Goal: Task Accomplishment & Management: Complete application form

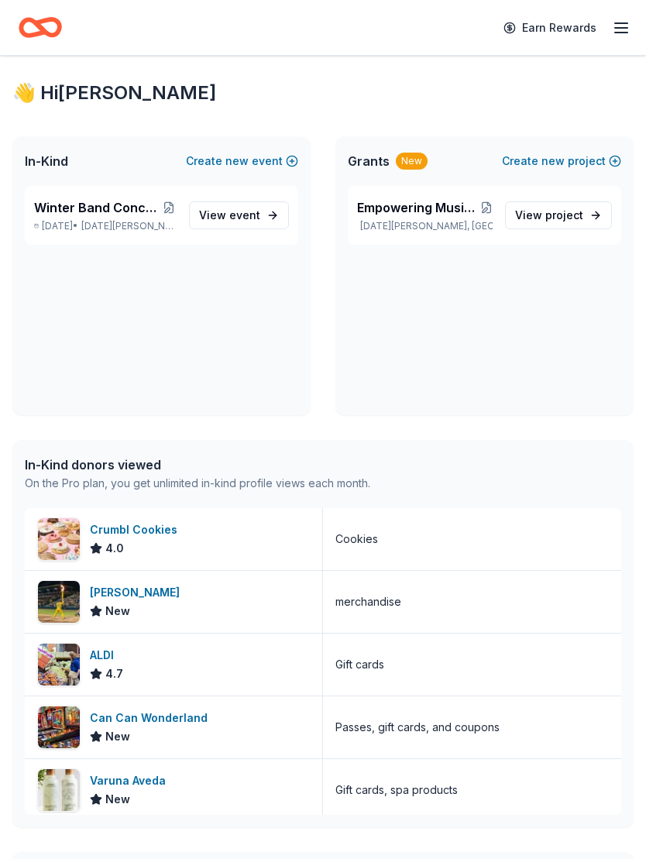
click at [197, 545] on div "Crumbl Cookies 4.0" at bounding box center [174, 539] width 298 height 62
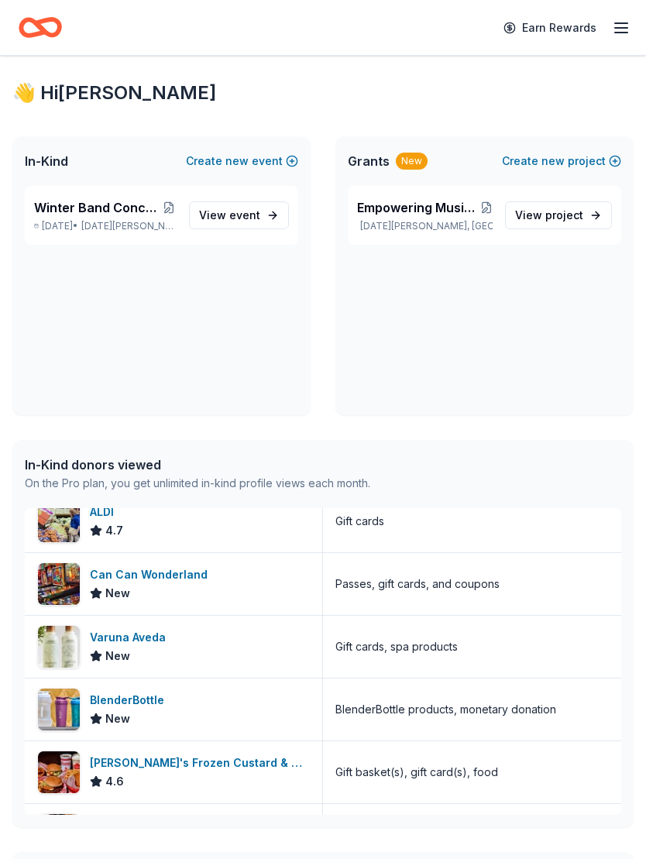
scroll to position [145, 0]
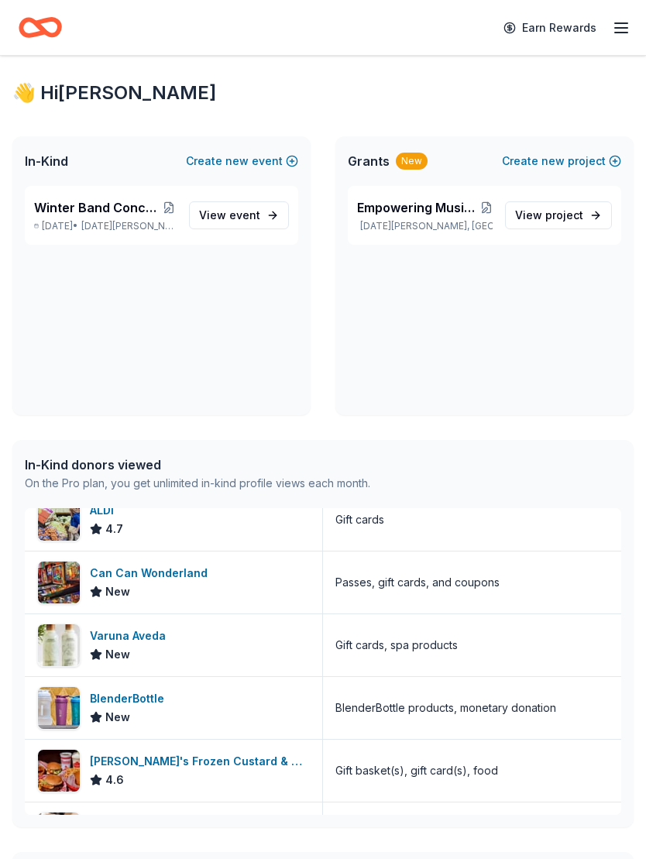
click at [236, 582] on div "Can Can Wonderland New" at bounding box center [174, 583] width 298 height 62
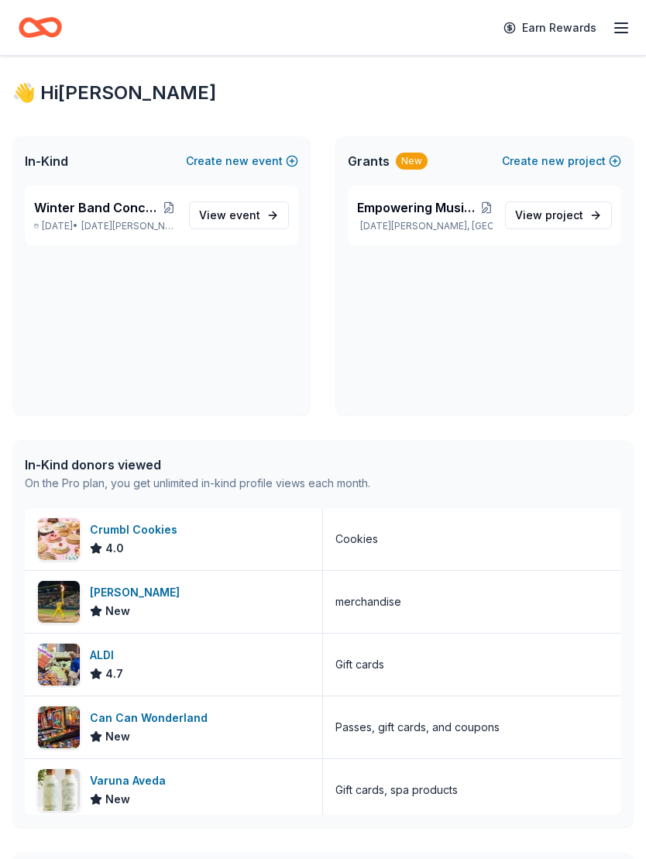
scroll to position [0, 0]
click at [128, 215] on span "Winter Band Concert and Online Auction" at bounding box center [97, 207] width 127 height 19
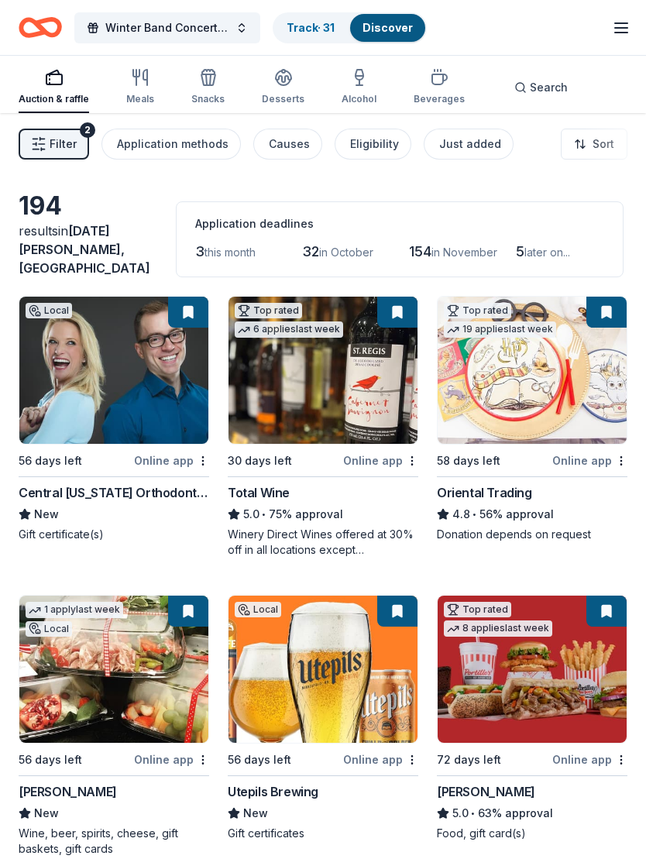
click at [452, 143] on div "Just added" at bounding box center [470, 144] width 62 height 19
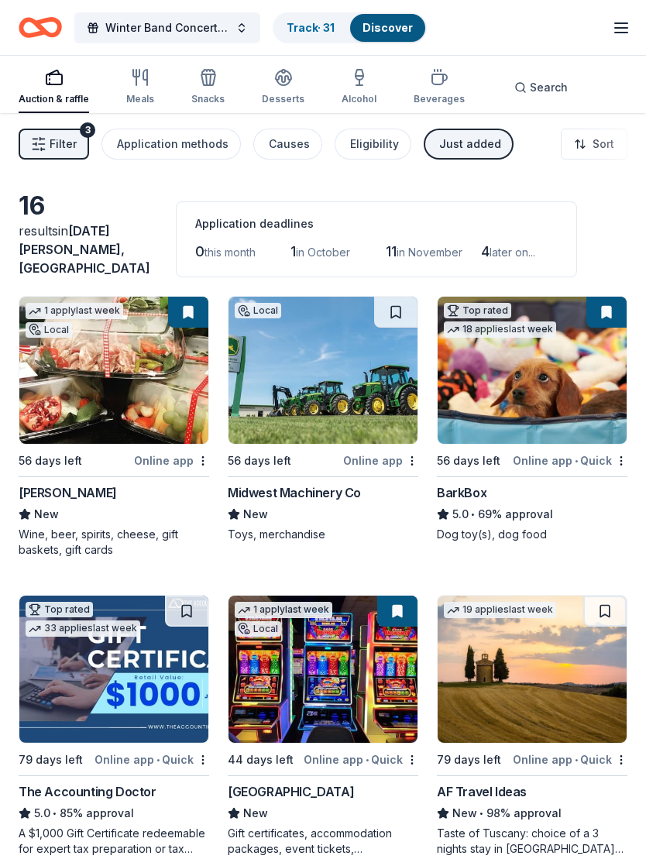
click at [53, 150] on span "Filter" at bounding box center [63, 144] width 27 height 19
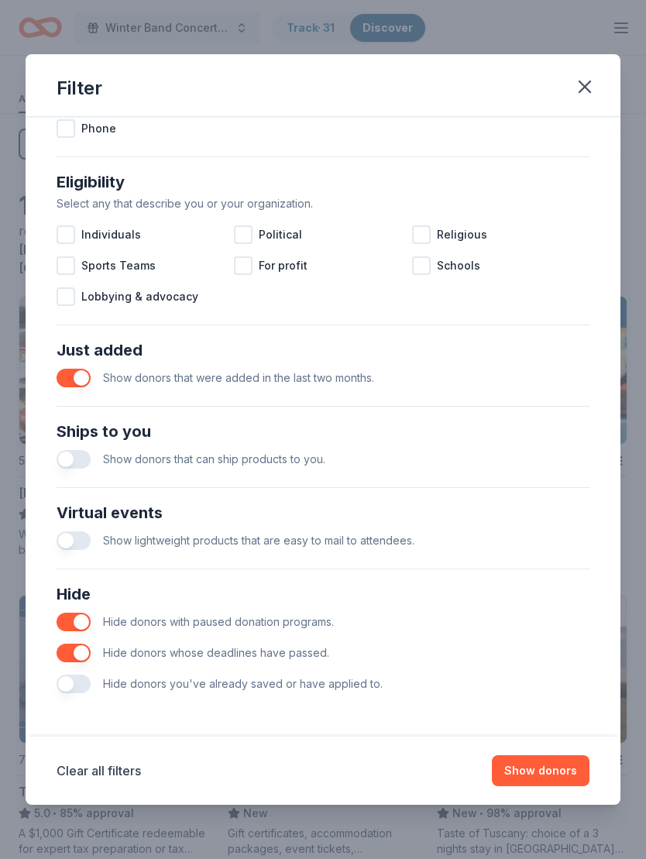
scroll to position [401, 0]
click at [593, 84] on icon "button" at bounding box center [585, 87] width 22 height 22
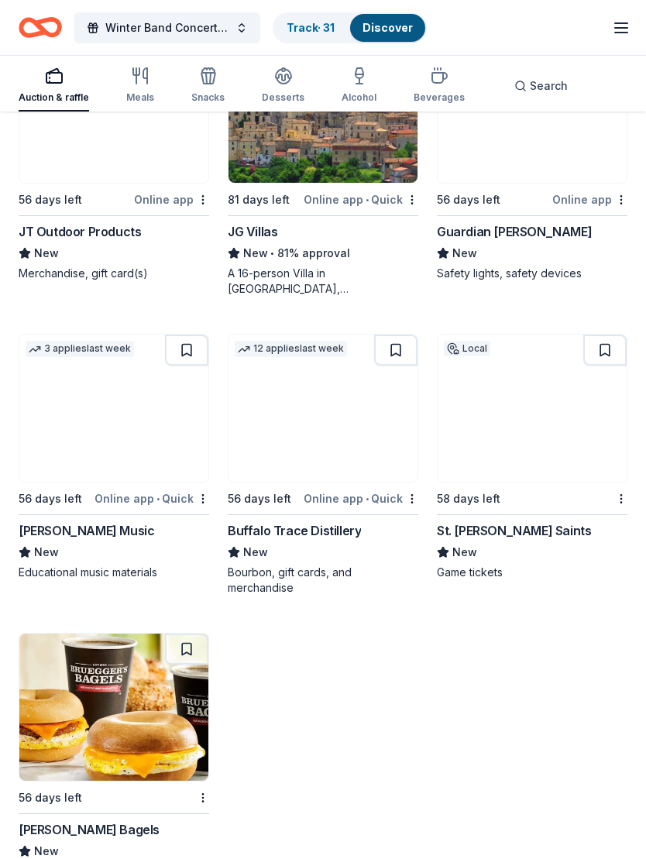
scroll to position [1171, 0]
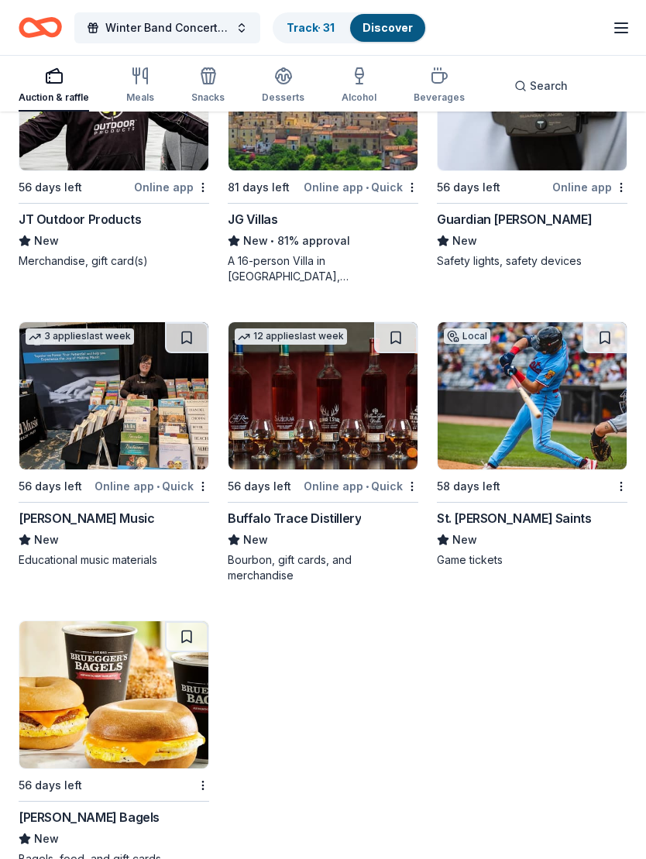
click at [139, 387] on img at bounding box center [113, 395] width 189 height 147
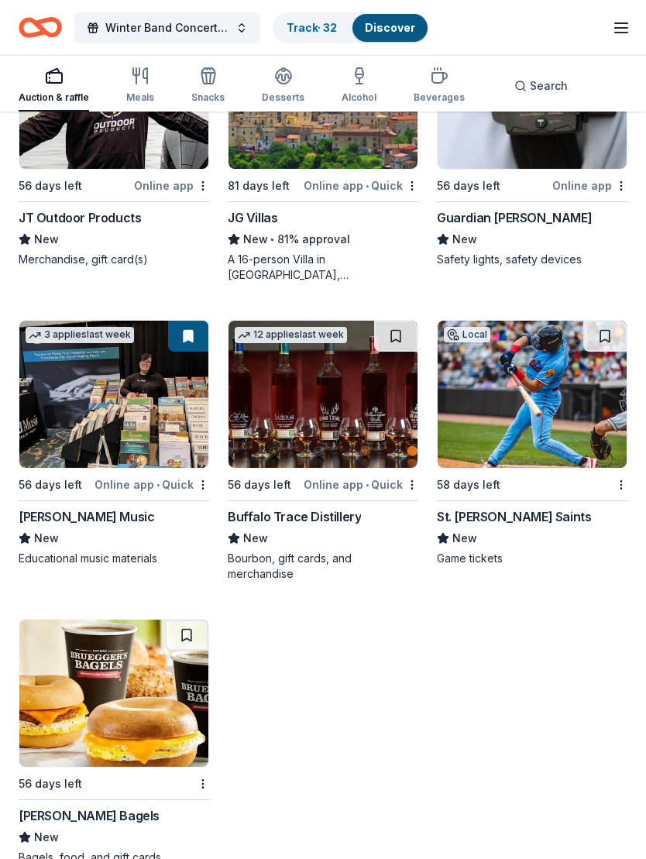
click at [342, 373] on img at bounding box center [323, 394] width 189 height 147
click at [542, 394] on img at bounding box center [532, 394] width 189 height 147
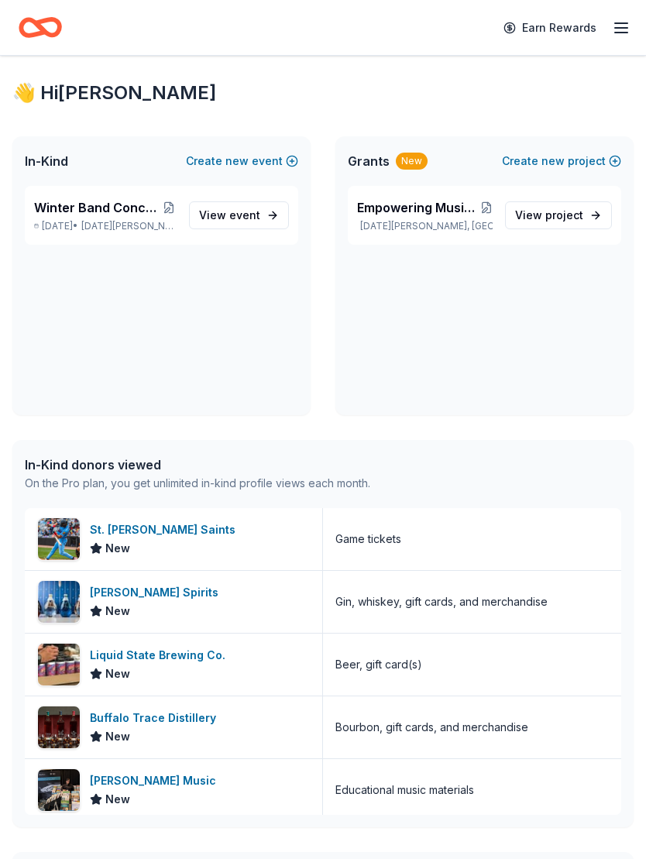
click at [132, 219] on div "Winter Band Concert and Online Auction Dec 08, 2025 • Saint Michael, MN" at bounding box center [105, 215] width 143 height 34
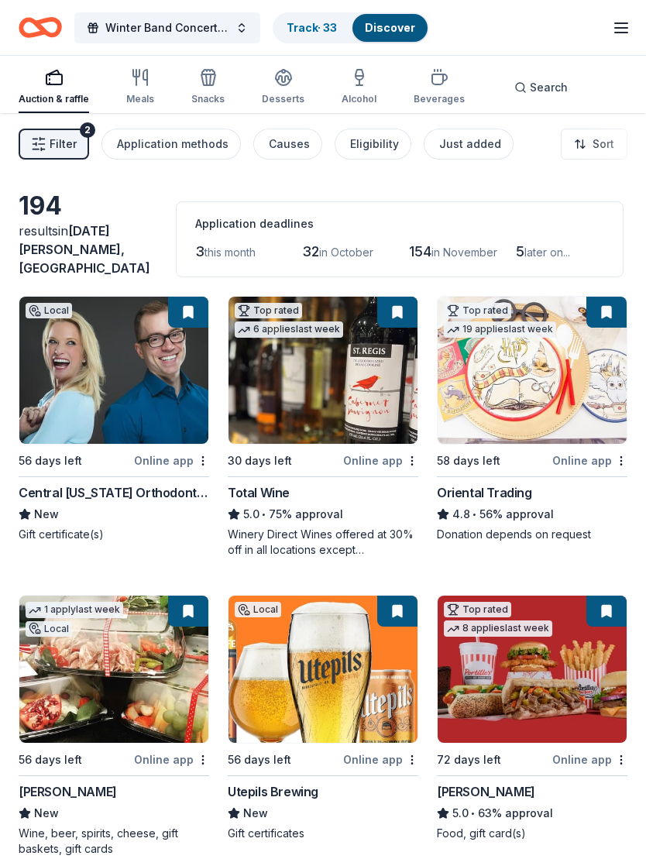
click at [517, 79] on div "Search" at bounding box center [540, 87] width 53 height 19
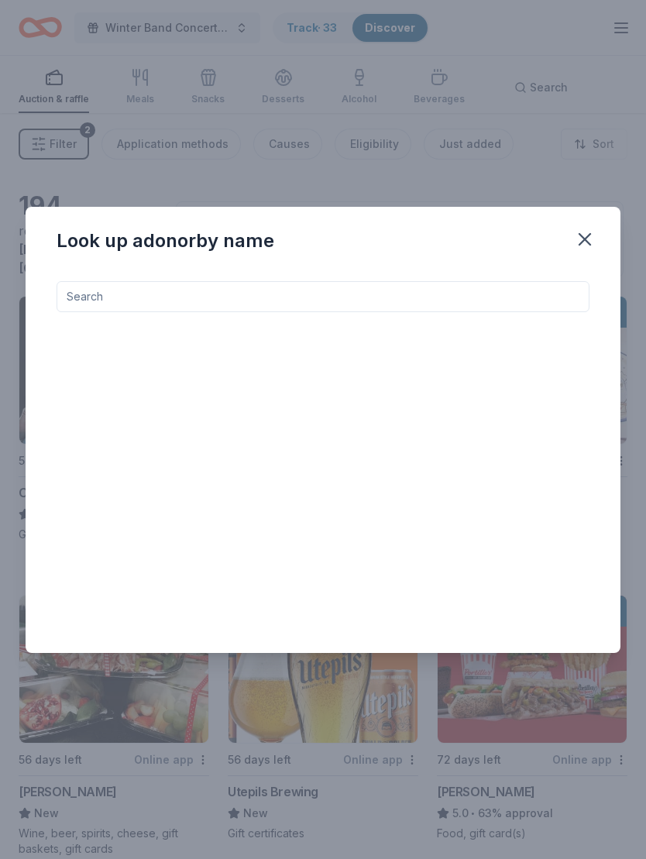
click at [473, 286] on input at bounding box center [323, 296] width 533 height 31
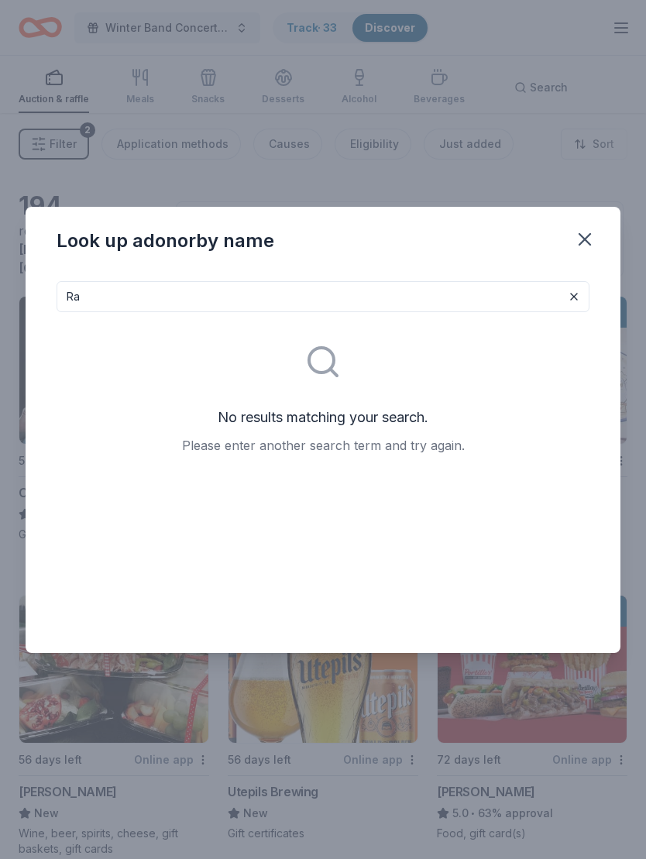
type input "R"
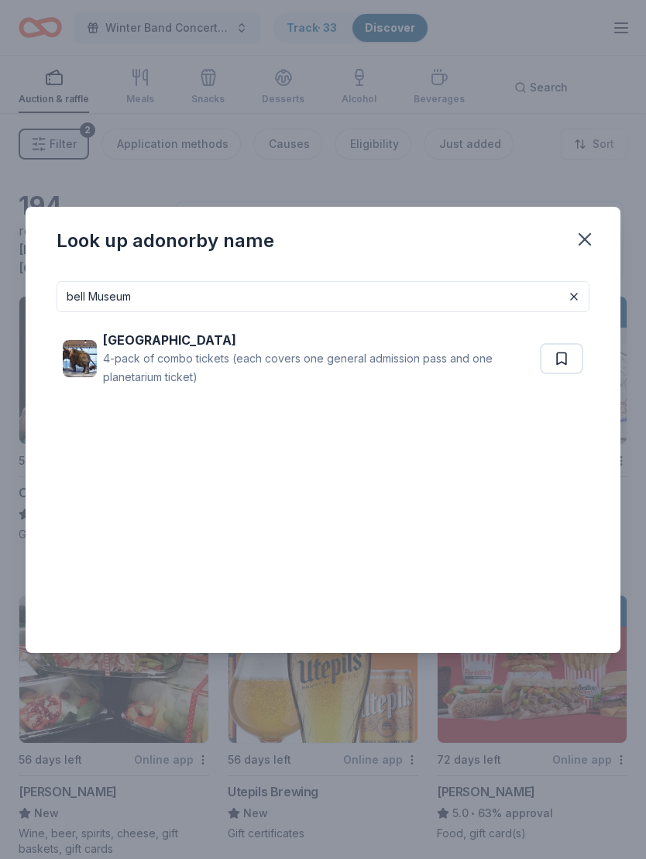
click at [195, 366] on div "4-pack of combo tickets (each covers one general admission pass and one planeta…" at bounding box center [318, 367] width 431 height 37
click at [523, 299] on input "bell Museum" at bounding box center [323, 296] width 533 height 31
type input "b"
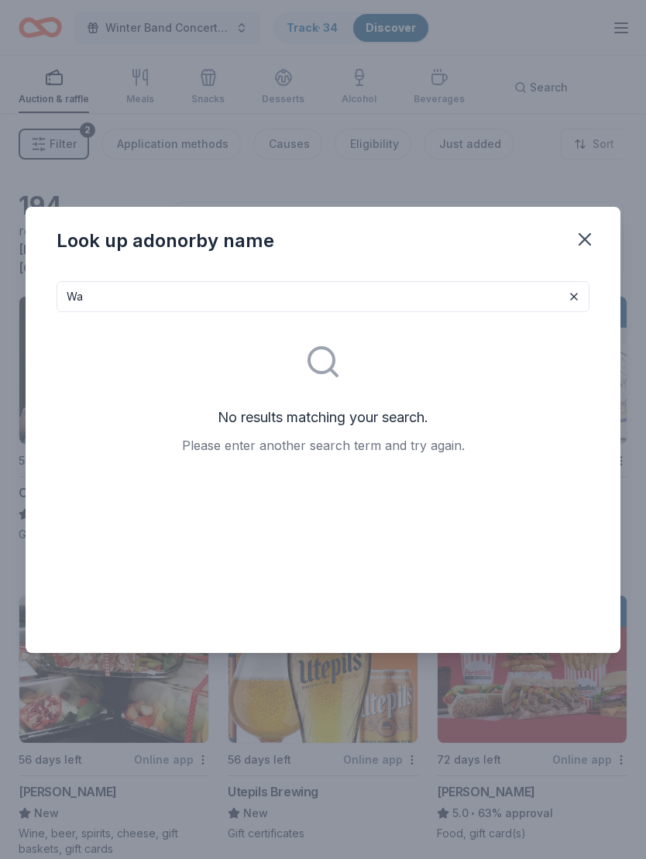
type input "W"
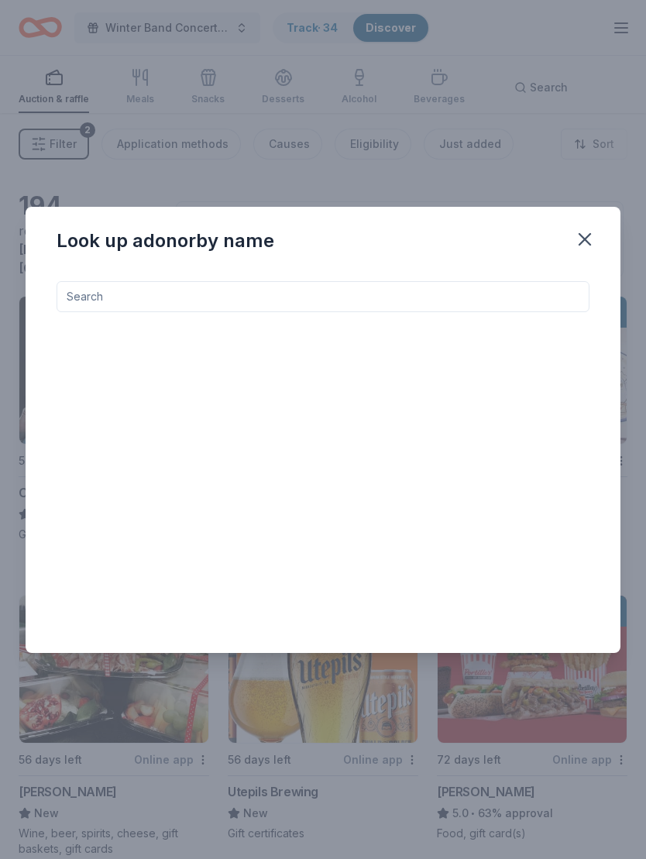
type input "M"
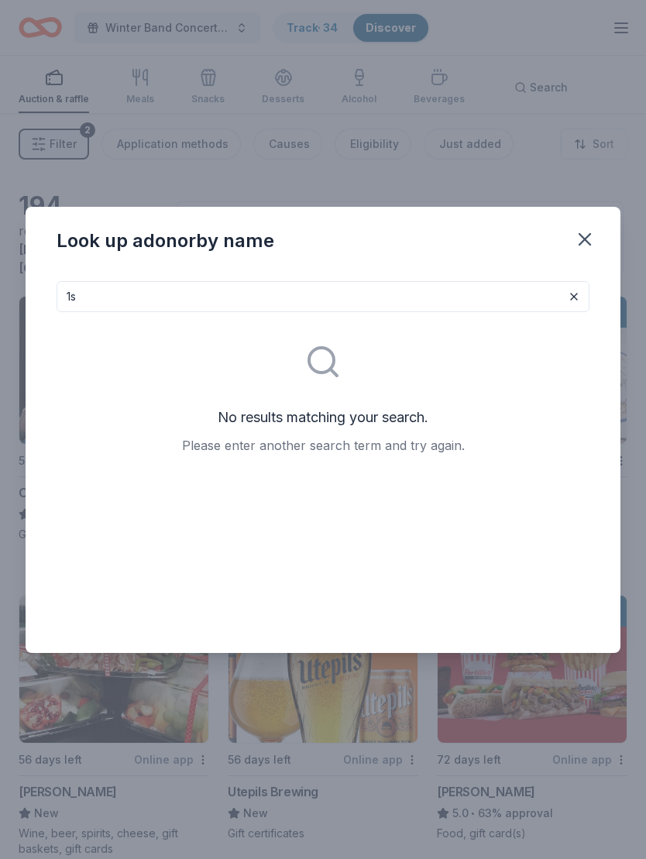
type input "1"
type input "H"
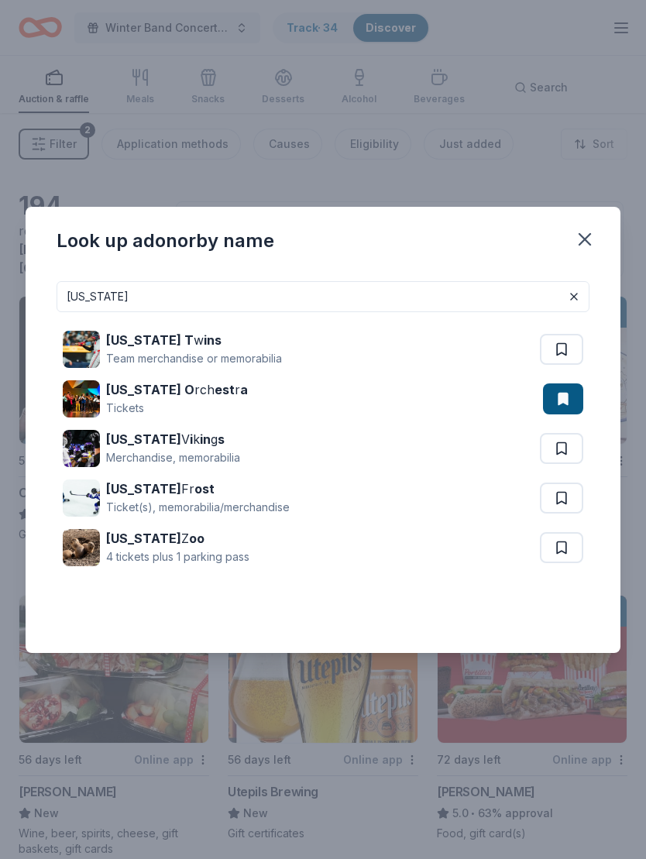
type input "Minnesota"
click at [189, 401] on div "Tickets" at bounding box center [177, 408] width 142 height 19
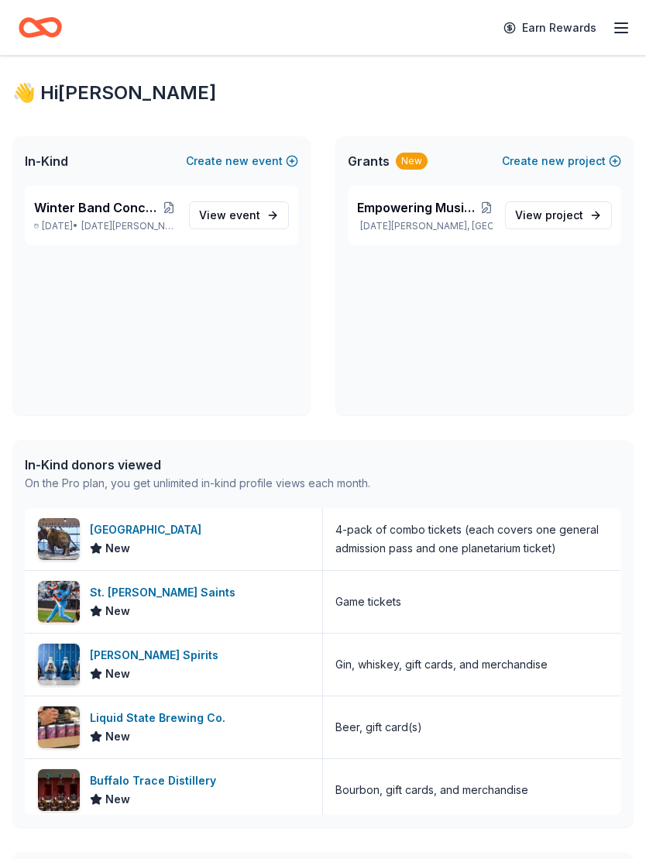
click at [132, 219] on div "Winter Band Concert and Online Auction Dec 08, 2025 • Saint Michael, MN" at bounding box center [105, 215] width 143 height 34
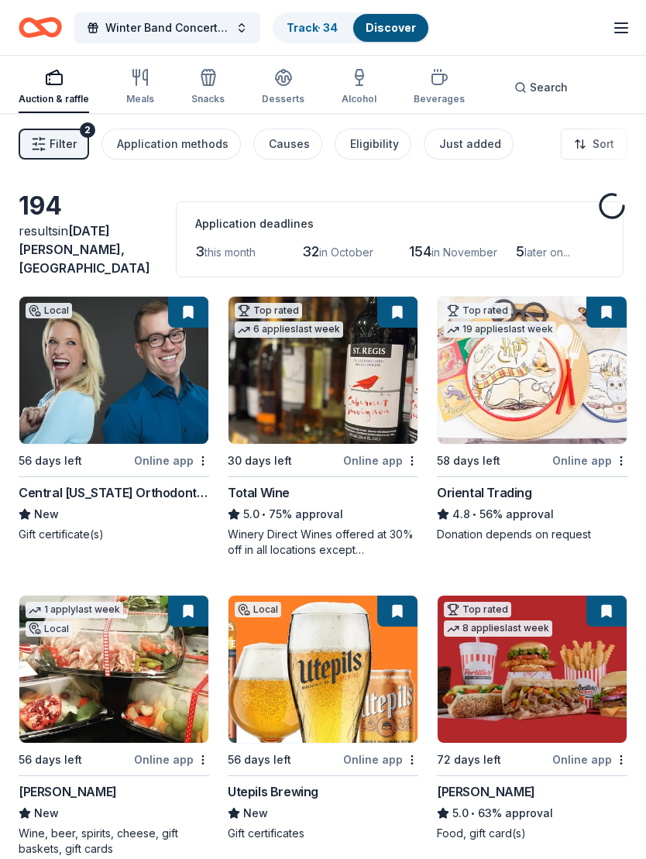
click at [518, 93] on div "Search" at bounding box center [540, 87] width 53 height 19
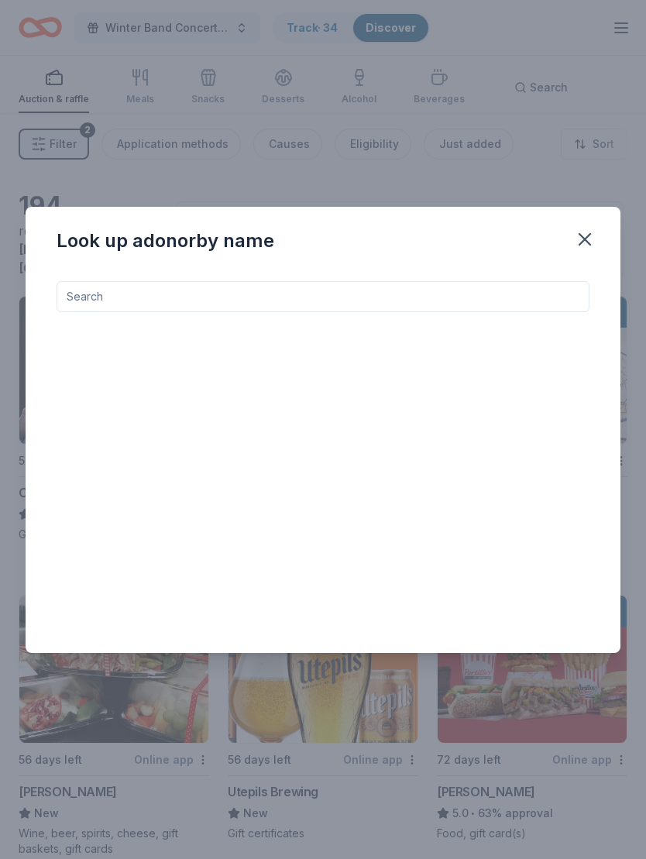
click at [314, 302] on input at bounding box center [323, 296] width 533 height 31
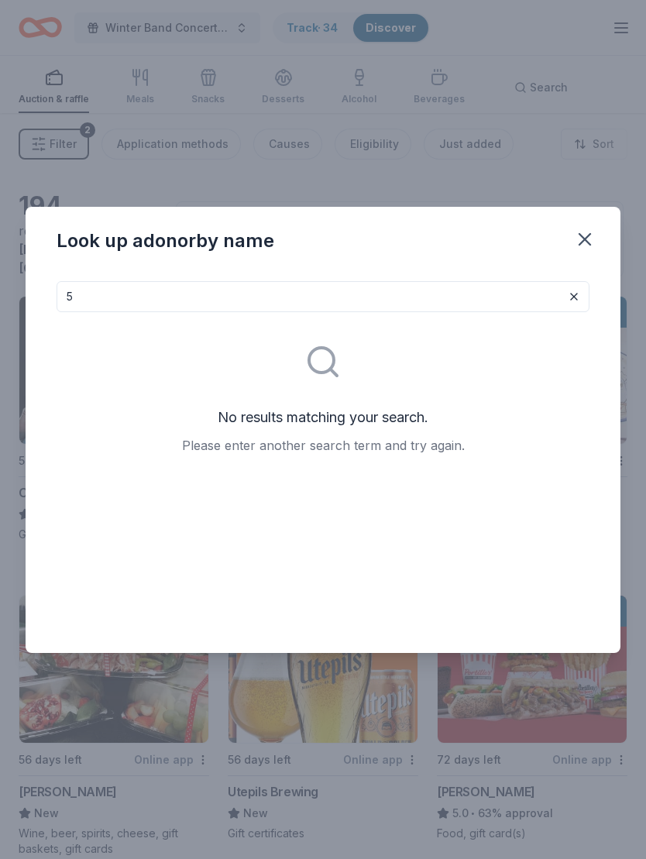
type input "5"
type input "B"
type input "O"
type input "M"
type input "c"
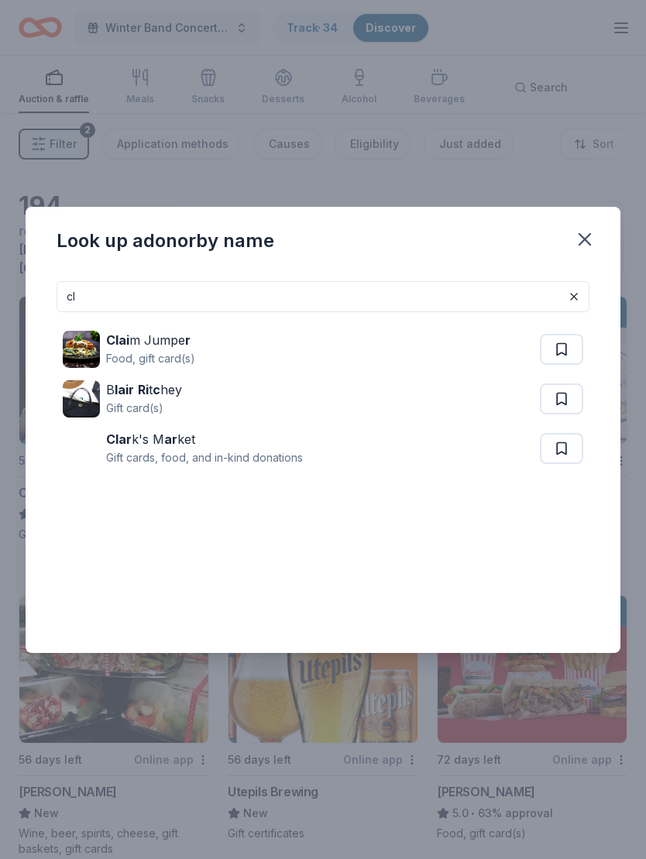
type input "c"
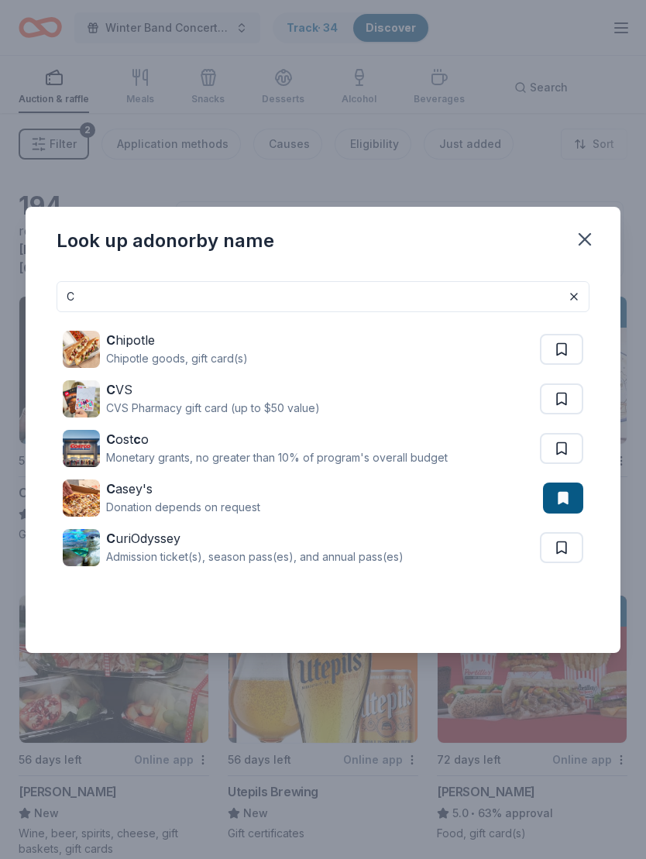
click at [218, 405] on div "CVS Pharmacy gift card (up to $50 value)" at bounding box center [213, 408] width 214 height 19
click at [419, 295] on input "C" at bounding box center [323, 296] width 533 height 31
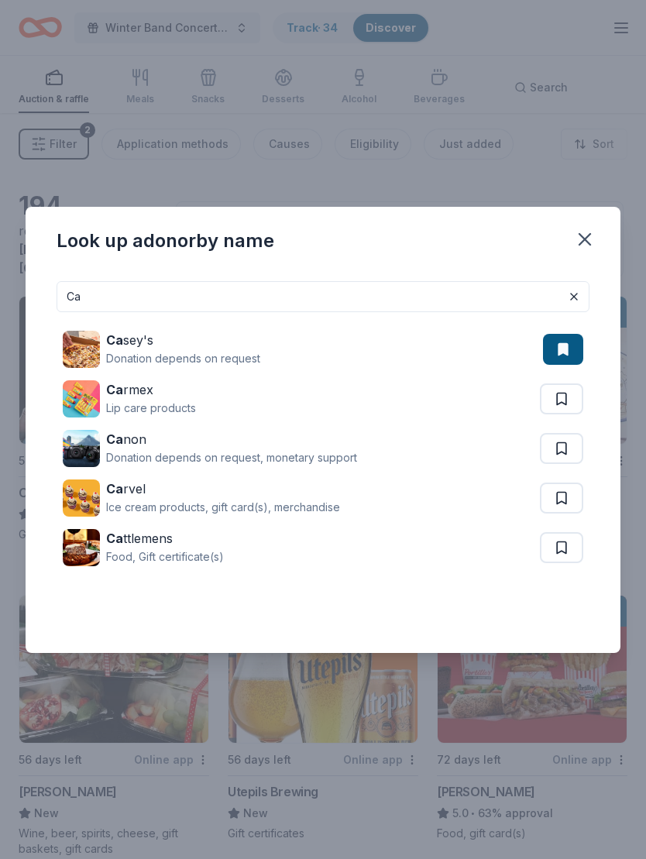
click at [161, 401] on div "Lip care products" at bounding box center [151, 408] width 90 height 19
click at [297, 500] on div "Ice cream products, gift card(s), merchandise" at bounding box center [223, 507] width 234 height 19
click at [131, 445] on div "Ca non" at bounding box center [231, 439] width 251 height 19
click at [169, 293] on input "Ca" at bounding box center [323, 296] width 533 height 31
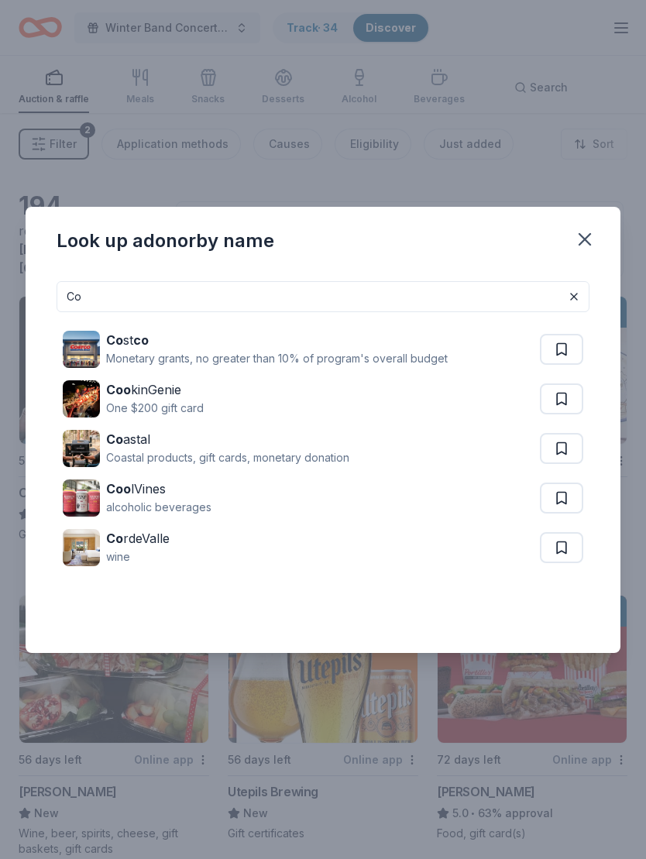
click at [238, 459] on div "Coastal products, gift cards, monetary donation" at bounding box center [227, 458] width 243 height 19
click at [267, 493] on div "Coo lVines alcoholic beverages" at bounding box center [301, 498] width 477 height 50
click at [507, 293] on input "Co" at bounding box center [323, 296] width 533 height 31
type input "C"
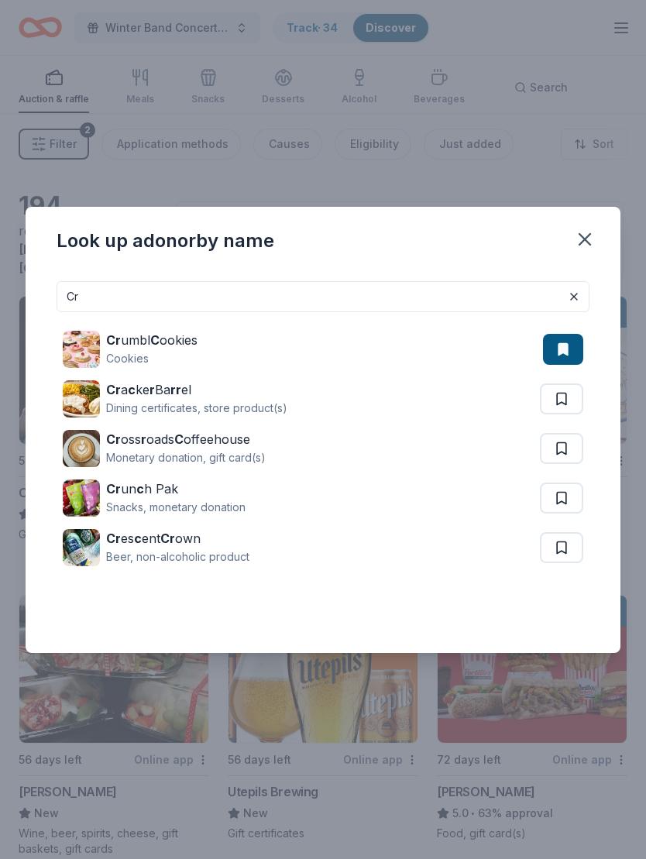
click at [258, 407] on div "Dining certificates, store product(s)" at bounding box center [196, 408] width 181 height 19
click at [225, 507] on div "Snacks, monetary donation" at bounding box center [175, 507] width 139 height 19
click at [457, 273] on div "Cr Cr umbl C ookies Cookies Cr a c ke r Ba rr el Dining certificates, store pro…" at bounding box center [323, 461] width 595 height 384
click at [269, 301] on input "Cr" at bounding box center [323, 296] width 533 height 31
type input "C"
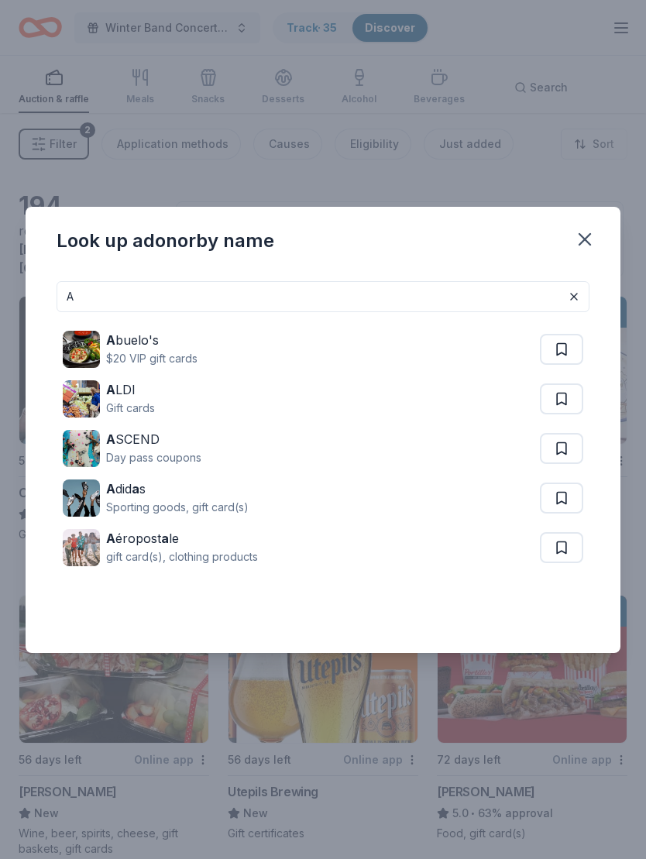
click at [168, 563] on div "gift card(s), clothing products" at bounding box center [182, 557] width 152 height 19
click at [180, 449] on div "Day pass coupons" at bounding box center [153, 458] width 95 height 19
click at [226, 498] on div "Sporting goods, gift card(s)" at bounding box center [177, 507] width 143 height 19
click at [172, 303] on input "A" at bounding box center [323, 296] width 533 height 31
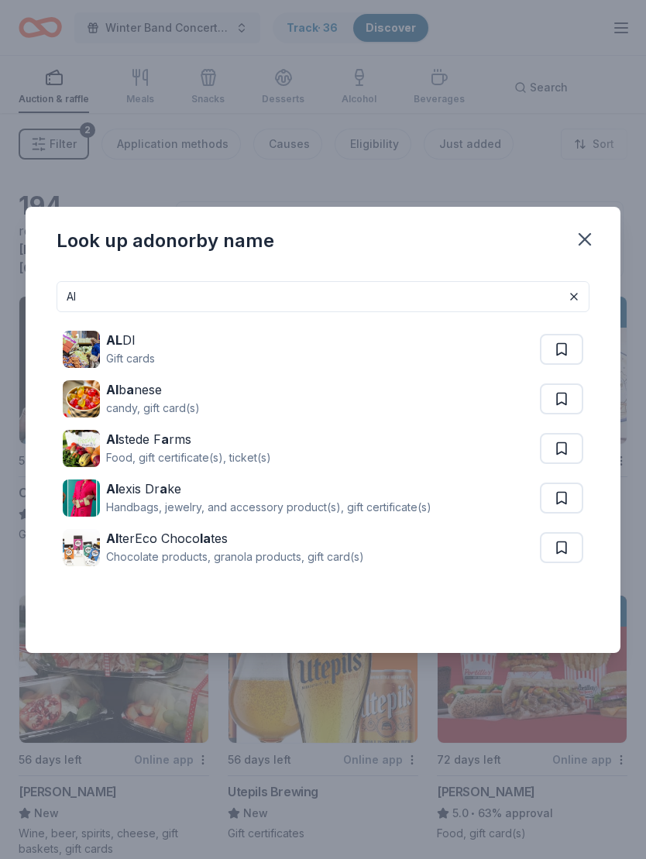
click at [322, 501] on div "Handbags, jewelry, and accessory product(s), gift certificate(s)" at bounding box center [268, 507] width 325 height 19
click at [236, 552] on div "Chocolate products, granola products, gift card(s)" at bounding box center [235, 557] width 258 height 19
click at [167, 297] on input "Al" at bounding box center [323, 296] width 533 height 31
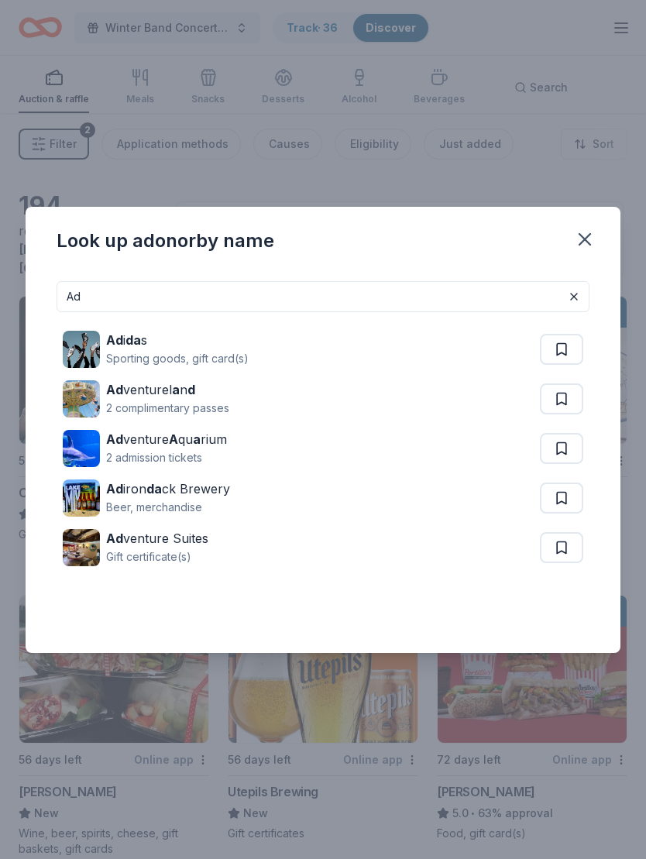
click at [187, 551] on div "Gift certificate(s)" at bounding box center [157, 557] width 102 height 19
click at [159, 287] on input "Ad" at bounding box center [323, 296] width 533 height 31
click at [212, 293] on input "Ad" at bounding box center [323, 296] width 533 height 31
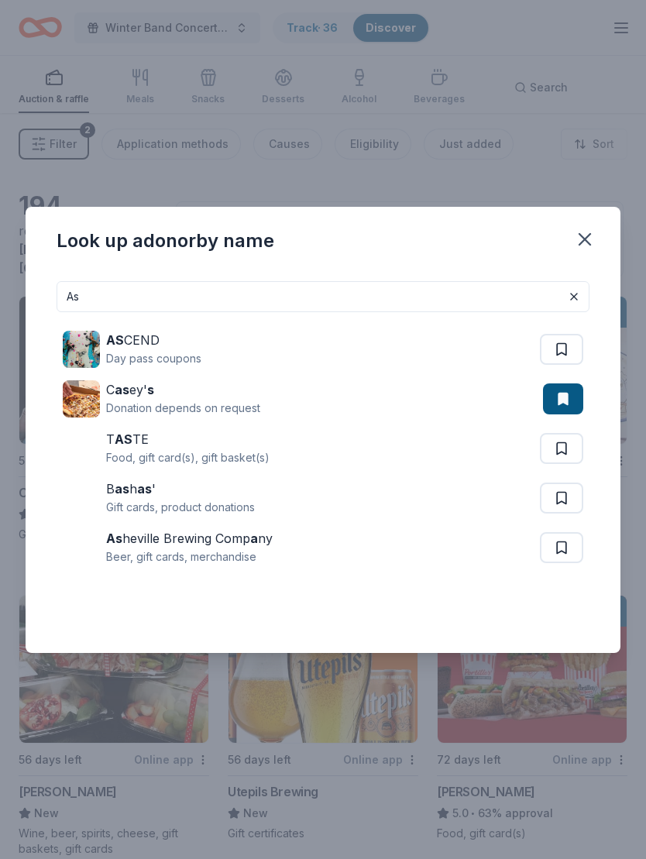
type input "A"
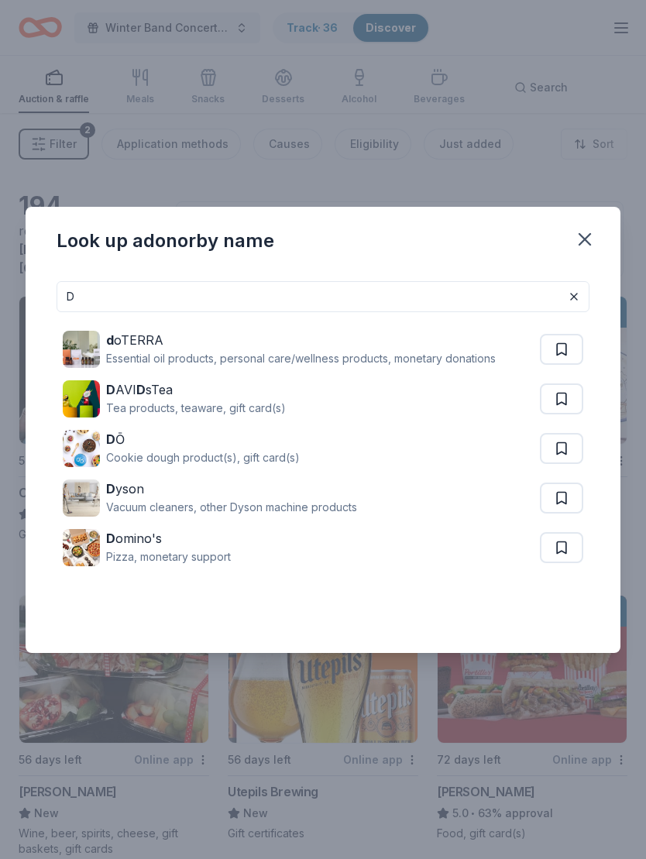
click at [298, 354] on div "Essential oil products, personal care/wellness products, monetary donations" at bounding box center [301, 358] width 390 height 19
click at [410, 507] on div "D yson Vacuum cleaners, other Dyson machine products" at bounding box center [301, 498] width 477 height 50
click at [455, 451] on div "D Ō Cookie dough product(s), gift card(s)" at bounding box center [301, 449] width 477 height 50
click at [462, 404] on div "D AVI D sTea Tea products, teaware, gift card(s)" at bounding box center [301, 399] width 477 height 50
click at [461, 552] on div "D omino's Pizza, monetary support" at bounding box center [301, 548] width 477 height 50
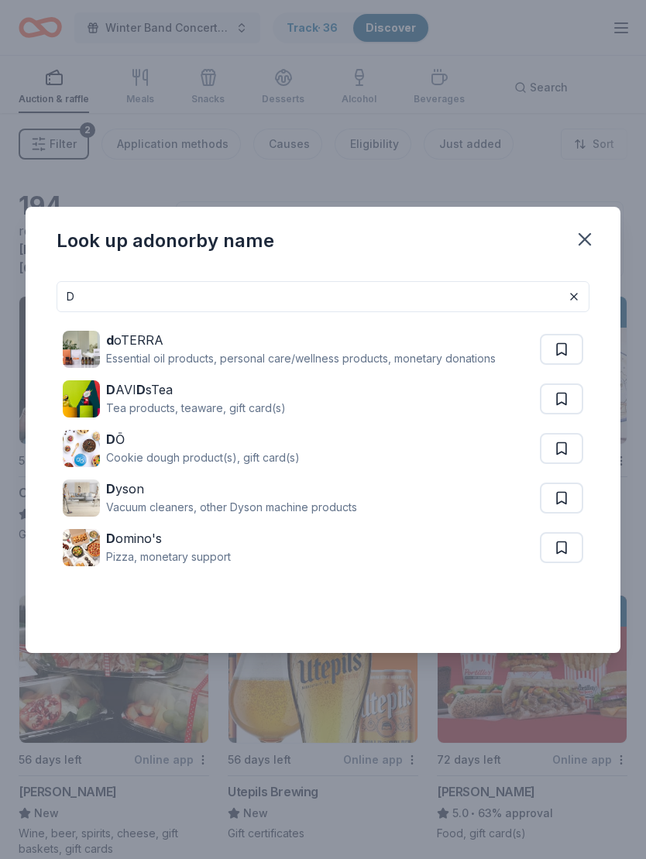
click at [150, 301] on input "D" at bounding box center [323, 296] width 533 height 31
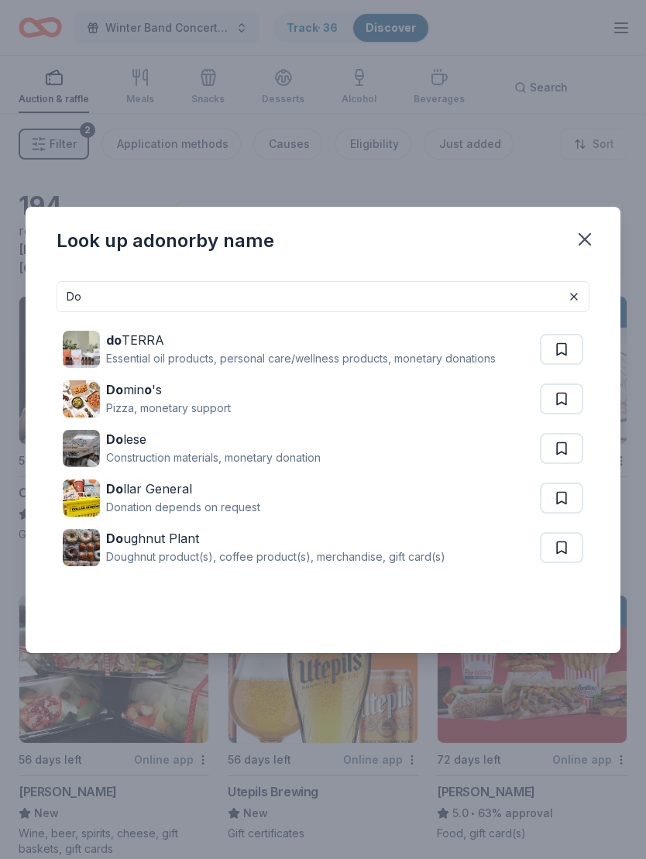
click at [215, 507] on div "Donation depends on request" at bounding box center [183, 507] width 154 height 19
click at [315, 309] on input "Do" at bounding box center [323, 296] width 533 height 31
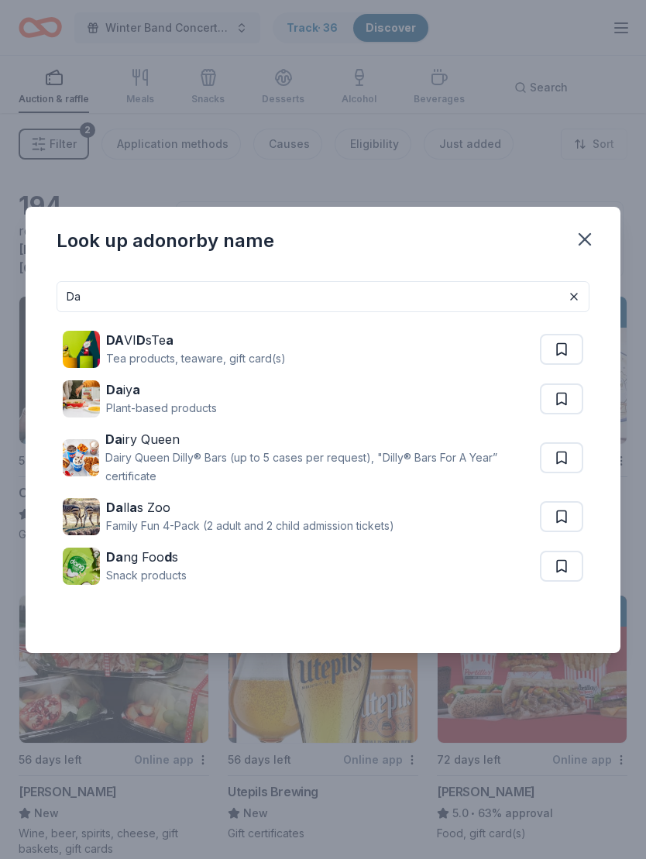
click at [324, 286] on input "Da" at bounding box center [323, 296] width 533 height 31
click at [236, 306] on input "Da" at bounding box center [323, 296] width 533 height 31
type input "D"
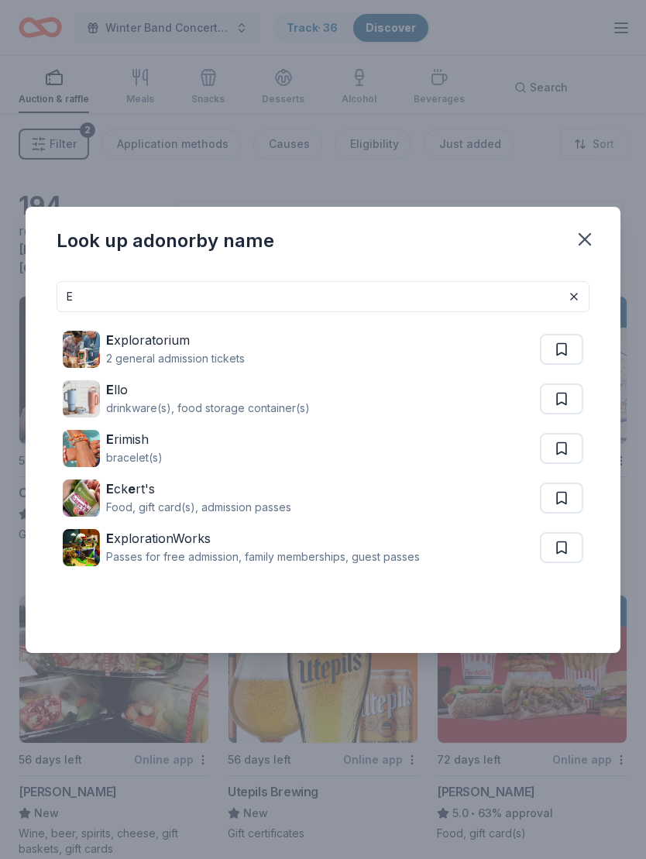
click at [201, 397] on div "E llo" at bounding box center [208, 389] width 204 height 19
click at [159, 449] on div "bracelet(s)" at bounding box center [134, 458] width 57 height 19
click at [296, 552] on div "Passes for free admission, family memberships, guest passes" at bounding box center [263, 557] width 314 height 19
click at [144, 297] on input "E" at bounding box center [323, 296] width 533 height 31
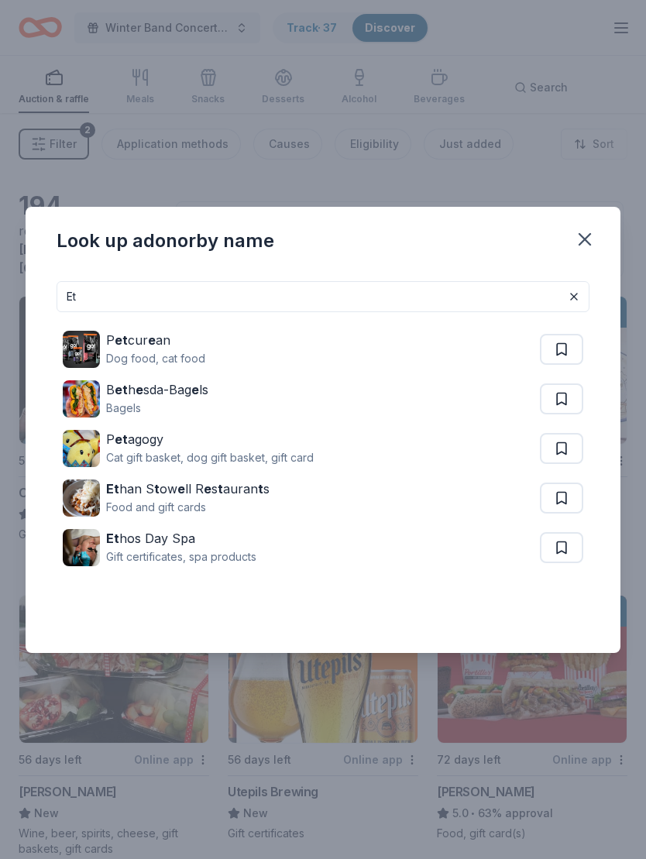
click at [229, 452] on div "Cat gift basket, dog gift basket, gift card" at bounding box center [210, 458] width 208 height 19
click at [215, 285] on input "Et" at bounding box center [323, 296] width 533 height 31
click at [353, 292] on input "Et" at bounding box center [323, 296] width 533 height 31
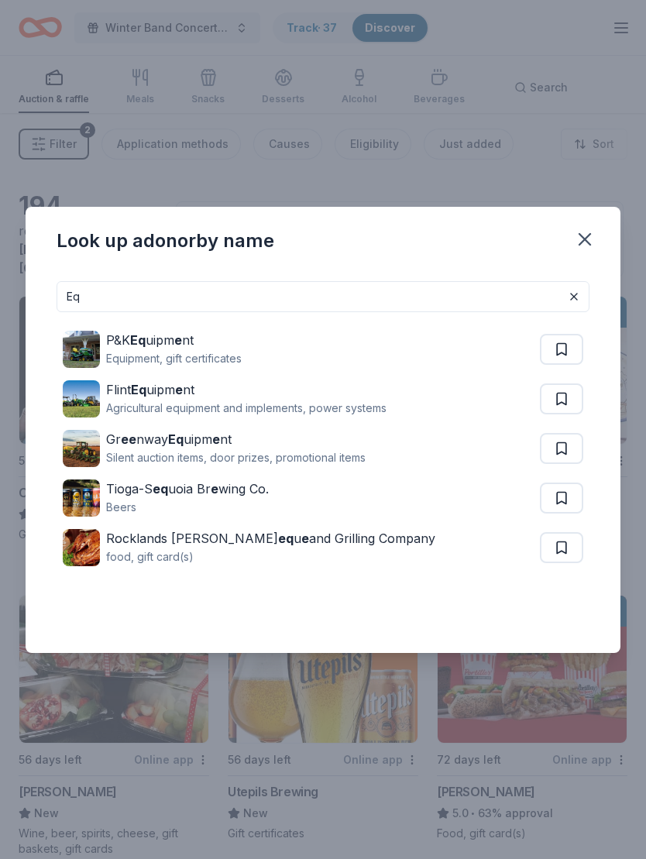
click at [229, 556] on div "food, gift card(s)" at bounding box center [270, 557] width 329 height 19
click at [152, 298] on input "Eq" at bounding box center [323, 296] width 533 height 31
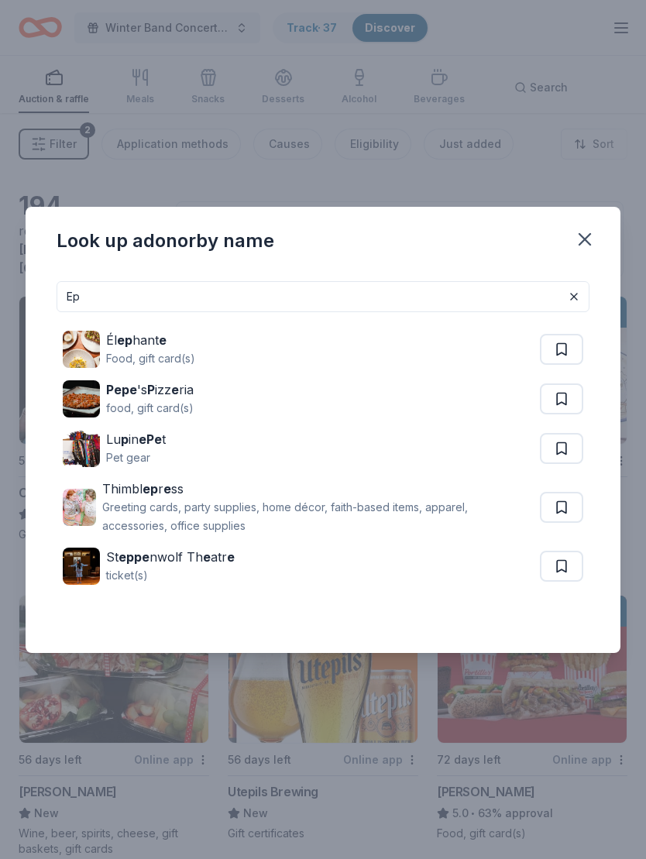
click at [136, 445] on div "Lu p in ePe t" at bounding box center [136, 439] width 60 height 19
click at [369, 299] on input "Ep" at bounding box center [323, 296] width 533 height 31
type input "E"
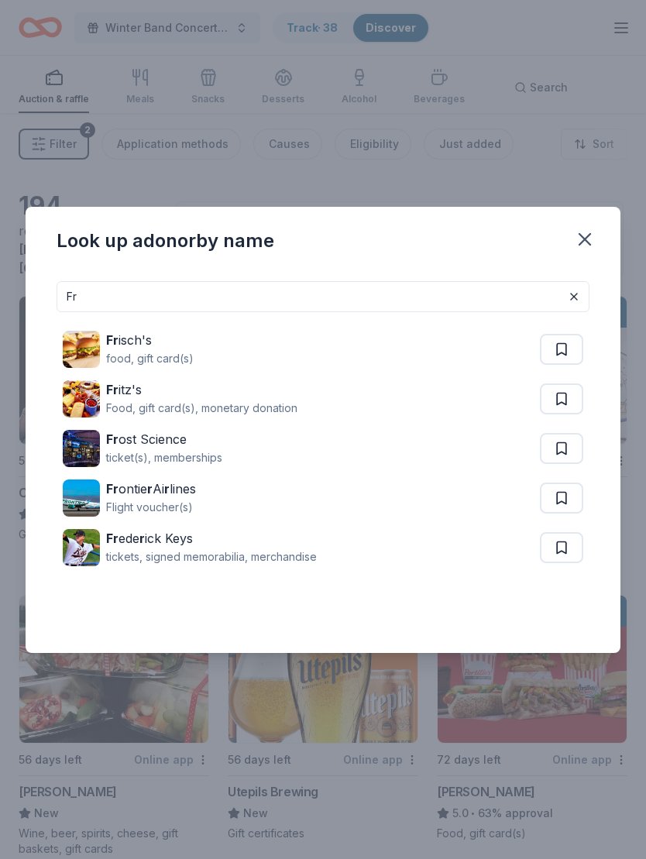
click at [195, 504] on div "Flight voucher(s)" at bounding box center [151, 507] width 90 height 19
click at [150, 297] on input "Fr" at bounding box center [323, 296] width 533 height 31
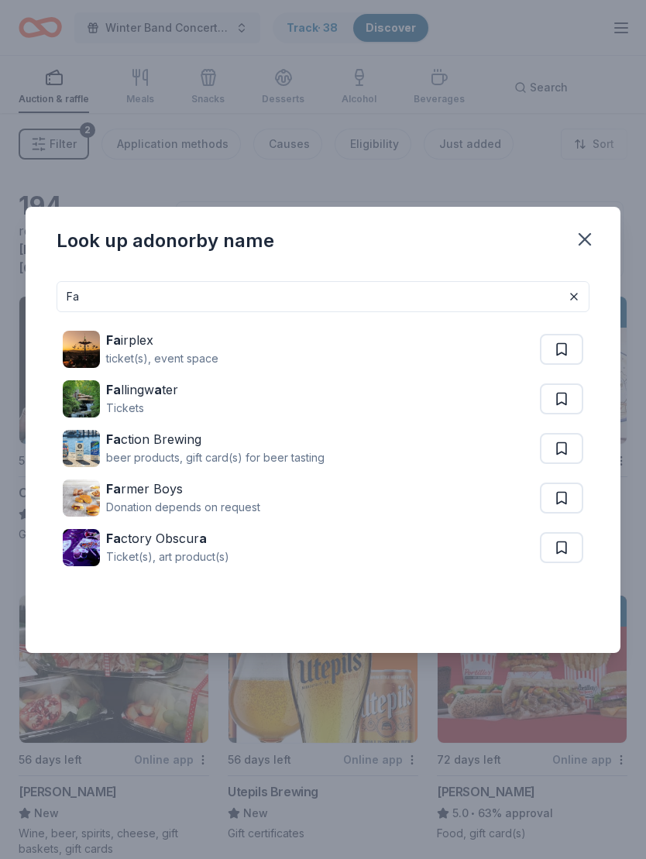
click at [220, 566] on div "Ticket(s), art product(s)" at bounding box center [167, 557] width 123 height 19
click at [170, 296] on input "Fa" at bounding box center [323, 296] width 533 height 31
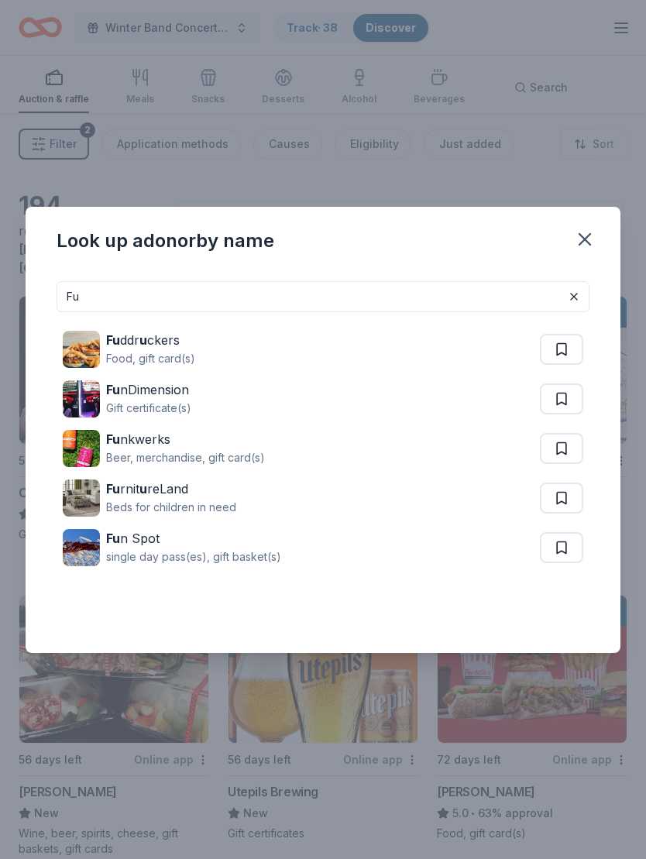
click at [99, 447] on img at bounding box center [81, 448] width 37 height 37
click at [152, 300] on input "Fu" at bounding box center [323, 296] width 533 height 31
type input "F"
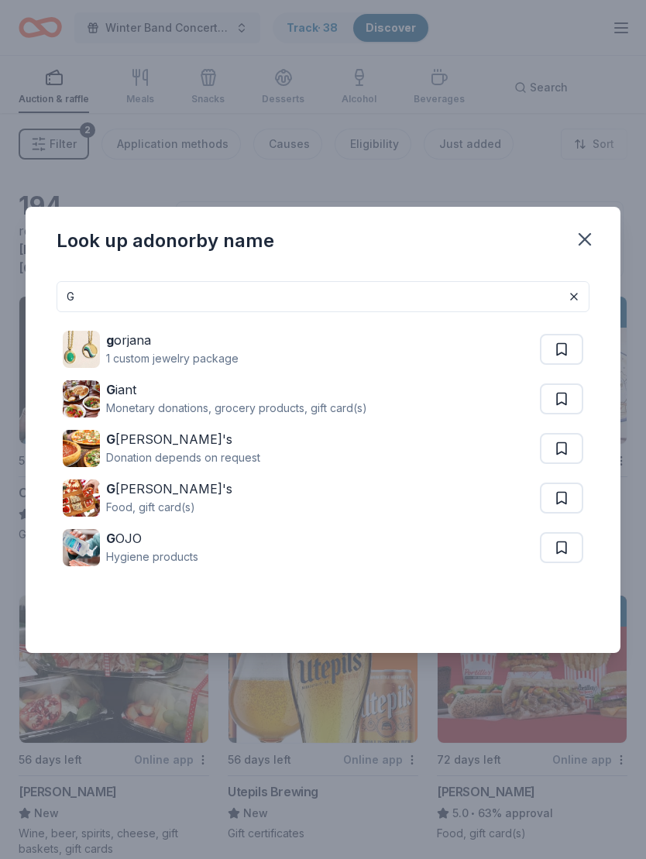
click at [137, 541] on div "G OJO" at bounding box center [152, 538] width 92 height 19
click at [134, 301] on input "G" at bounding box center [323, 296] width 533 height 31
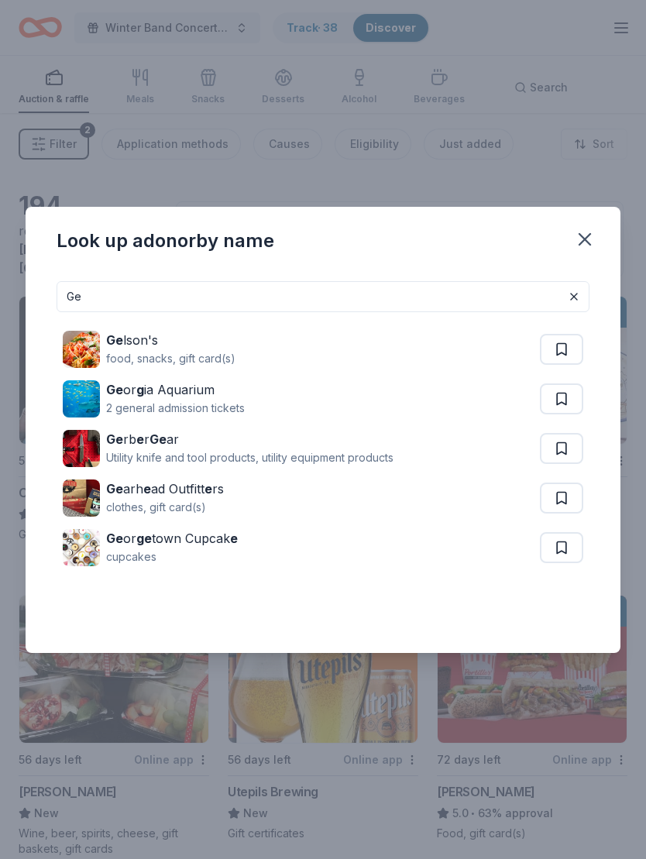
click at [198, 496] on div "Ge arh e ad Outfitt e rs" at bounding box center [165, 489] width 118 height 19
click at [149, 295] on input "Ge" at bounding box center [323, 296] width 533 height 31
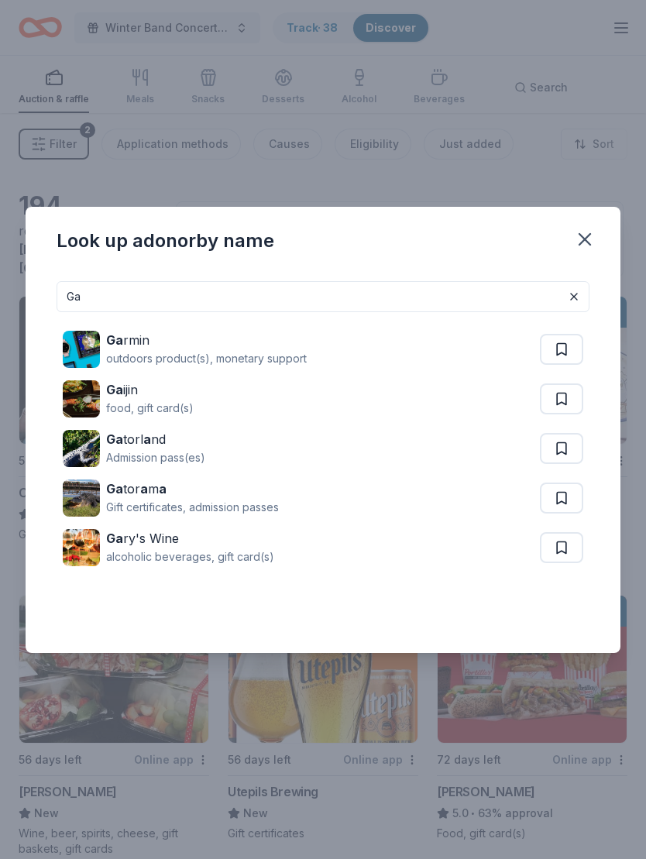
click at [226, 363] on div "outdoors product(s), monetary support" at bounding box center [206, 358] width 201 height 19
click at [226, 297] on input "Ga" at bounding box center [323, 296] width 533 height 31
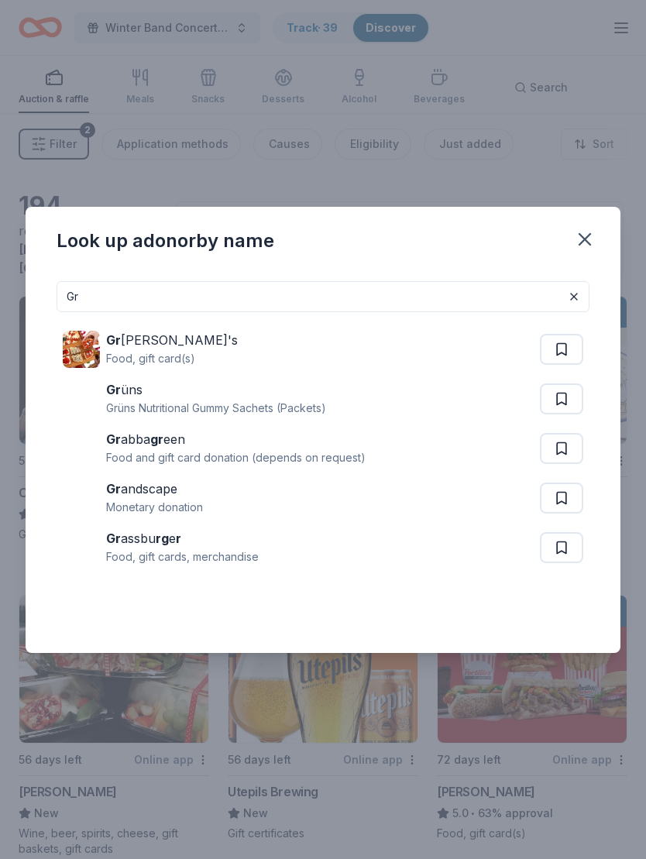
type input "G"
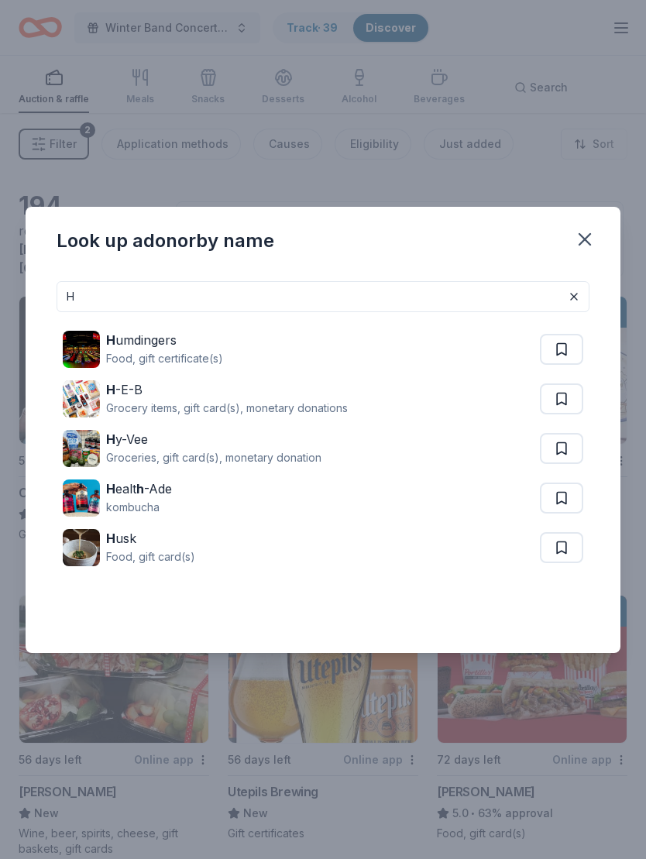
click at [257, 462] on div "Groceries, gift card(s), monetary donation" at bounding box center [213, 458] width 215 height 19
click at [223, 502] on div "H ealt h -Ade kombucha" at bounding box center [301, 498] width 477 height 50
click at [163, 291] on input "H" at bounding box center [323, 296] width 533 height 31
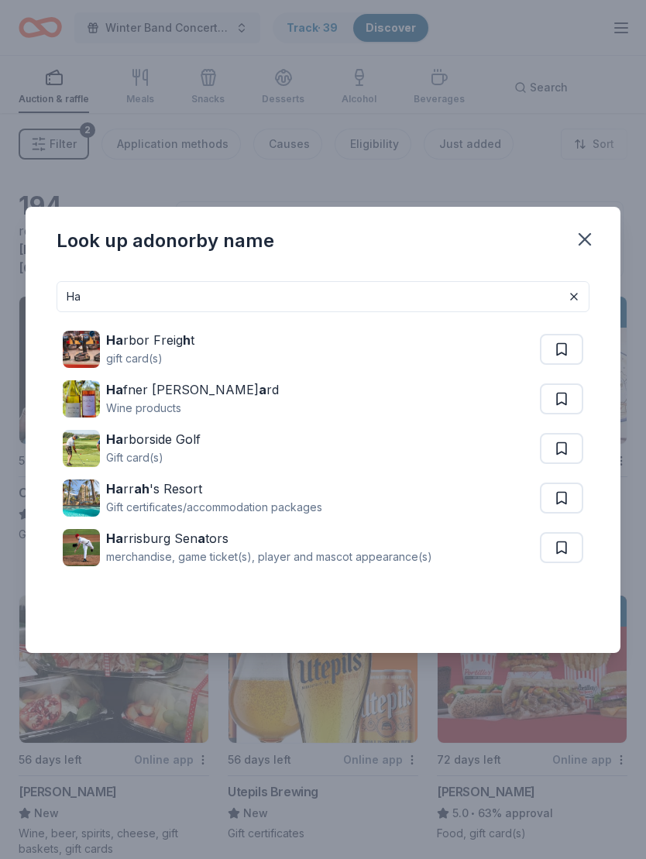
click at [146, 343] on div "Ha rbor Freig h t" at bounding box center [150, 340] width 88 height 19
click at [246, 342] on div "Ha rbor Freig h t gift card(s)" at bounding box center [301, 350] width 477 height 50
click at [198, 400] on div "Wine products" at bounding box center [192, 408] width 173 height 19
click at [291, 507] on div "Gift certificates/accommodation packages" at bounding box center [214, 507] width 216 height 19
click at [207, 301] on input "Ha" at bounding box center [323, 296] width 533 height 31
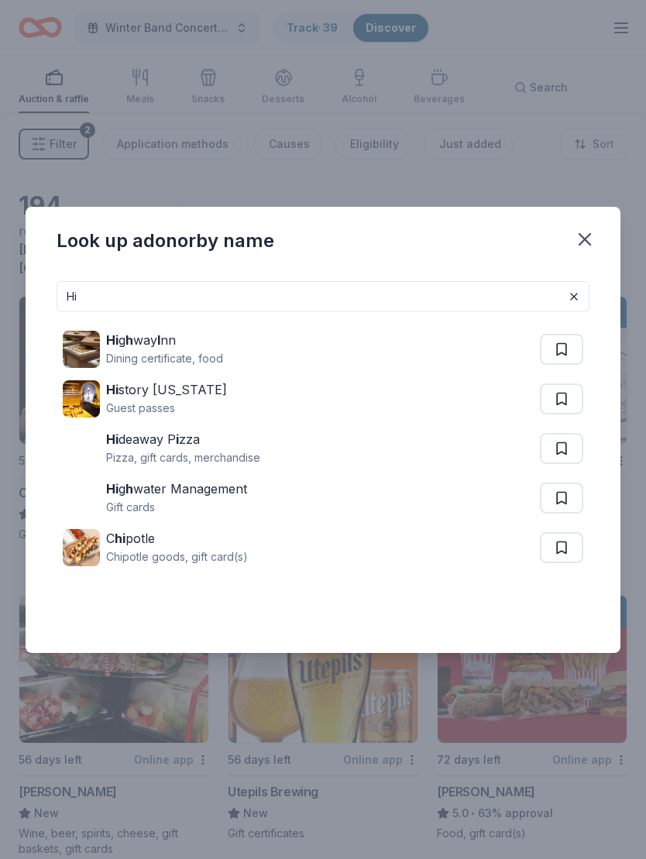
type input "H"
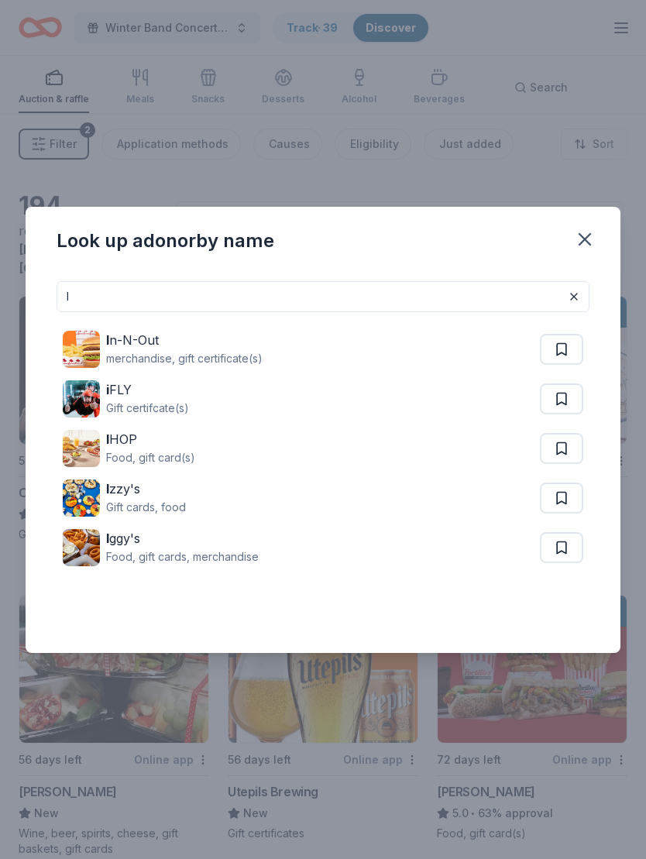
click at [131, 394] on div "i FLY" at bounding box center [147, 389] width 83 height 19
click at [394, 297] on input "I" at bounding box center [323, 296] width 533 height 31
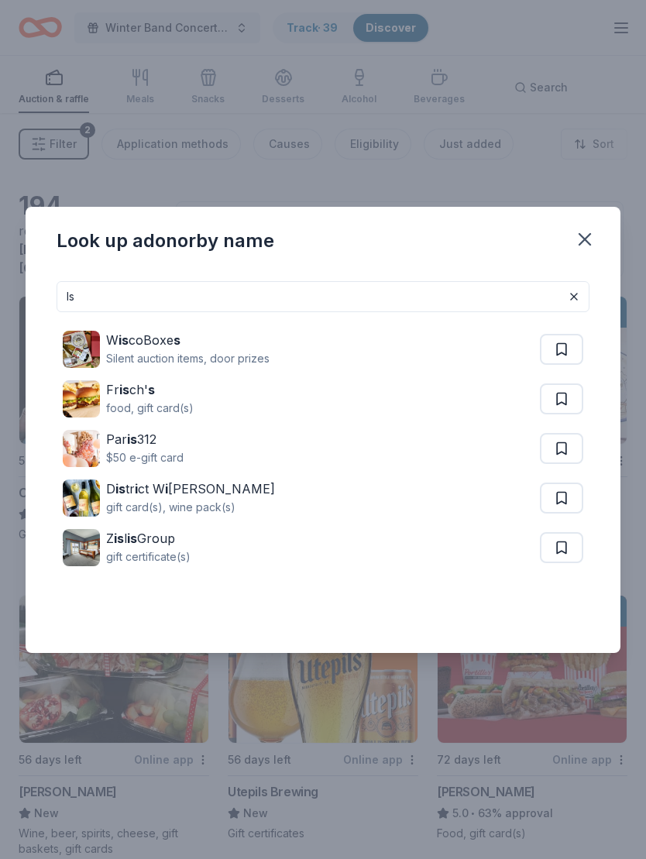
click at [191, 456] on div "Par is 312 $50 e-gift card" at bounding box center [301, 449] width 477 height 50
click at [256, 294] on input "Is" at bounding box center [323, 296] width 533 height 31
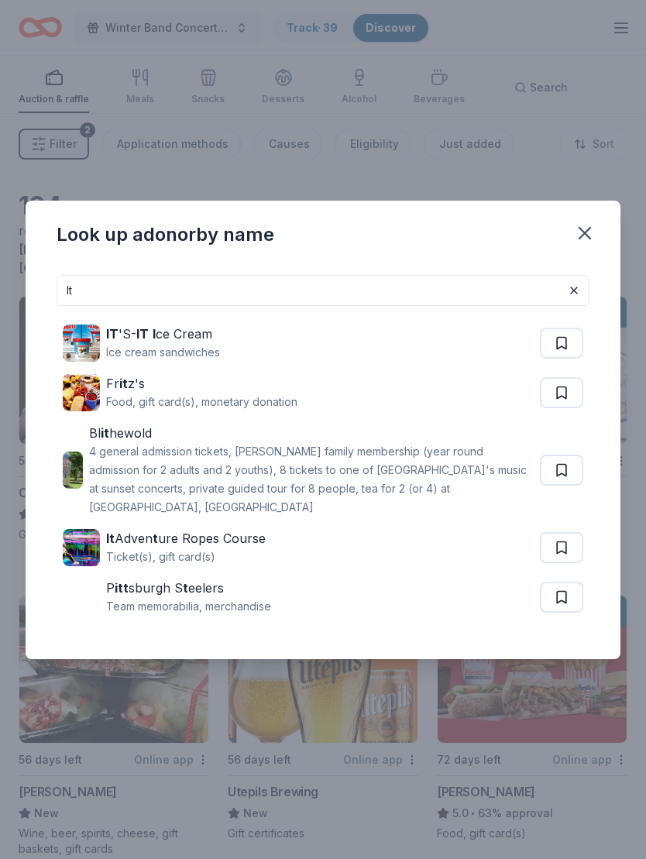
type input "I"
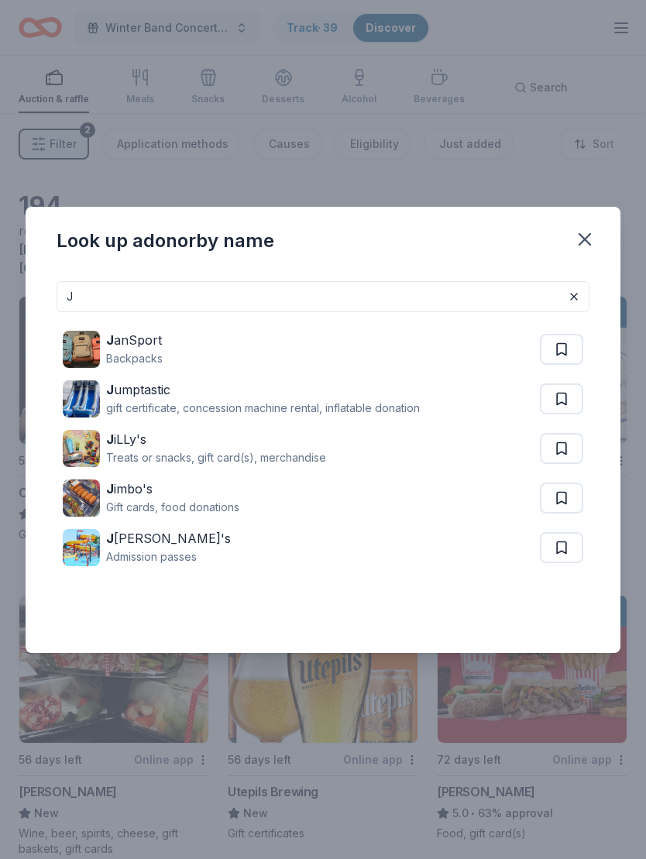
click at [241, 355] on div "J anSport Backpacks" at bounding box center [301, 350] width 477 height 50
click at [450, 290] on input "J" at bounding box center [323, 296] width 533 height 31
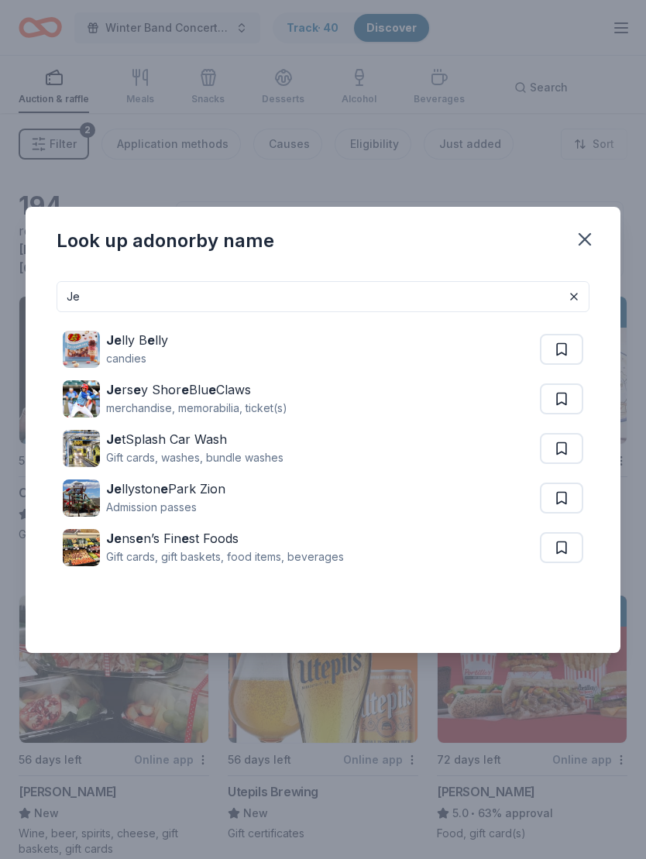
click at [135, 355] on div "candies" at bounding box center [137, 358] width 62 height 19
click at [263, 291] on input "Je" at bounding box center [323, 296] width 533 height 31
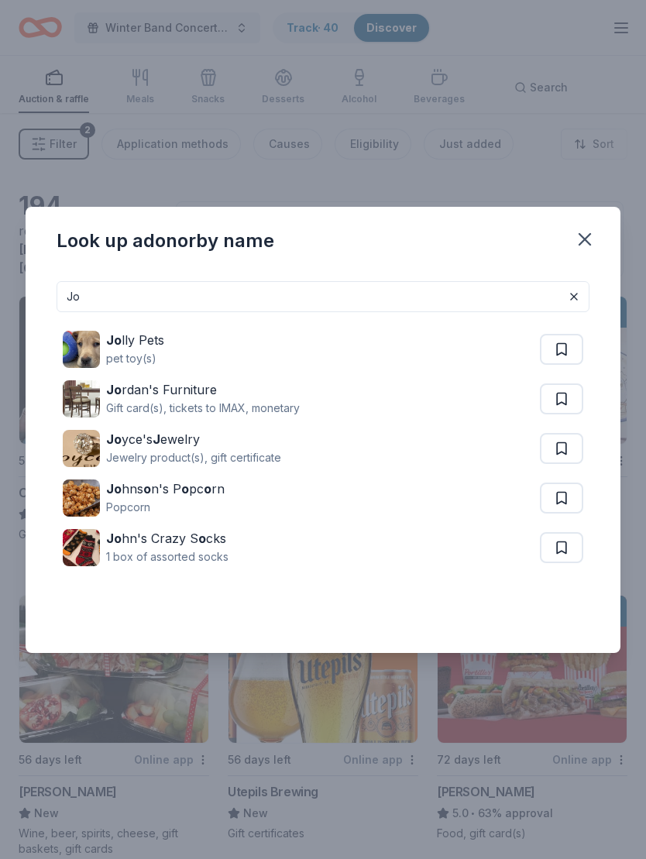
type input "Jo"
click at [136, 363] on div "pet toy(s)" at bounding box center [135, 358] width 58 height 19
click at [205, 545] on div "Jo hn's Crazy S o cks" at bounding box center [167, 538] width 122 height 19
click at [198, 450] on div "Jewelry product(s), gift certificate" at bounding box center [193, 458] width 175 height 19
click at [167, 504] on div "Popcorn" at bounding box center [165, 507] width 119 height 19
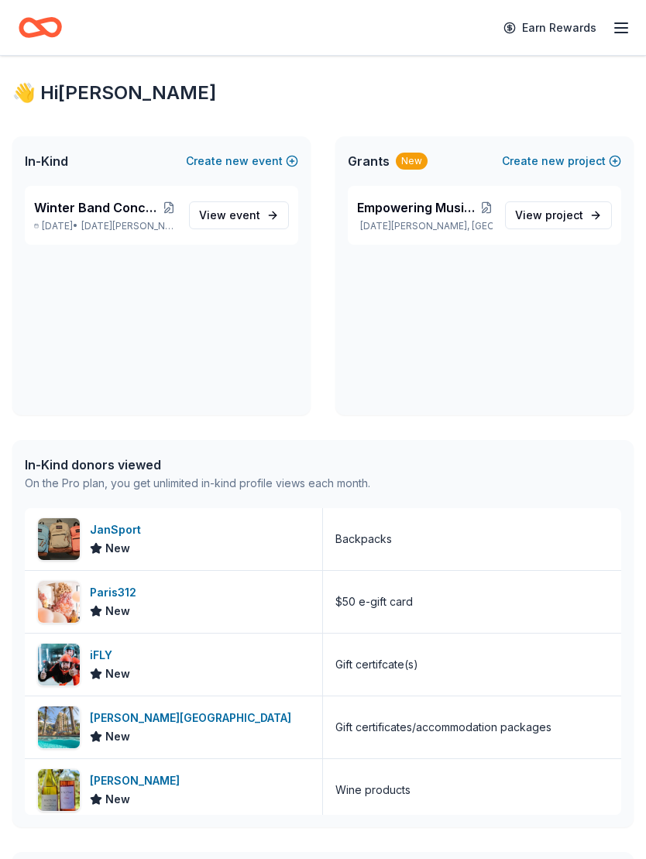
click at [122, 221] on span "Saint Michael, MN" at bounding box center [128, 226] width 95 height 12
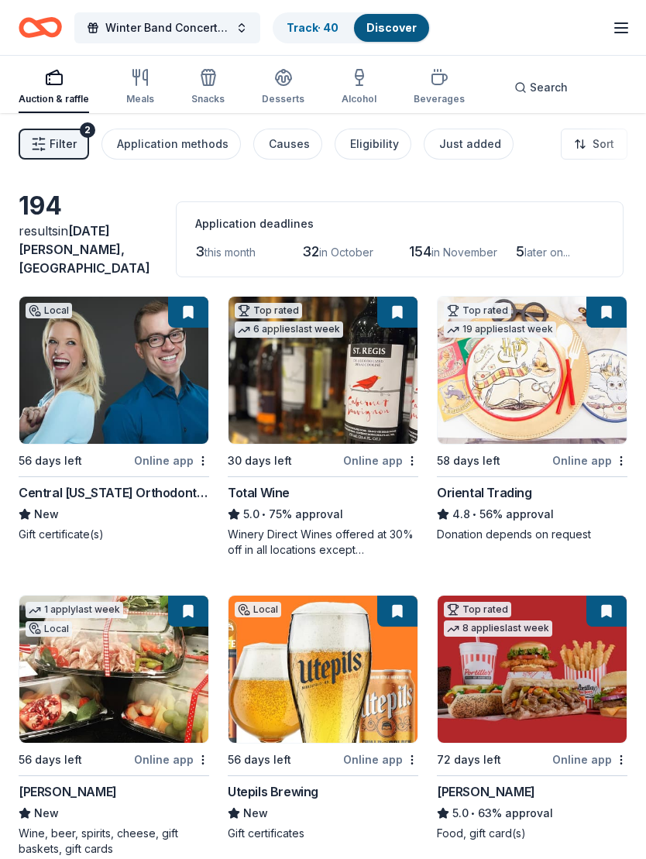
click at [520, 89] on div "Search" at bounding box center [540, 87] width 53 height 19
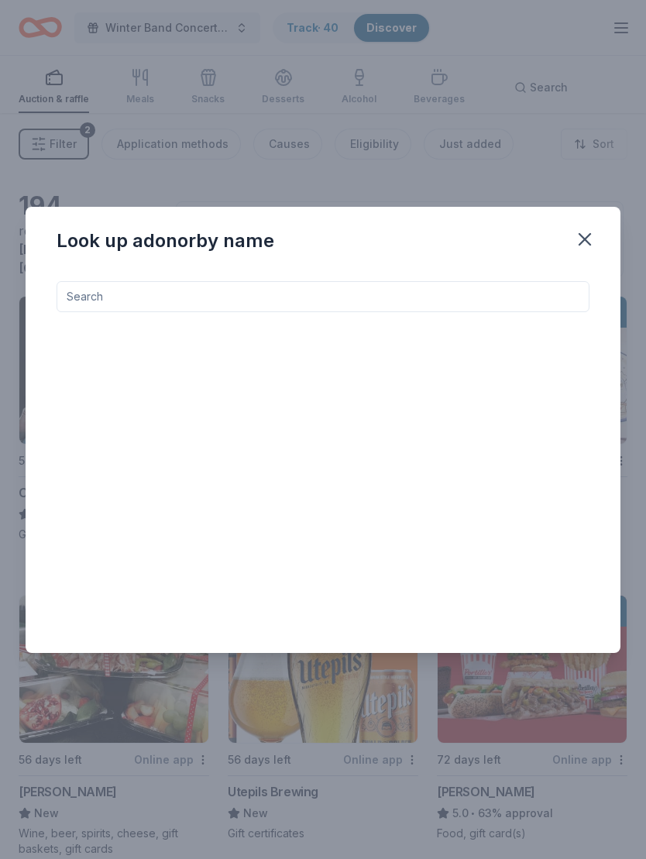
click at [338, 298] on input at bounding box center [323, 296] width 533 height 31
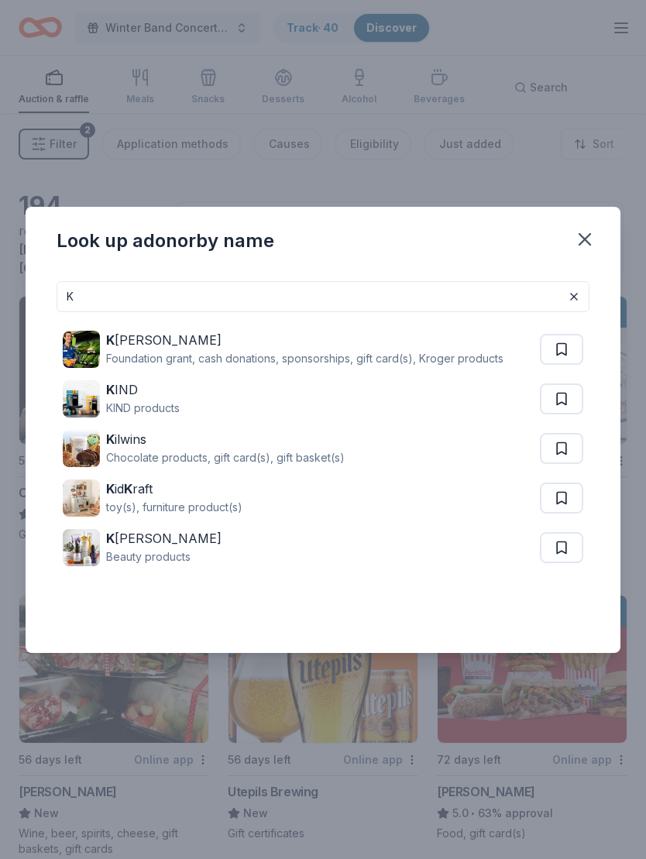
click at [174, 404] on div "KIND products" at bounding box center [143, 408] width 74 height 19
click at [261, 553] on div "K iehl's Beauty products" at bounding box center [301, 548] width 477 height 50
click at [411, 362] on div "Foundation grant, cash donations, sponsorships, gift card(s), Kroger products" at bounding box center [304, 358] width 397 height 19
click at [225, 289] on input "K" at bounding box center [323, 296] width 533 height 31
click at [126, 290] on input "K" at bounding box center [323, 296] width 533 height 31
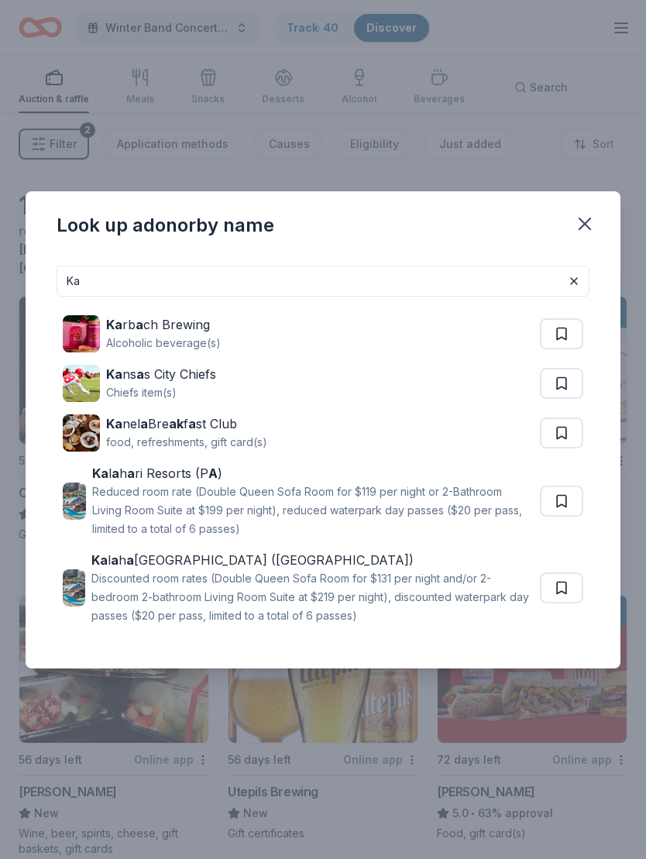
click at [344, 278] on input "Ka" at bounding box center [323, 281] width 533 height 31
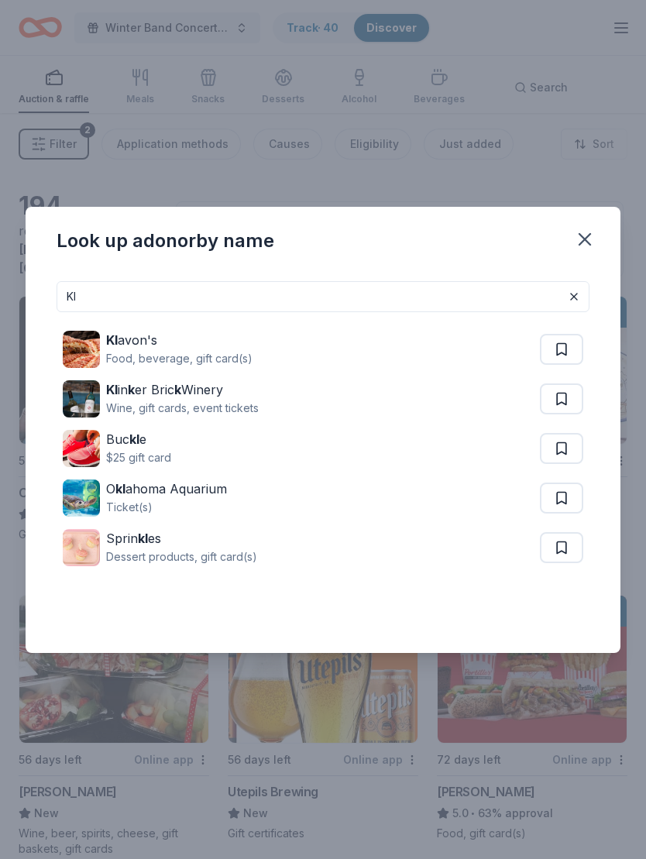
click at [136, 447] on div "Buc kl e" at bounding box center [138, 439] width 65 height 19
click at [261, 548] on div "Sprin kl es Dessert products, gift card(s)" at bounding box center [301, 548] width 477 height 50
click at [183, 296] on input "Kl" at bounding box center [323, 296] width 533 height 31
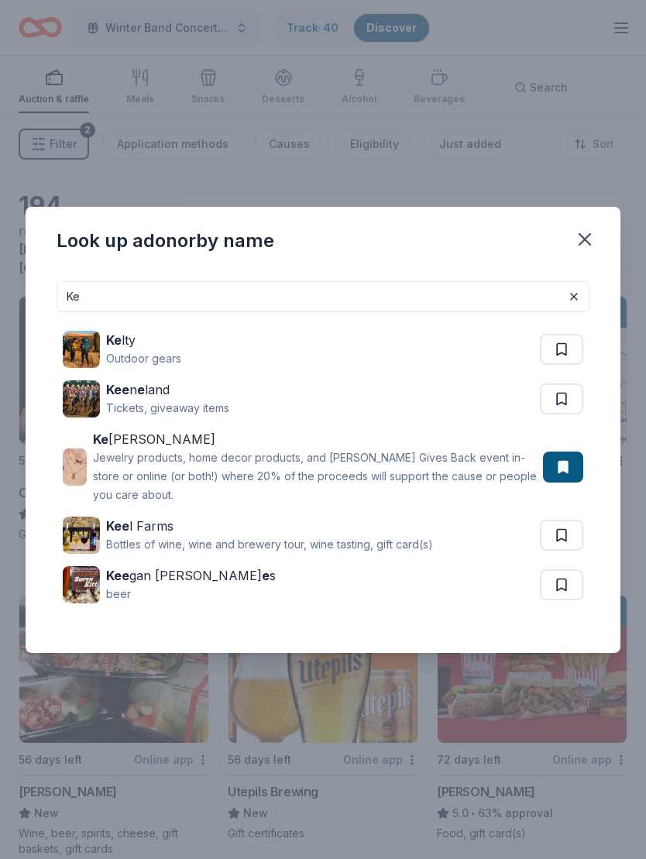
click at [160, 353] on div "Outdoor gears" at bounding box center [143, 358] width 75 height 19
click at [265, 299] on input "Ke" at bounding box center [323, 296] width 533 height 31
type input "K"
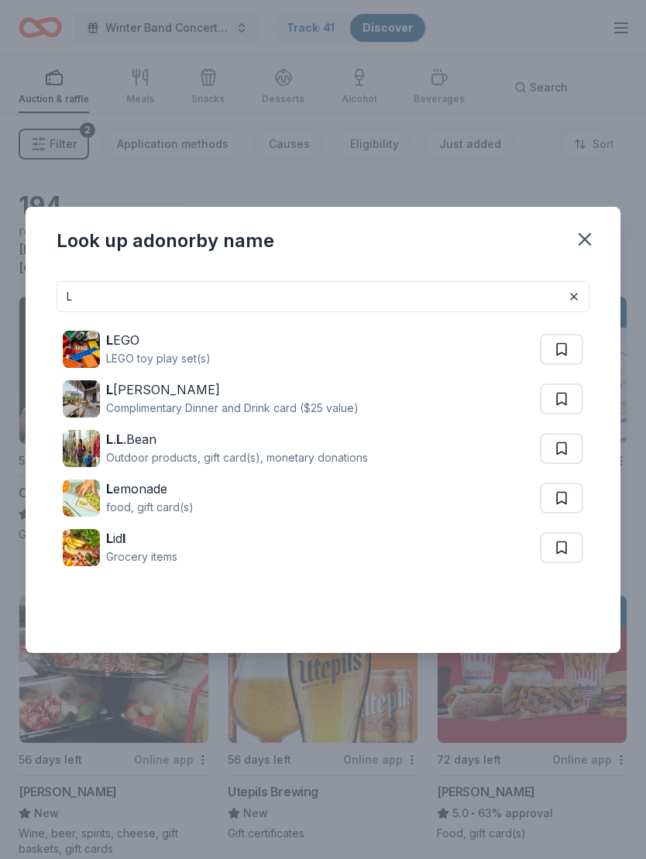
click at [208, 351] on div "LEGO toy play set(s)" at bounding box center [158, 358] width 105 height 19
click at [327, 411] on div "Complimentary Dinner and Drink card ($25 value)" at bounding box center [232, 408] width 253 height 19
click at [303, 447] on div "L . L .Bean" at bounding box center [237, 439] width 262 height 19
click at [168, 294] on input "L" at bounding box center [323, 296] width 533 height 31
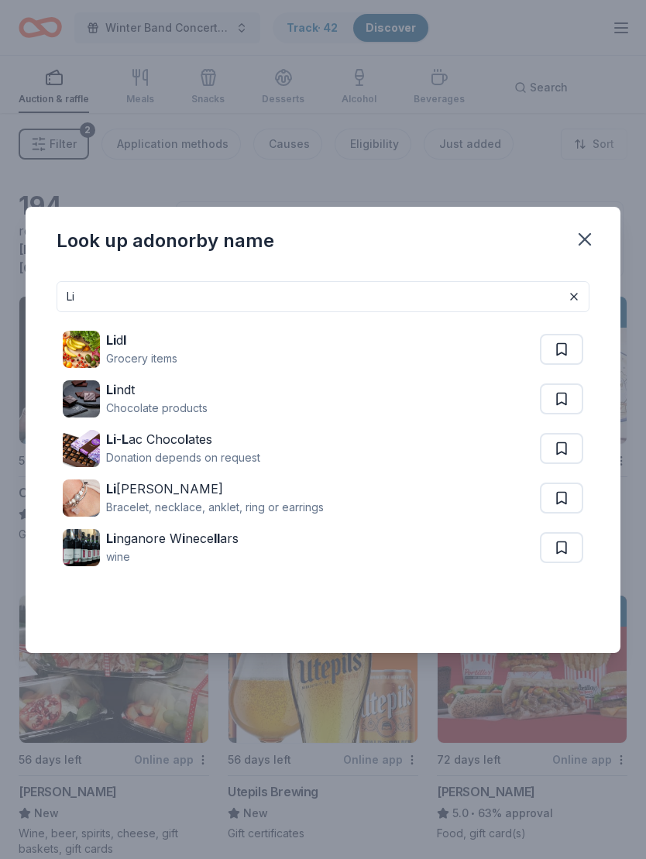
click at [177, 400] on div "Chocolate products" at bounding box center [156, 408] width 101 height 19
click at [208, 444] on div "Li - L ac Choco l ates" at bounding box center [183, 439] width 154 height 19
click at [311, 505] on div "Bracelet, necklace, anklet, ring or earrings" at bounding box center [215, 507] width 218 height 19
click at [239, 301] on input "Li" at bounding box center [323, 296] width 533 height 31
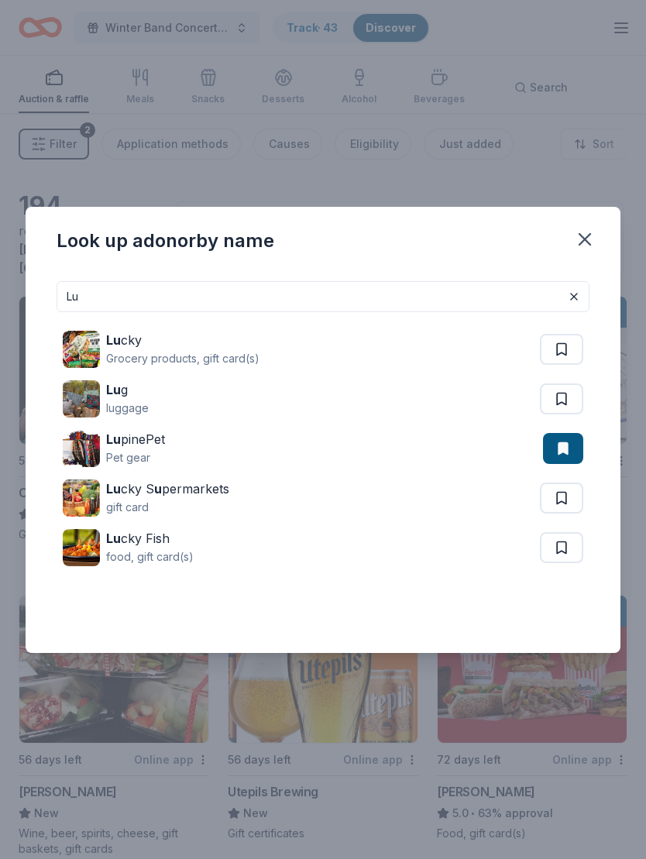
click at [125, 388] on div "Lu g" at bounding box center [127, 389] width 43 height 19
click at [303, 302] on input "Lu" at bounding box center [323, 296] width 533 height 31
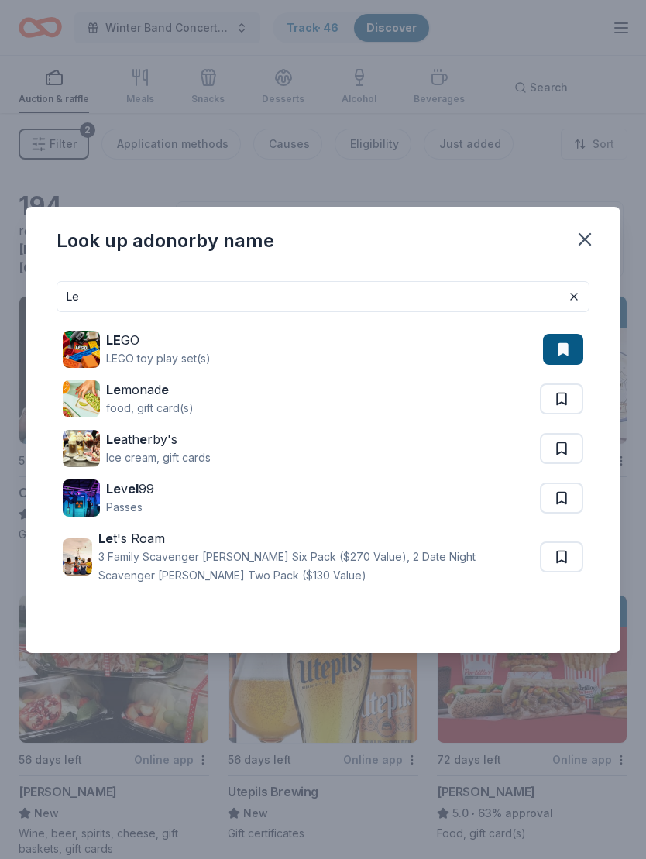
click at [563, 548] on button at bounding box center [561, 557] width 43 height 31
click at [266, 303] on input "Le" at bounding box center [323, 296] width 533 height 31
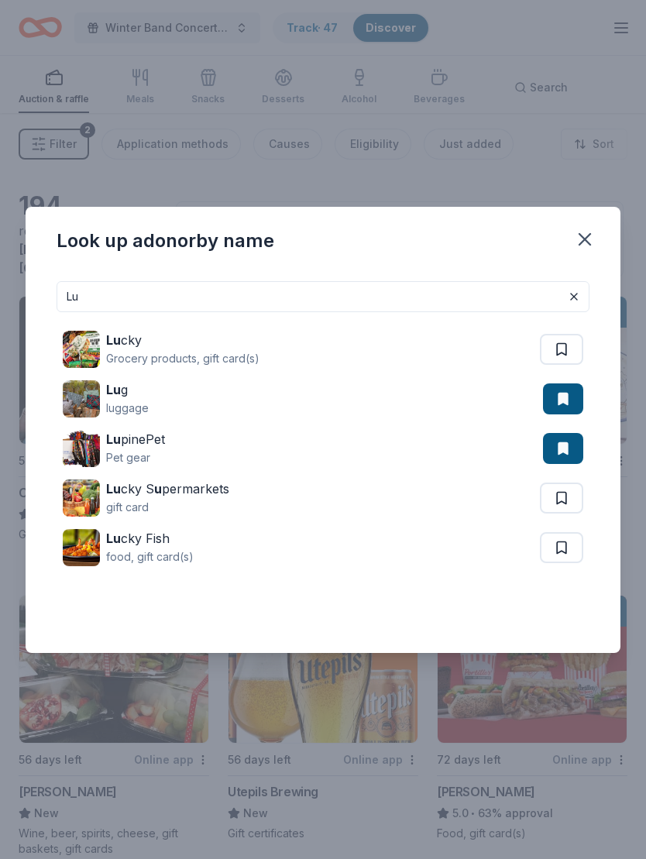
type input "L"
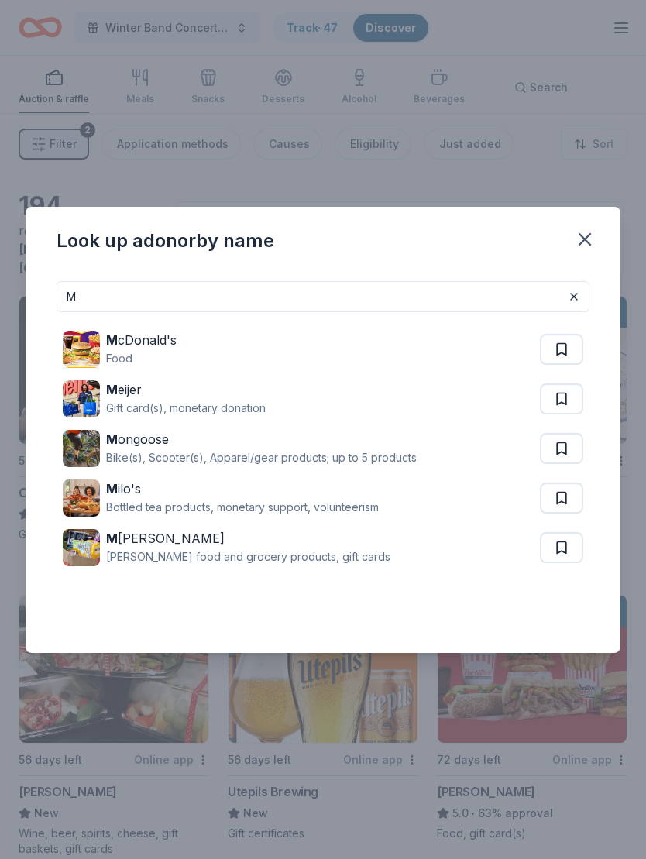
click at [566, 346] on button at bounding box center [561, 349] width 43 height 31
click at [561, 398] on button at bounding box center [561, 398] width 43 height 31
click at [560, 456] on button at bounding box center [561, 448] width 43 height 31
click at [298, 295] on input "M" at bounding box center [323, 296] width 533 height 31
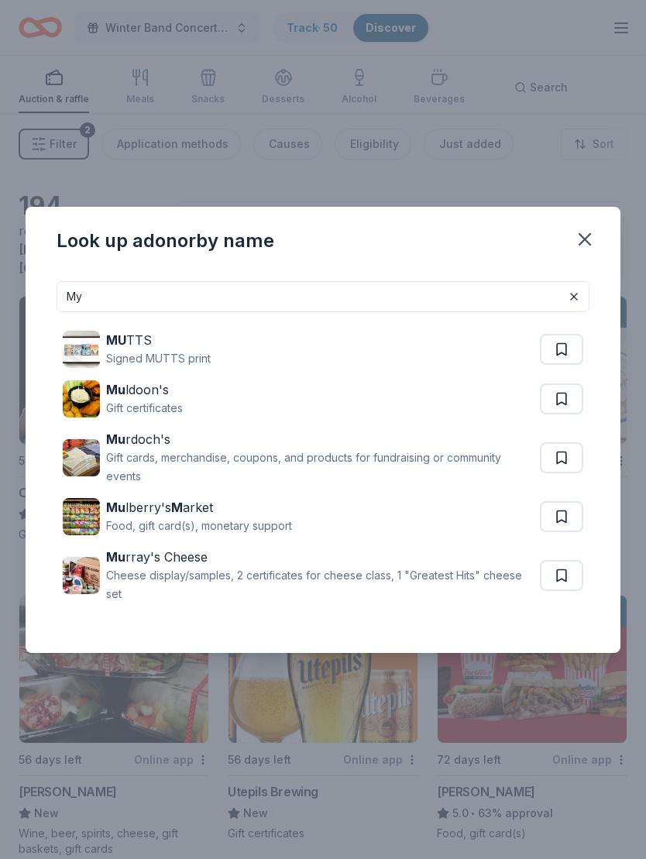
click at [486, 301] on input "My" at bounding box center [323, 296] width 533 height 31
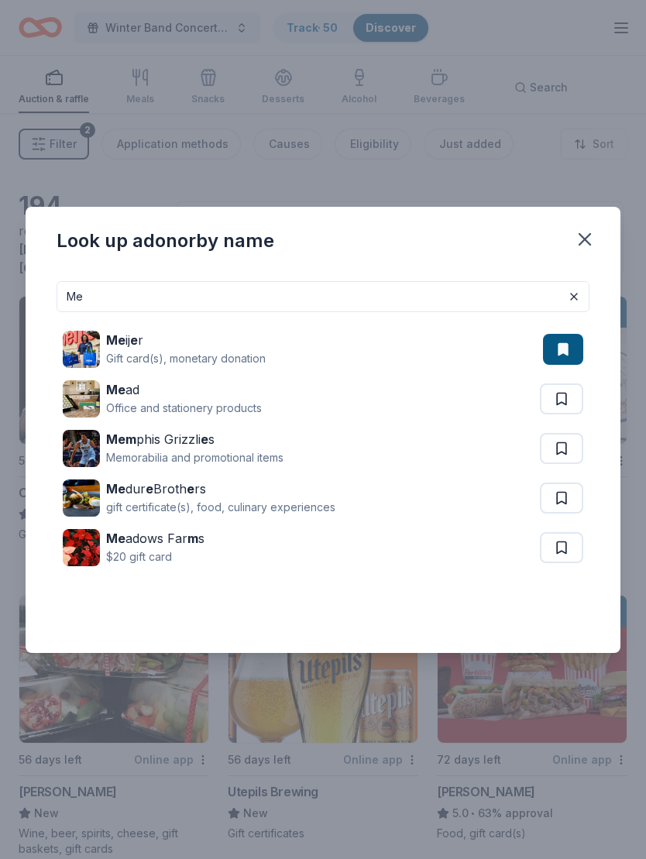
click at [566, 390] on button at bounding box center [561, 398] width 43 height 31
click at [129, 299] on input "Me" at bounding box center [323, 296] width 533 height 31
type input "M"
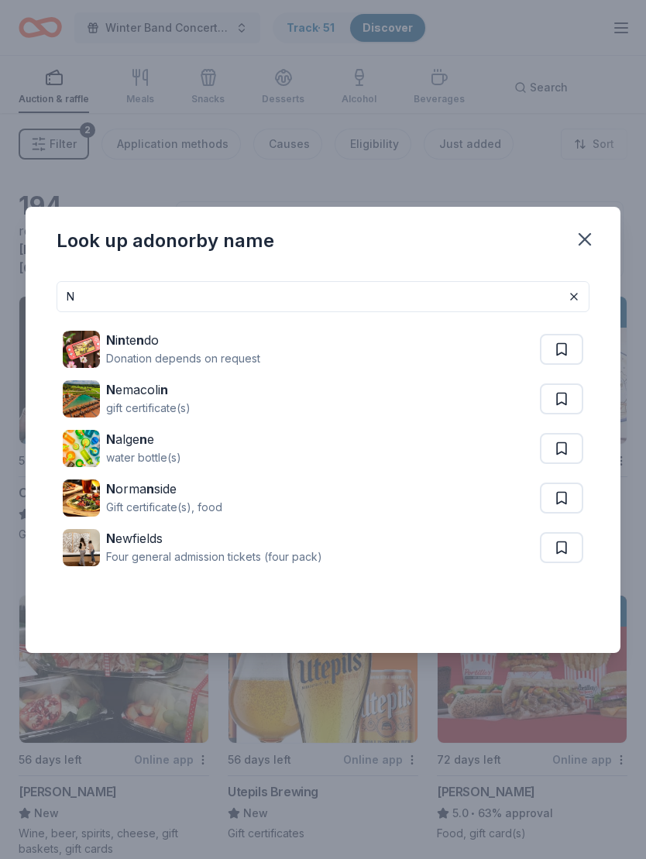
click at [564, 343] on button at bounding box center [561, 349] width 43 height 31
click at [560, 442] on button at bounding box center [561, 448] width 43 height 31
click at [378, 301] on input "N" at bounding box center [323, 296] width 533 height 31
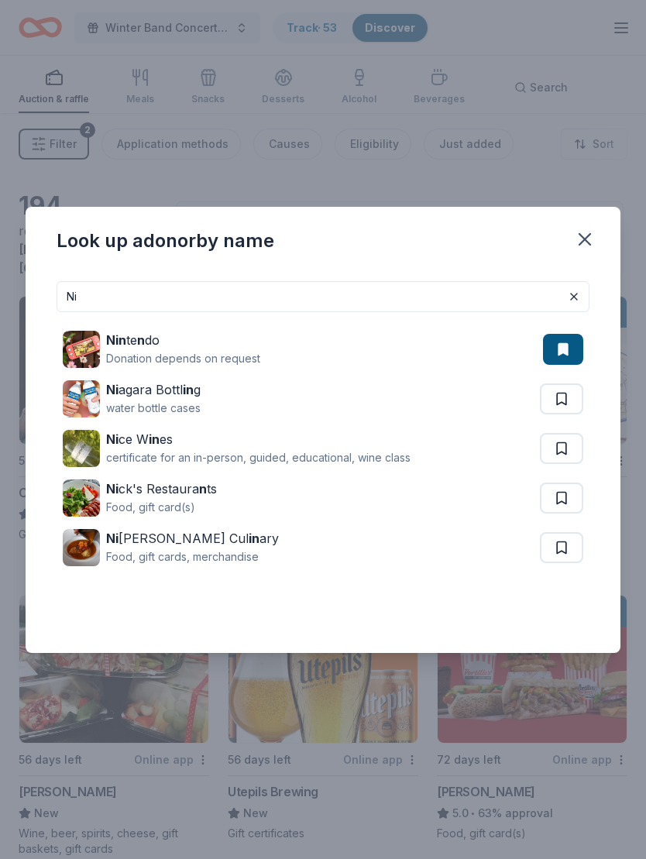
click at [560, 393] on button at bounding box center [561, 398] width 43 height 31
click at [330, 304] on input "Ni" at bounding box center [323, 296] width 533 height 31
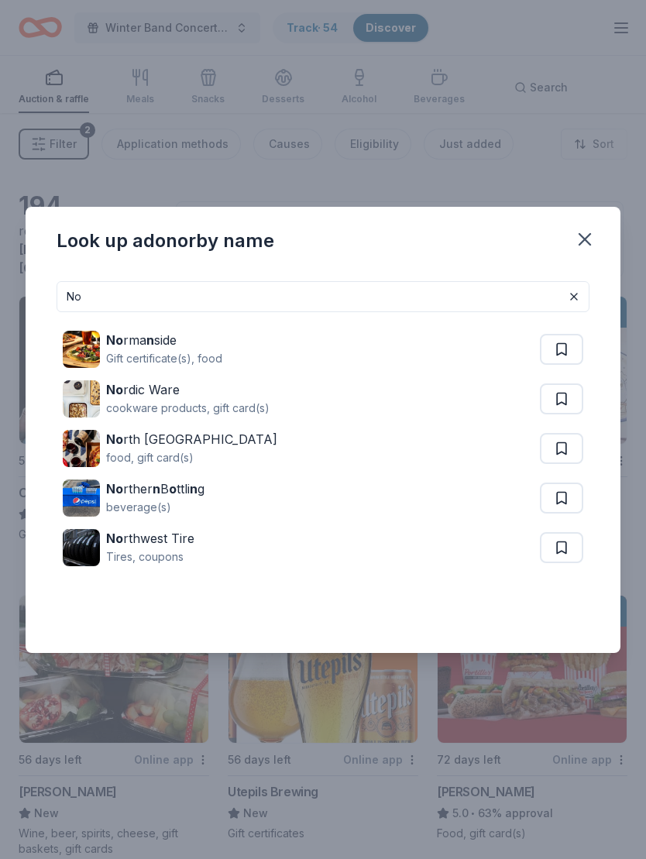
click at [564, 392] on button at bounding box center [561, 398] width 43 height 31
click at [553, 545] on button at bounding box center [561, 547] width 43 height 31
click at [339, 302] on input "No" at bounding box center [323, 296] width 533 height 31
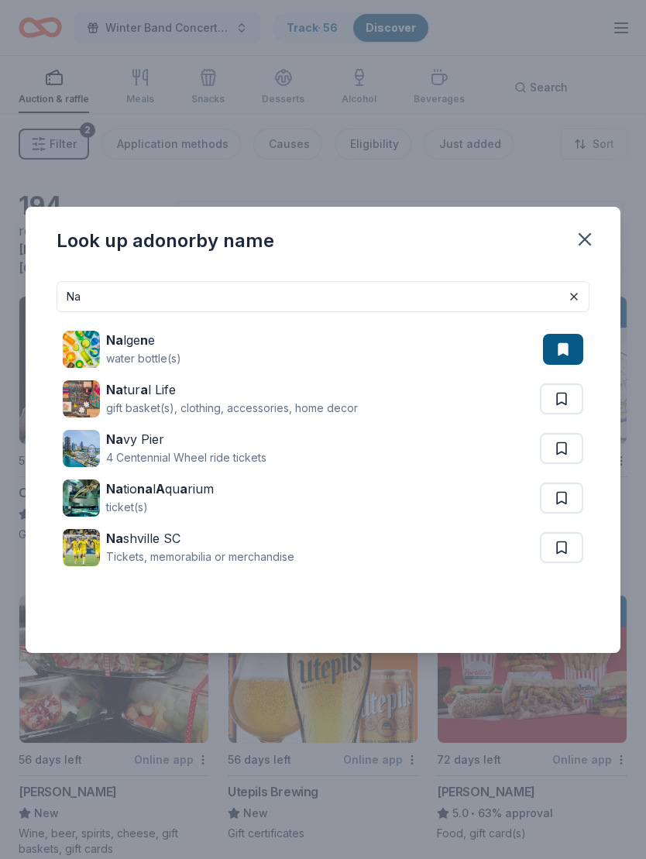
click at [563, 390] on button at bounding box center [561, 398] width 43 height 31
click at [505, 298] on input "Na" at bounding box center [323, 296] width 533 height 31
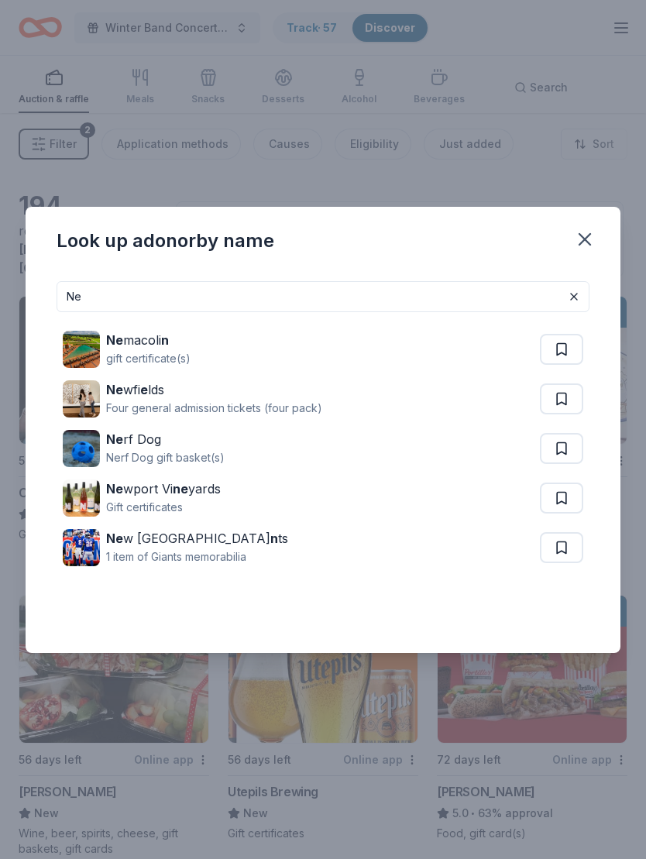
click at [563, 437] on button at bounding box center [561, 448] width 43 height 31
click at [482, 302] on input "Ne" at bounding box center [323, 296] width 533 height 31
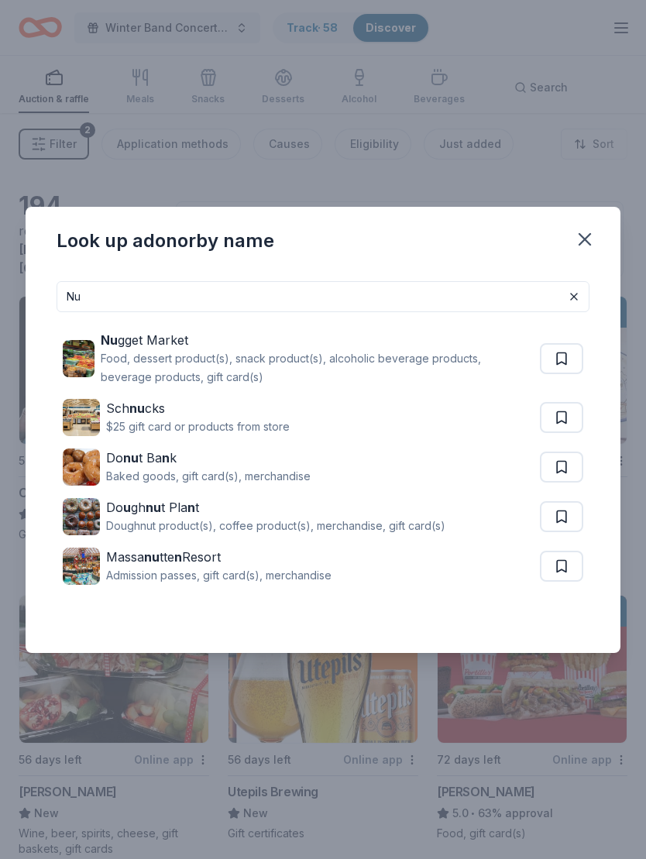
click at [497, 296] on input "Nu" at bounding box center [323, 296] width 533 height 31
type input "N"
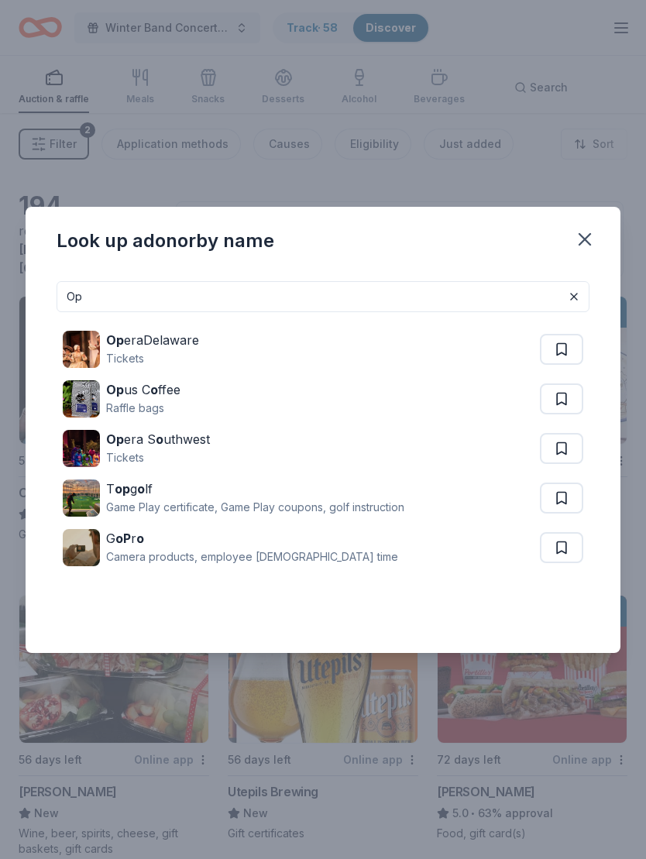
click at [573, 386] on button at bounding box center [561, 398] width 43 height 31
click at [573, 490] on button at bounding box center [561, 498] width 43 height 31
click at [572, 553] on button at bounding box center [561, 547] width 43 height 31
click at [570, 493] on button at bounding box center [561, 498] width 43 height 31
click at [514, 287] on input "Op" at bounding box center [323, 296] width 533 height 31
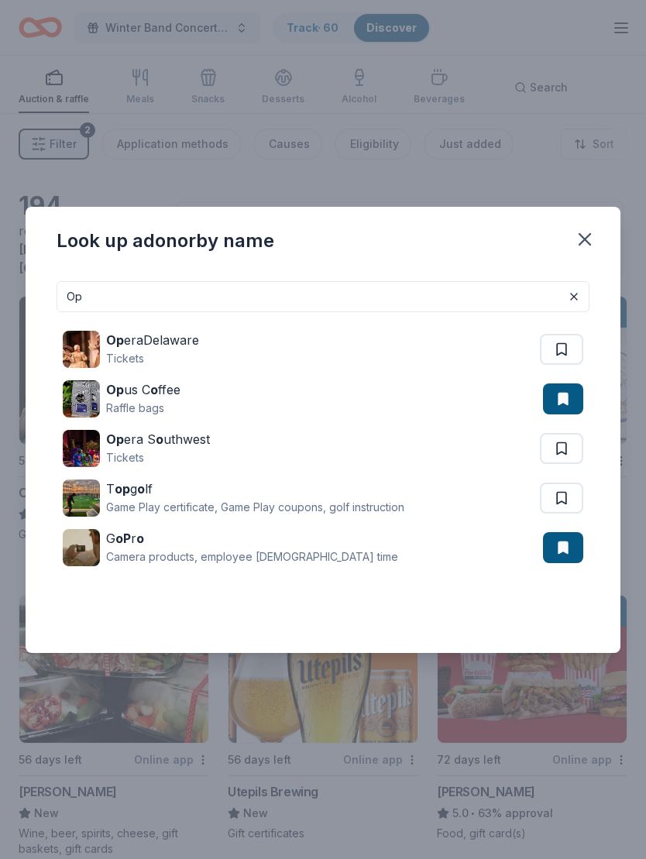
click at [511, 292] on input "Op" at bounding box center [323, 296] width 533 height 31
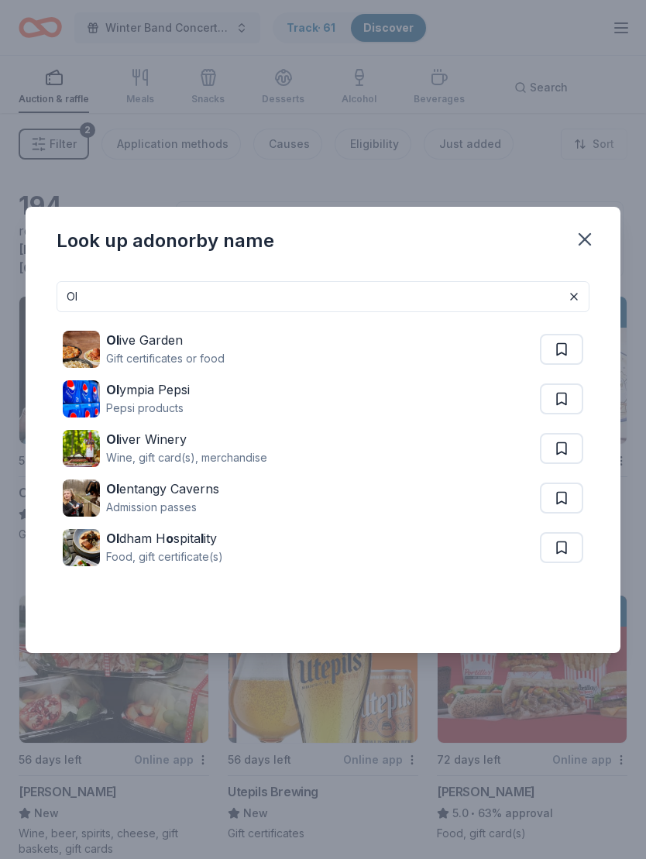
click at [568, 346] on button at bounding box center [561, 349] width 43 height 31
click at [498, 304] on input "Ol" at bounding box center [323, 296] width 533 height 31
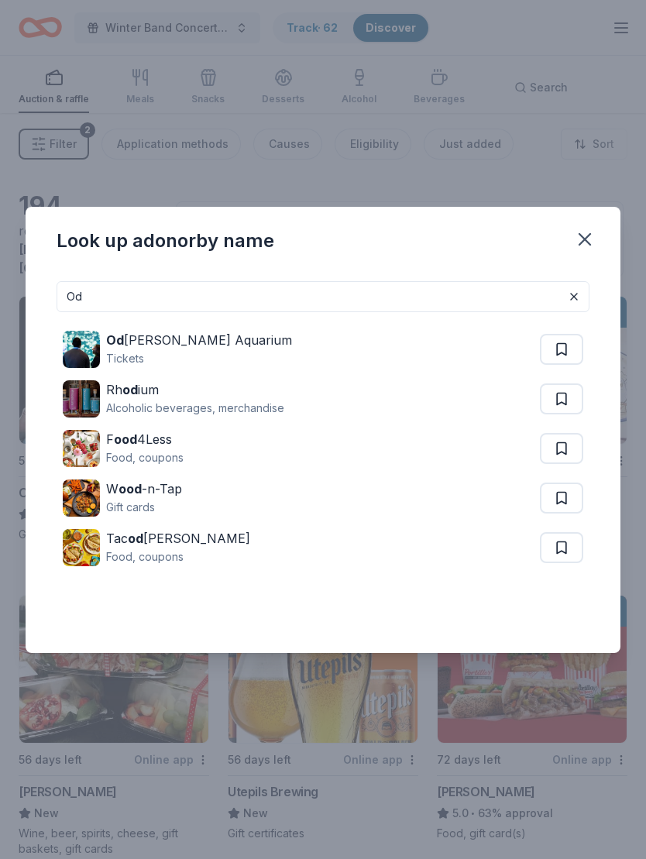
click at [570, 396] on button at bounding box center [561, 398] width 43 height 31
click at [363, 308] on input "Od" at bounding box center [323, 296] width 533 height 31
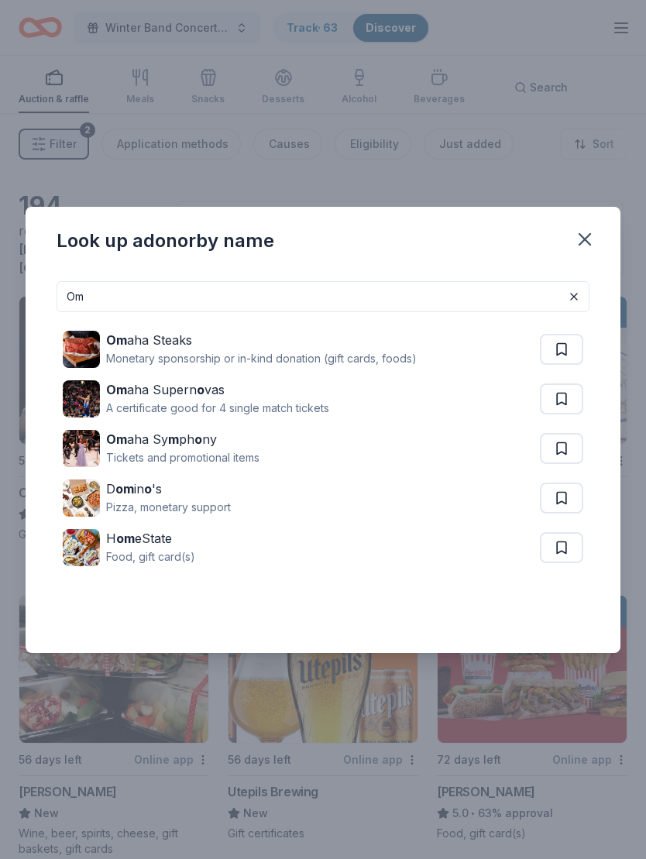
click at [572, 349] on button at bounding box center [561, 349] width 43 height 31
click at [504, 299] on input "Om" at bounding box center [323, 296] width 533 height 31
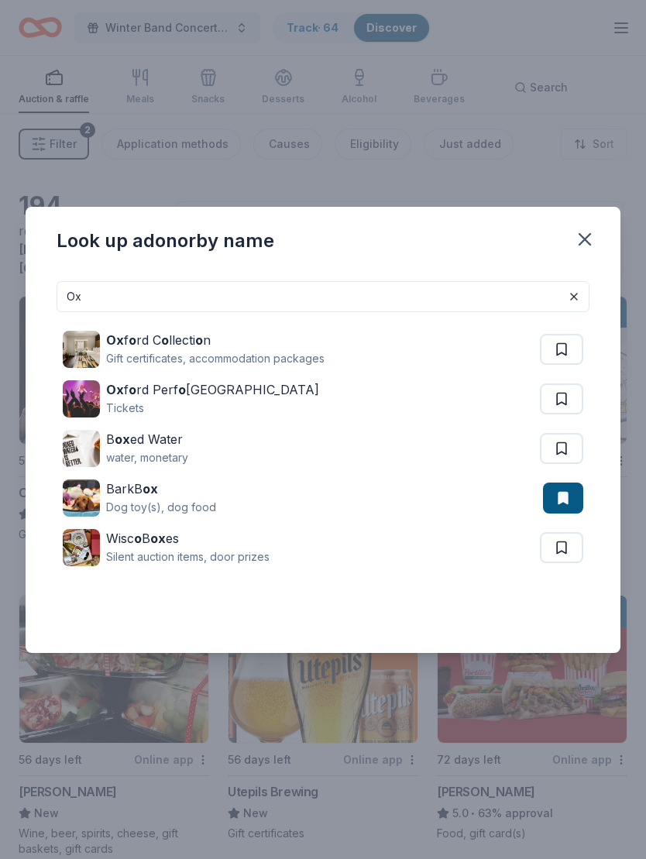
click at [572, 343] on button at bounding box center [561, 349] width 43 height 31
click at [568, 444] on button at bounding box center [561, 448] width 43 height 31
click at [566, 541] on button at bounding box center [561, 547] width 43 height 31
click at [438, 320] on div "Ox f o rd C o llecti o n Gift certificates, accommodation packages Ox f o rd Pe…" at bounding box center [323, 448] width 533 height 273
click at [464, 293] on input "Ox" at bounding box center [323, 296] width 533 height 31
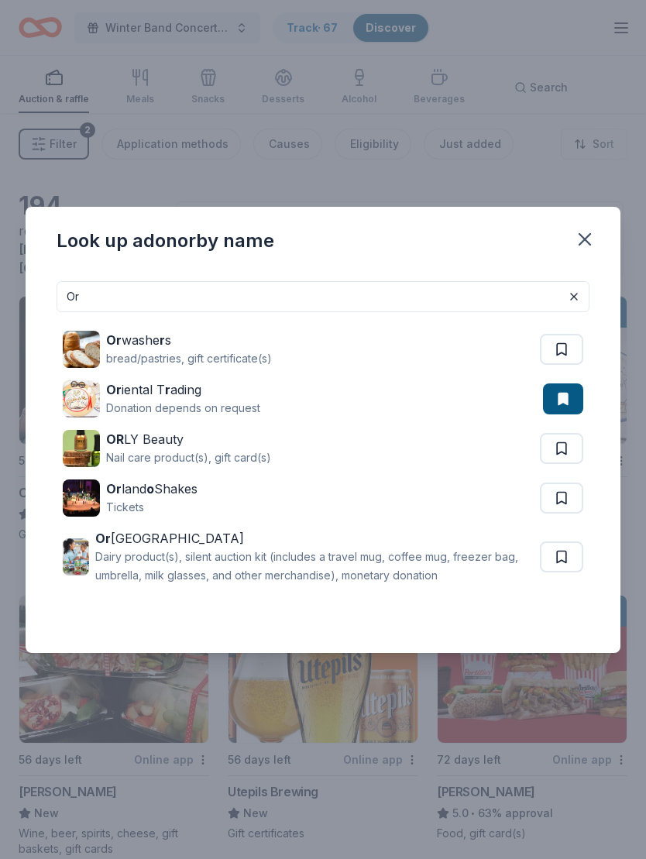
click at [562, 443] on button at bounding box center [561, 448] width 43 height 31
click at [564, 547] on button at bounding box center [561, 557] width 43 height 31
click at [249, 306] on input "Or" at bounding box center [323, 296] width 533 height 31
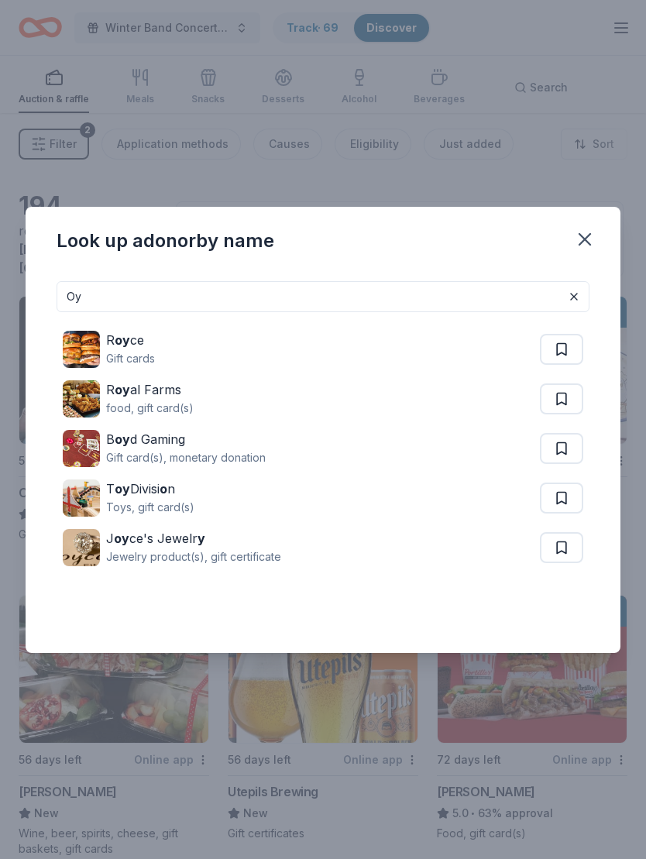
click at [569, 444] on button at bounding box center [561, 448] width 43 height 31
click at [564, 490] on button at bounding box center [561, 498] width 43 height 31
click at [561, 541] on button at bounding box center [561, 547] width 43 height 31
click at [342, 283] on input "Oy" at bounding box center [323, 296] width 533 height 31
click at [394, 306] on input "Oy" at bounding box center [323, 296] width 533 height 31
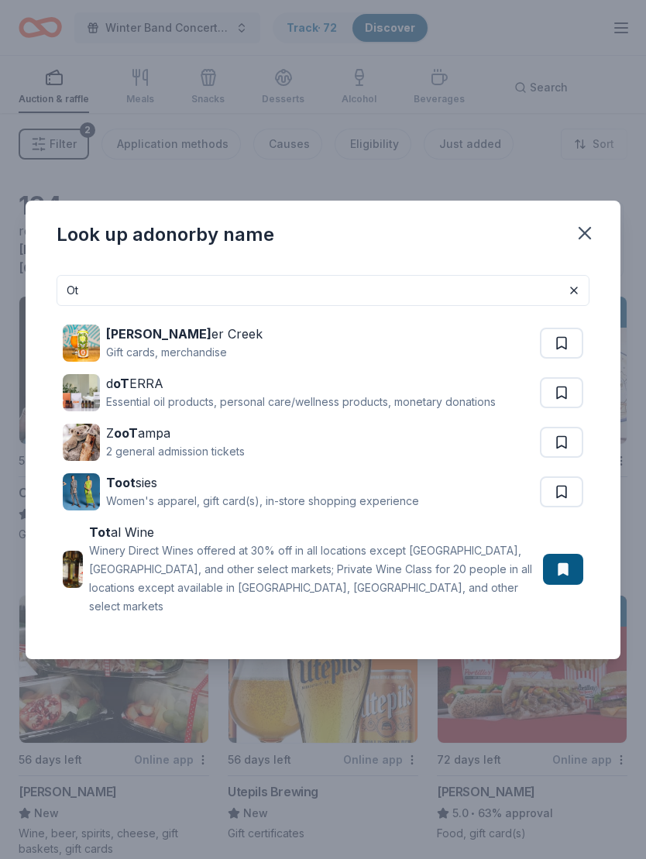
click at [567, 350] on button at bounding box center [561, 343] width 43 height 31
click at [121, 297] on input "Ot" at bounding box center [323, 290] width 533 height 31
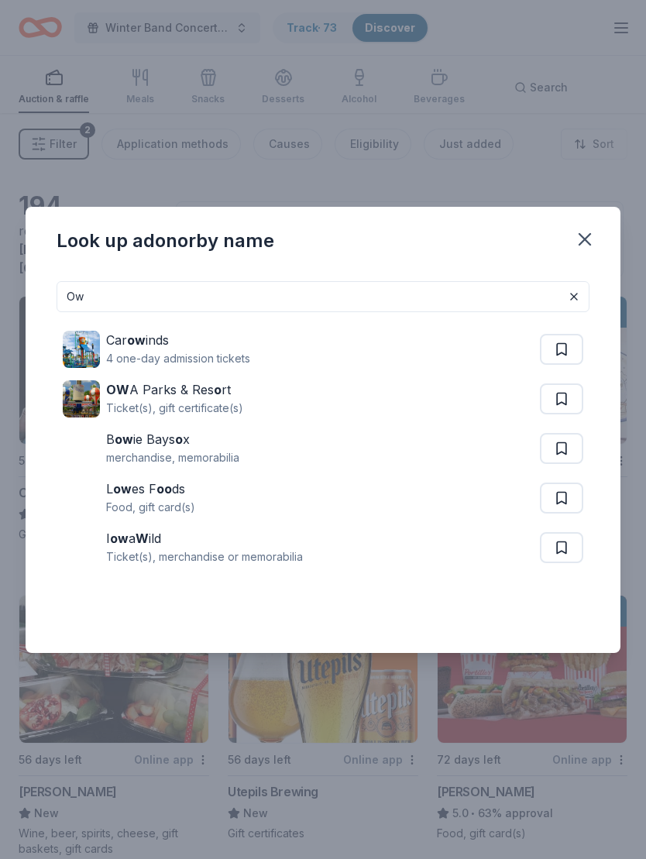
type input "O"
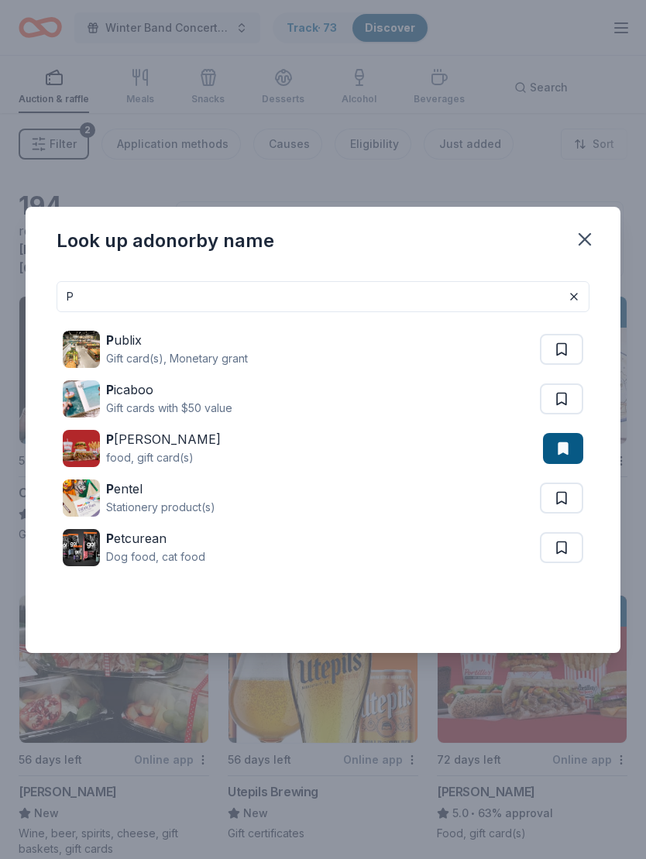
click at [561, 399] on button at bounding box center [561, 398] width 43 height 31
click at [561, 490] on button at bounding box center [561, 498] width 43 height 31
click at [567, 545] on button at bounding box center [561, 547] width 43 height 31
click at [471, 291] on input "P" at bounding box center [323, 296] width 533 height 31
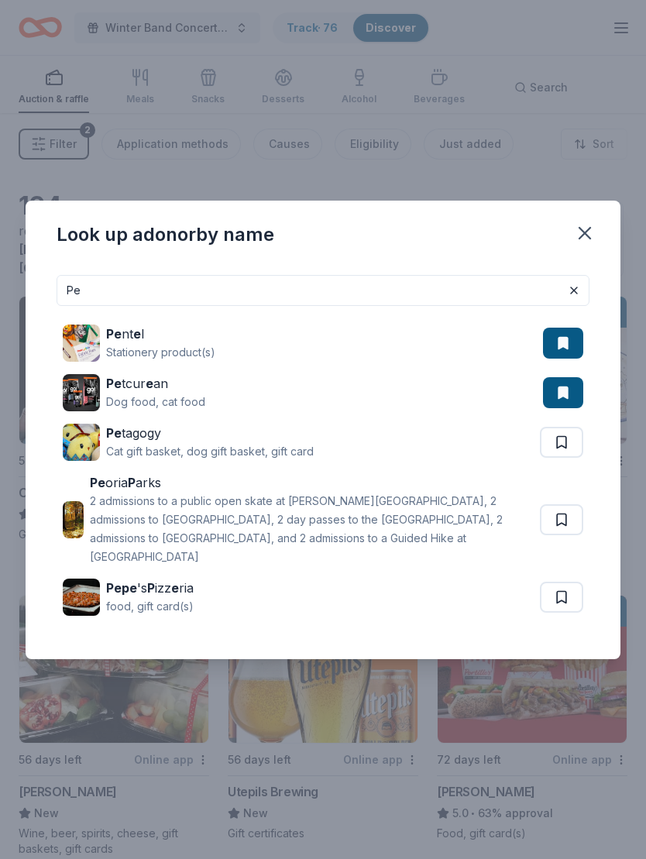
click at [119, 297] on input "Pe" at bounding box center [323, 290] width 533 height 31
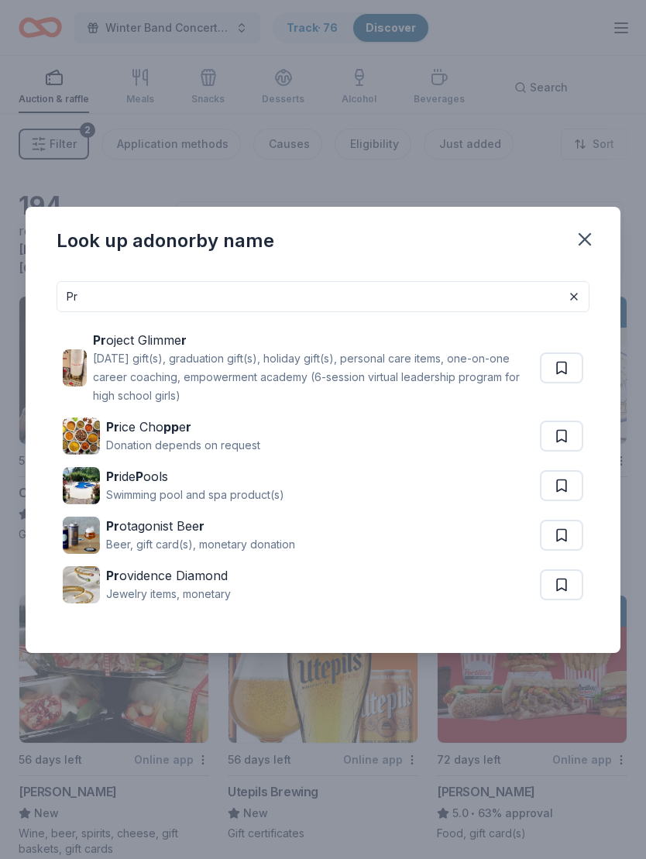
click at [561, 585] on button at bounding box center [561, 584] width 43 height 31
click at [554, 365] on button at bounding box center [561, 367] width 43 height 31
click at [114, 303] on input "Pr" at bounding box center [323, 296] width 533 height 31
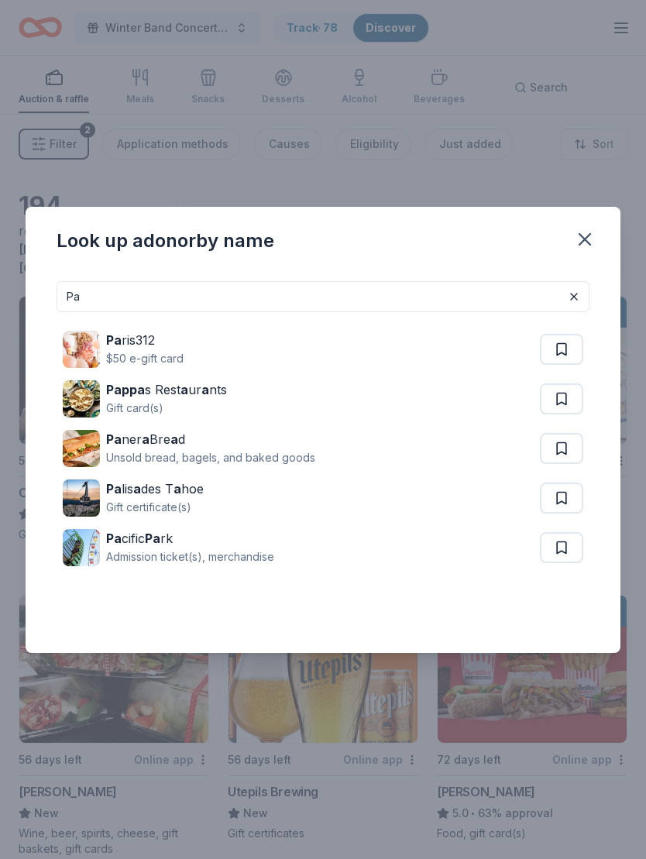
click at [556, 449] on button at bounding box center [561, 448] width 43 height 31
click at [115, 299] on input "Pa" at bounding box center [323, 296] width 533 height 31
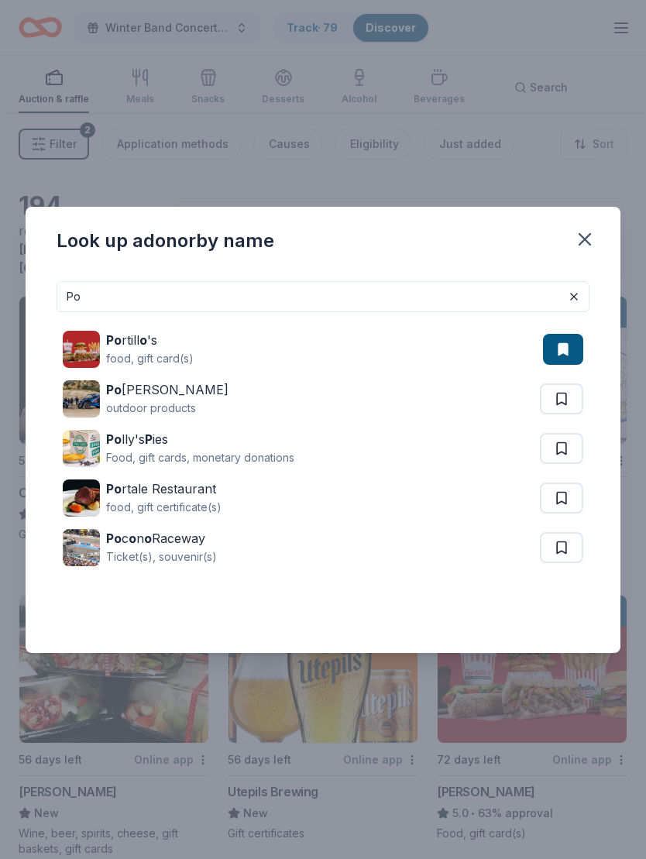
click at [558, 404] on button at bounding box center [561, 398] width 43 height 31
click at [107, 306] on input "Po" at bounding box center [323, 296] width 533 height 31
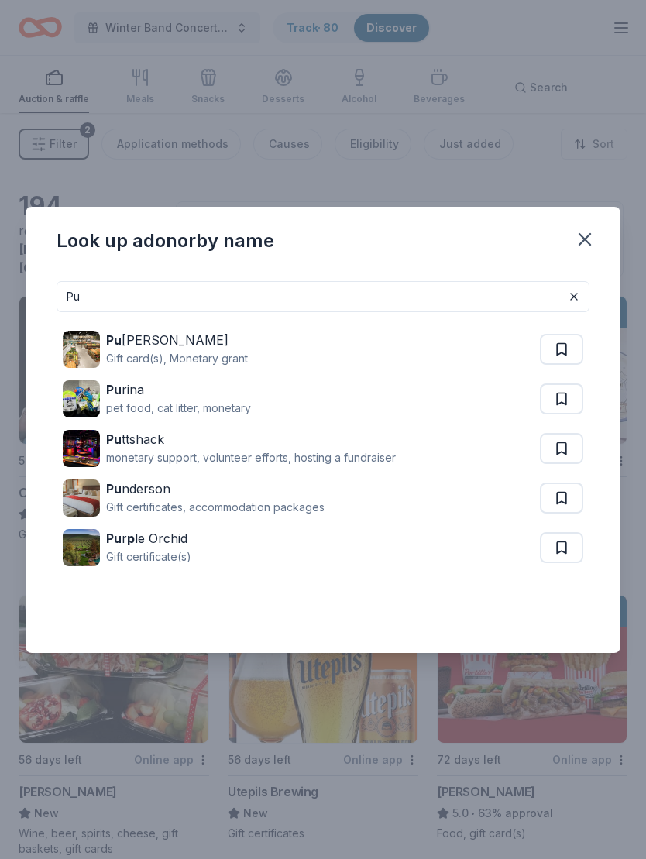
click at [572, 391] on button at bounding box center [561, 398] width 43 height 31
click at [449, 301] on input "Pu" at bounding box center [323, 296] width 533 height 31
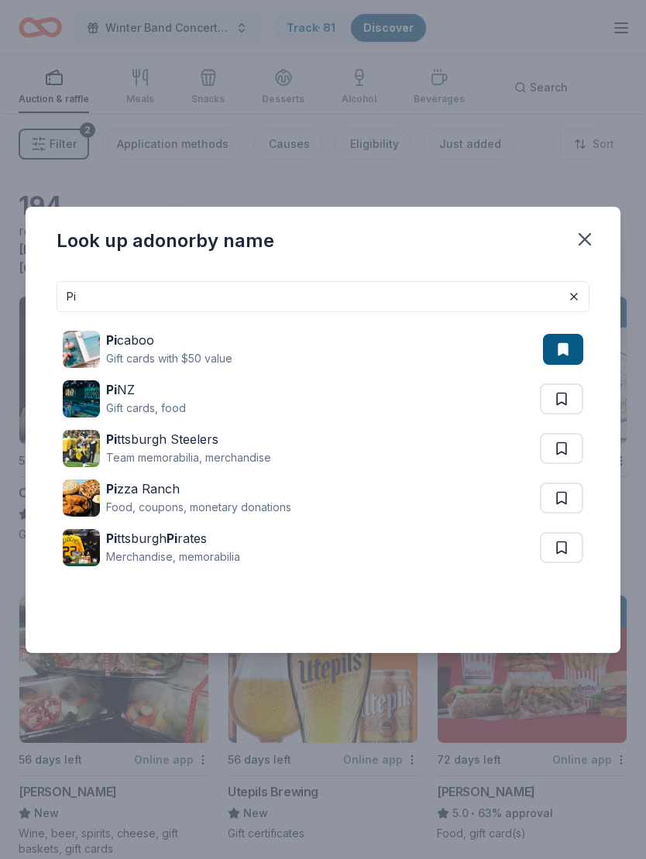
click at [569, 493] on button at bounding box center [561, 498] width 43 height 31
click at [471, 301] on input "Pi" at bounding box center [323, 296] width 533 height 31
type input "P"
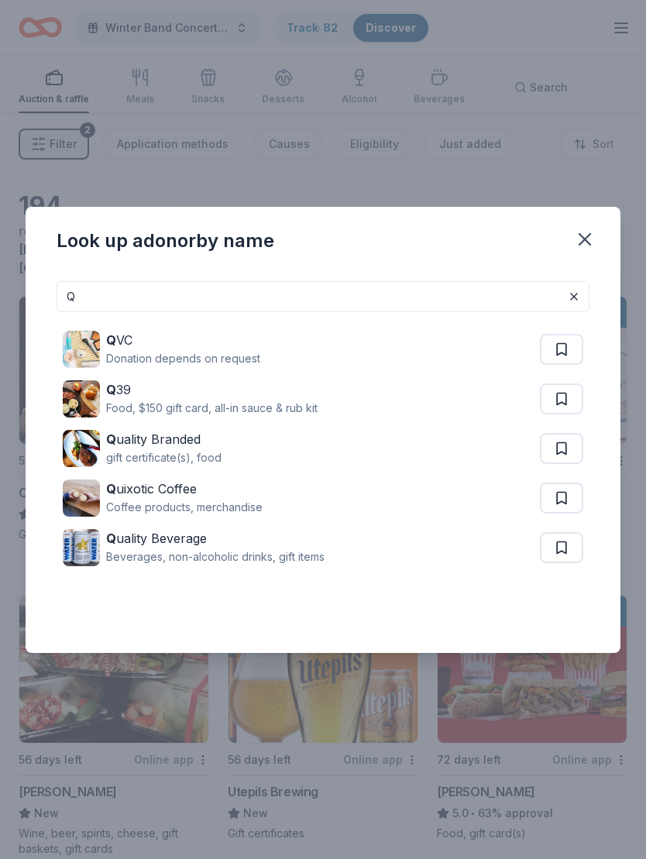
click at [569, 351] on button at bounding box center [561, 349] width 43 height 31
click at [464, 291] on input "Q" at bounding box center [323, 296] width 533 height 31
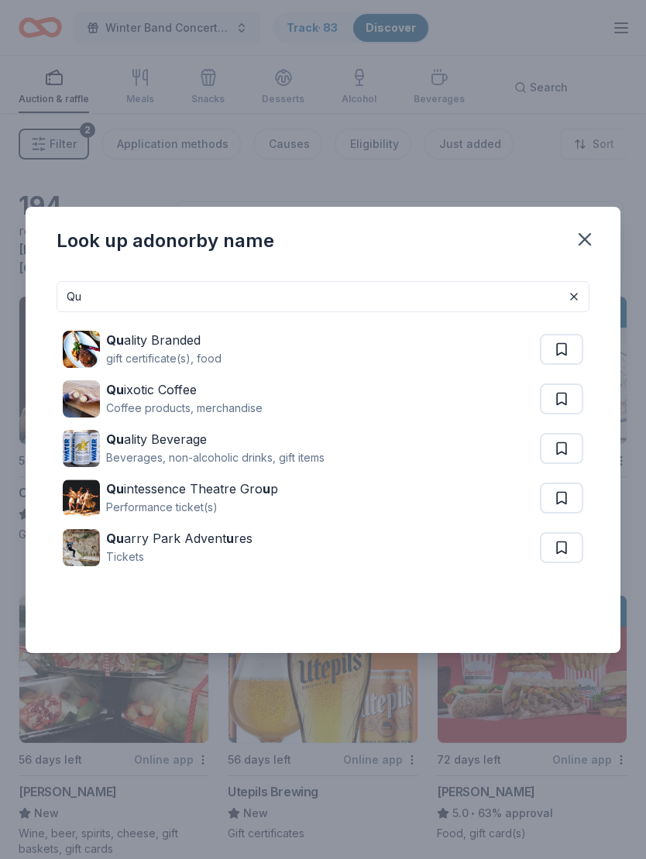
click at [491, 290] on input "Qu" at bounding box center [323, 296] width 533 height 31
click at [497, 291] on input "Qu" at bounding box center [323, 296] width 533 height 31
type input "Q"
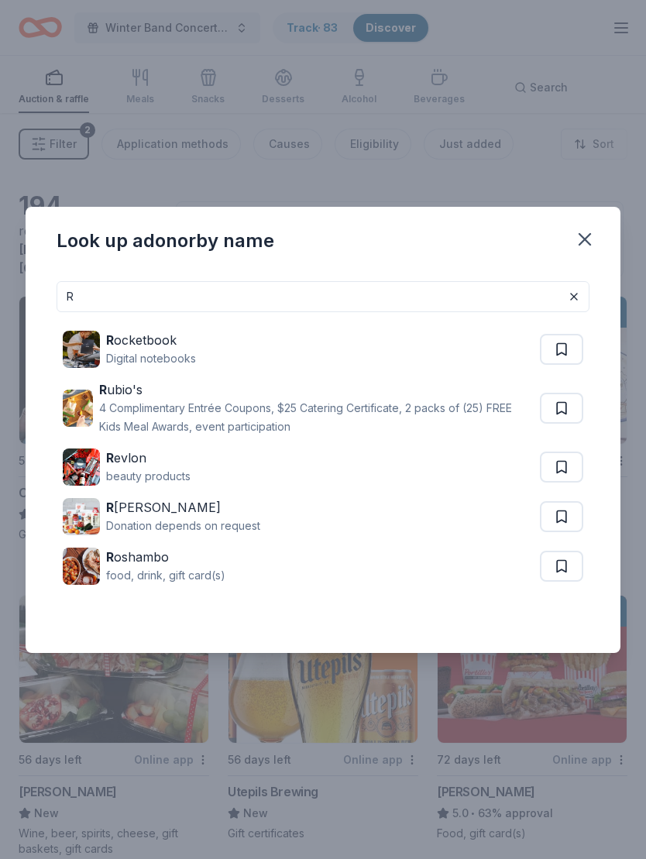
click at [567, 349] on button at bounding box center [561, 349] width 43 height 31
click at [562, 461] on button at bounding box center [561, 467] width 43 height 31
click at [569, 518] on button at bounding box center [561, 516] width 43 height 31
click at [468, 296] on input "R" at bounding box center [323, 296] width 533 height 31
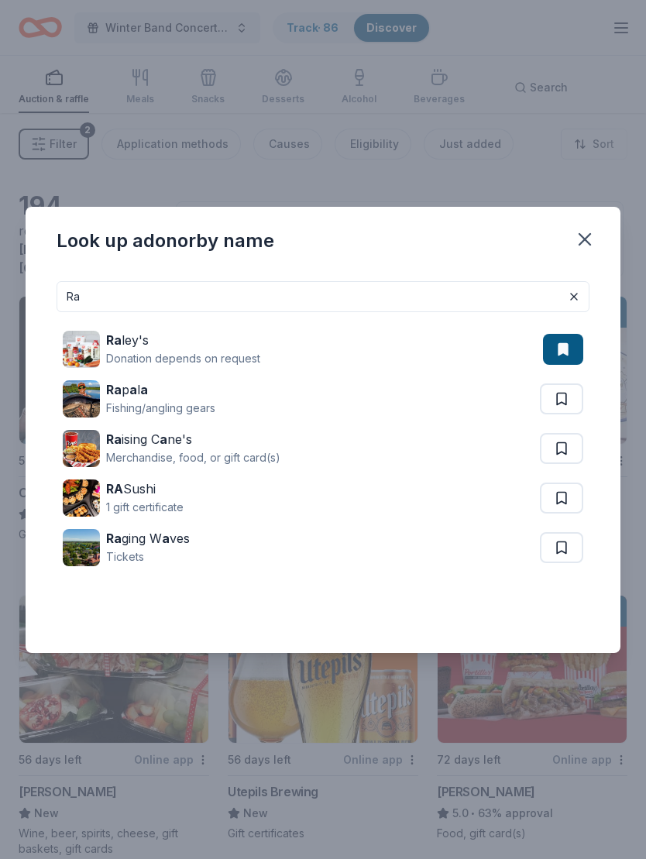
click at [562, 400] on button at bounding box center [561, 398] width 43 height 31
click at [564, 449] on button at bounding box center [561, 448] width 43 height 31
click at [112, 297] on input "Ra" at bounding box center [323, 296] width 533 height 31
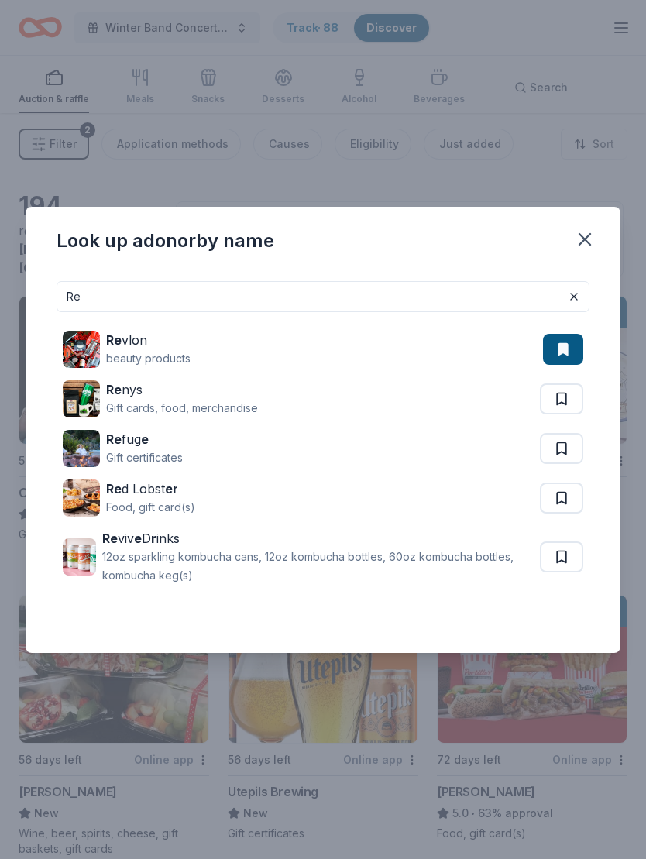
click at [561, 492] on button at bounding box center [561, 498] width 43 height 31
click at [565, 550] on button at bounding box center [561, 557] width 43 height 31
click at [112, 304] on input "Re" at bounding box center [323, 296] width 533 height 31
type input "R"
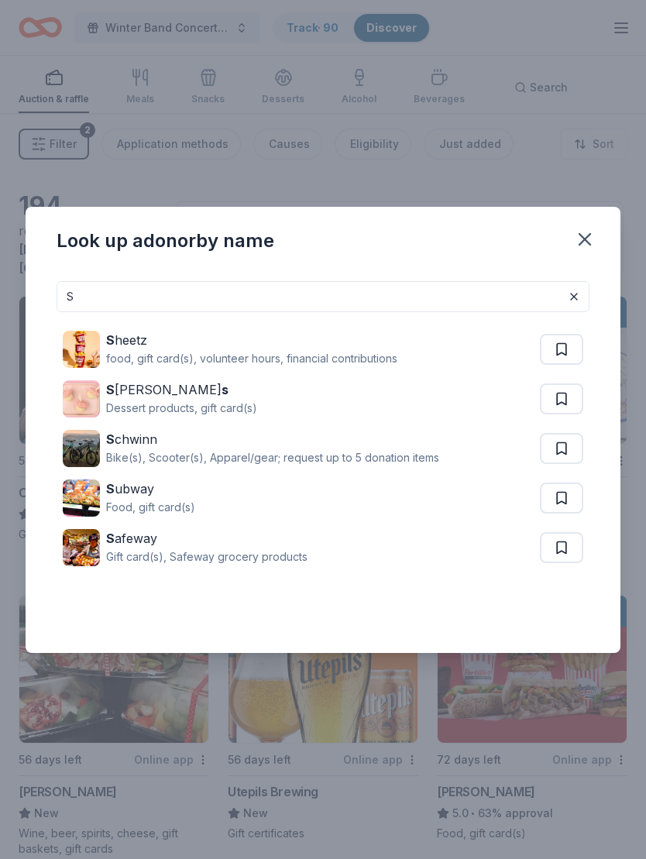
click at [559, 449] on button at bounding box center [561, 448] width 43 height 31
click at [561, 497] on button at bounding box center [561, 498] width 43 height 31
click at [111, 289] on input "S" at bounding box center [323, 296] width 533 height 31
click at [141, 301] on input "S" at bounding box center [323, 296] width 533 height 31
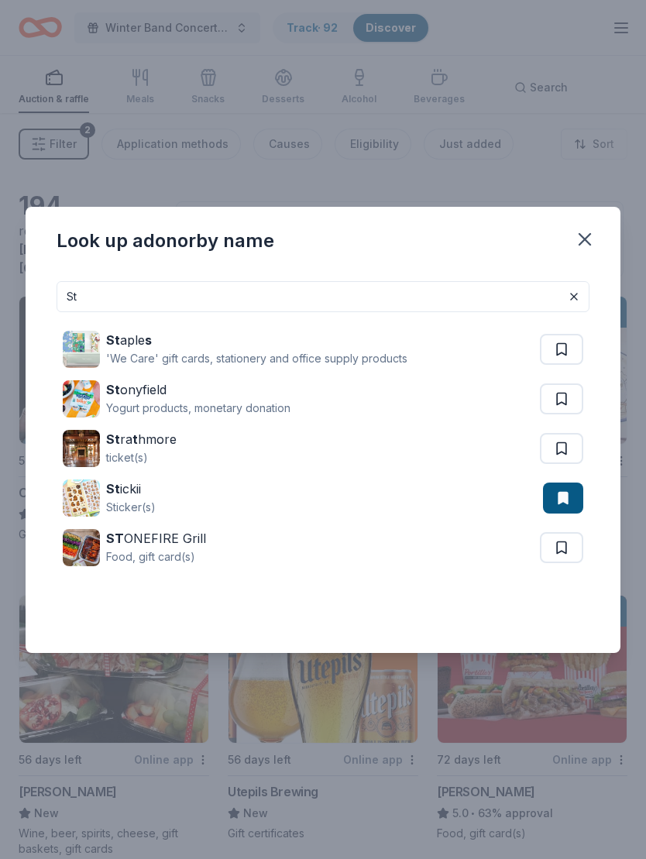
click at [559, 398] on button at bounding box center [561, 398] width 43 height 31
click at [469, 296] on input "St" at bounding box center [323, 296] width 533 height 31
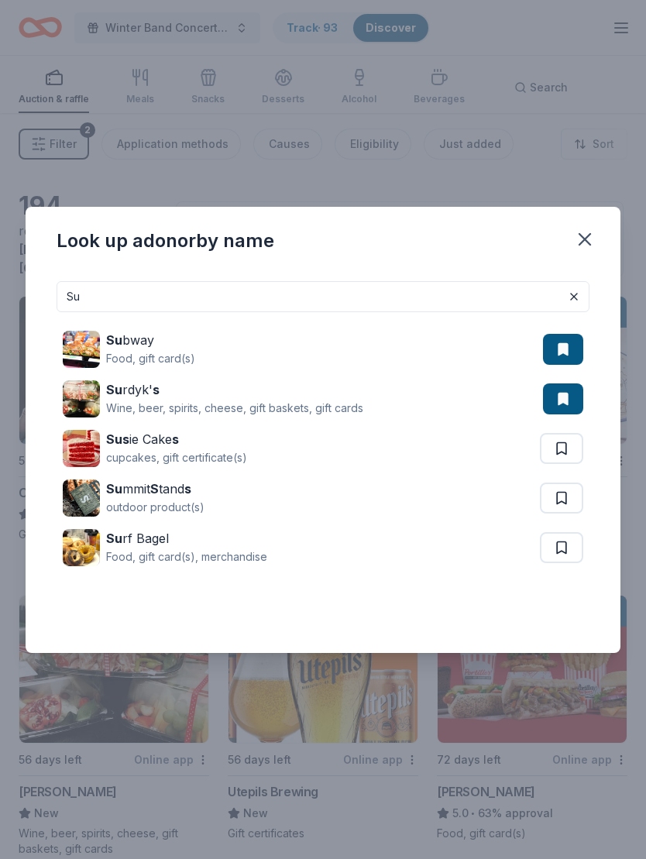
click at [483, 298] on input "Su" at bounding box center [323, 296] width 533 height 31
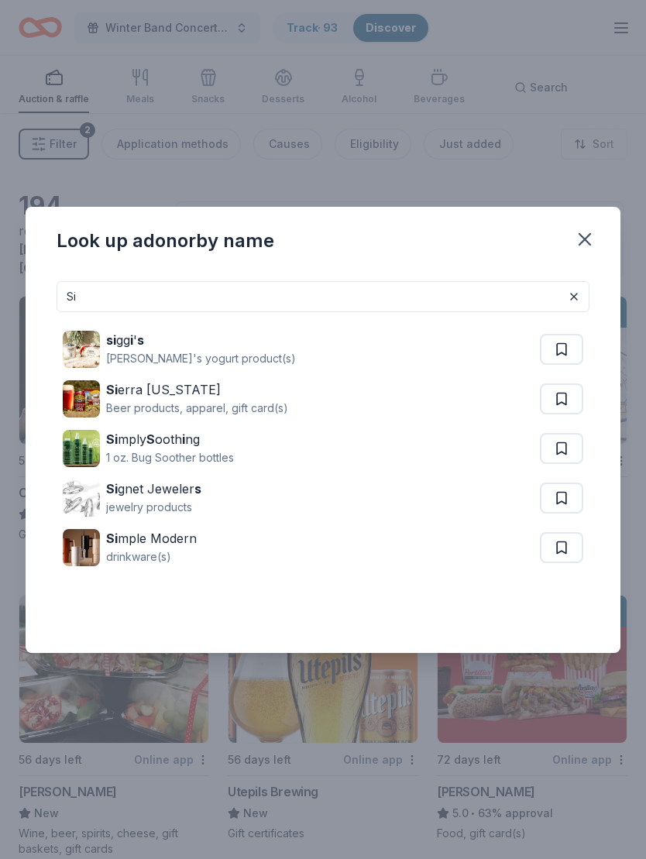
click at [566, 495] on button at bounding box center [561, 498] width 43 height 31
click at [567, 543] on button at bounding box center [561, 547] width 43 height 31
click at [498, 301] on input "Si" at bounding box center [323, 296] width 533 height 31
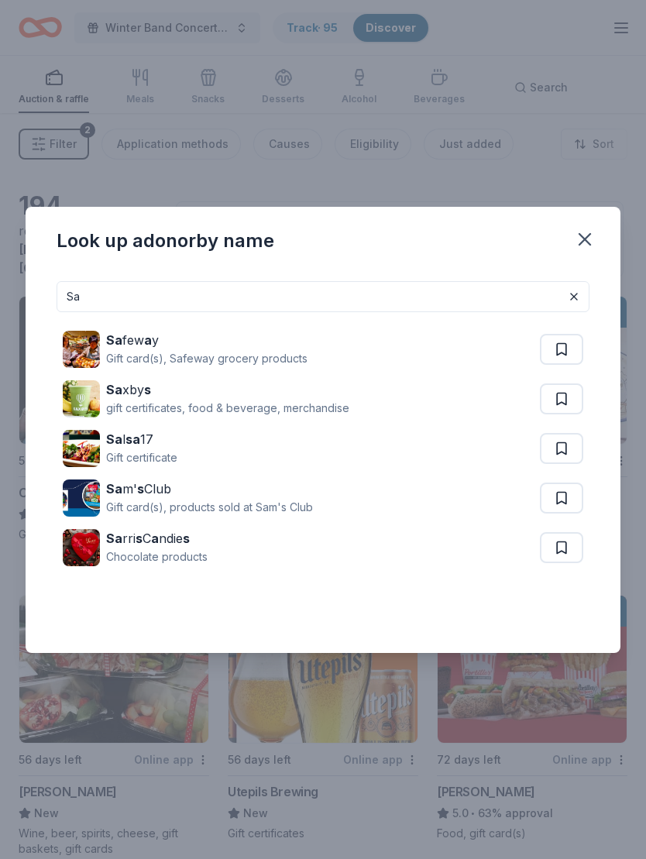
click at [561, 500] on button at bounding box center [561, 498] width 43 height 31
click at [449, 289] on input "Sa" at bounding box center [323, 296] width 533 height 31
click at [280, 302] on input "Sa" at bounding box center [323, 296] width 533 height 31
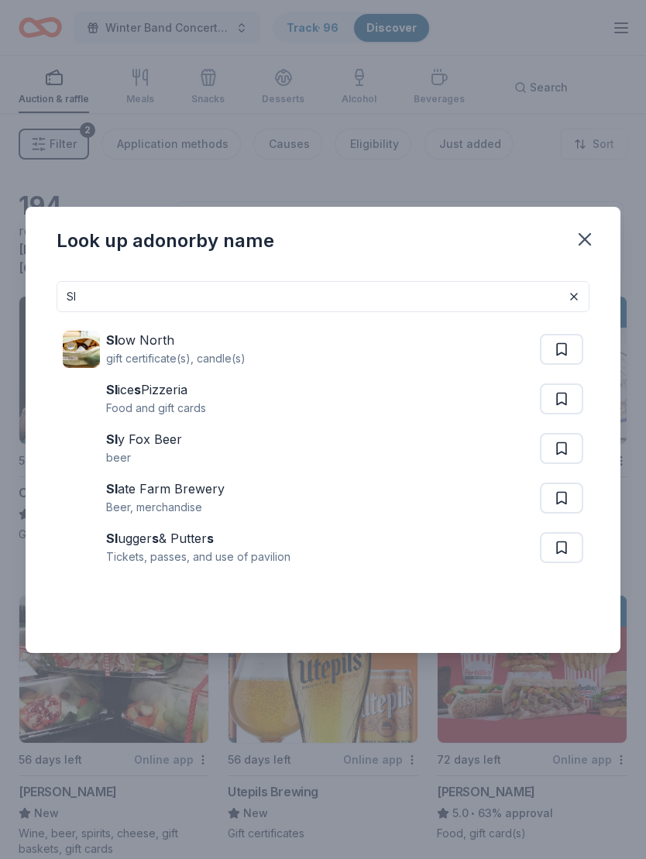
type input "S"
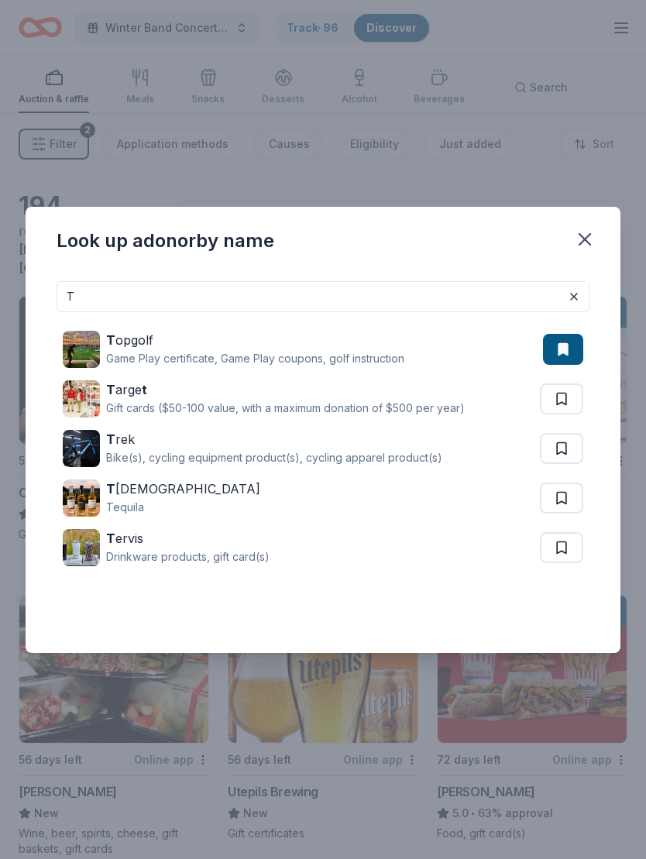
click at [566, 400] on button at bounding box center [561, 398] width 43 height 31
click at [568, 445] on button at bounding box center [561, 448] width 43 height 31
click at [569, 538] on button at bounding box center [561, 547] width 43 height 31
click at [486, 311] on input "T" at bounding box center [323, 296] width 533 height 31
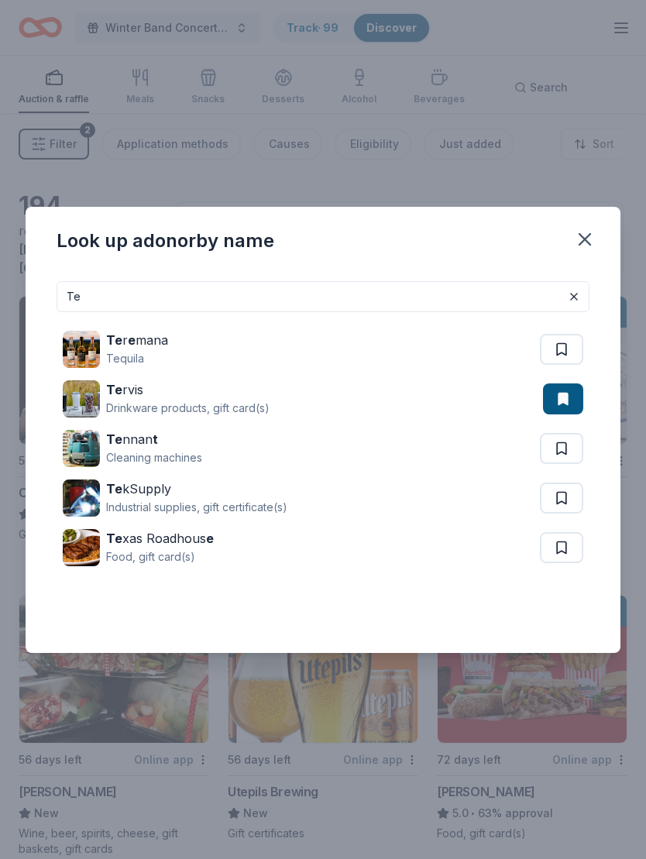
click at [563, 548] on button at bounding box center [561, 547] width 43 height 31
click at [486, 289] on input "Te" at bounding box center [323, 296] width 533 height 31
click at [476, 291] on input "Te" at bounding box center [323, 296] width 533 height 31
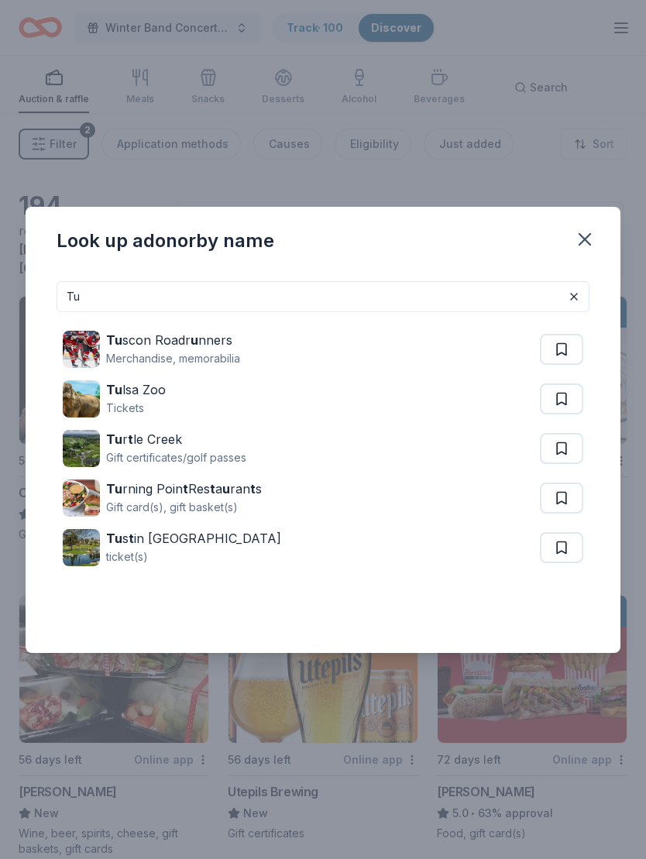
click at [456, 294] on input "Tu" at bounding box center [323, 296] width 533 height 31
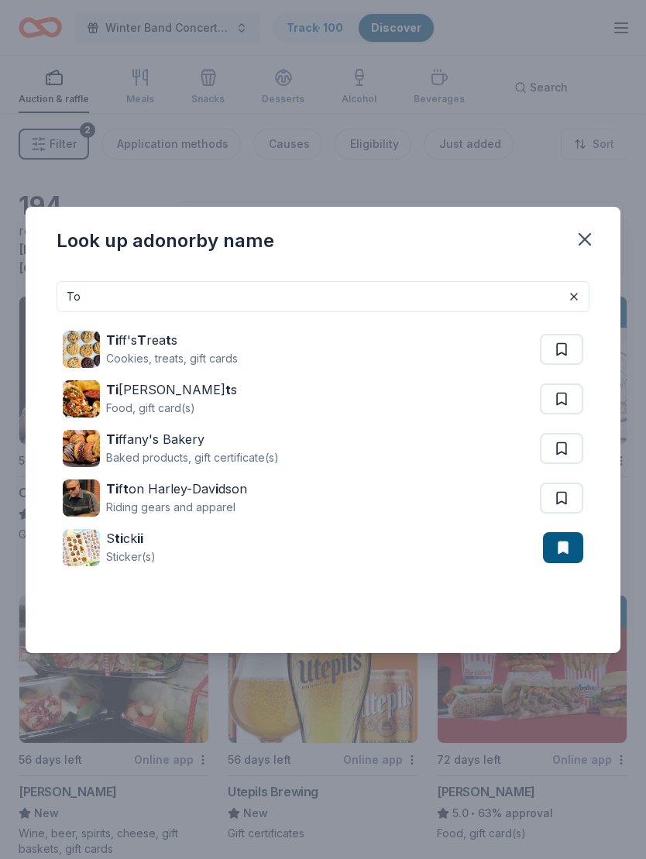
click at [464, 290] on input "To" at bounding box center [323, 296] width 533 height 31
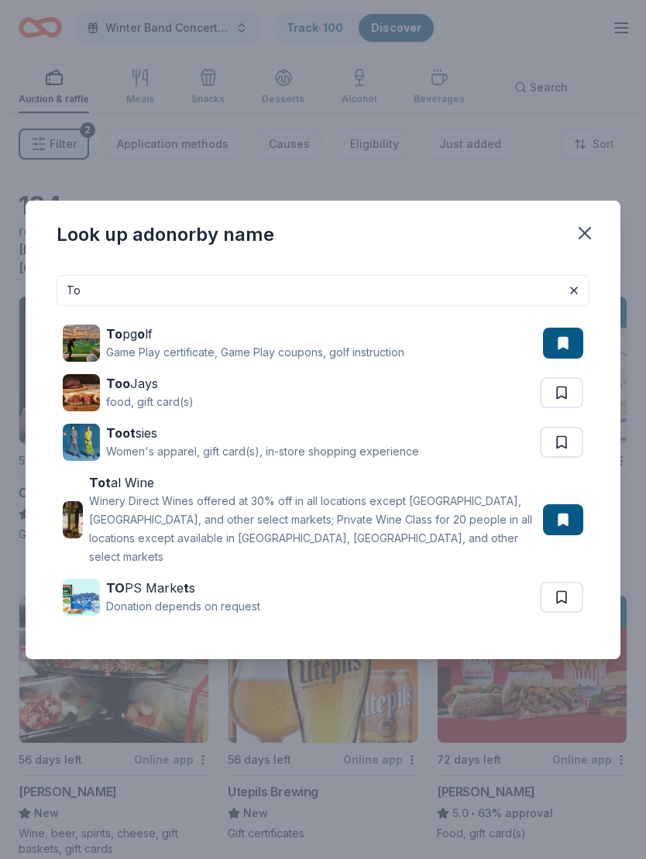
type input "To"
click at [490, 276] on div "To To pg o lf Game Play certificate, Game Play coupons, golf instruction Too Ja…" at bounding box center [323, 461] width 595 height 397
click at [452, 289] on input "To" at bounding box center [323, 290] width 533 height 31
click at [435, 293] on input "To" at bounding box center [323, 290] width 533 height 31
type input "T"
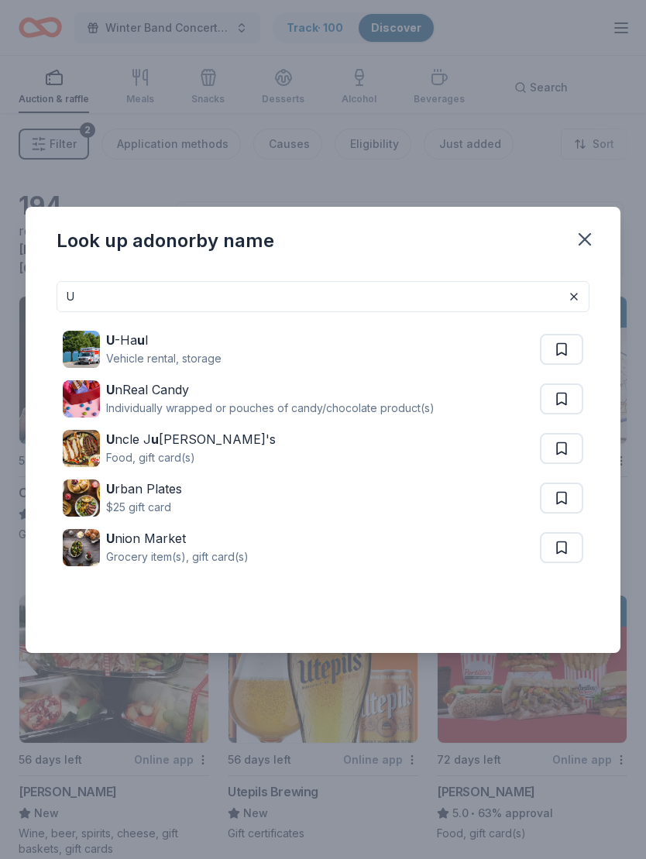
click at [556, 352] on button at bounding box center [561, 349] width 43 height 31
click at [560, 407] on button at bounding box center [561, 398] width 43 height 31
click at [459, 291] on input "U" at bounding box center [323, 296] width 533 height 31
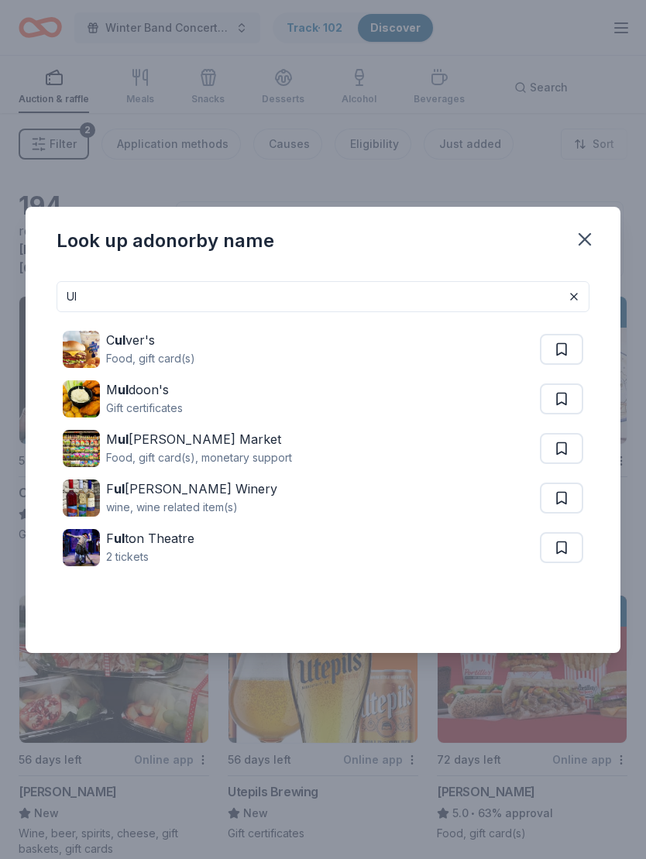
click at [573, 353] on button at bounding box center [561, 349] width 43 height 31
click at [472, 292] on input "Ul" at bounding box center [323, 296] width 533 height 31
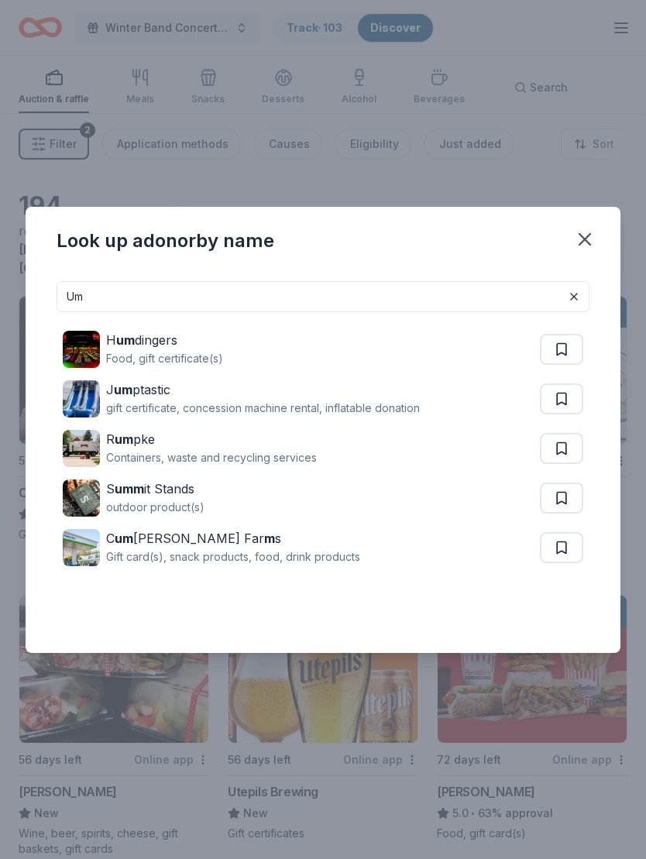
click at [561, 491] on button at bounding box center [561, 498] width 43 height 31
click at [467, 281] on input "Um" at bounding box center [323, 296] width 533 height 31
click at [501, 294] on input "Um" at bounding box center [323, 296] width 533 height 31
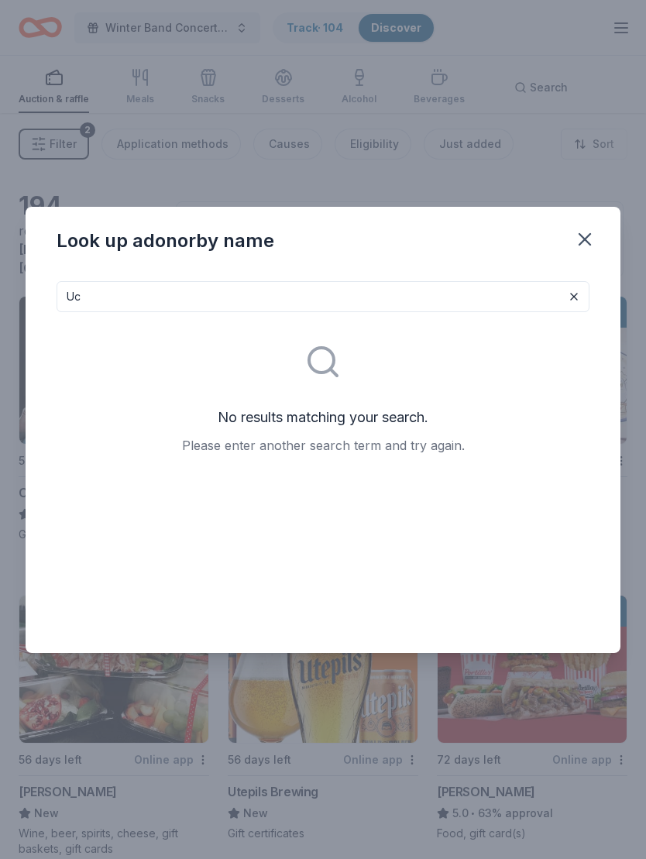
type input "U"
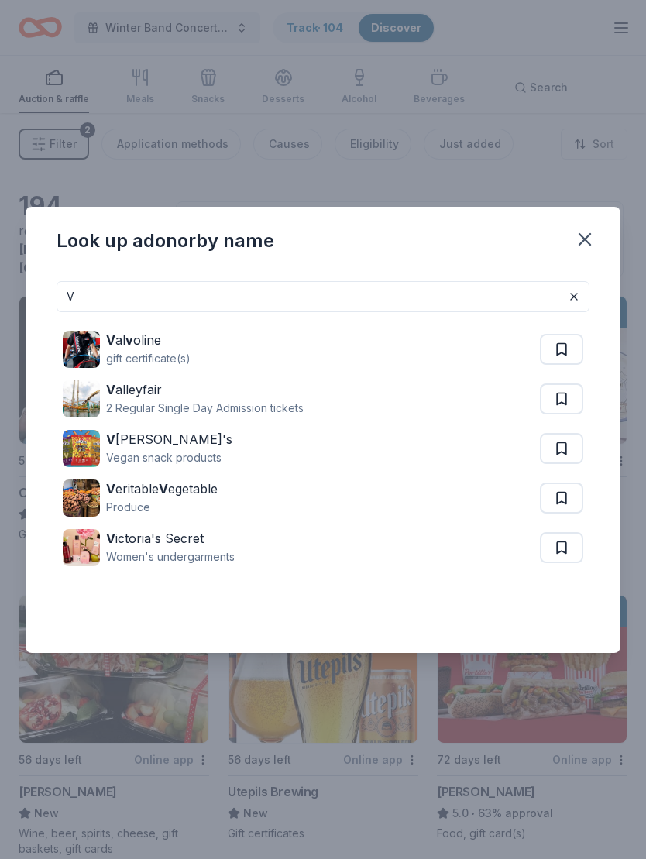
click at [557, 352] on button at bounding box center [561, 349] width 43 height 31
click at [559, 399] on button at bounding box center [561, 398] width 43 height 31
click at [566, 541] on button at bounding box center [561, 547] width 43 height 31
click at [308, 305] on input "V" at bounding box center [323, 296] width 533 height 31
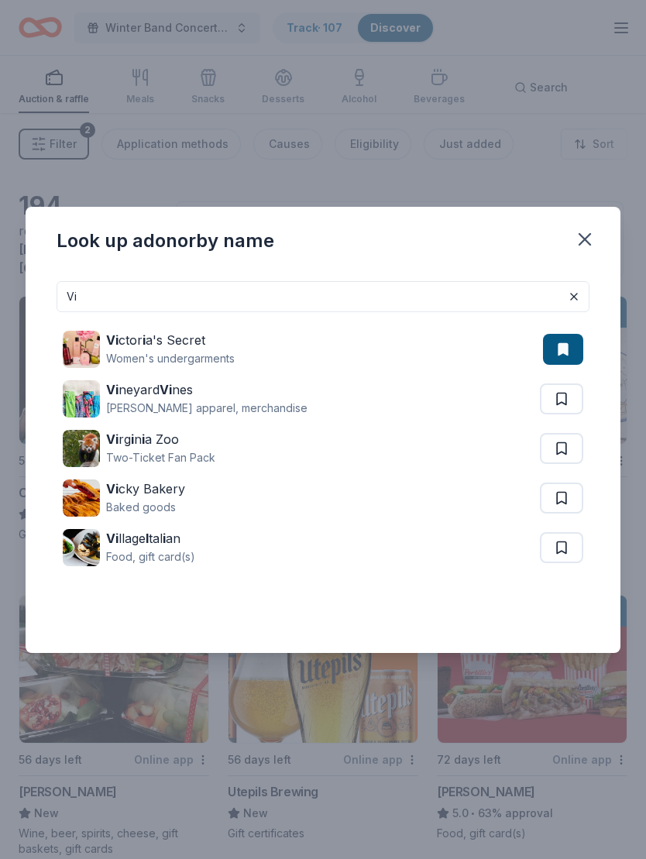
click at [560, 397] on button at bounding box center [561, 398] width 43 height 31
click at [384, 296] on input "Vi" at bounding box center [323, 296] width 533 height 31
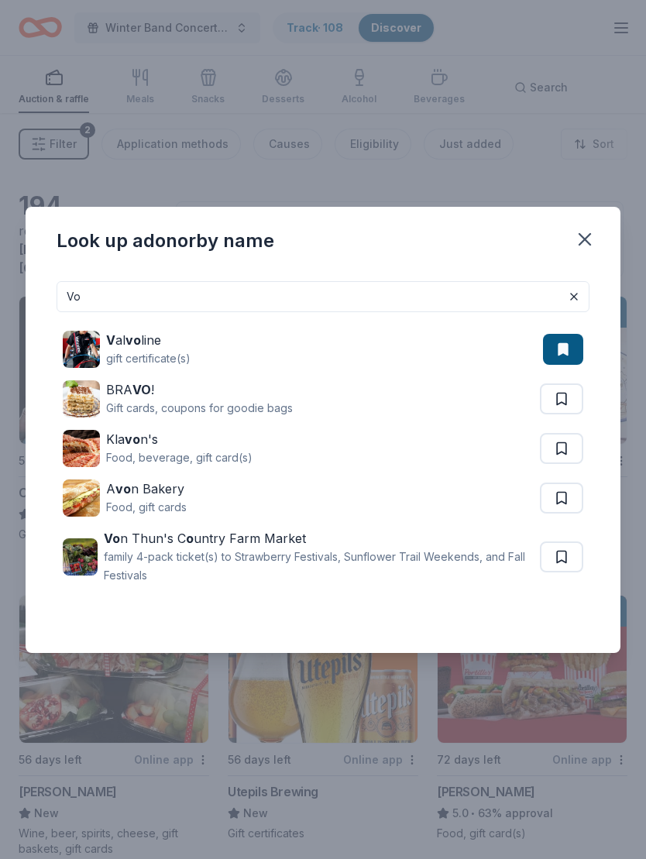
click at [455, 289] on input "Vo" at bounding box center [323, 296] width 533 height 31
click at [474, 294] on input "Vo" at bounding box center [323, 296] width 533 height 31
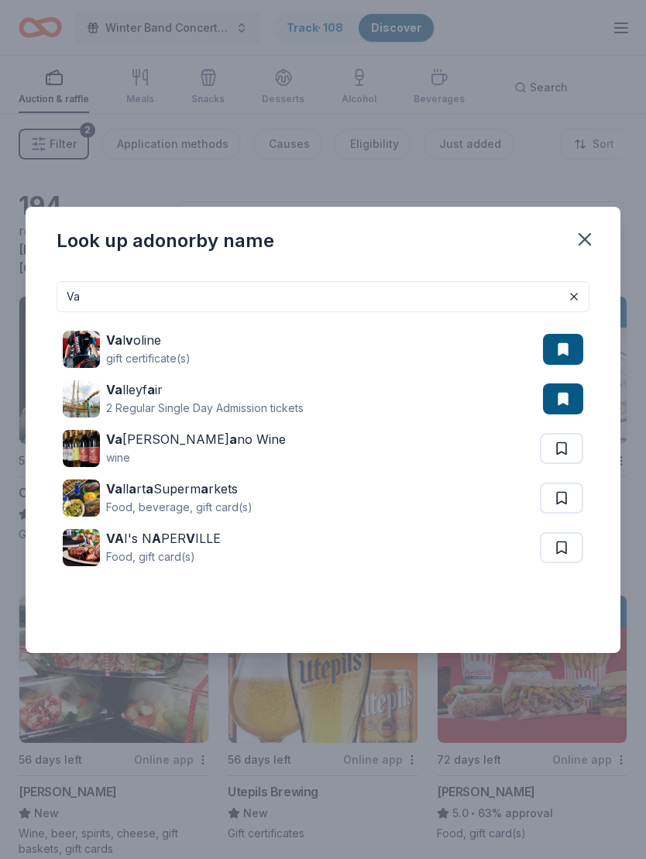
click at [457, 301] on input "Va" at bounding box center [323, 296] width 533 height 31
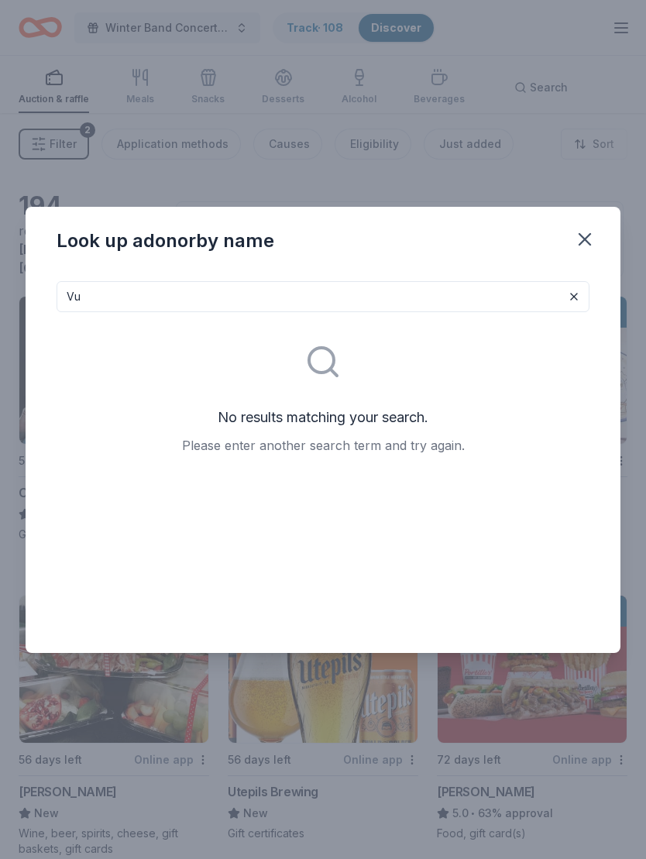
type input "V"
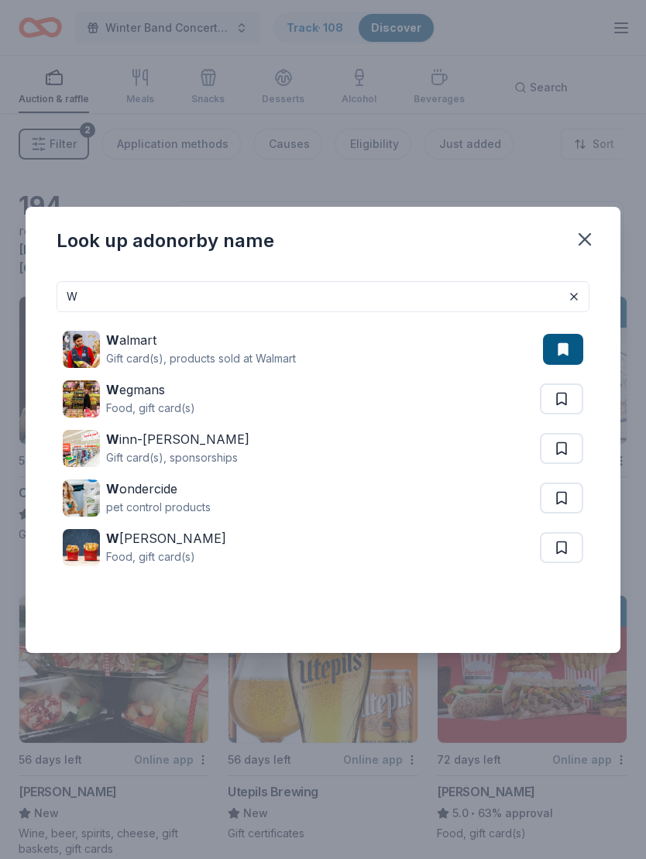
click at [566, 545] on button at bounding box center [561, 547] width 43 height 31
click at [441, 301] on input "W" at bounding box center [323, 296] width 533 height 31
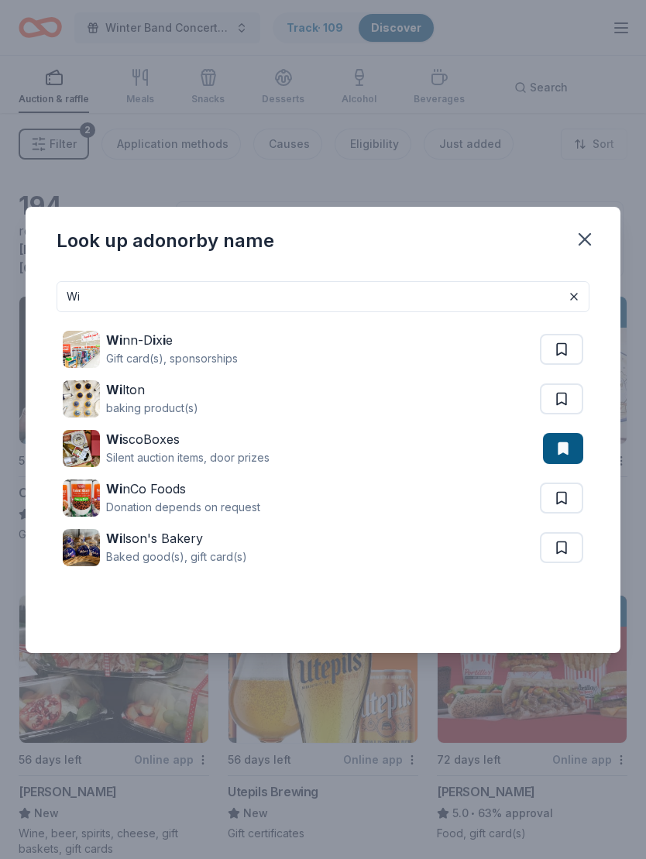
click at [561, 401] on button at bounding box center [561, 398] width 43 height 31
click at [549, 540] on button at bounding box center [561, 547] width 43 height 31
click at [451, 294] on input "Wi" at bounding box center [323, 296] width 533 height 31
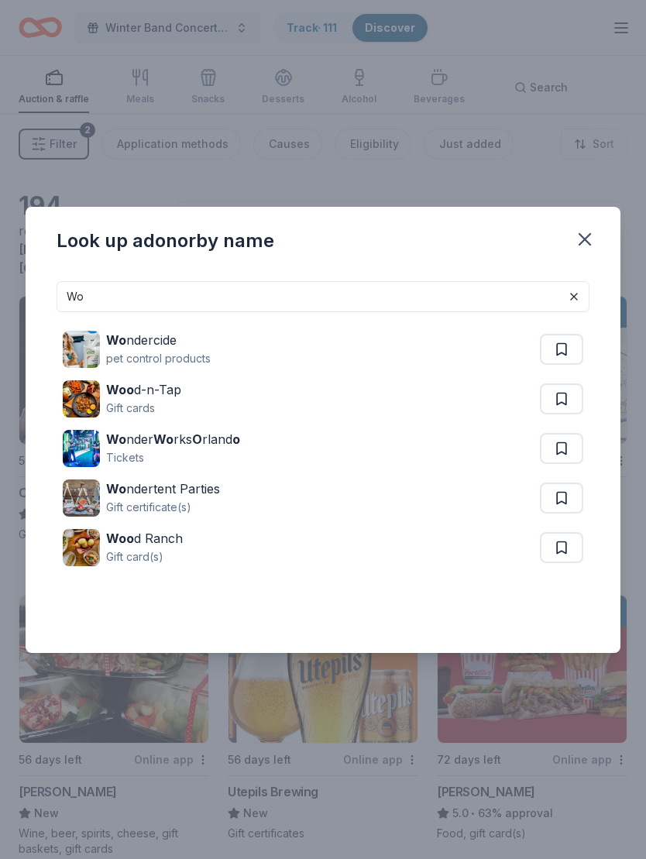
click at [480, 292] on input "Wo" at bounding box center [323, 296] width 533 height 31
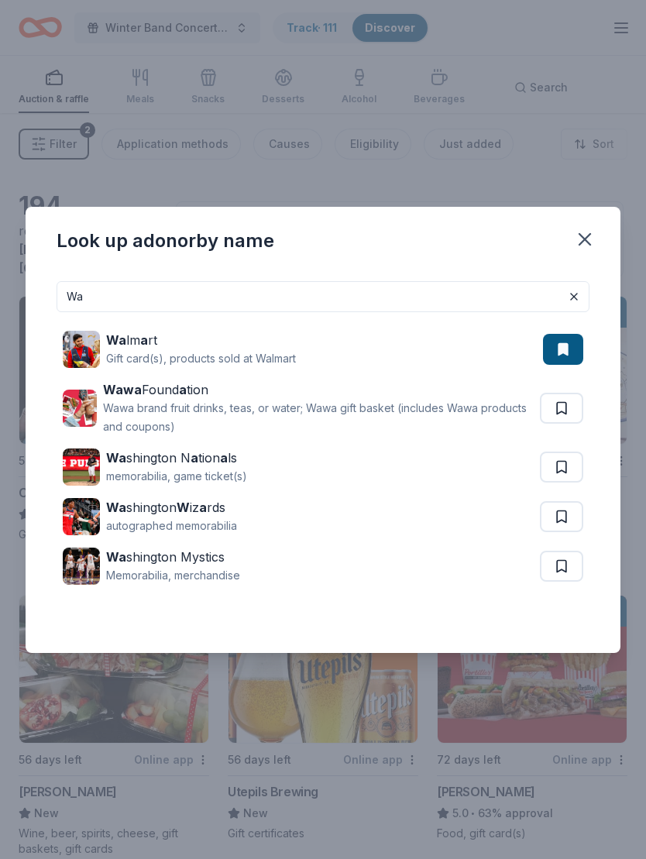
click at [565, 404] on button at bounding box center [561, 408] width 43 height 31
click at [459, 301] on input "Wa" at bounding box center [323, 296] width 533 height 31
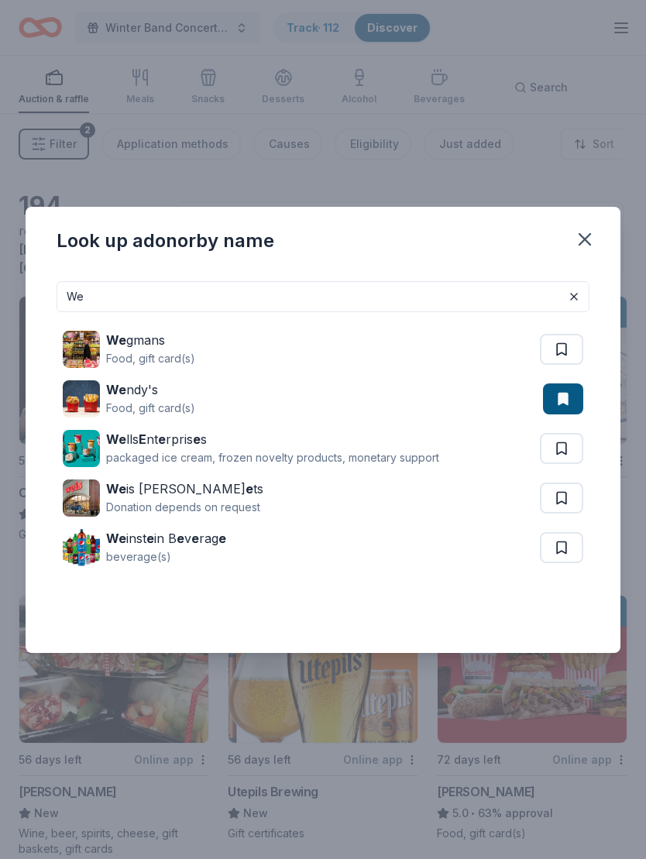
click at [409, 302] on input "We" at bounding box center [323, 296] width 533 height 31
type input "W"
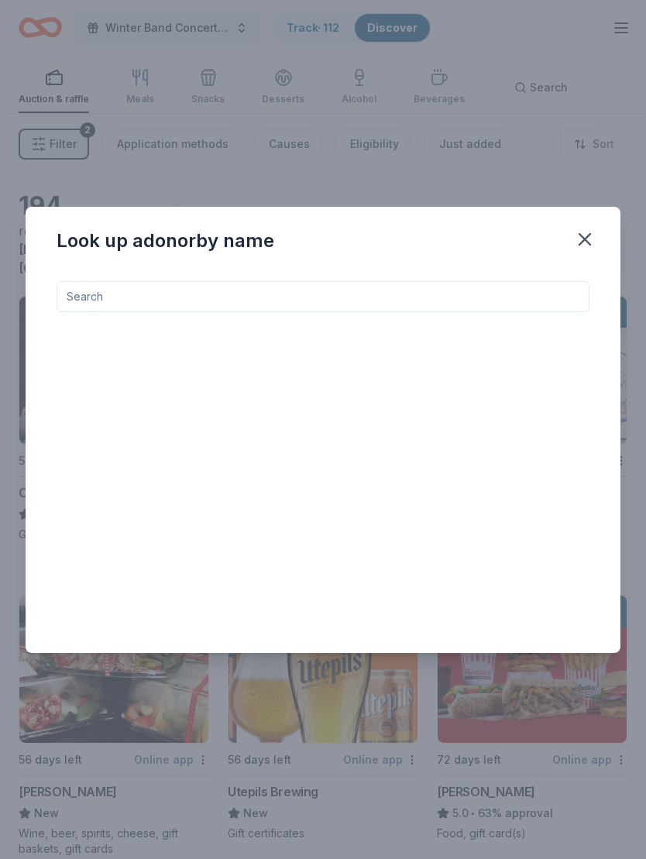
type input "X"
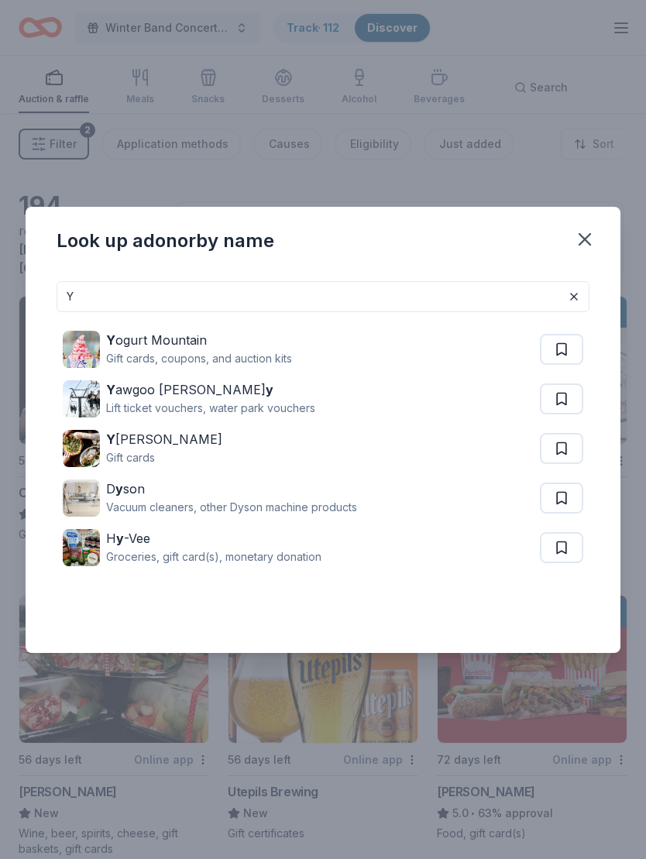
click at [569, 541] on button at bounding box center [561, 547] width 43 height 31
click at [96, 298] on input "Y" at bounding box center [323, 296] width 533 height 31
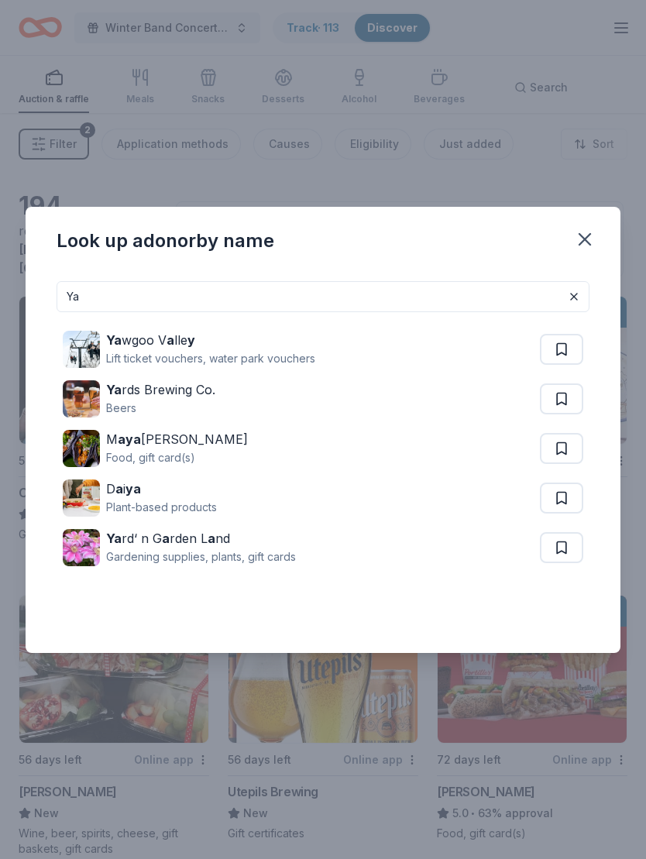
click at [566, 542] on button at bounding box center [561, 547] width 43 height 31
click at [571, 484] on button at bounding box center [561, 498] width 43 height 31
click at [333, 311] on input "Ya" at bounding box center [323, 296] width 533 height 31
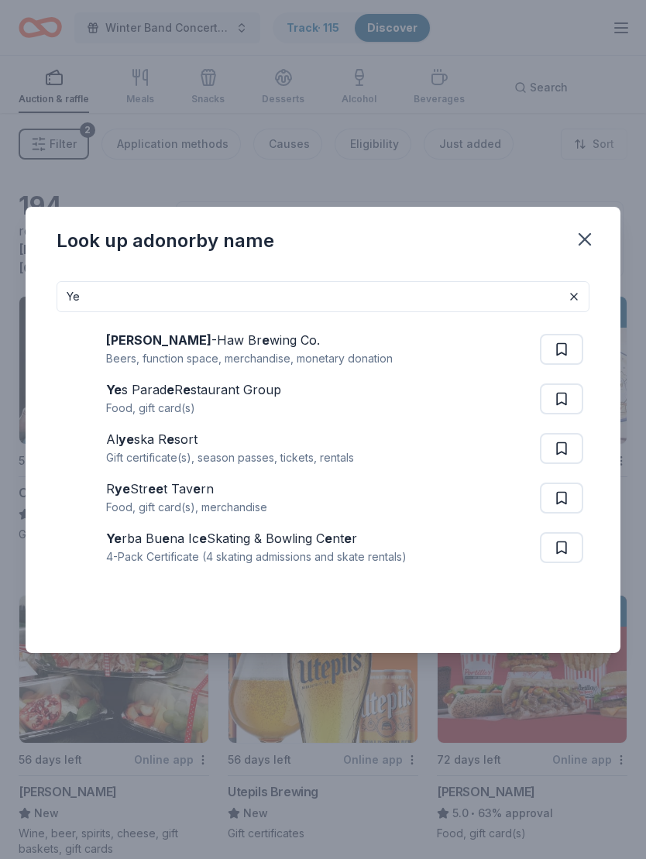
type input "Y"
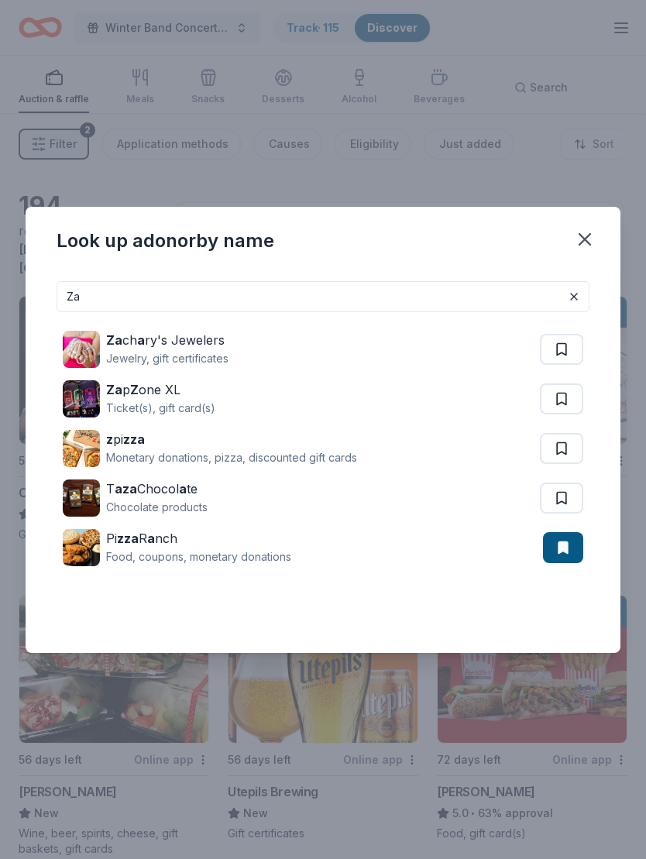
click at [562, 350] on button at bounding box center [561, 349] width 43 height 31
click at [467, 297] on input "Za" at bounding box center [323, 296] width 533 height 31
type input "Z"
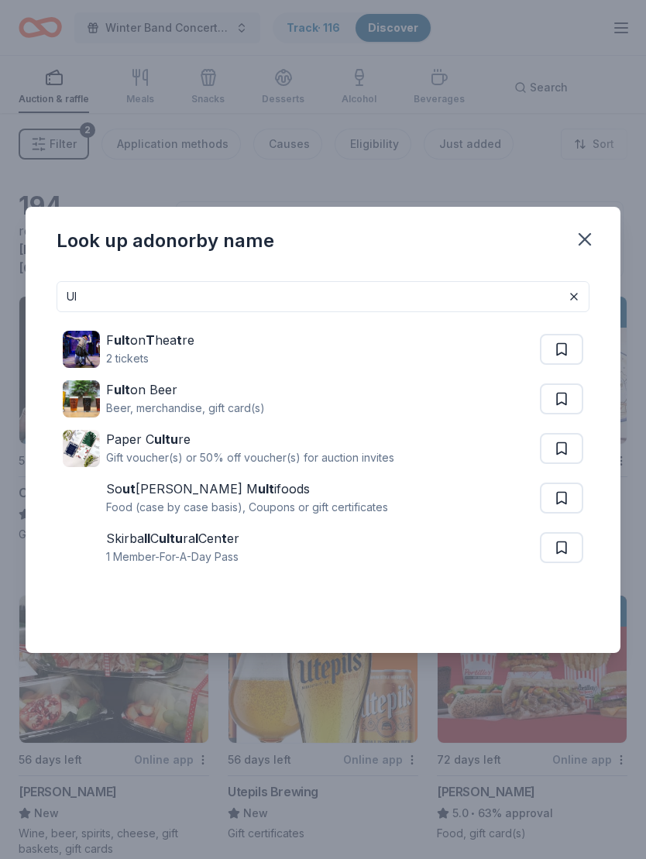
type input "U"
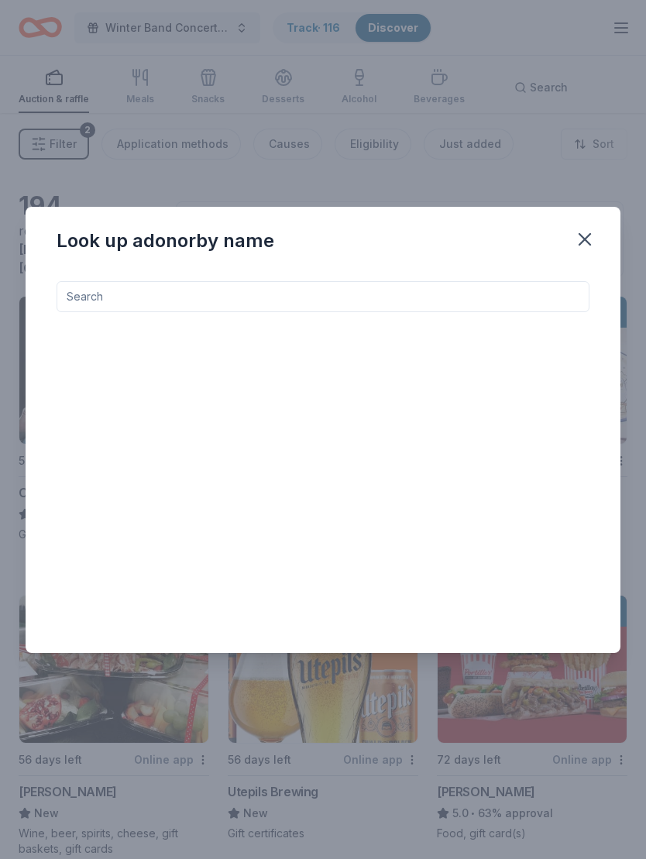
click at [596, 242] on button "button" at bounding box center [585, 239] width 34 height 34
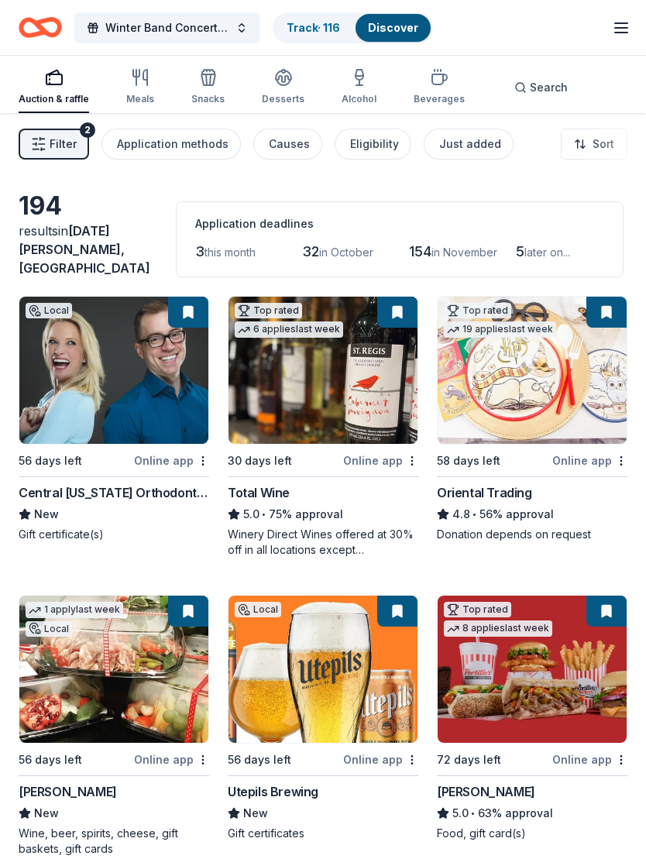
click at [76, 404] on img at bounding box center [113, 370] width 189 height 147
click at [335, 400] on img at bounding box center [323, 370] width 189 height 147
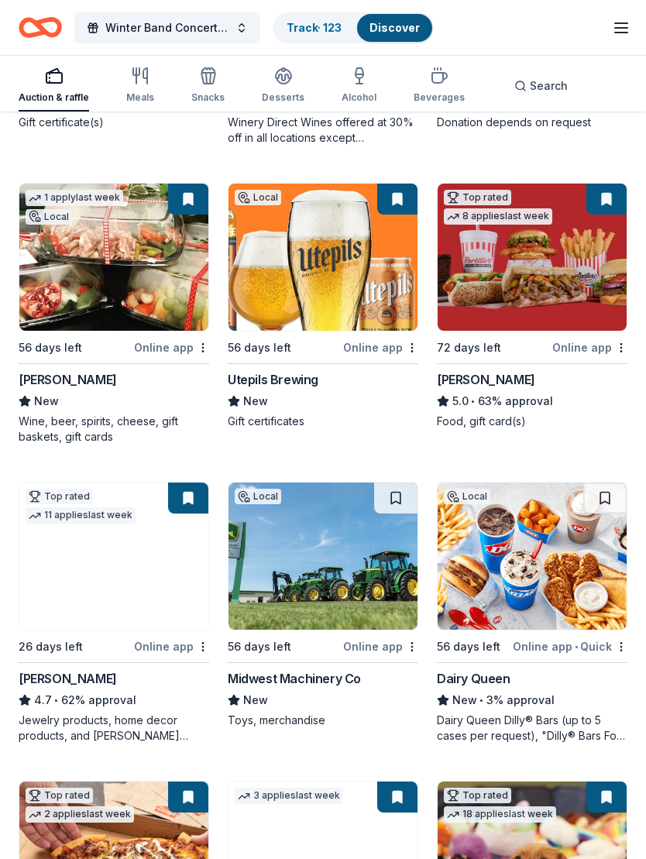
scroll to position [412, 0]
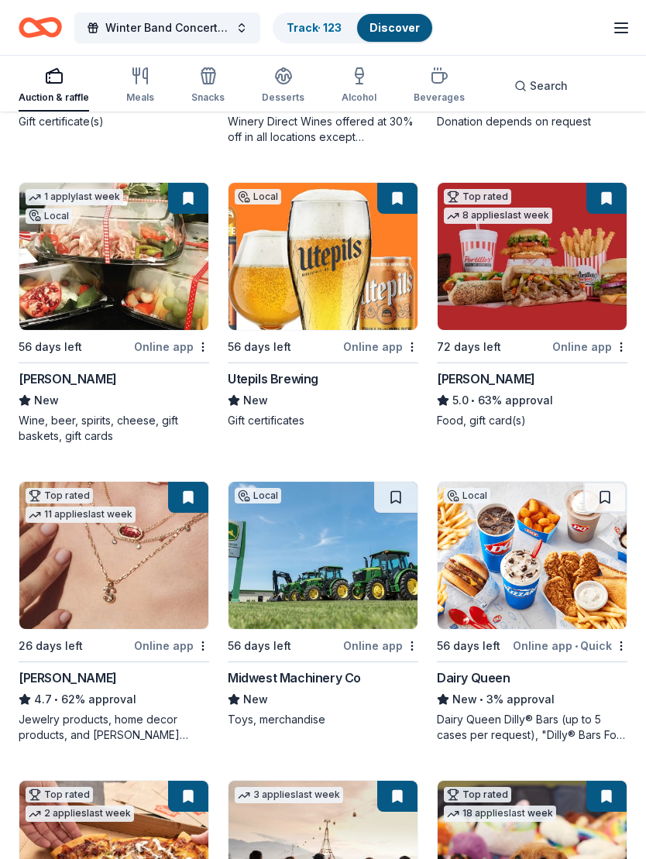
click at [346, 295] on img at bounding box center [323, 257] width 189 height 147
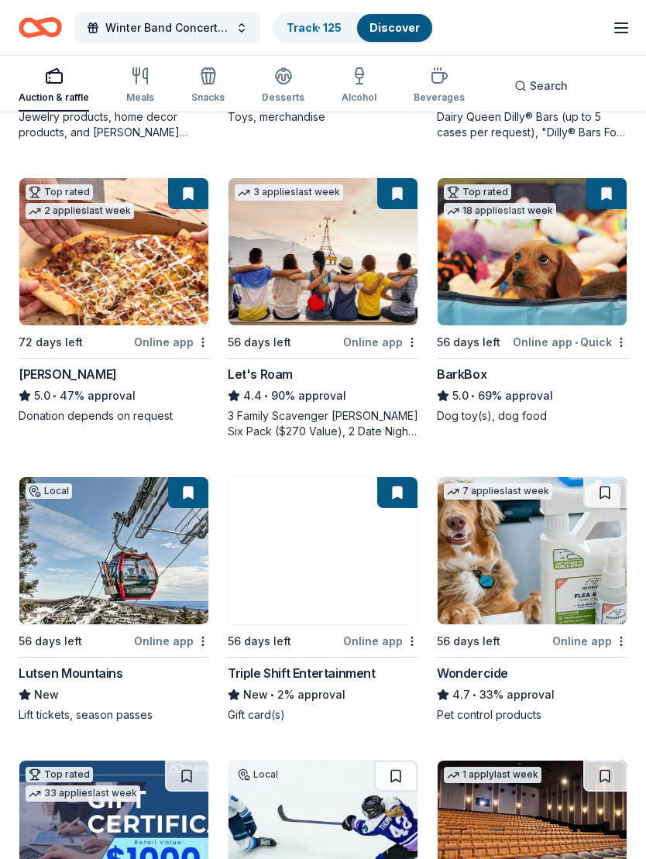
scroll to position [1019, 0]
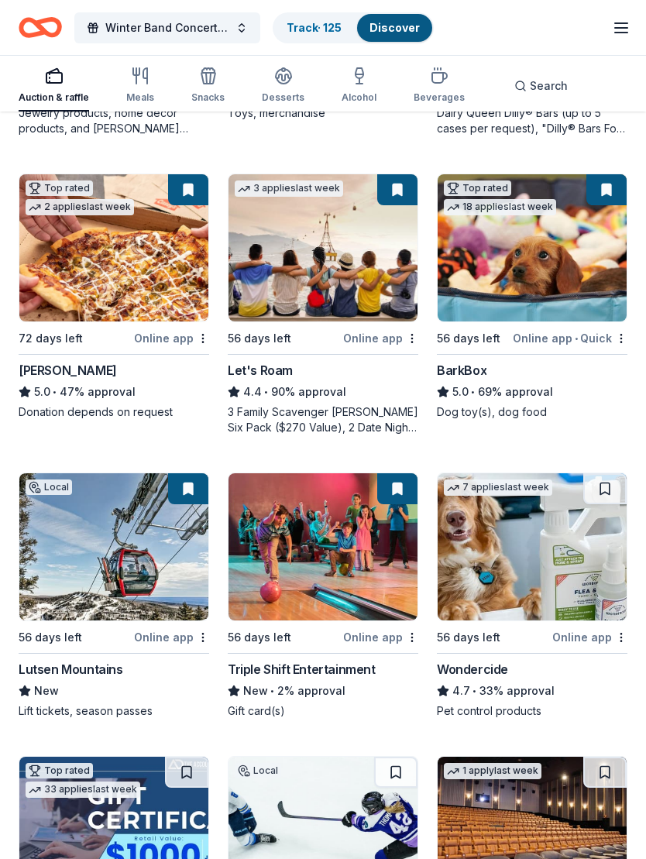
click at [328, 285] on img at bounding box center [323, 247] width 189 height 147
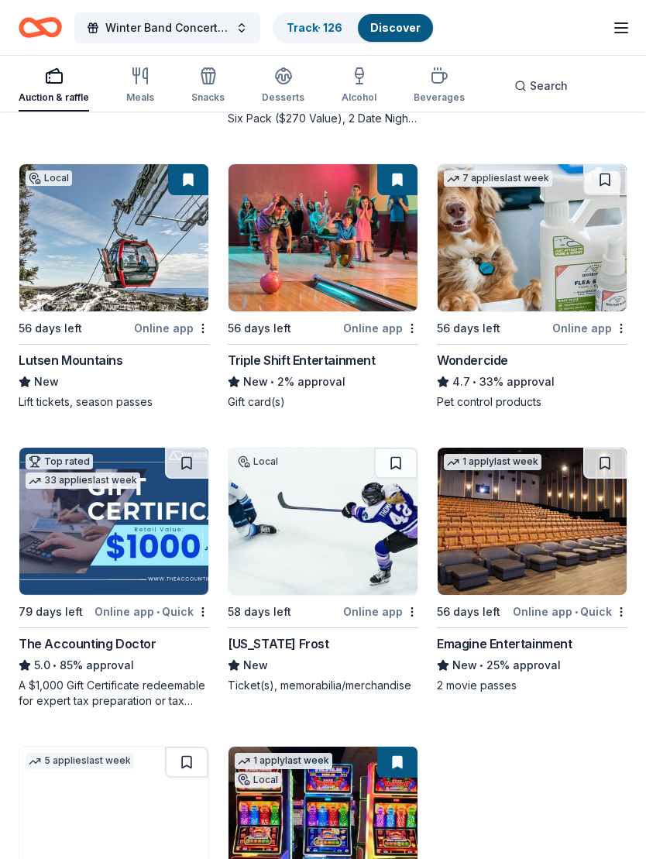
scroll to position [1329, 0]
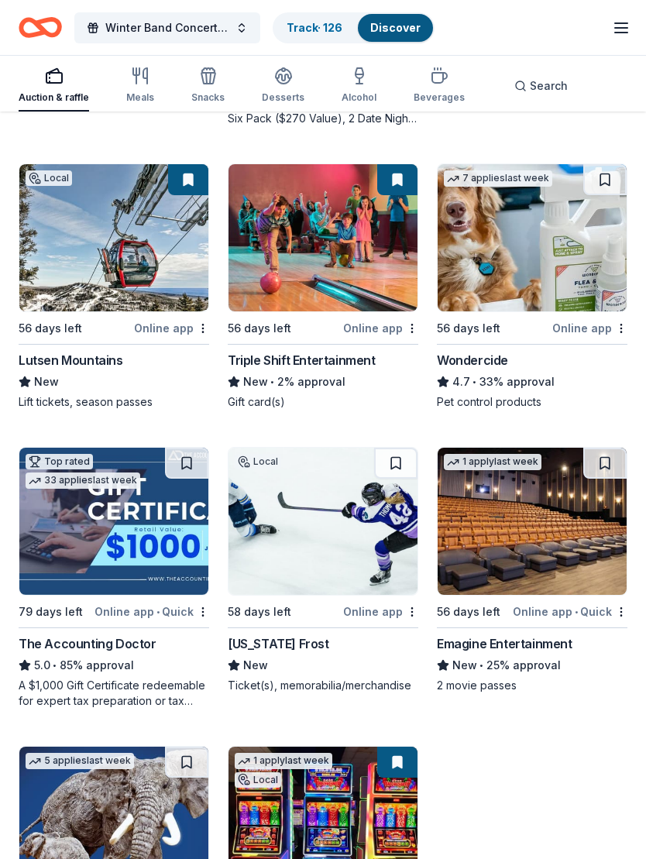
click at [81, 253] on img at bounding box center [113, 237] width 189 height 147
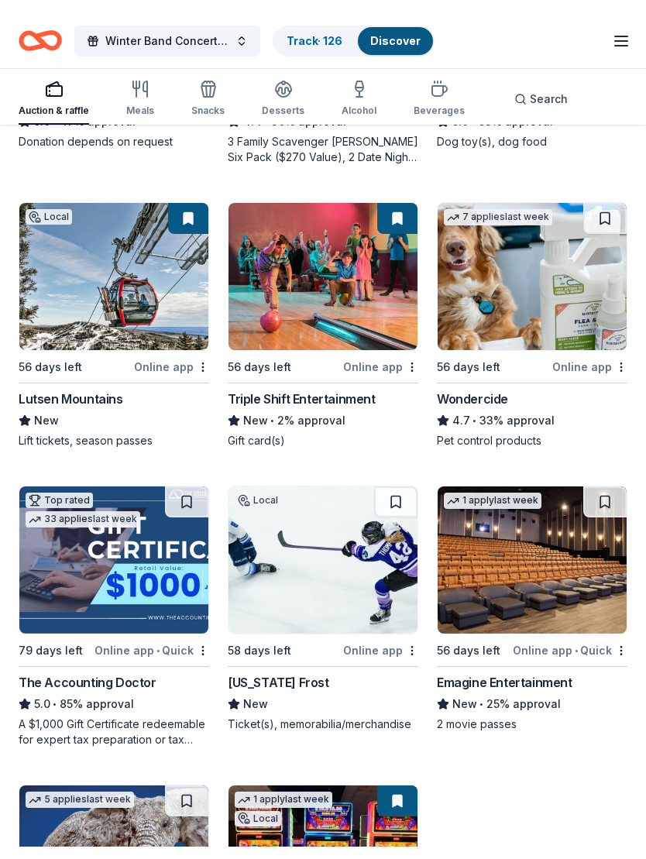
scroll to position [1330, 0]
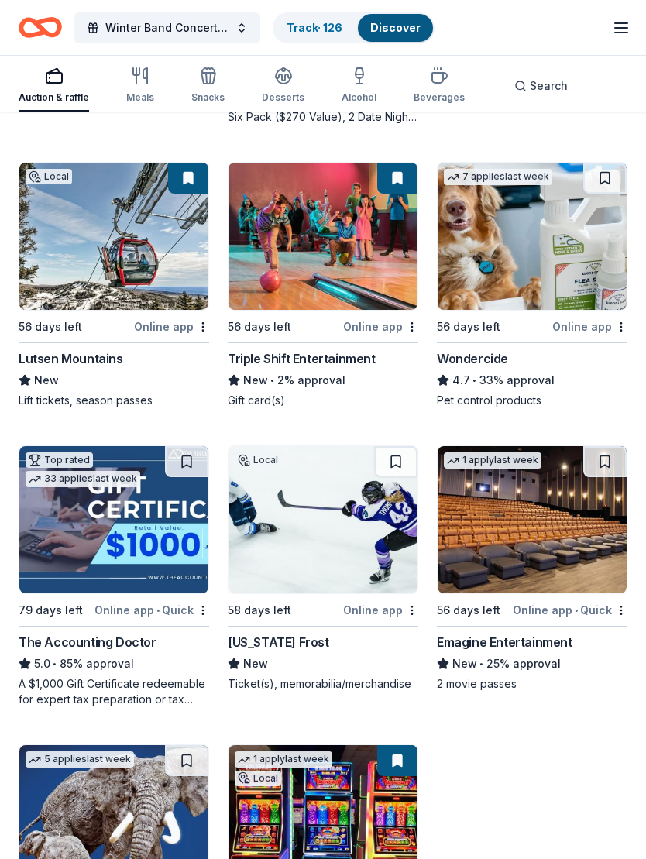
click at [537, 541] on img at bounding box center [532, 519] width 189 height 147
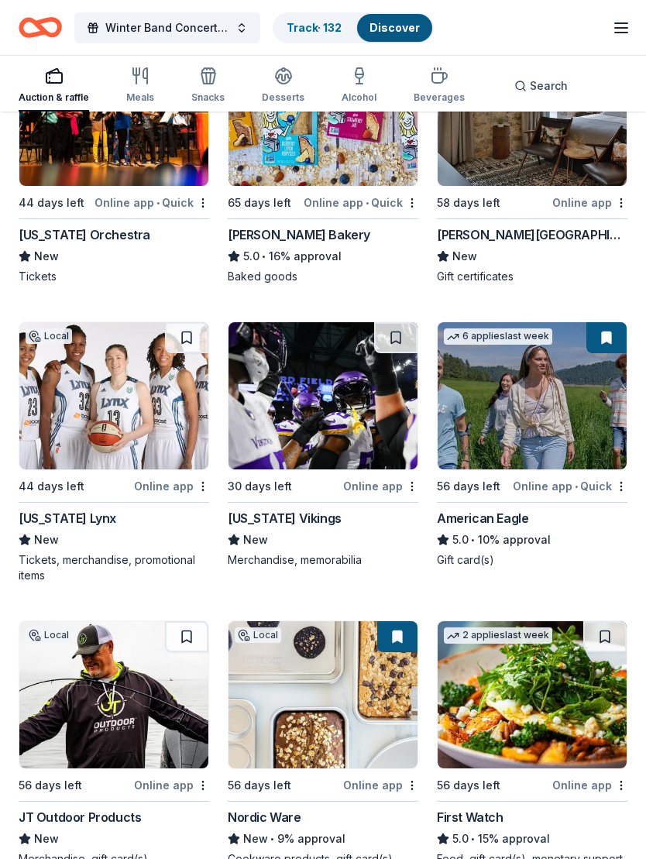
scroll to position [3516, 0]
click at [542, 418] on img at bounding box center [532, 395] width 189 height 147
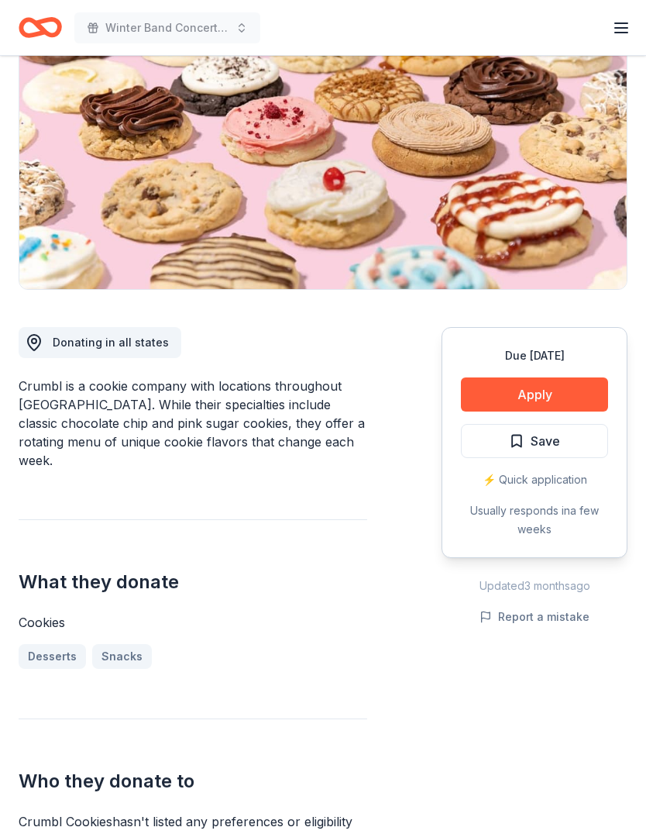
scroll to position [184, 0]
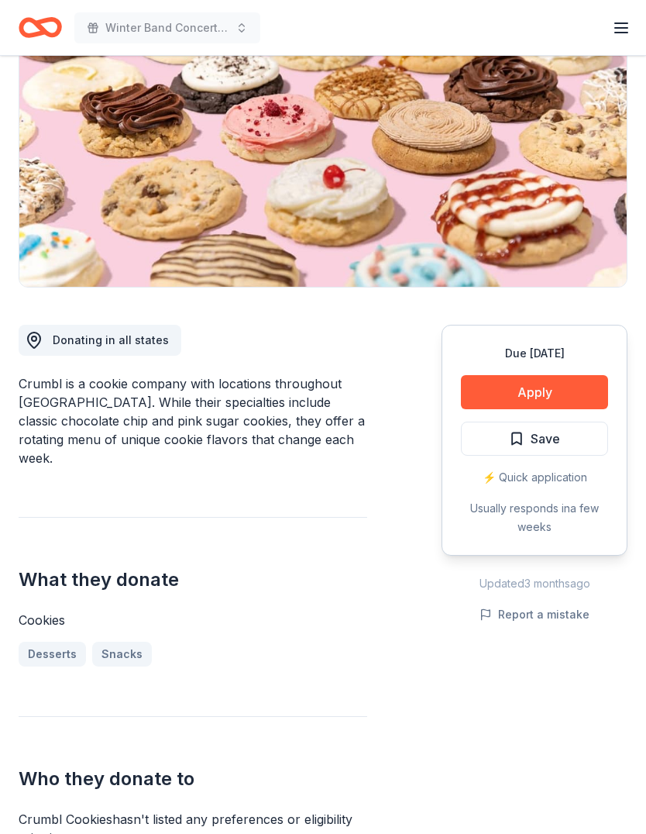
click at [544, 390] on button "Apply" at bounding box center [534, 392] width 147 height 34
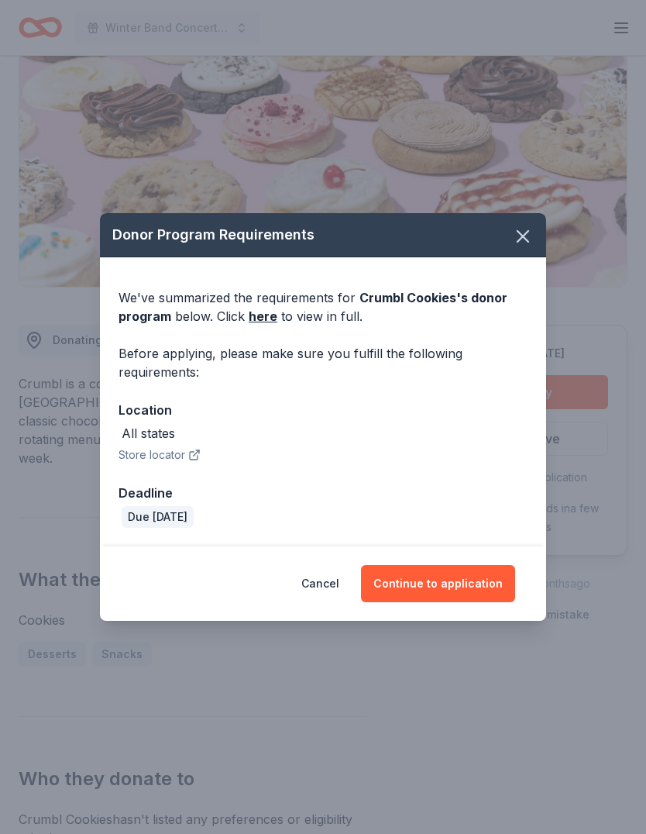
click at [452, 602] on button "Continue to application" at bounding box center [438, 583] width 154 height 37
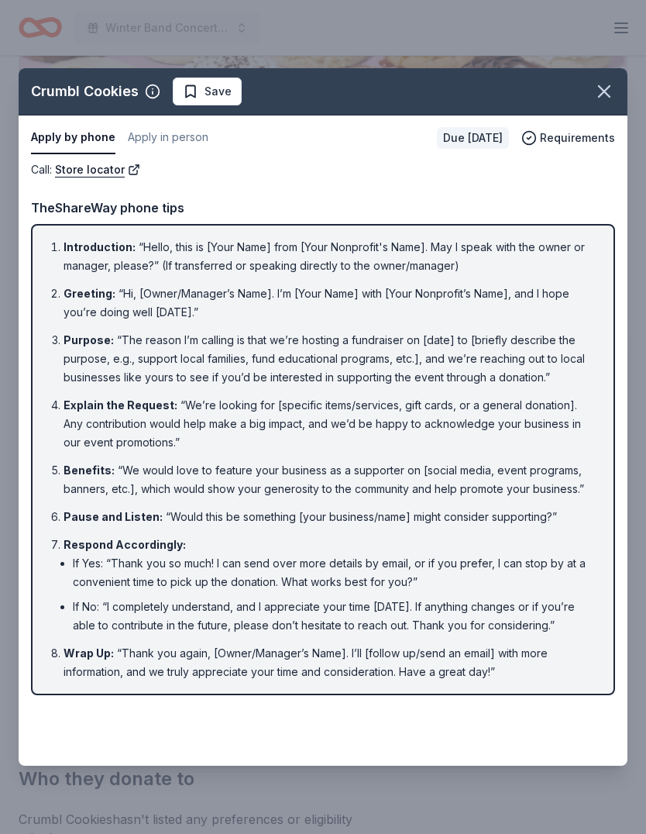
click at [610, 102] on icon "button" at bounding box center [604, 92] width 22 height 22
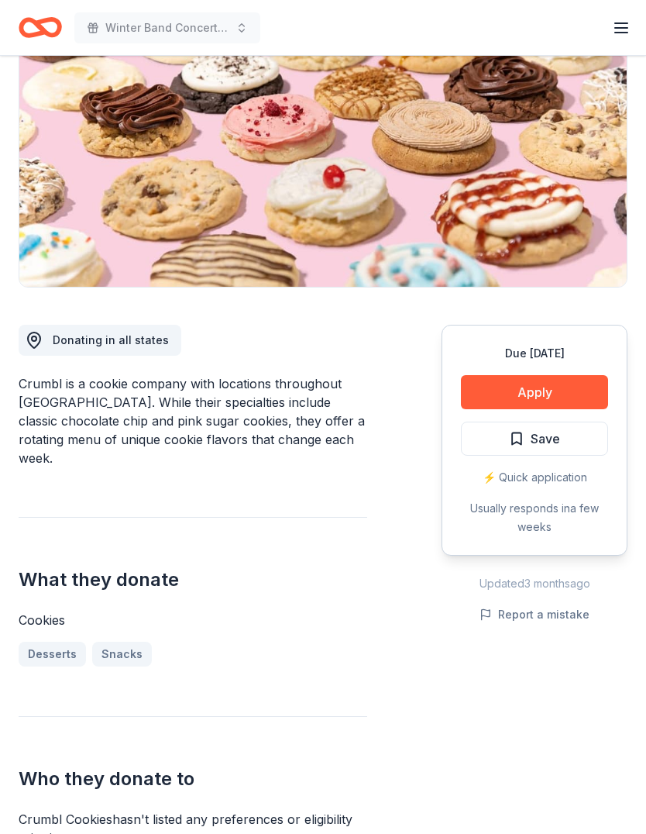
click at [519, 435] on span "Save" at bounding box center [534, 438] width 51 height 20
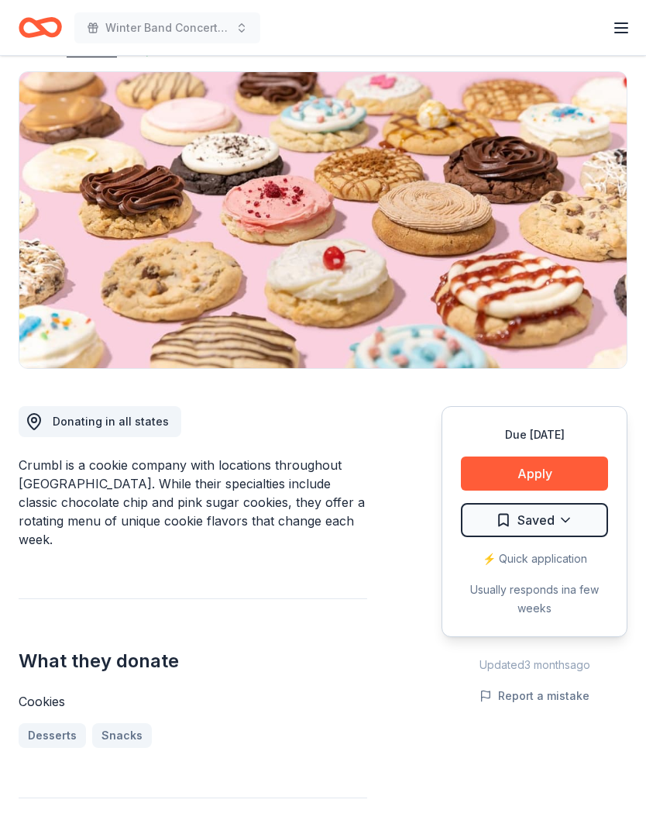
scroll to position [0, 0]
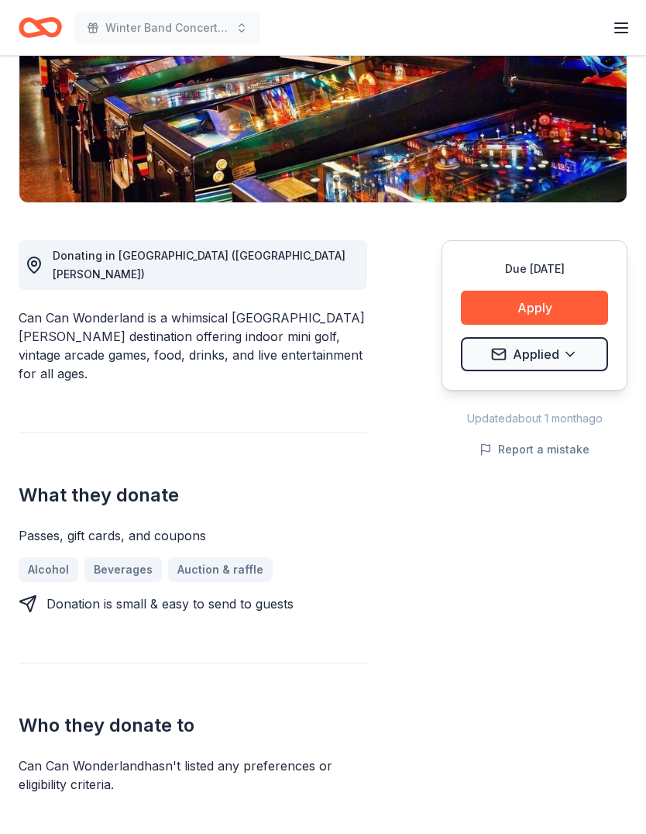
scroll to position [277, 0]
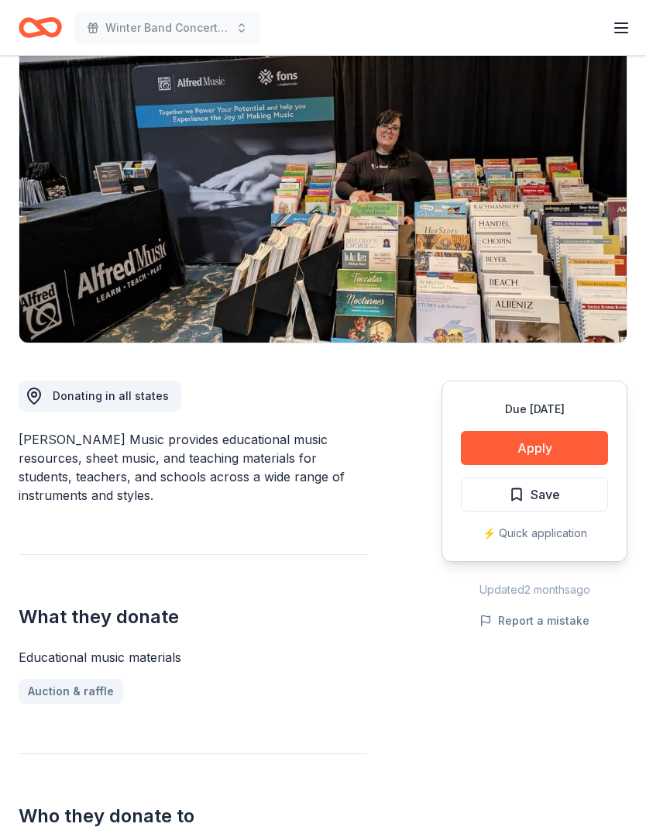
scroll to position [159, 0]
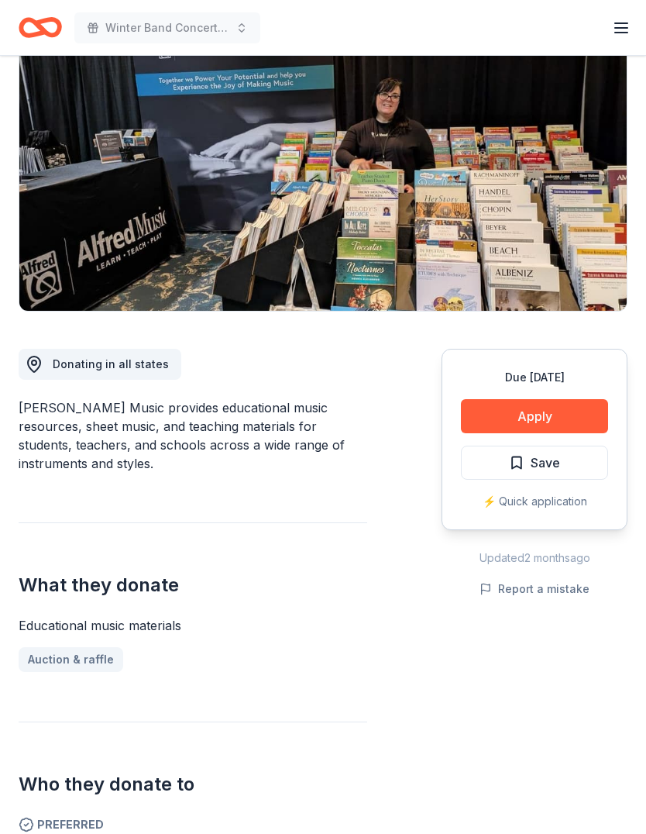
click at [550, 407] on button "Apply" at bounding box center [534, 417] width 147 height 34
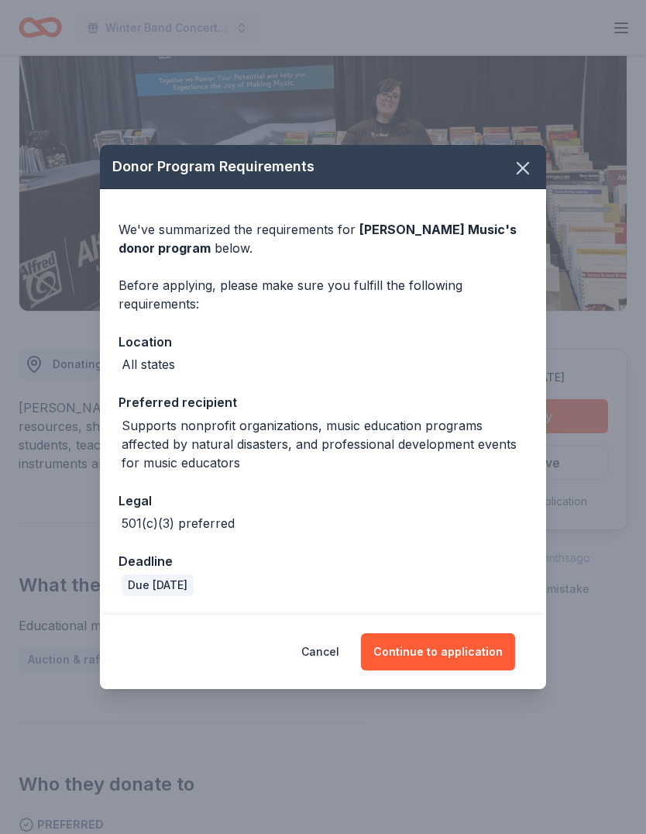
click at [448, 670] on button "Continue to application" at bounding box center [438, 651] width 154 height 37
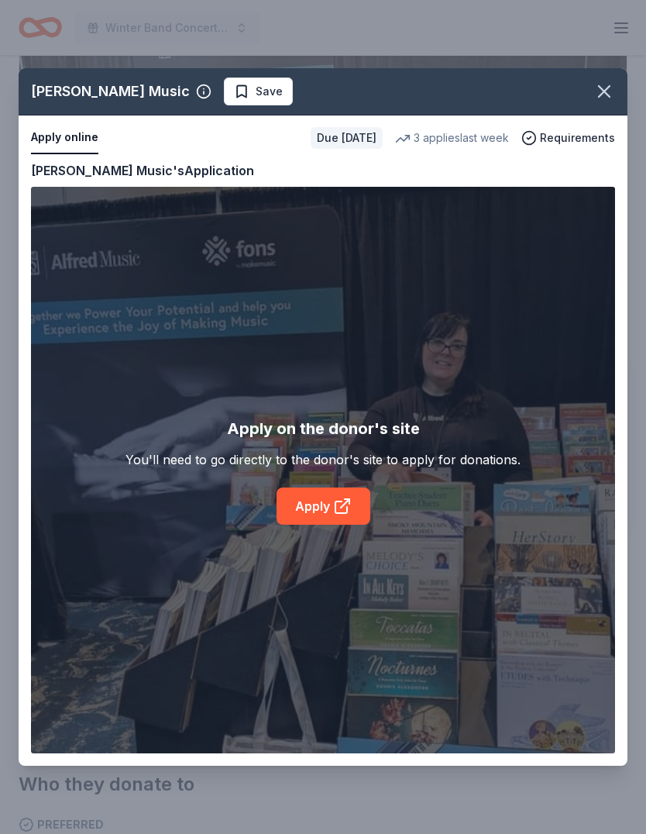
click at [325, 517] on link "Apply" at bounding box center [324, 505] width 94 height 37
click at [612, 87] on icon "button" at bounding box center [604, 92] width 22 height 22
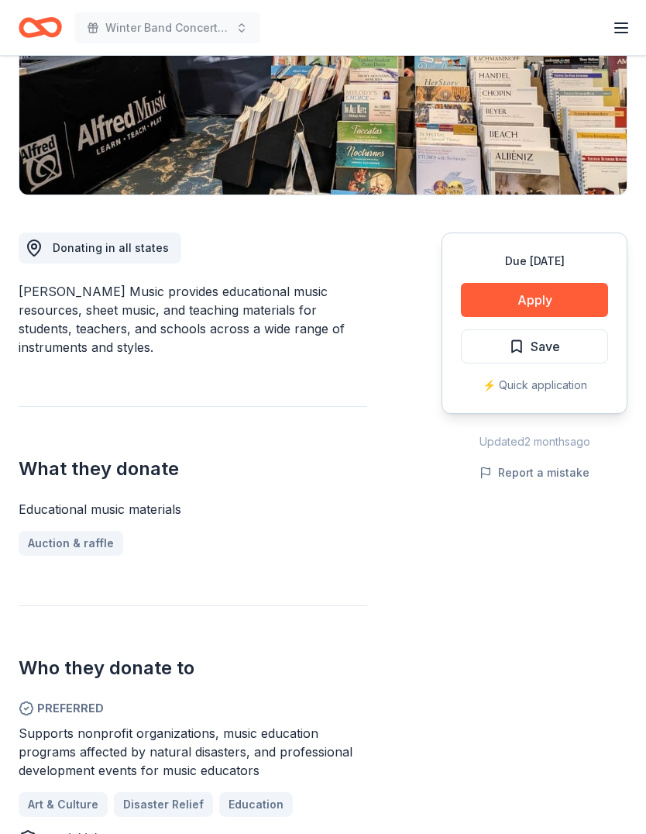
scroll to position [284, 0]
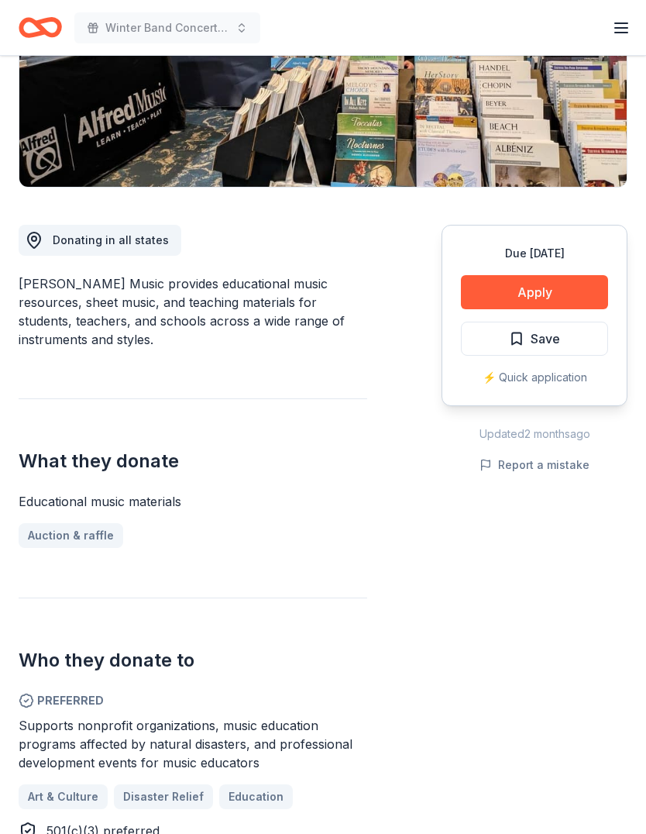
click at [547, 293] on button "Apply" at bounding box center [534, 292] width 147 height 34
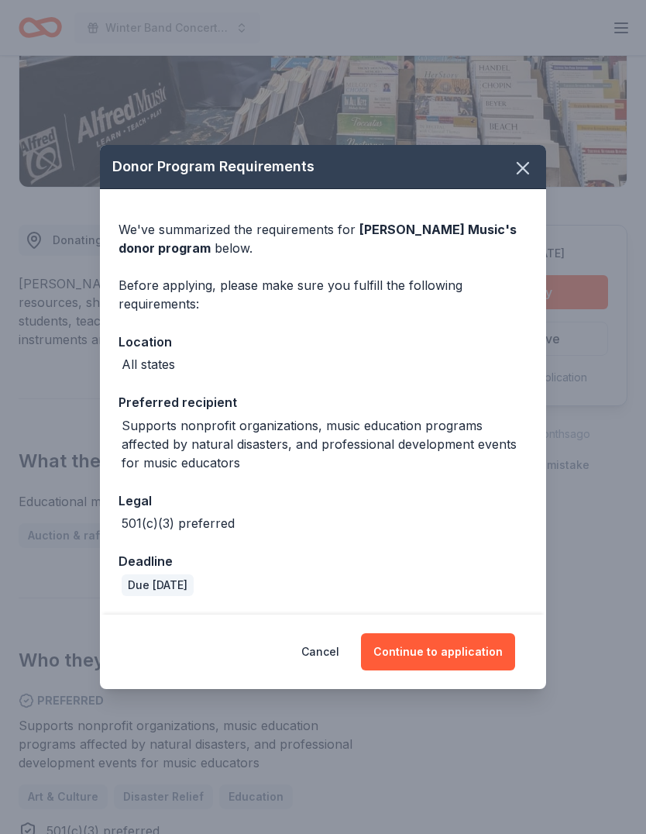
click at [459, 670] on button "Continue to application" at bounding box center [438, 651] width 154 height 37
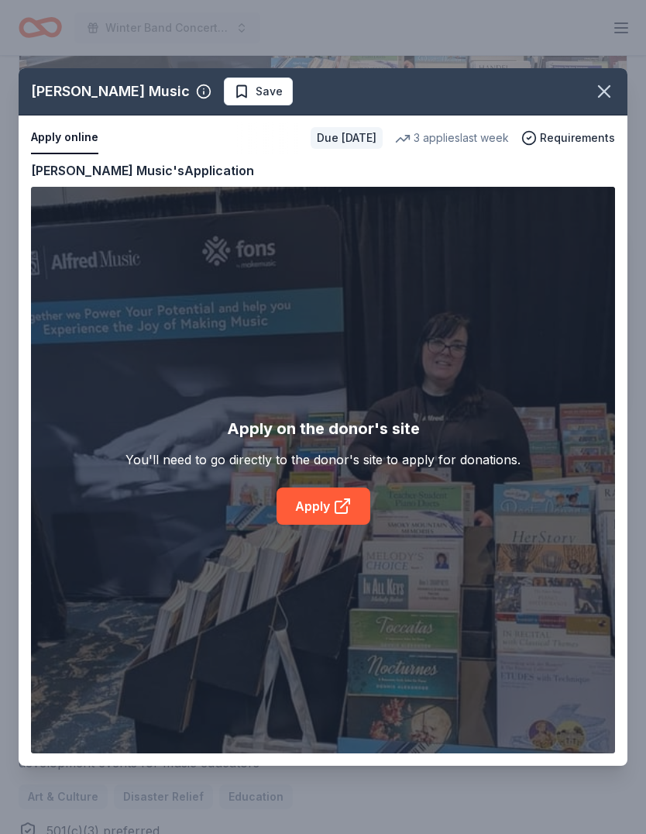
click at [336, 515] on icon at bounding box center [342, 506] width 19 height 19
click at [610, 88] on icon "button" at bounding box center [604, 92] width 22 height 22
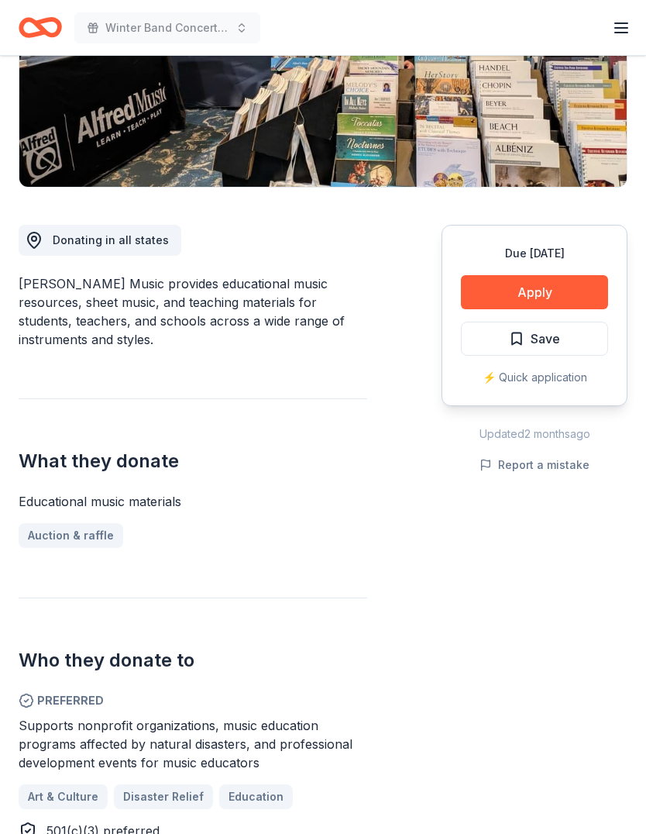
click at [559, 331] on span "Save" at bounding box center [545, 338] width 29 height 20
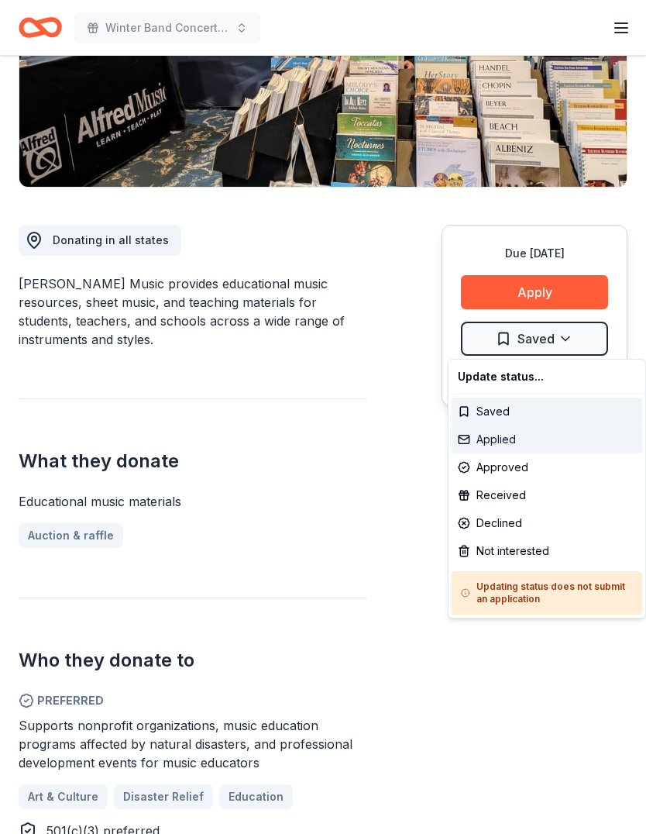
click at [501, 438] on div "Applied" at bounding box center [547, 439] width 191 height 28
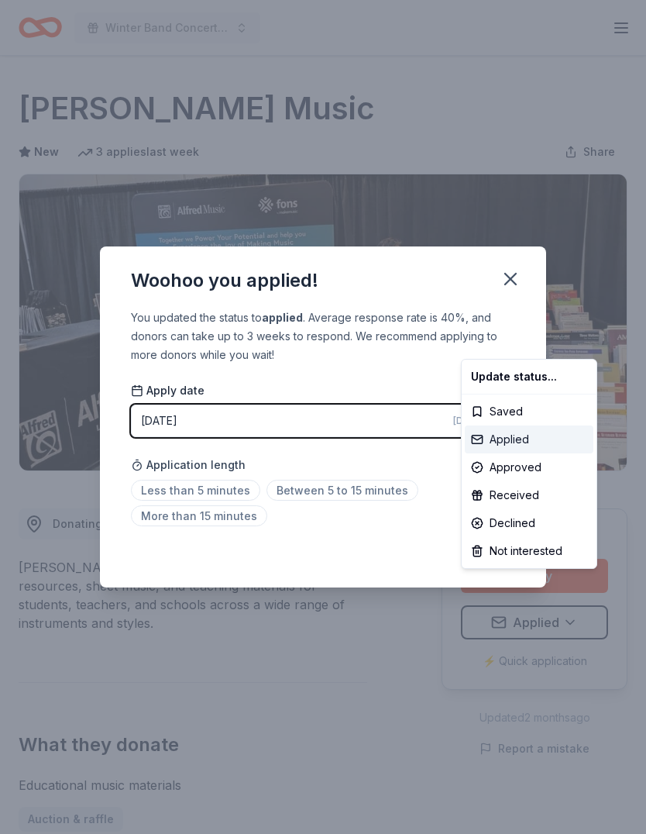
click at [511, 437] on div "Applied" at bounding box center [529, 439] width 129 height 28
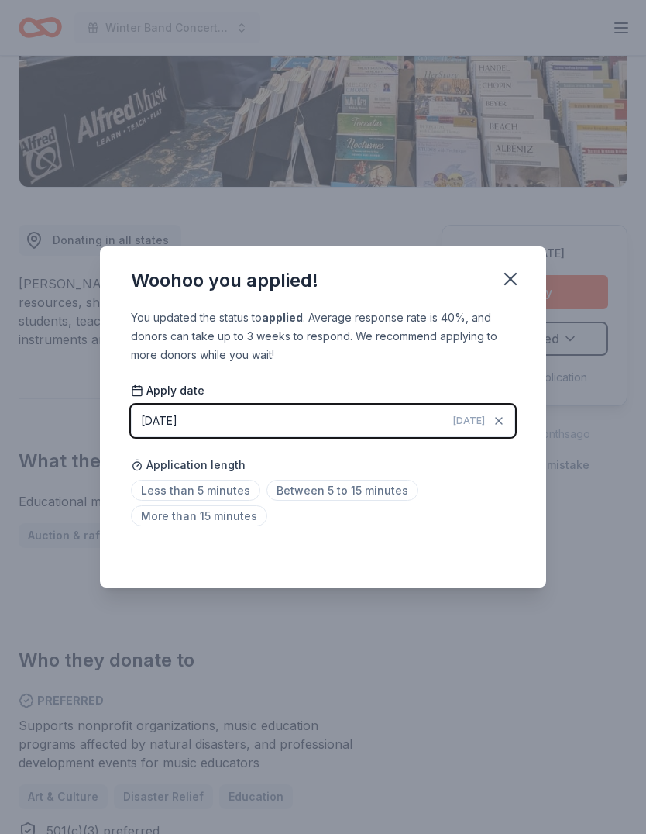
click at [369, 485] on span "Between 5 to 15 minutes" at bounding box center [342, 490] width 152 height 21
click at [515, 279] on icon "button" at bounding box center [511, 279] width 22 height 22
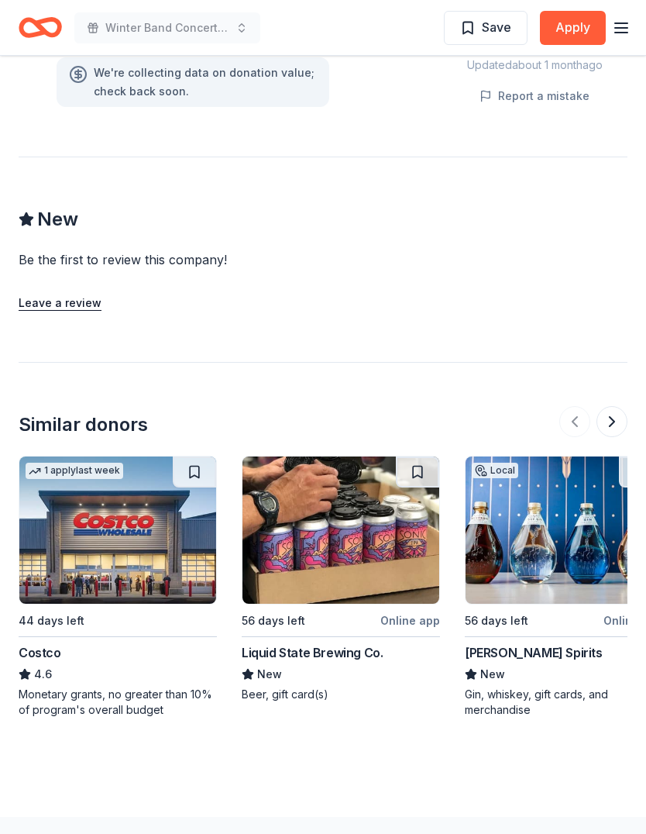
scroll to position [1201, 0]
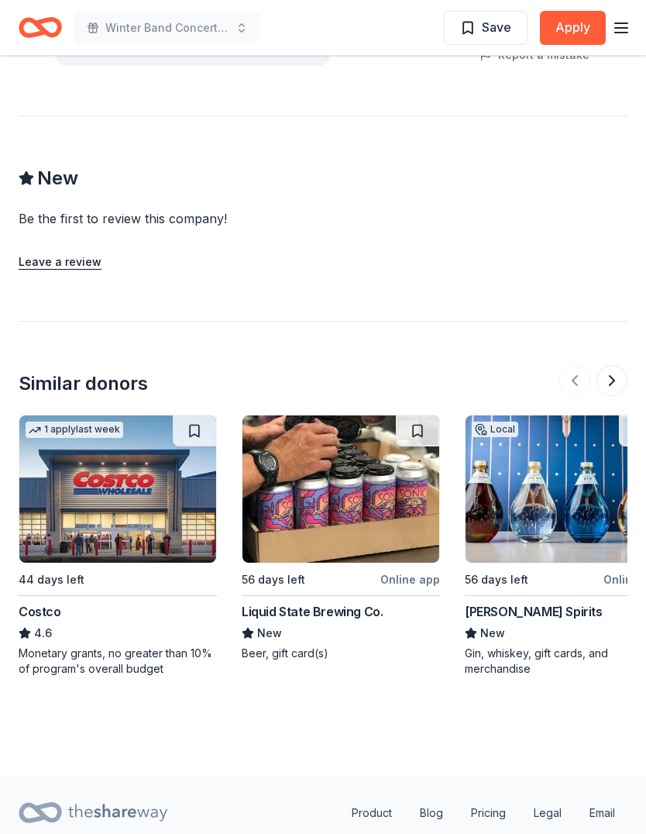
click at [367, 499] on img at bounding box center [340, 488] width 197 height 147
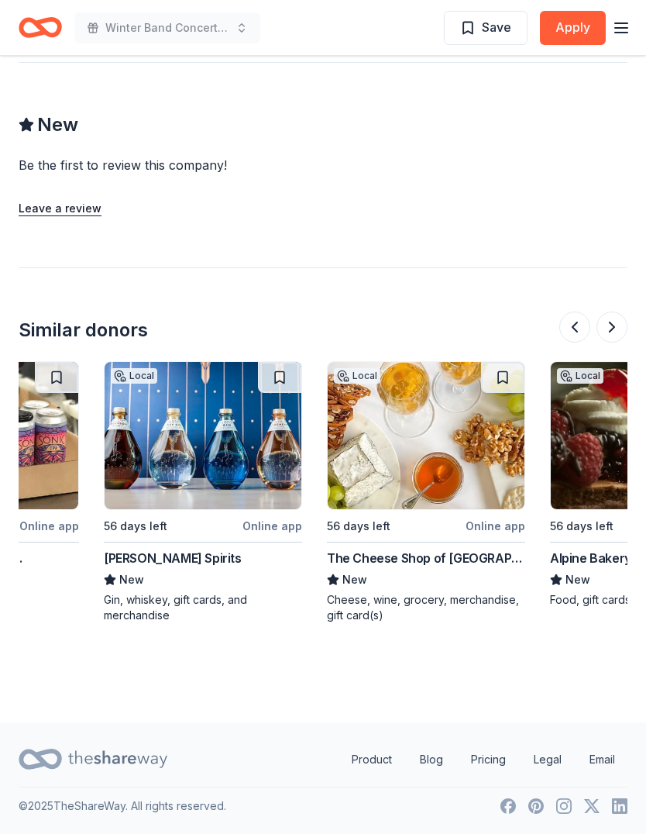
scroll to position [0, 363]
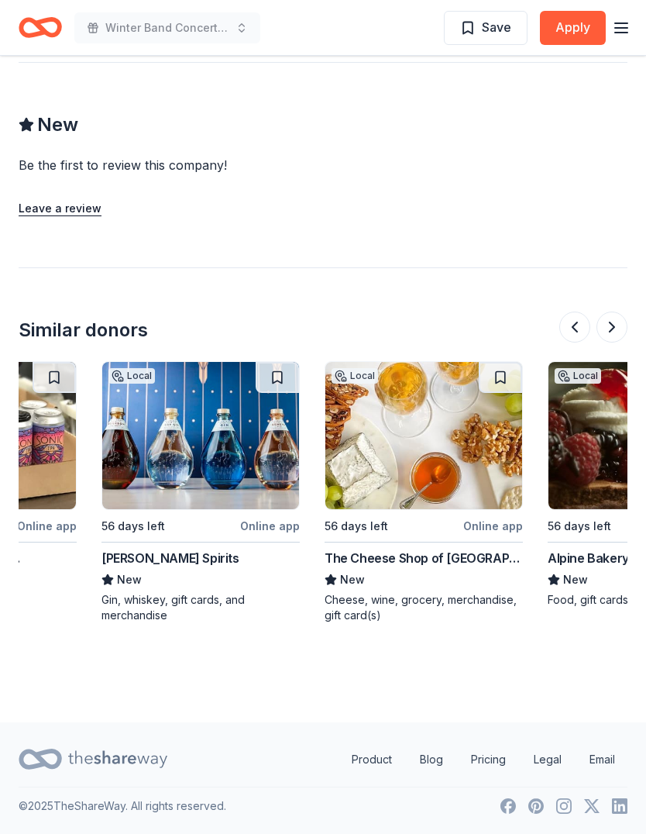
click at [220, 458] on img at bounding box center [200, 435] width 197 height 147
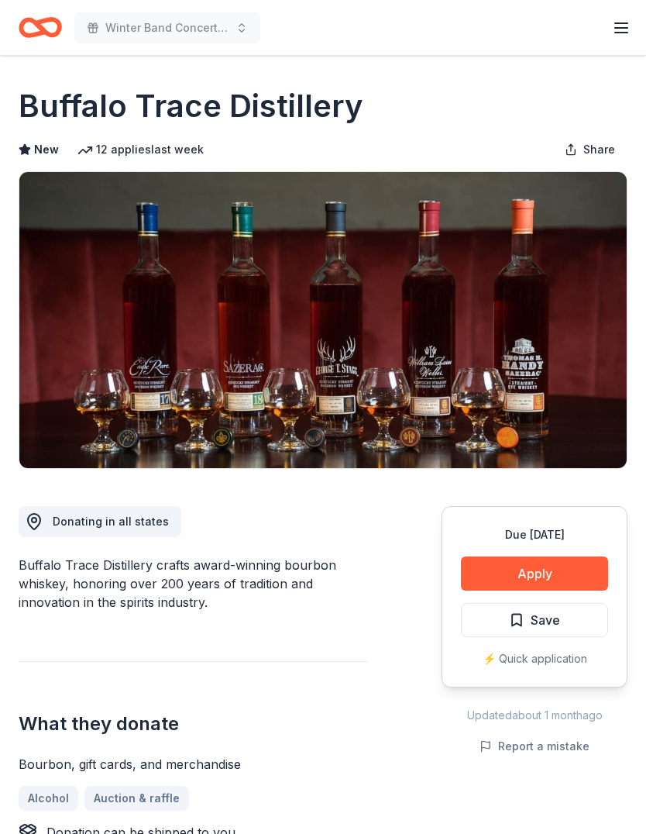
scroll to position [0, 0]
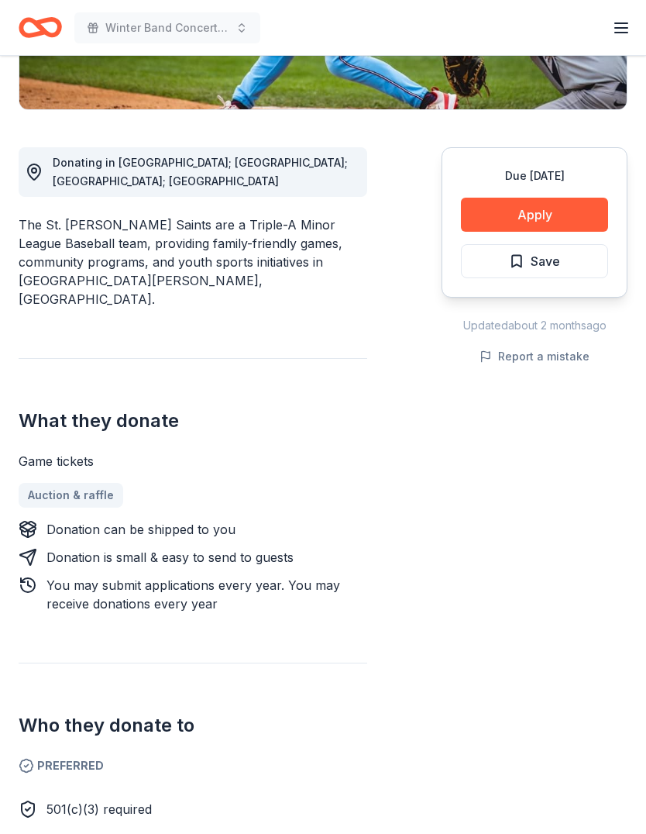
scroll to position [359, 0]
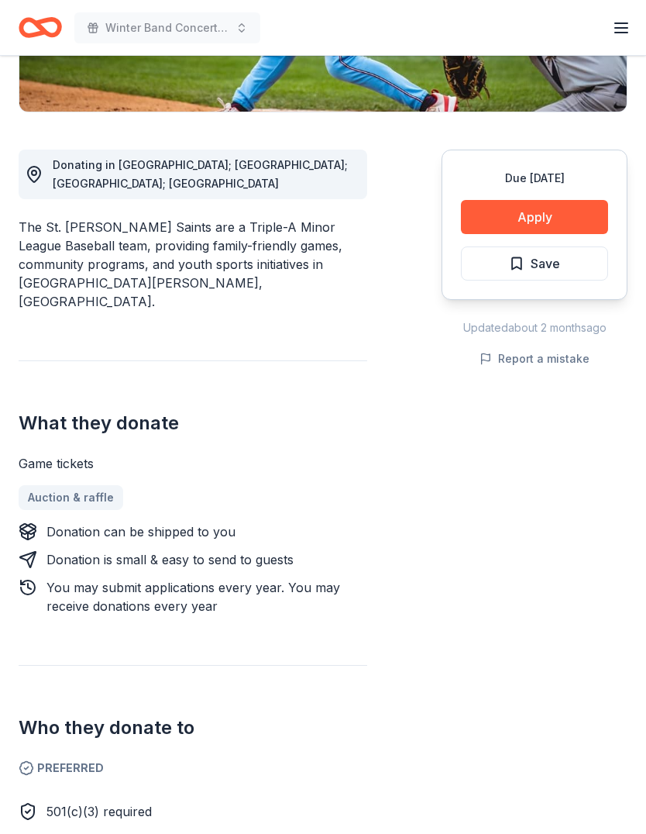
click at [553, 212] on button "Apply" at bounding box center [534, 217] width 147 height 34
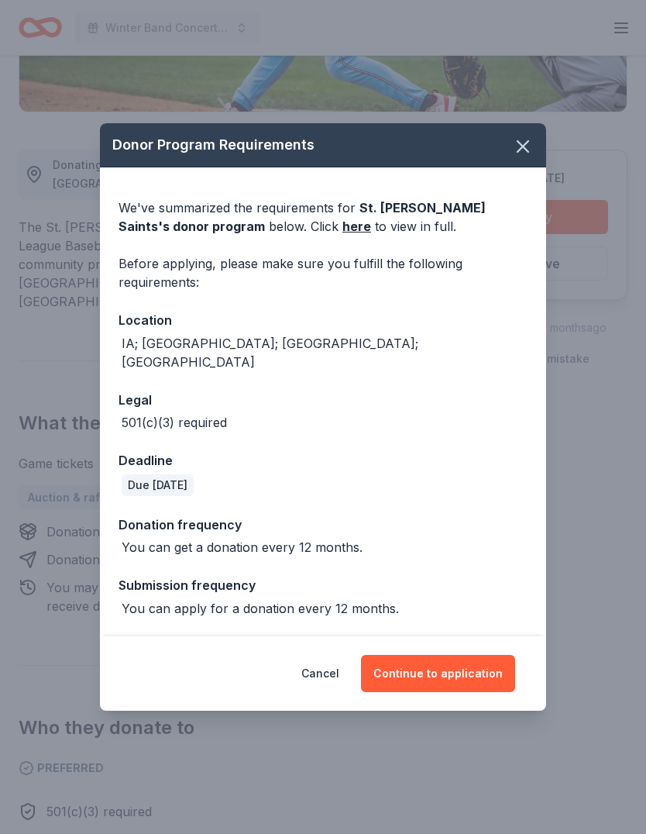
click at [342, 236] on link "here" at bounding box center [356, 226] width 29 height 19
click at [515, 157] on icon "button" at bounding box center [523, 147] width 22 height 22
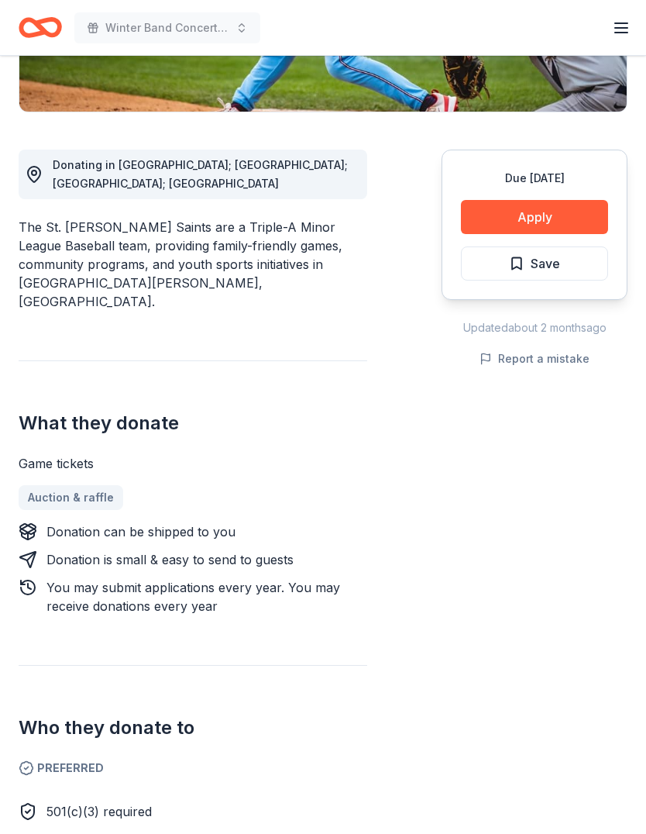
click at [524, 261] on span "Save" at bounding box center [534, 263] width 51 height 20
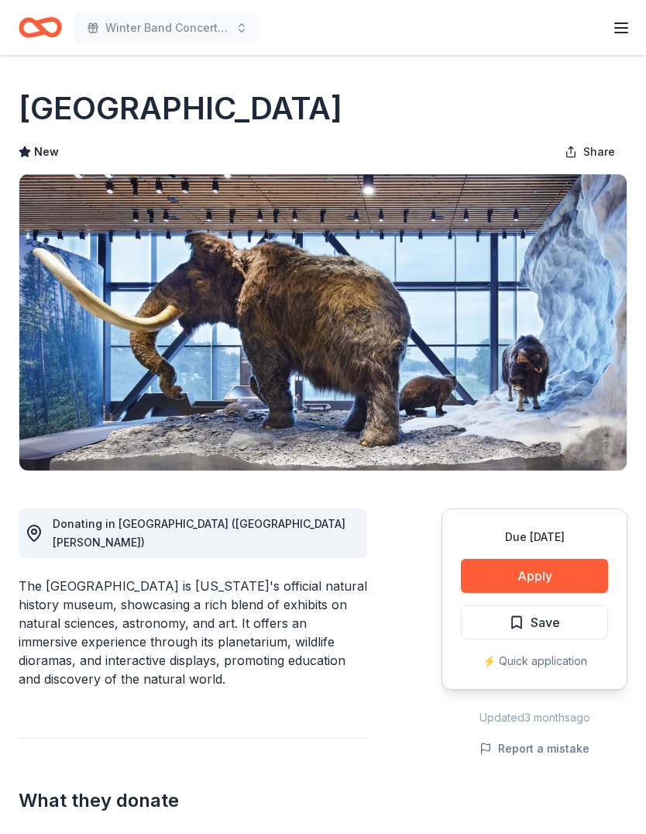
click at [532, 576] on button "Apply" at bounding box center [534, 576] width 147 height 34
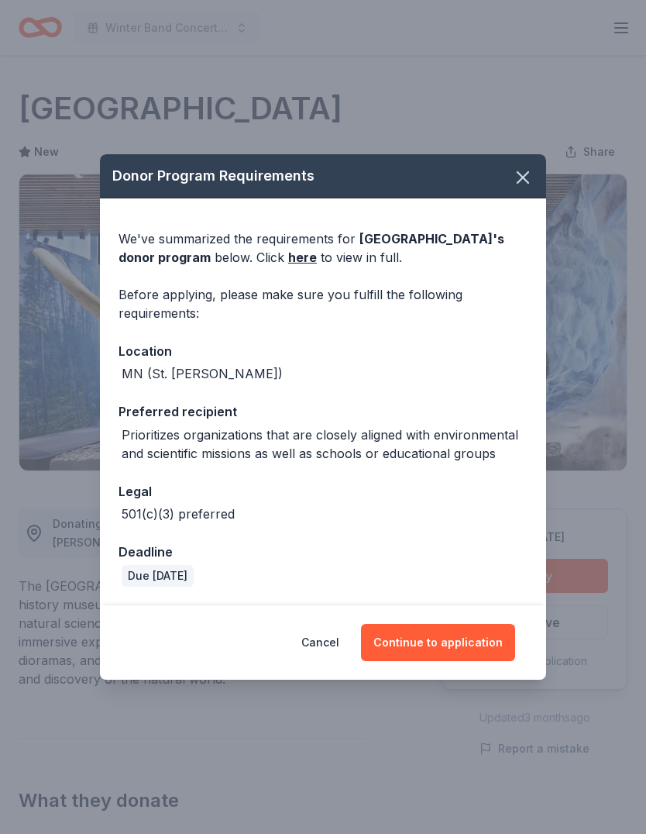
click at [453, 645] on button "Continue to application" at bounding box center [438, 642] width 154 height 37
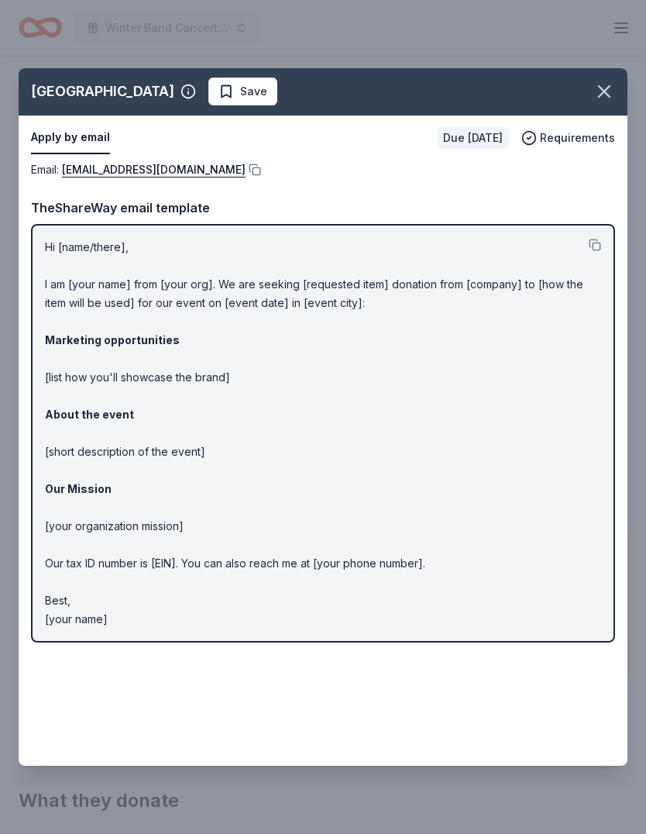
click at [108, 170] on link "bellinfo@umn.edu" at bounding box center [154, 169] width 184 height 19
click at [613, 90] on icon "button" at bounding box center [604, 92] width 22 height 22
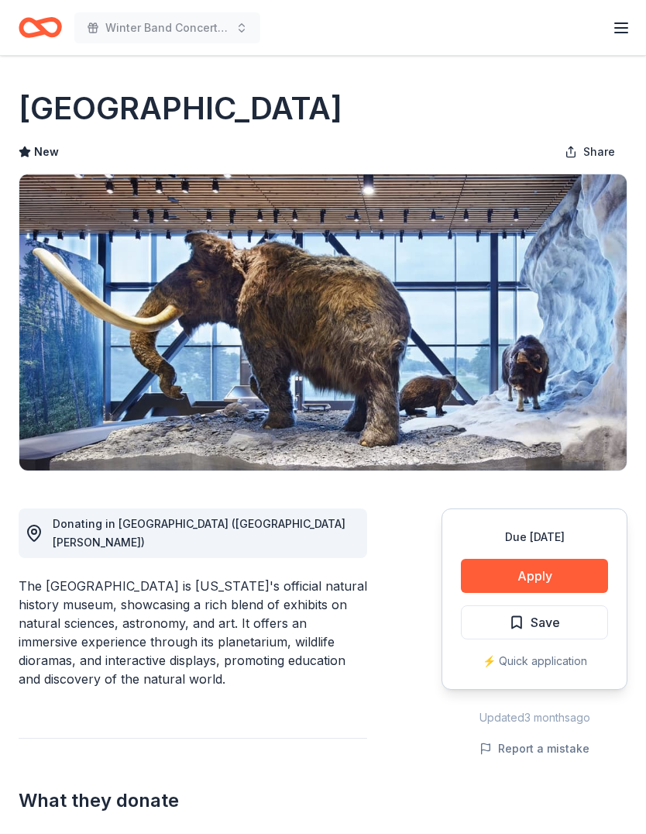
click at [557, 618] on span "Save" at bounding box center [545, 622] width 29 height 20
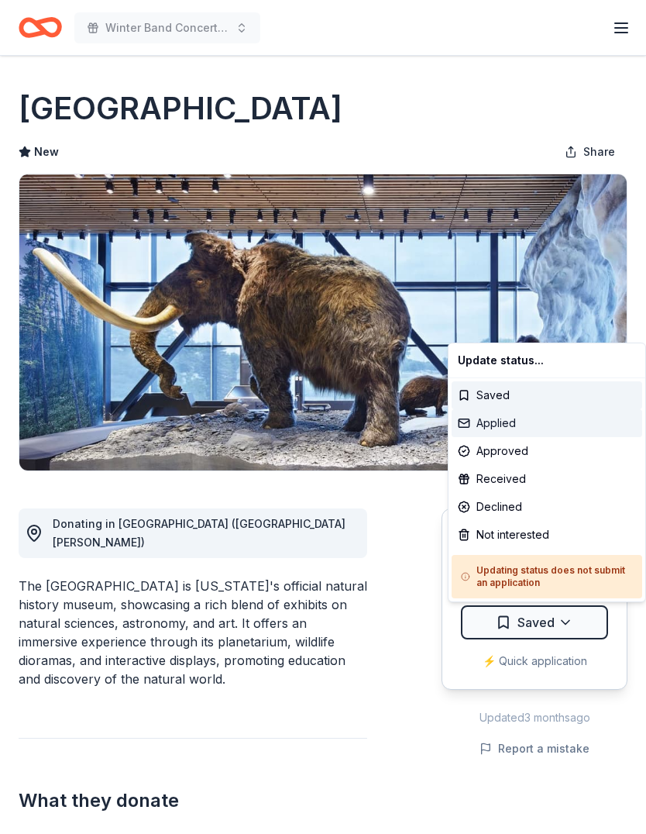
click at [545, 421] on div "Applied" at bounding box center [547, 423] width 191 height 28
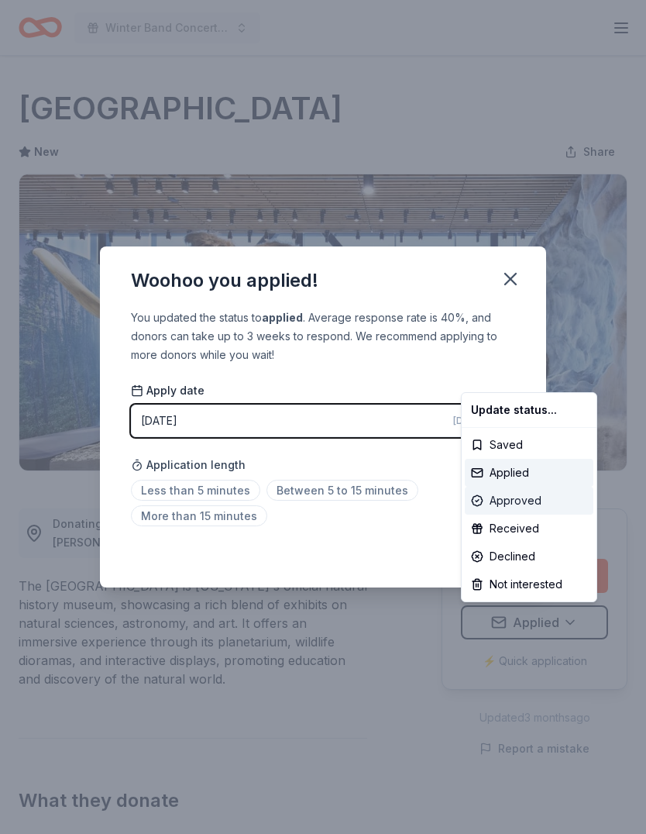
click at [524, 509] on div "Approved" at bounding box center [529, 500] width 129 height 28
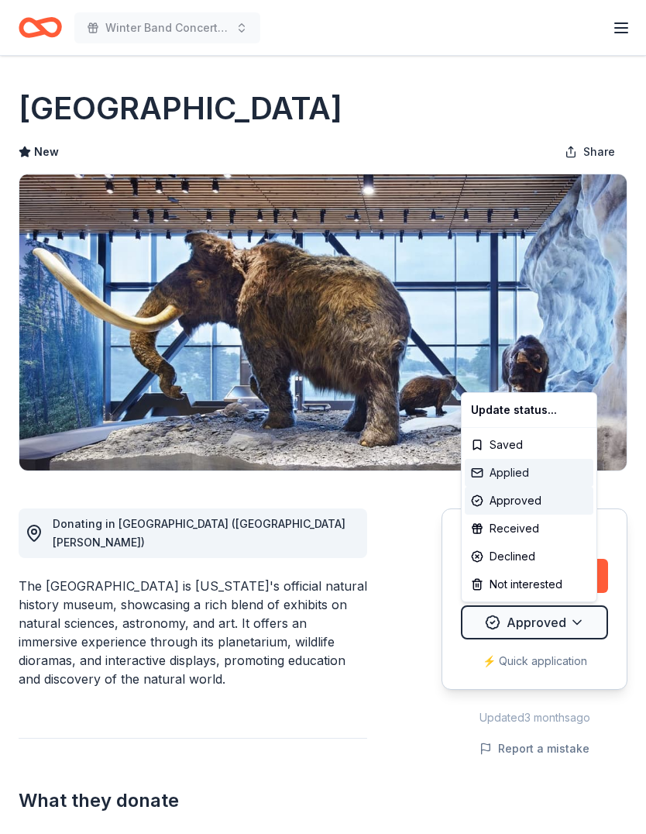
click at [517, 469] on div "Applied" at bounding box center [529, 473] width 129 height 28
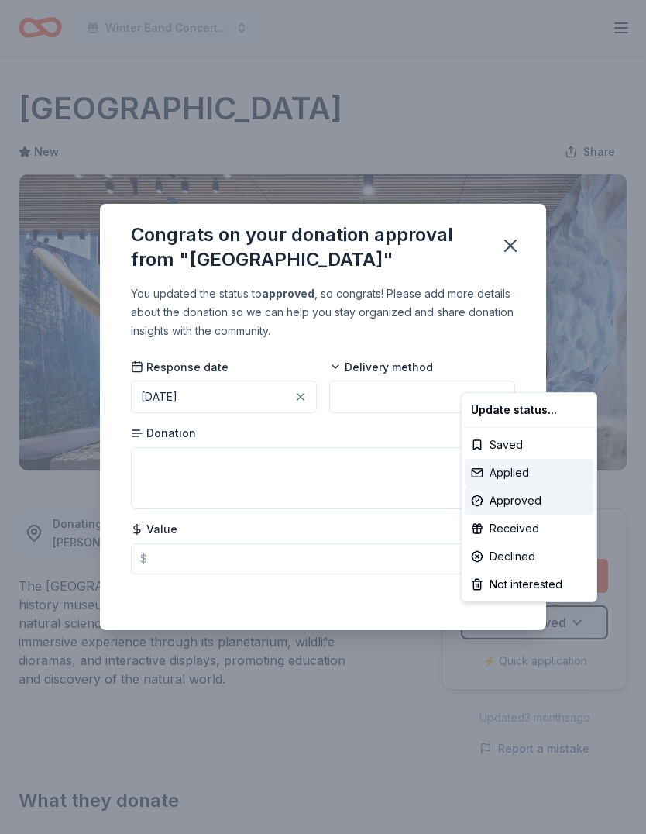
click at [512, 477] on div "Applied" at bounding box center [529, 473] width 129 height 28
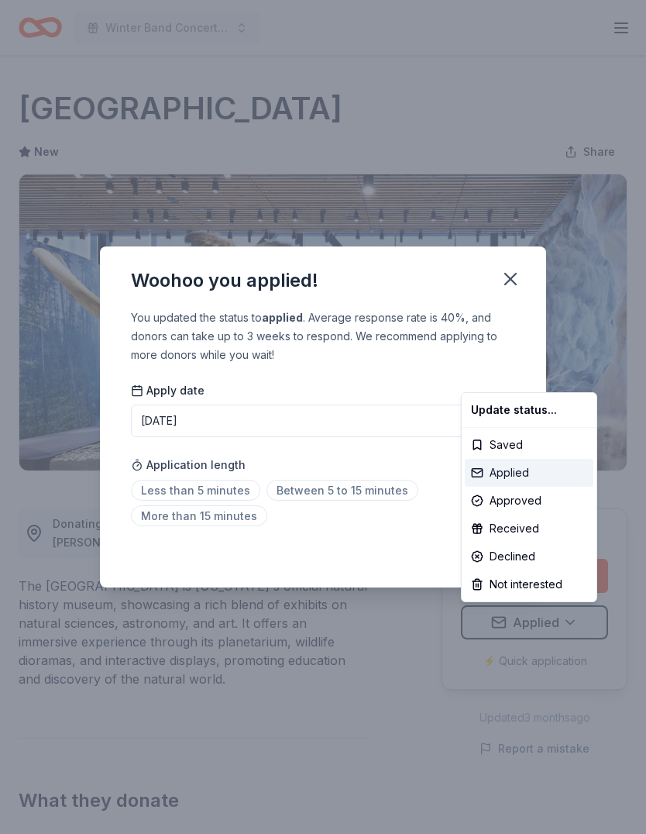
click at [499, 467] on div "Applied" at bounding box center [529, 473] width 129 height 28
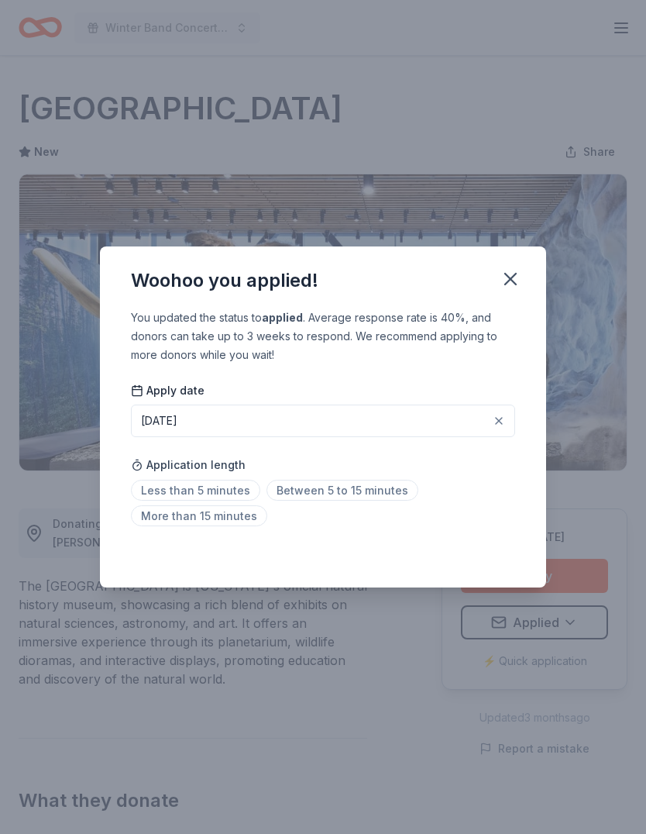
click at [356, 493] on span "Between 5 to 15 minutes" at bounding box center [342, 490] width 152 height 21
click at [518, 285] on icon "button" at bounding box center [511, 279] width 22 height 22
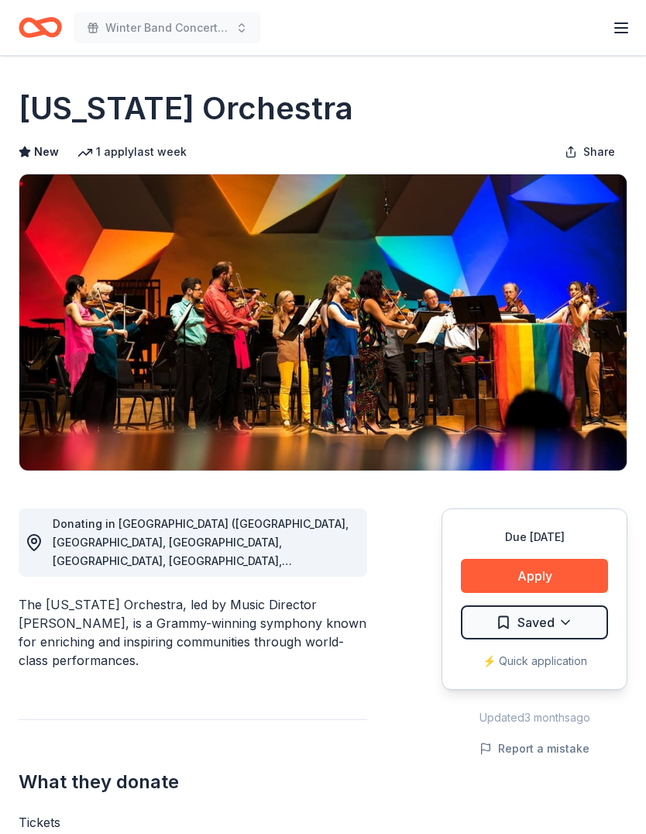
click at [552, 579] on button "Apply" at bounding box center [534, 576] width 147 height 34
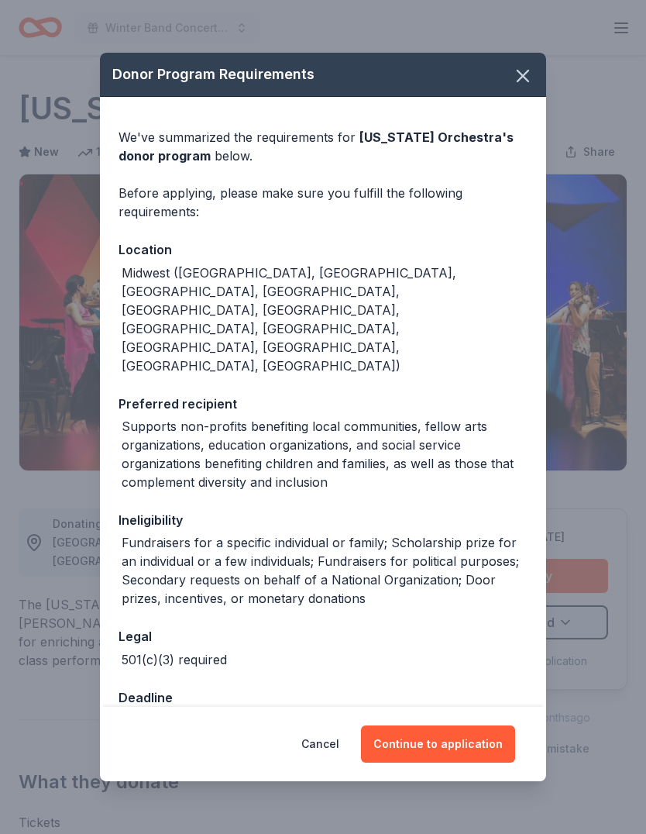
click at [452, 725] on button "Continue to application" at bounding box center [438, 743] width 154 height 37
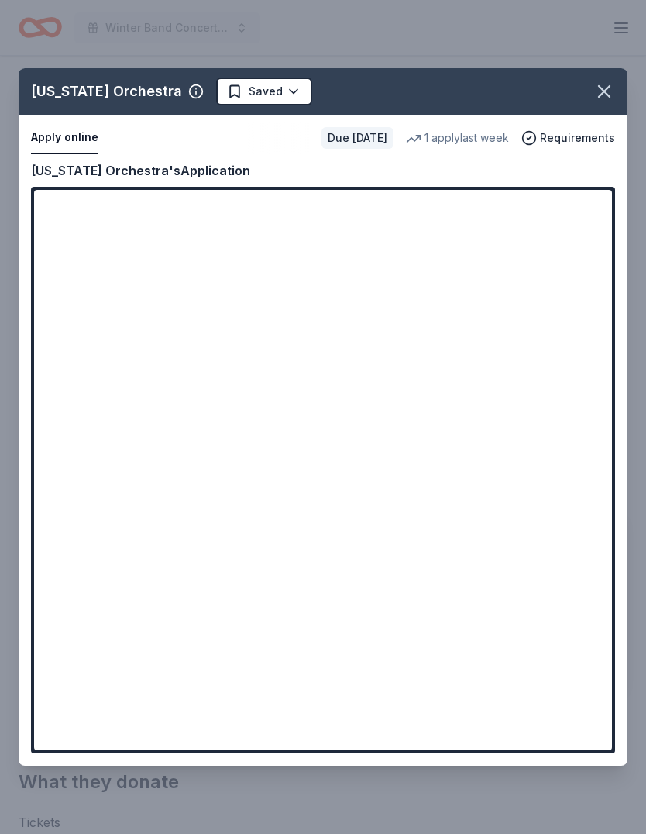
click at [70, 137] on button "Apply online" at bounding box center [64, 138] width 67 height 33
click at [573, 139] on span "Requirements" at bounding box center [577, 138] width 75 height 19
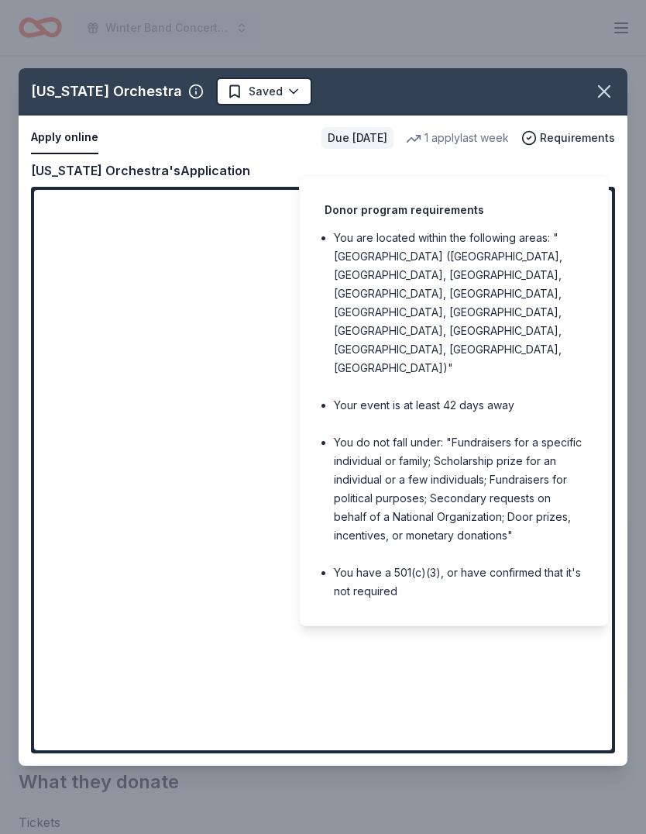
click at [610, 95] on icon "button" at bounding box center [604, 92] width 22 height 22
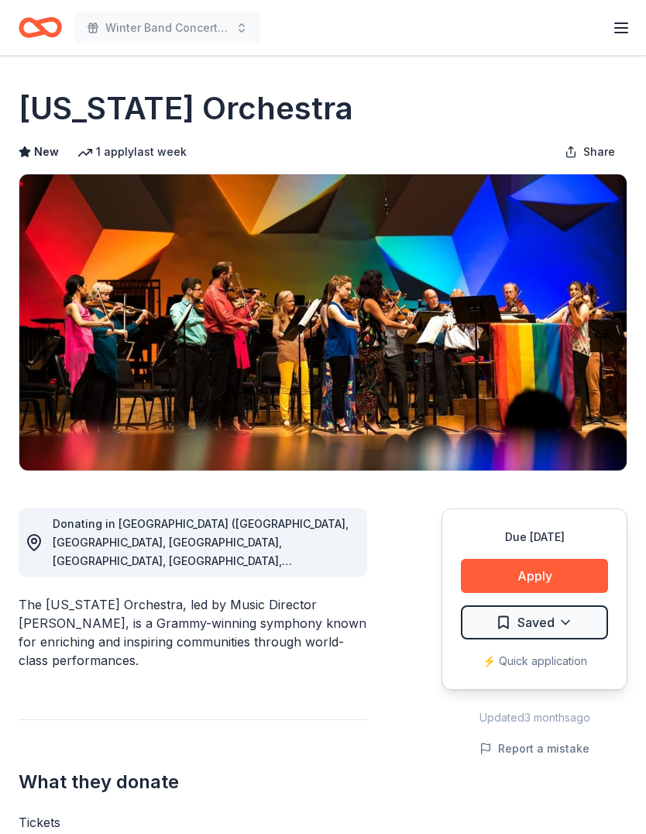
click at [539, 583] on button "Apply" at bounding box center [534, 576] width 147 height 34
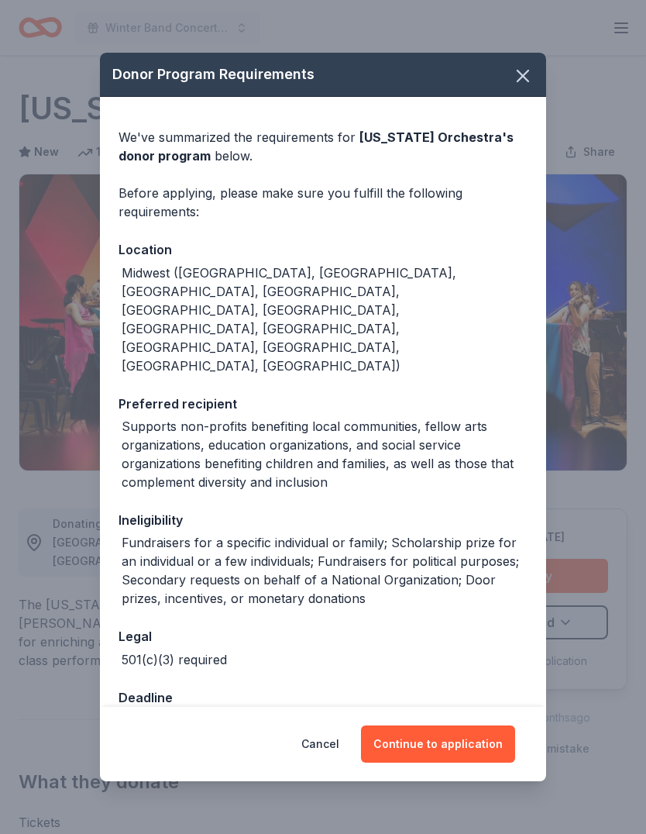
click at [443, 725] on button "Continue to application" at bounding box center [438, 743] width 154 height 37
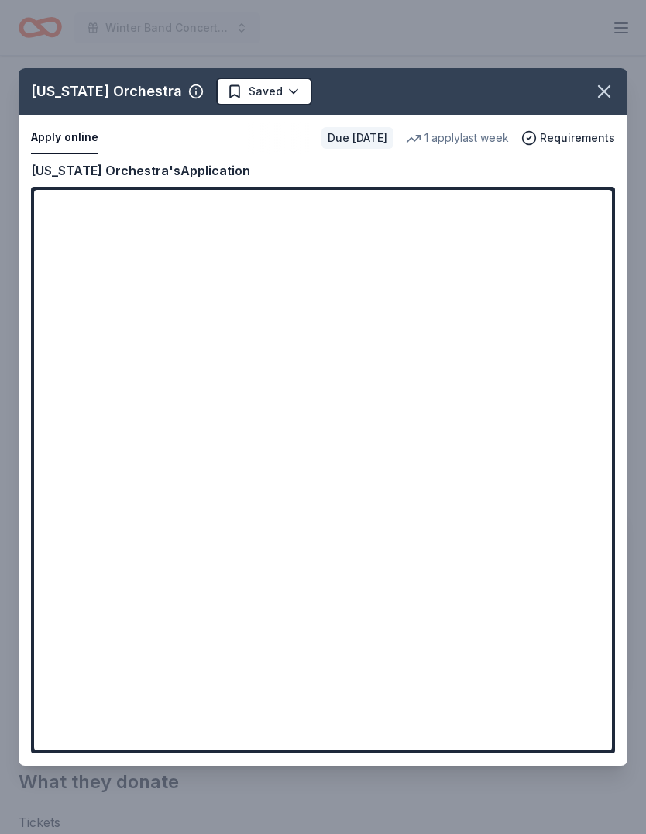
click at [70, 133] on button "Apply online" at bounding box center [64, 138] width 67 height 33
click at [68, 139] on button "Apply online" at bounding box center [64, 138] width 67 height 33
click at [614, 84] on icon "button" at bounding box center [604, 92] width 22 height 22
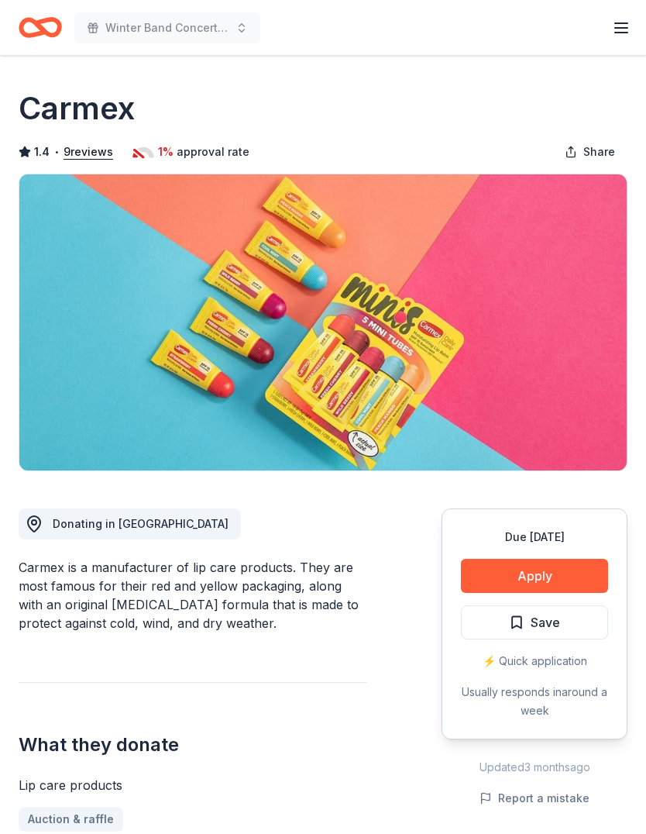
click at [546, 572] on button "Apply" at bounding box center [534, 576] width 147 height 34
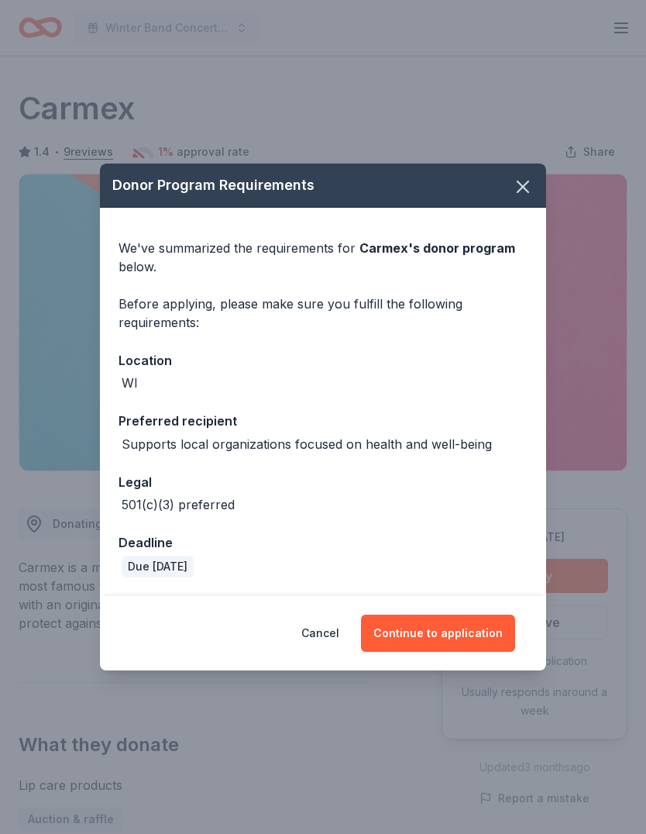
click at [469, 629] on button "Continue to application" at bounding box center [438, 632] width 154 height 37
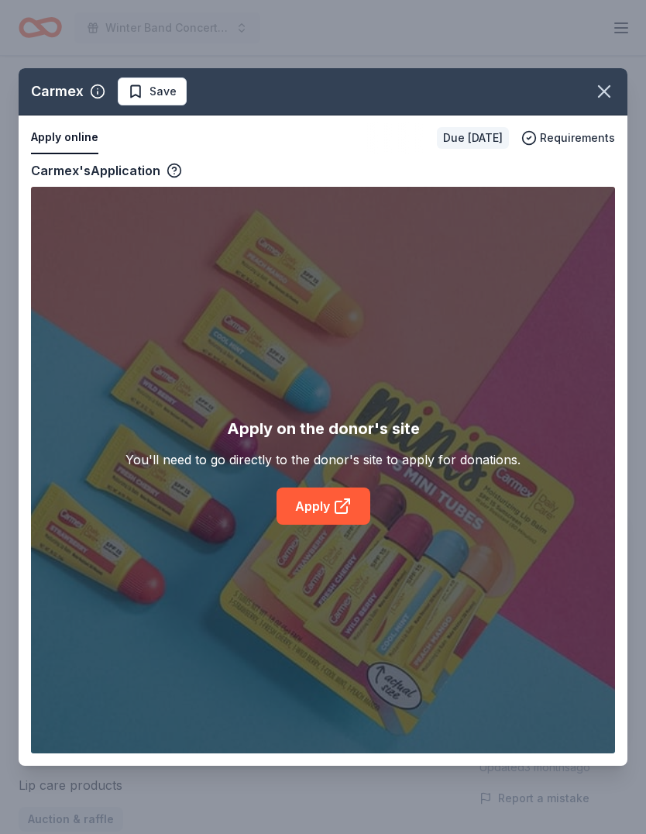
click at [597, 98] on icon "button" at bounding box center [604, 92] width 22 height 22
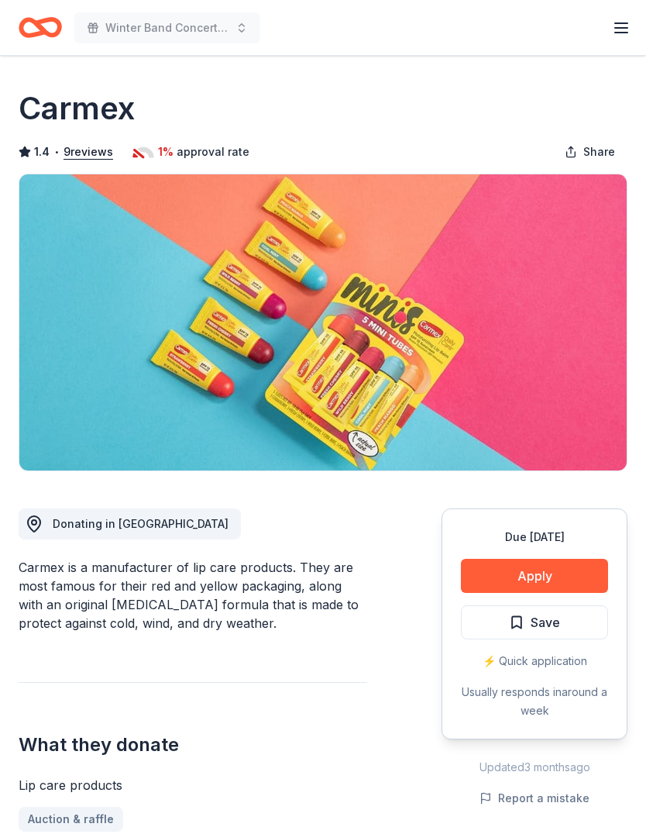
click at [545, 567] on button "Apply" at bounding box center [534, 576] width 147 height 34
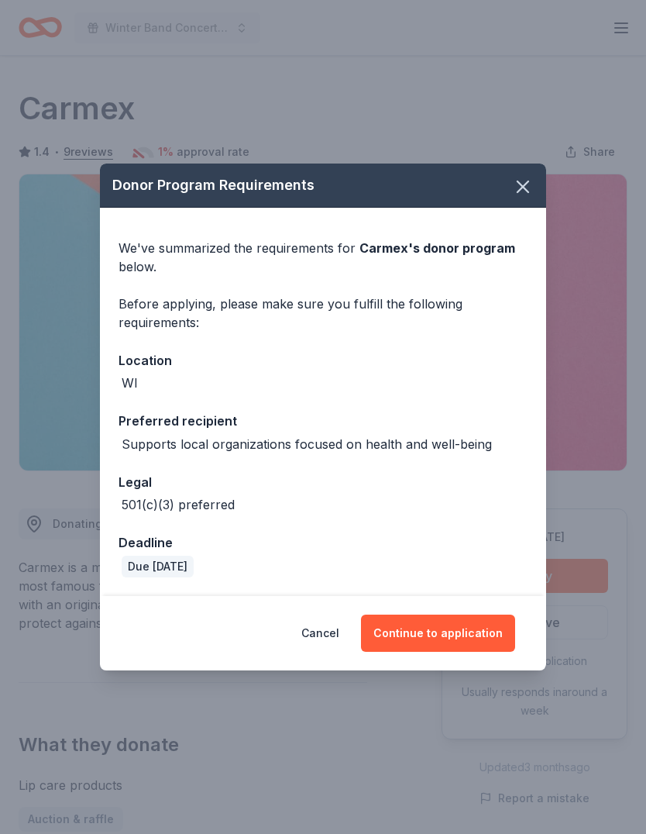
click at [471, 633] on button "Continue to application" at bounding box center [438, 632] width 154 height 37
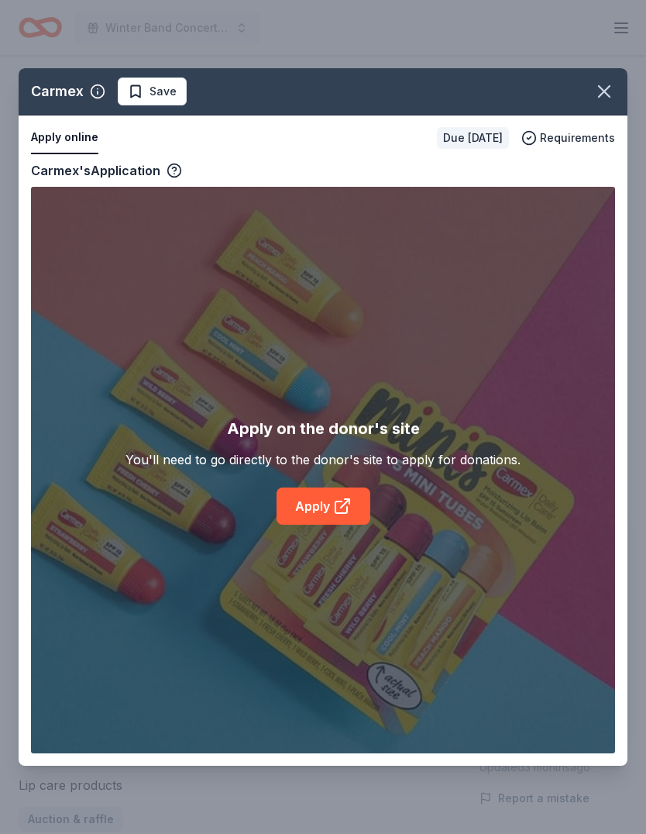
click at [354, 494] on link "Apply" at bounding box center [324, 505] width 94 height 37
click at [608, 91] on icon "button" at bounding box center [604, 92] width 22 height 22
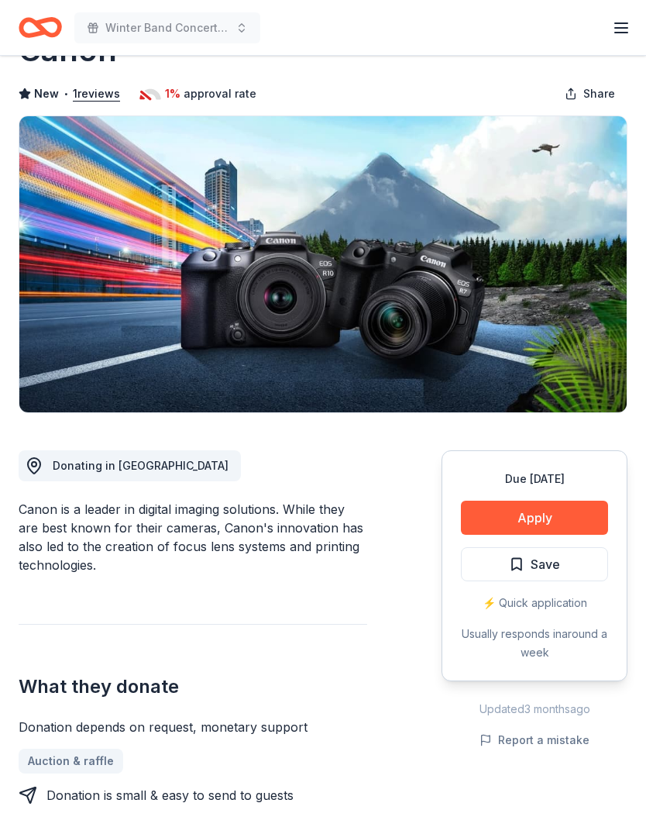
scroll to position [57, 0]
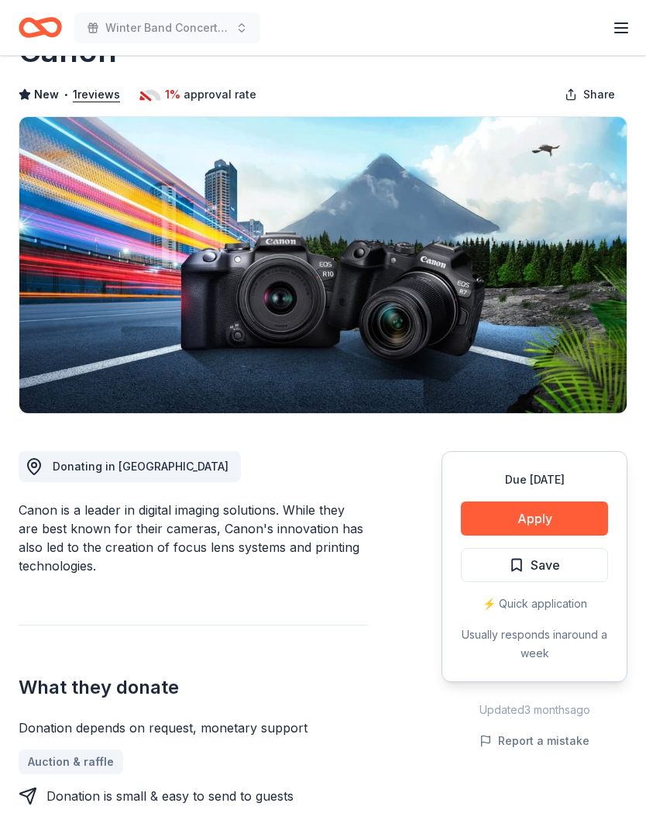
click at [564, 521] on button "Apply" at bounding box center [534, 518] width 147 height 34
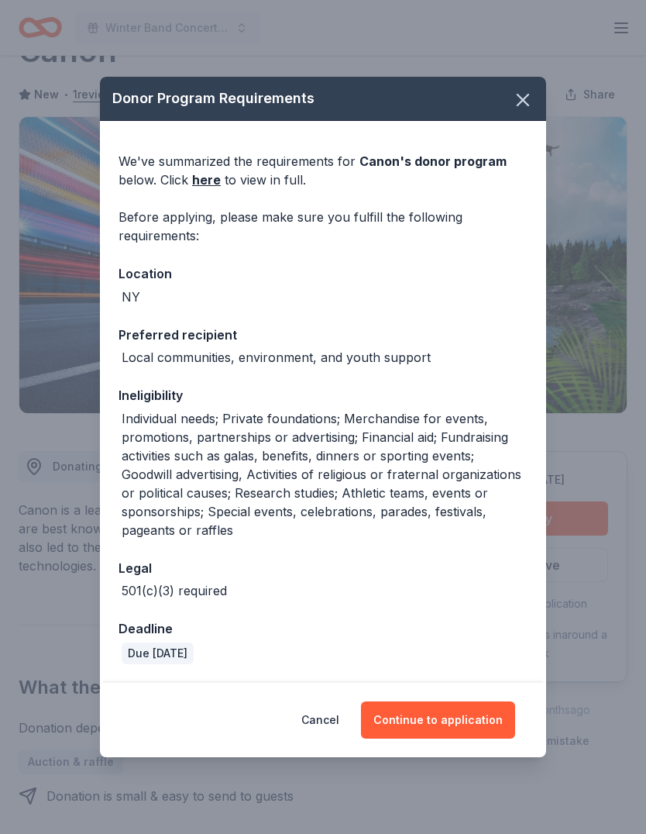
click at [531, 111] on icon "button" at bounding box center [523, 100] width 22 height 22
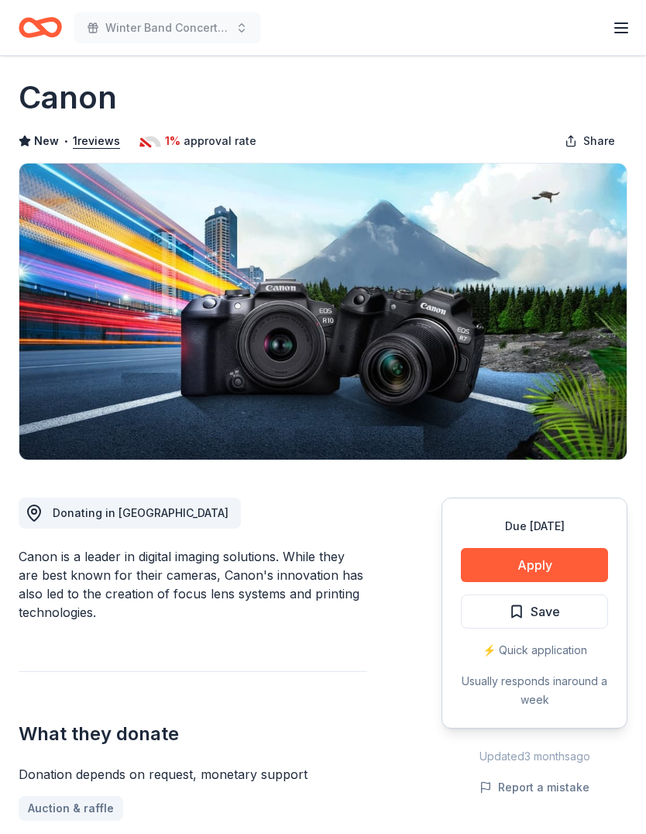
scroll to position [0, 0]
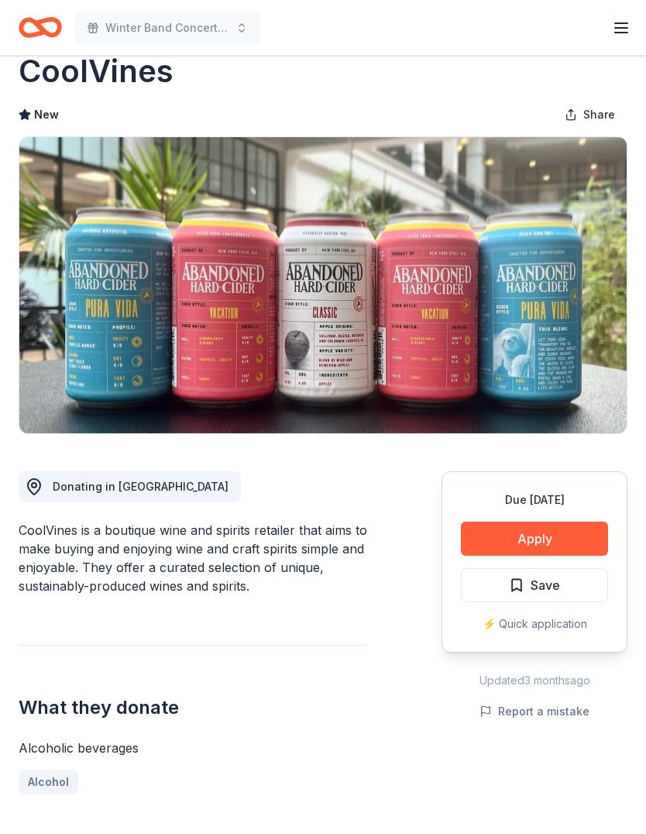
scroll to position [36, 0]
click at [538, 535] on button "Apply" at bounding box center [534, 539] width 147 height 34
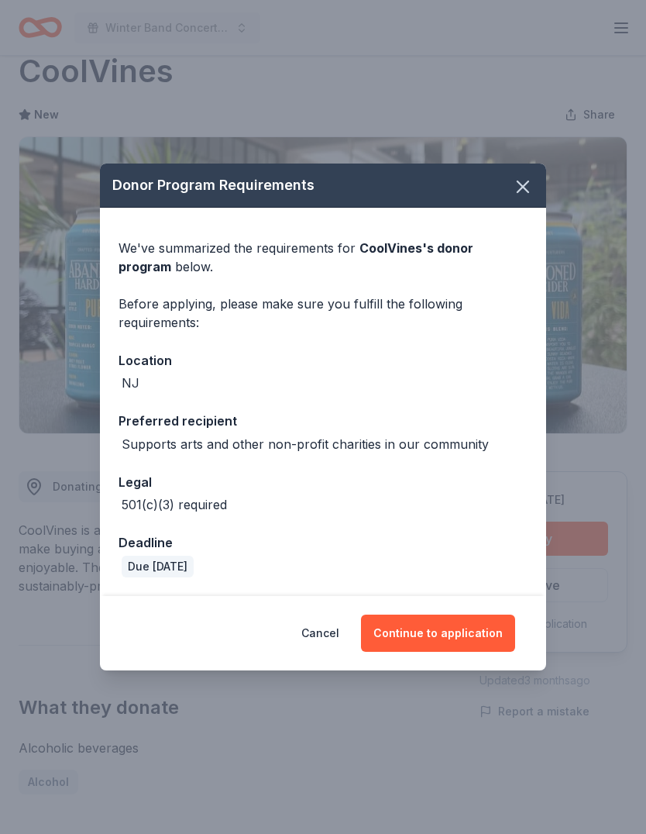
click at [438, 652] on button "Continue to application" at bounding box center [438, 632] width 154 height 37
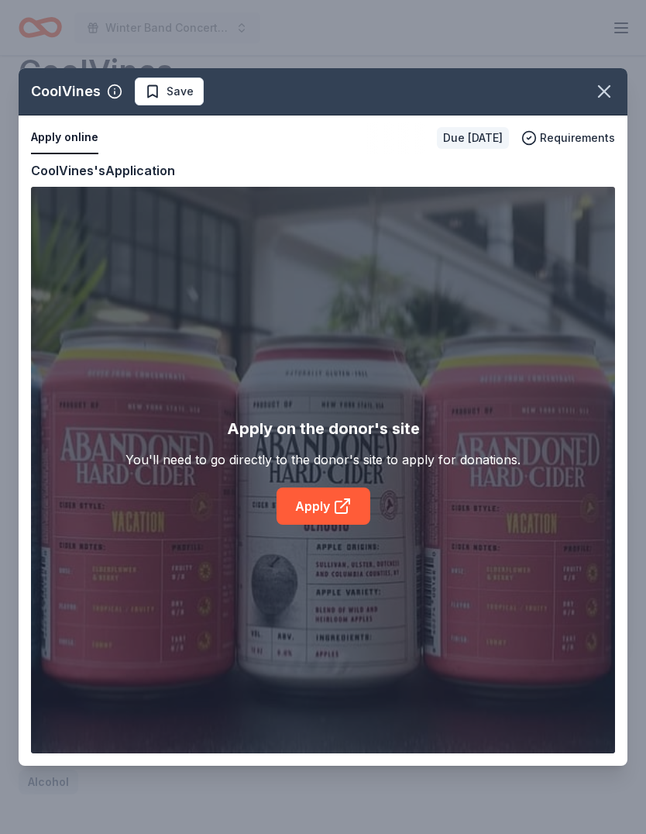
click at [343, 515] on icon at bounding box center [342, 506] width 19 height 19
click at [605, 95] on icon "button" at bounding box center [604, 92] width 22 height 22
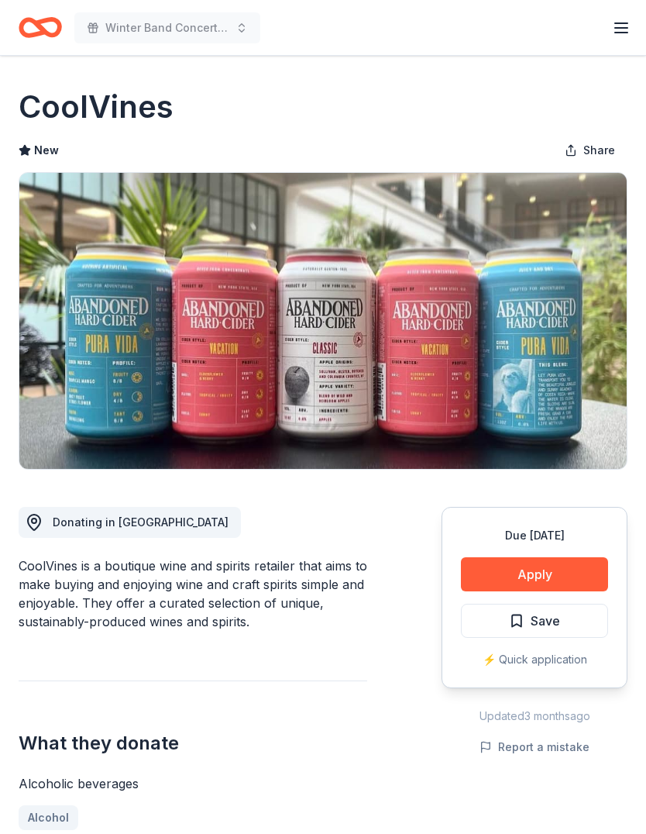
scroll to position [0, 0]
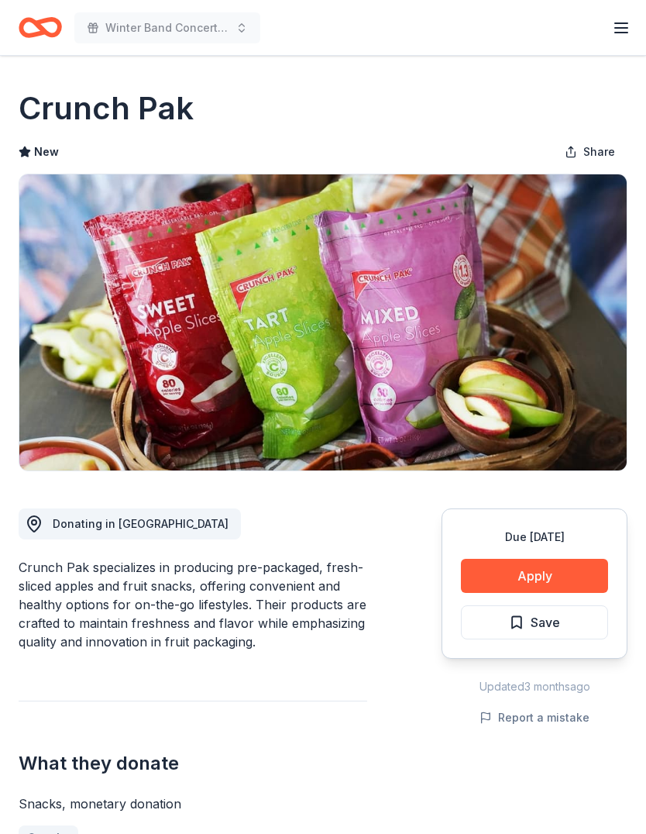
click at [548, 572] on button "Apply" at bounding box center [534, 576] width 147 height 34
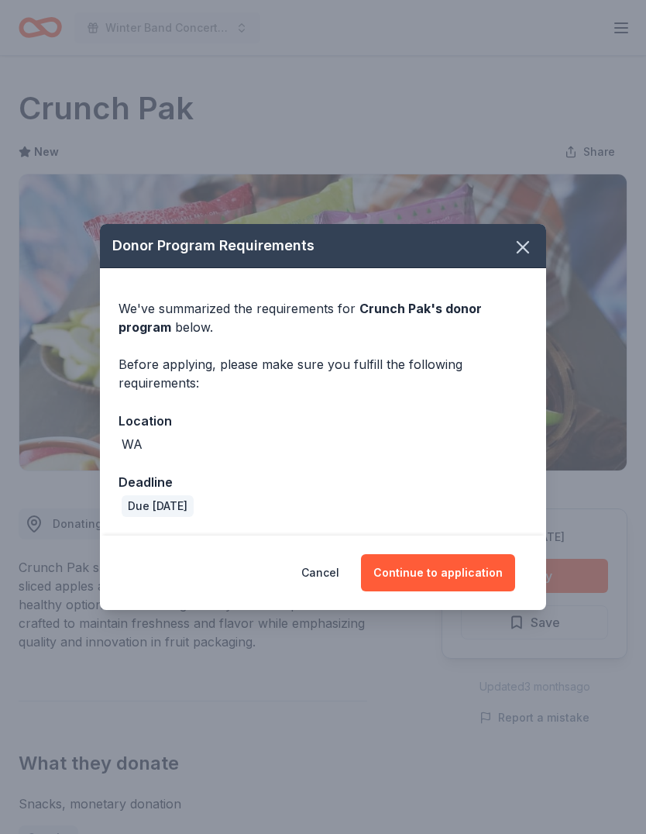
click at [452, 563] on button "Continue to application" at bounding box center [438, 572] width 154 height 37
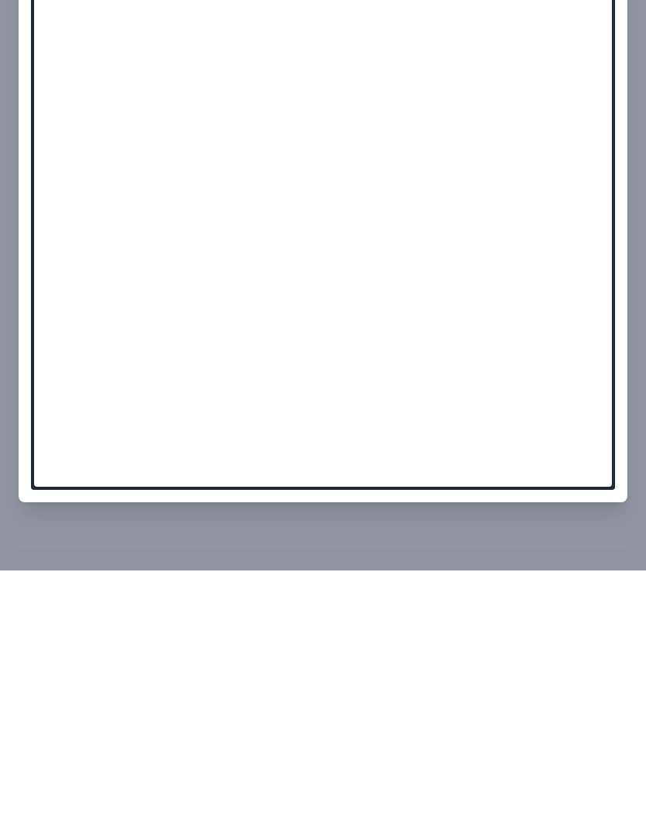
scroll to position [779, 0]
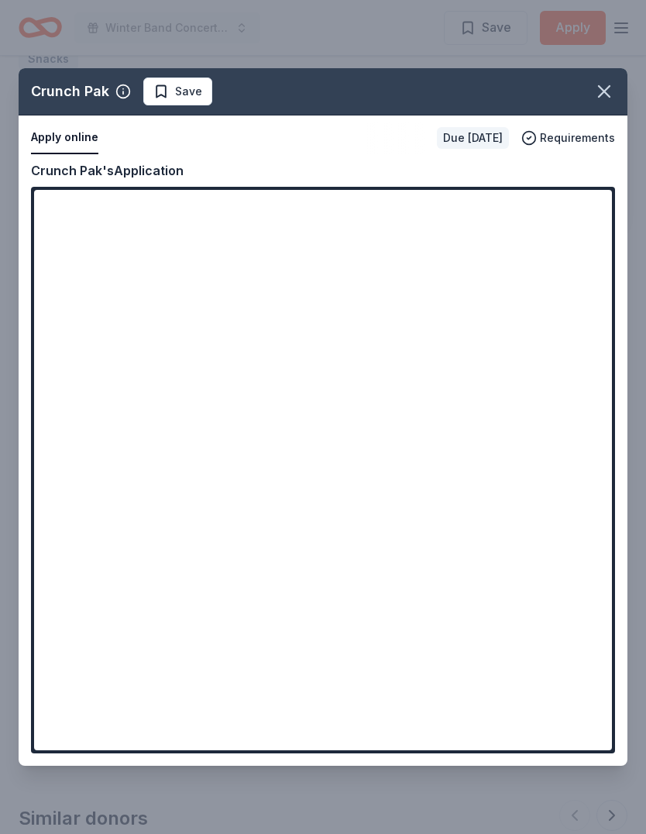
click at [614, 102] on icon "button" at bounding box center [604, 92] width 22 height 22
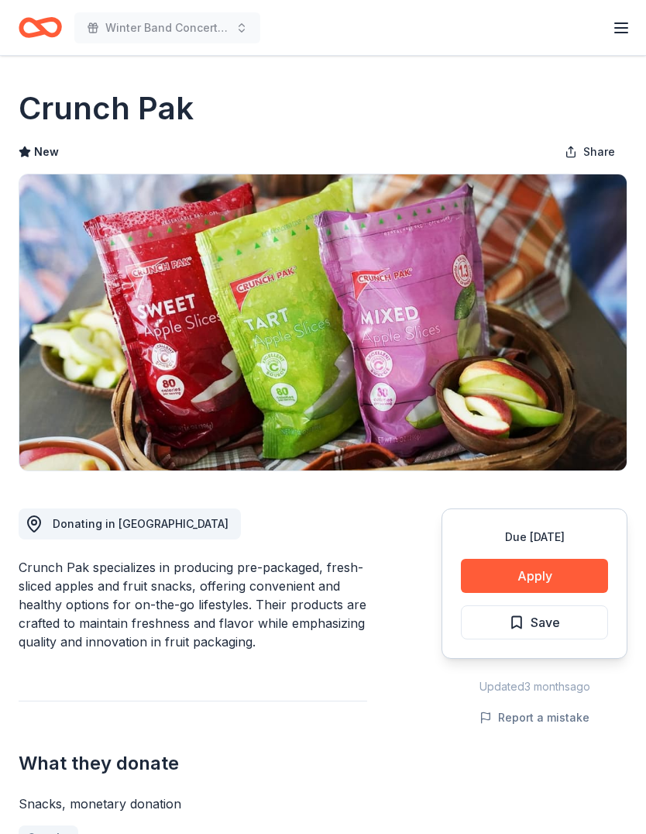
click at [517, 619] on span "Save" at bounding box center [534, 622] width 51 height 20
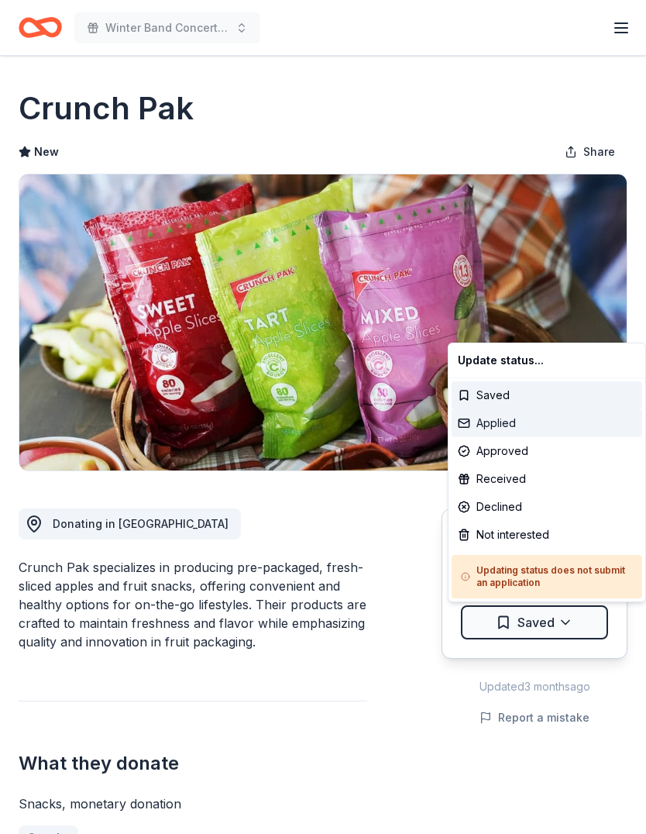
click at [504, 429] on div "Applied" at bounding box center [547, 423] width 191 height 28
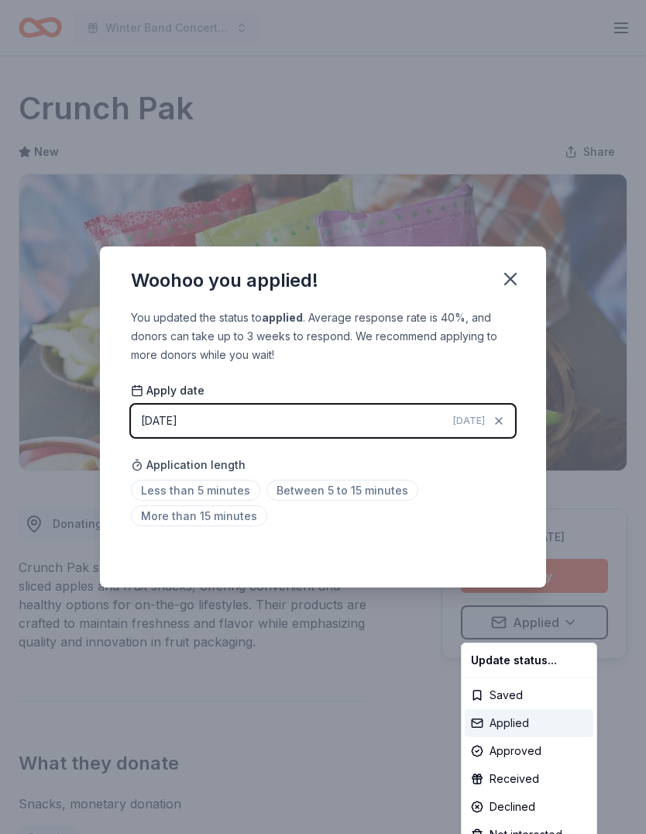
click at [520, 717] on div "Applied" at bounding box center [529, 723] width 129 height 28
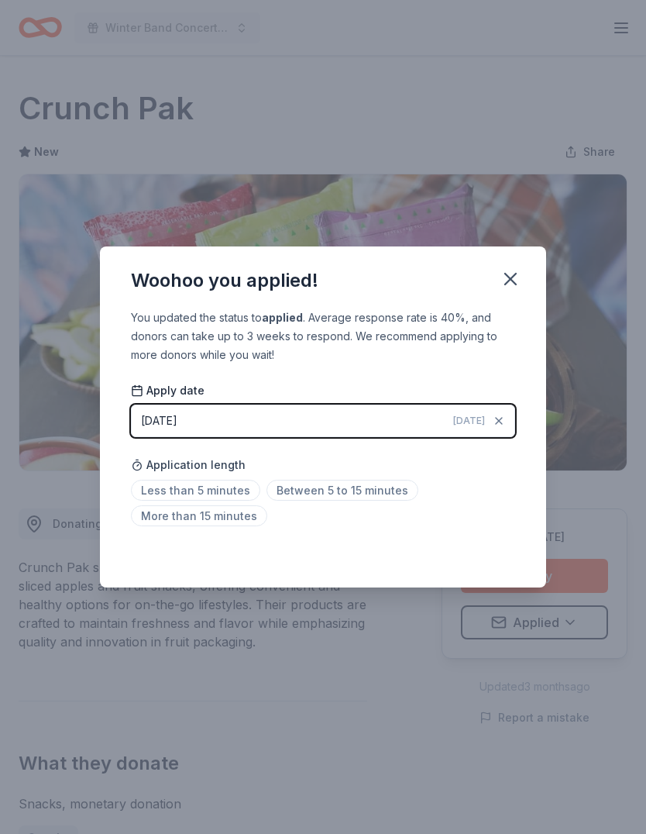
click at [198, 500] on span "Less than 5 minutes" at bounding box center [195, 490] width 129 height 21
click at [515, 290] on icon "button" at bounding box center [511, 279] width 22 height 22
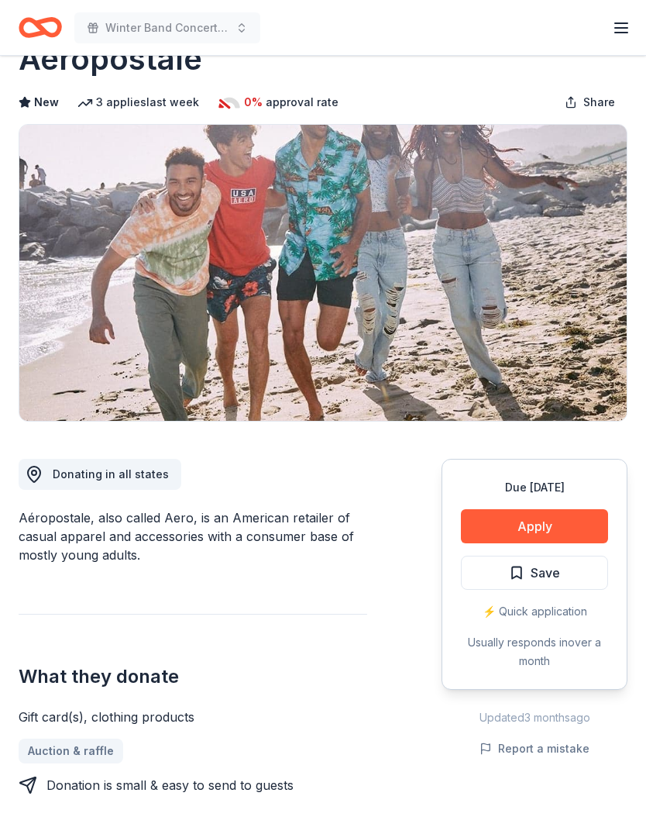
scroll to position [50, 0]
click at [552, 519] on button "Apply" at bounding box center [534, 526] width 147 height 34
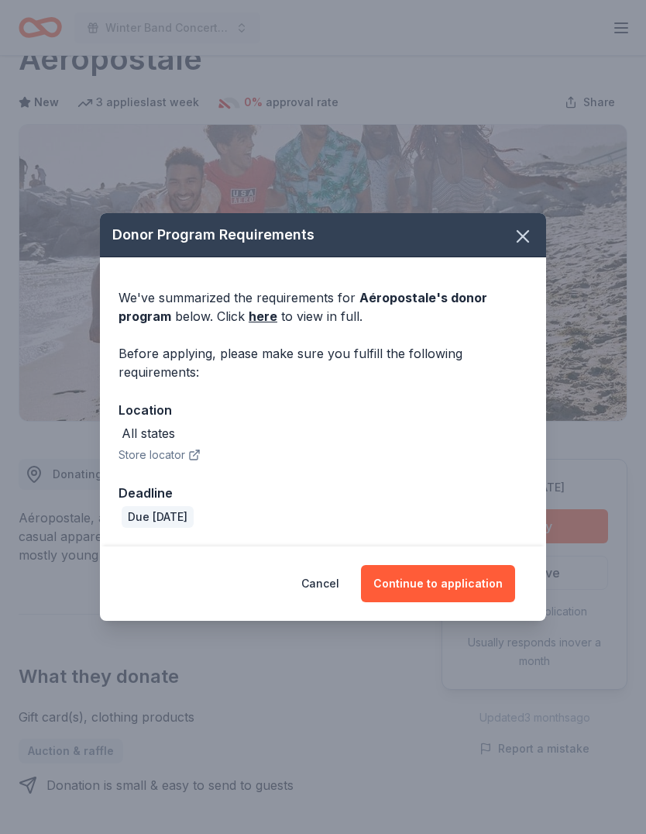
click at [466, 602] on button "Continue to application" at bounding box center [438, 583] width 154 height 37
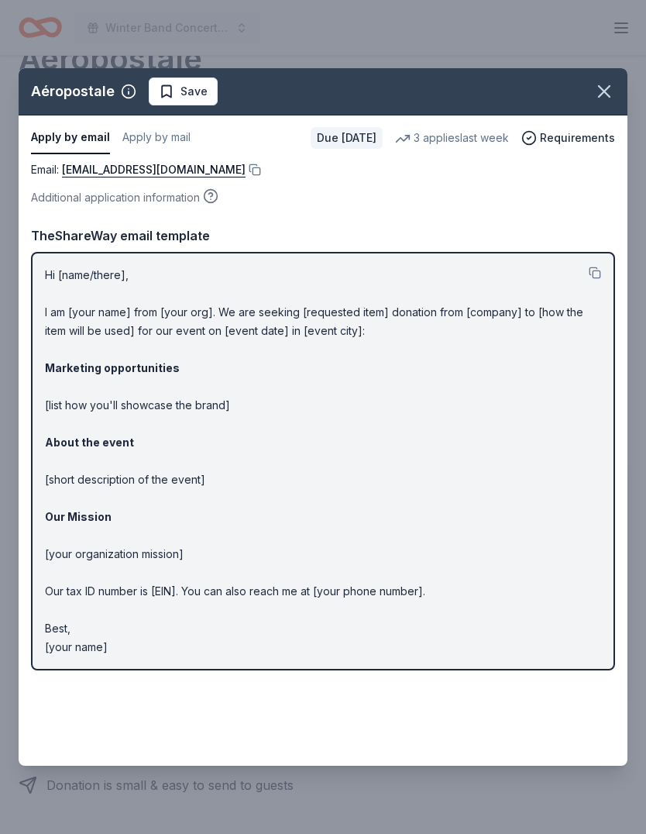
click at [167, 179] on link "charitabledonations@aeropostale.com" at bounding box center [154, 169] width 184 height 19
click at [604, 96] on icon "button" at bounding box center [604, 92] width 22 height 22
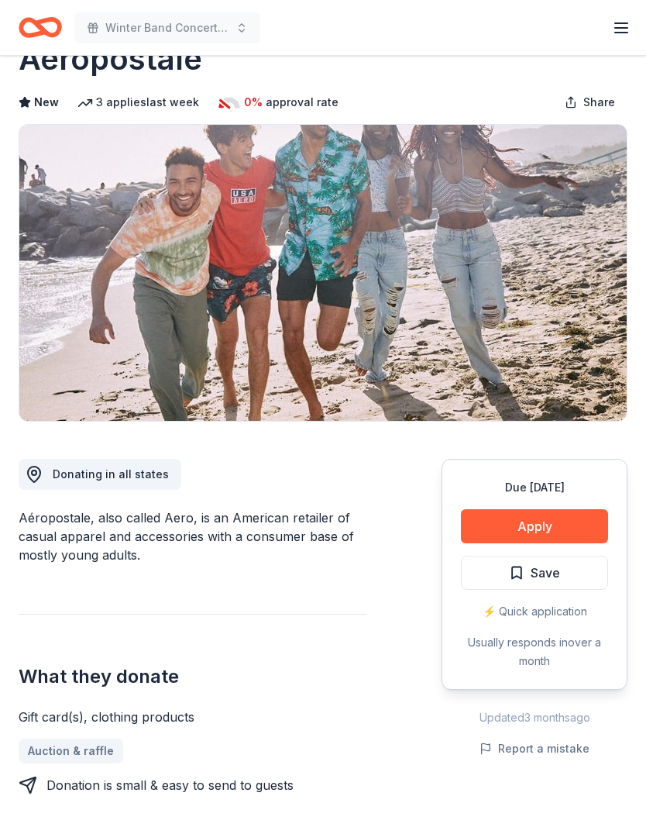
click at [569, 576] on button "Save" at bounding box center [534, 572] width 147 height 34
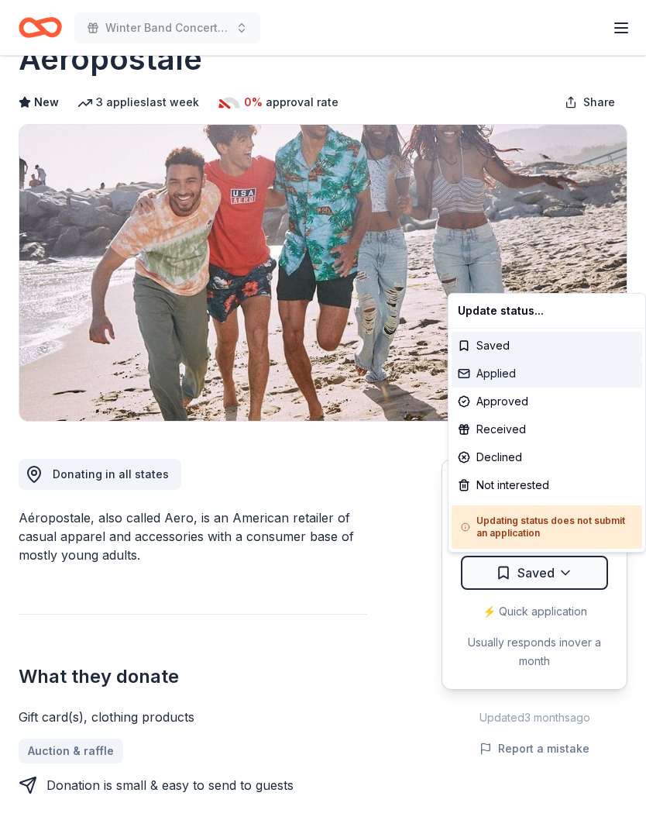
click at [511, 379] on div "Applied" at bounding box center [547, 373] width 191 height 28
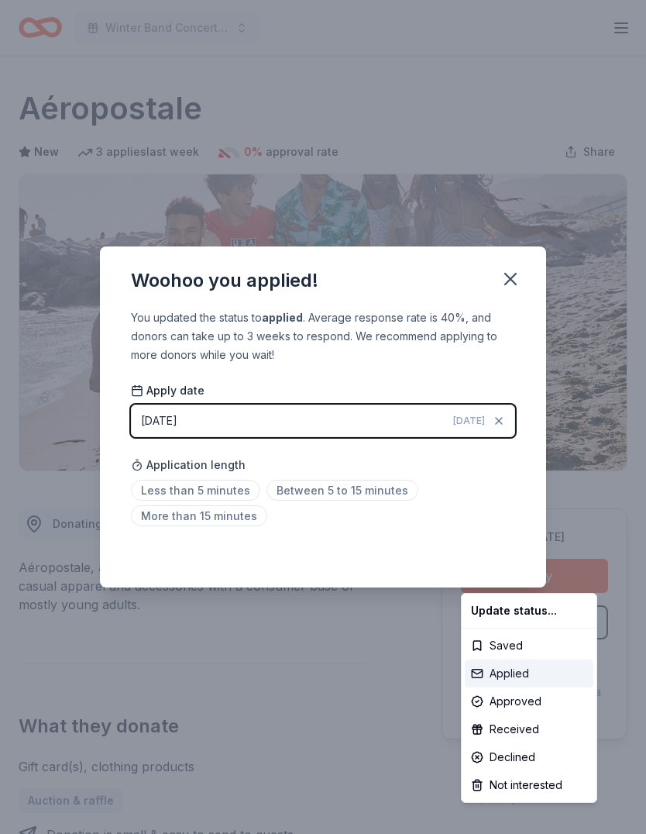
click at [514, 675] on div "Applied" at bounding box center [529, 673] width 129 height 28
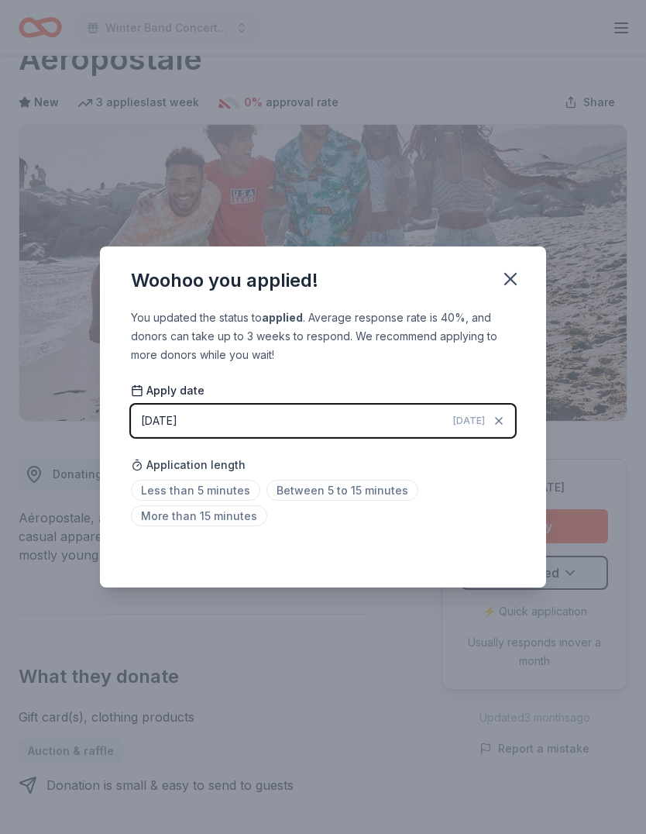
click at [372, 497] on span "Between 5 to 15 minutes" at bounding box center [342, 490] width 152 height 21
click at [349, 495] on span "Between 5 to 15 minutes" at bounding box center [342, 490] width 152 height 21
click at [514, 277] on icon "button" at bounding box center [511, 279] width 22 height 22
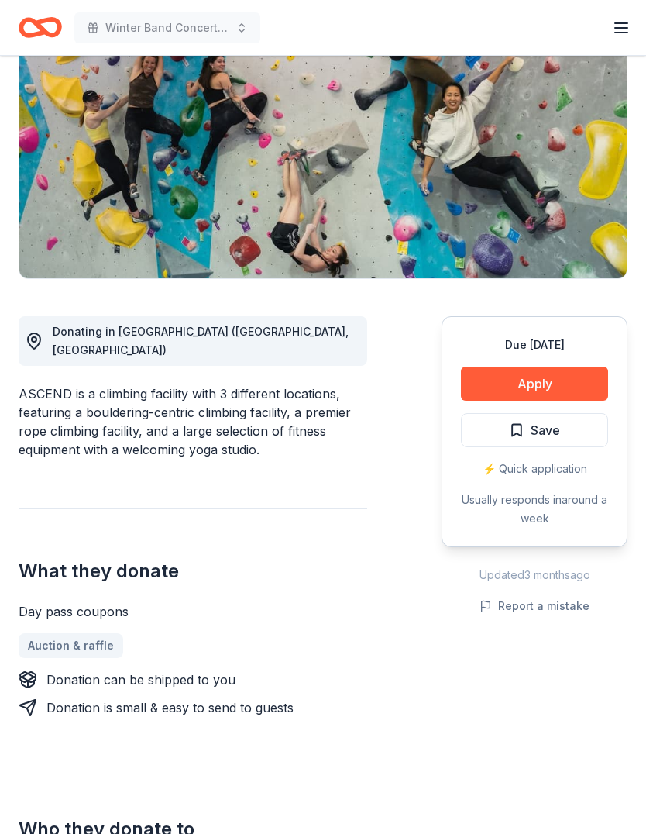
scroll to position [191, 0]
click at [278, 639] on div "Day pass coupons Auction & raffle Donation can be shipped to you Donation is sm…" at bounding box center [193, 660] width 349 height 115
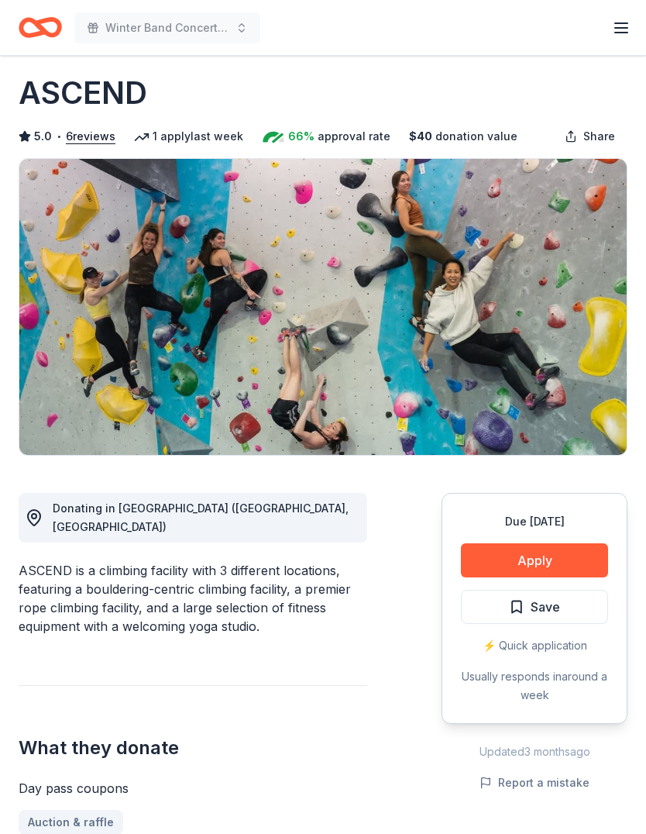
scroll to position [0, 0]
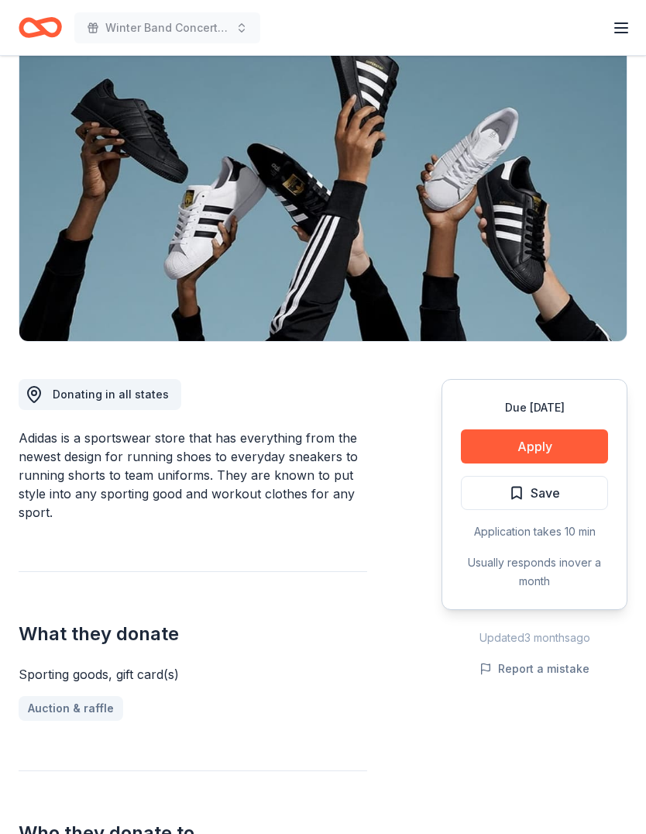
scroll to position [129, 0]
click at [541, 449] on button "Apply" at bounding box center [534, 447] width 147 height 34
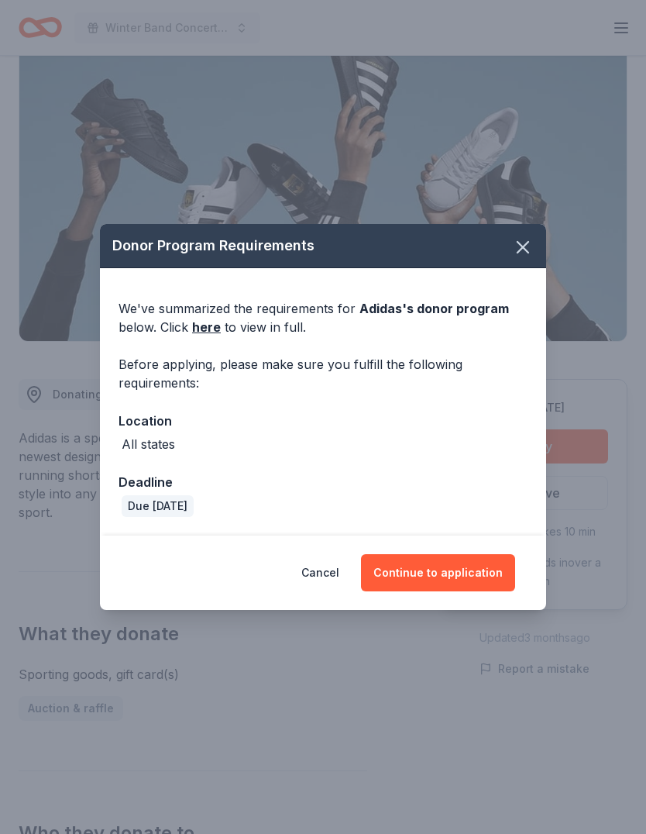
click at [438, 570] on button "Continue to application" at bounding box center [438, 572] width 154 height 37
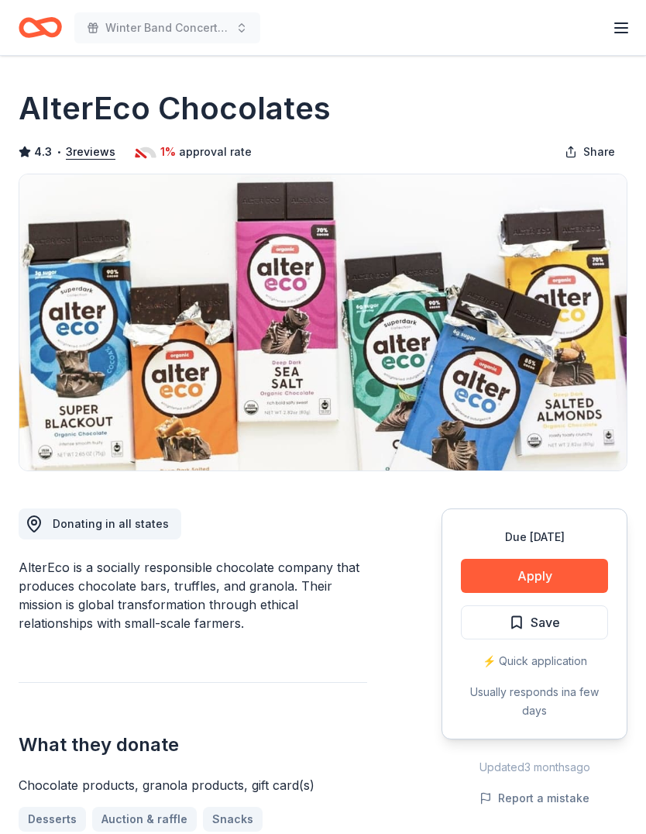
click at [543, 569] on button "Apply" at bounding box center [534, 576] width 147 height 34
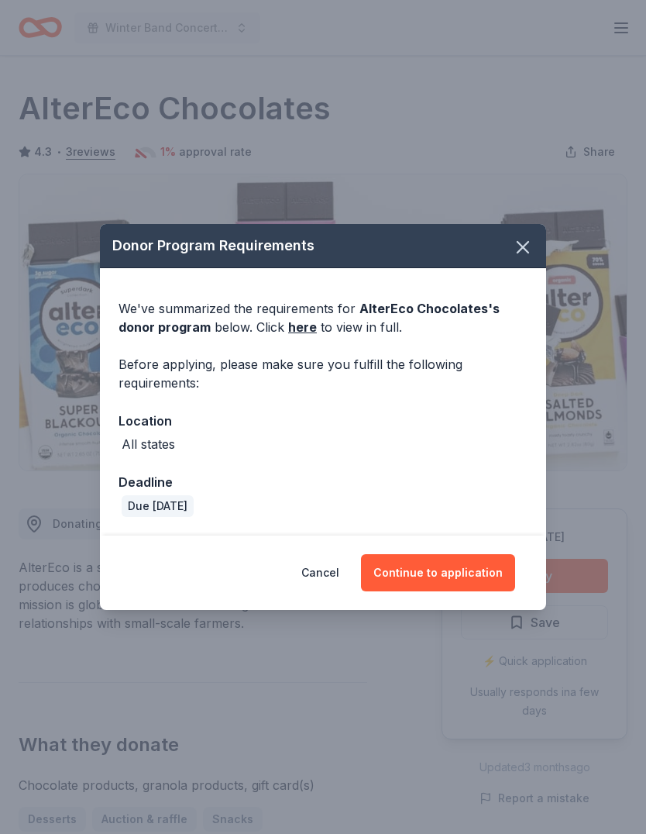
click at [448, 577] on button "Continue to application" at bounding box center [438, 572] width 154 height 37
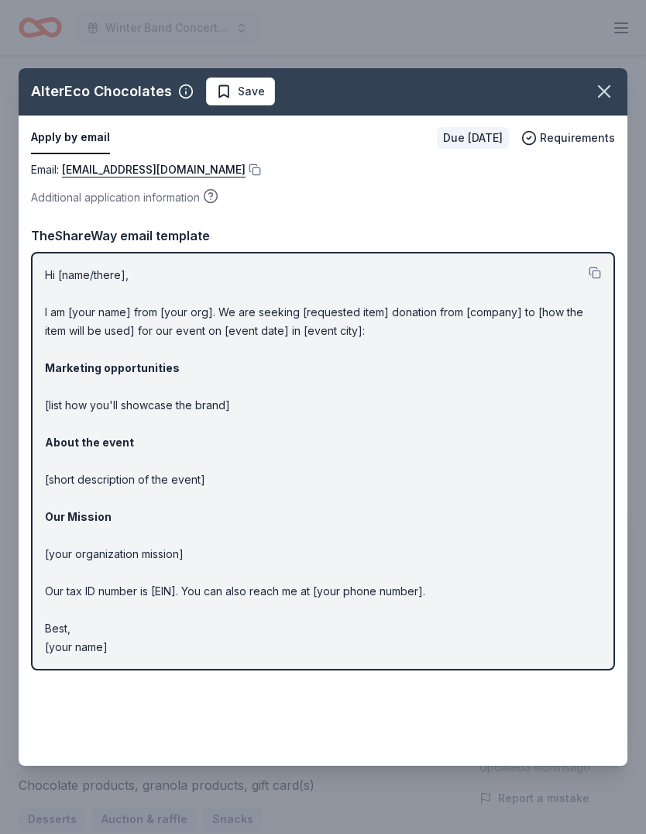
click at [608, 85] on icon "button" at bounding box center [604, 92] width 22 height 22
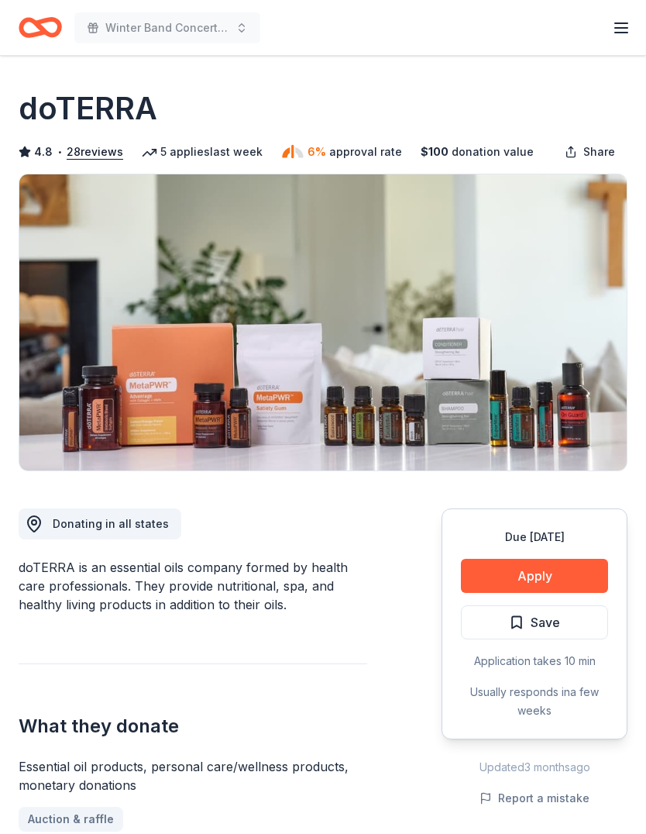
click at [556, 568] on button "Apply" at bounding box center [534, 576] width 147 height 34
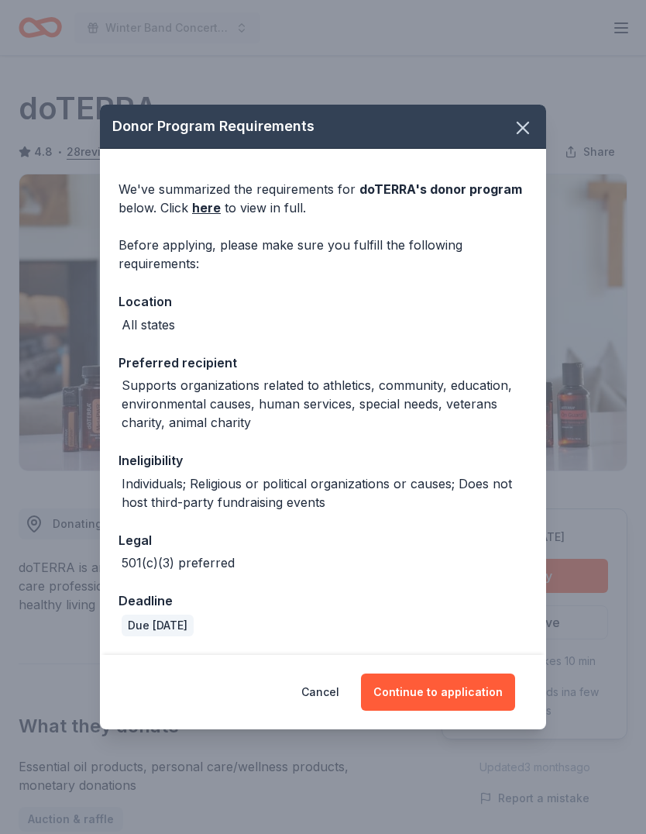
click at [457, 684] on button "Continue to application" at bounding box center [438, 691] width 154 height 37
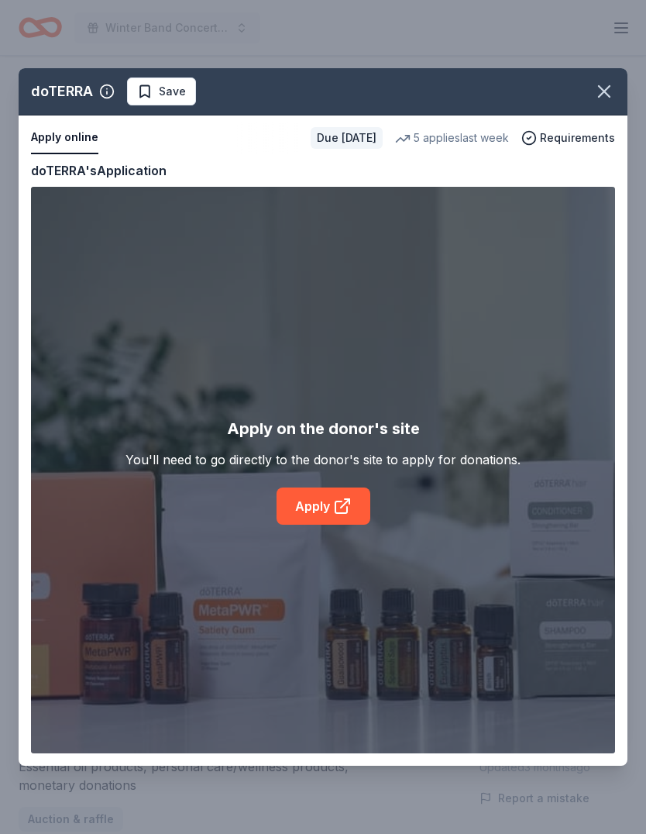
click at [610, 101] on icon "button" at bounding box center [604, 92] width 22 height 22
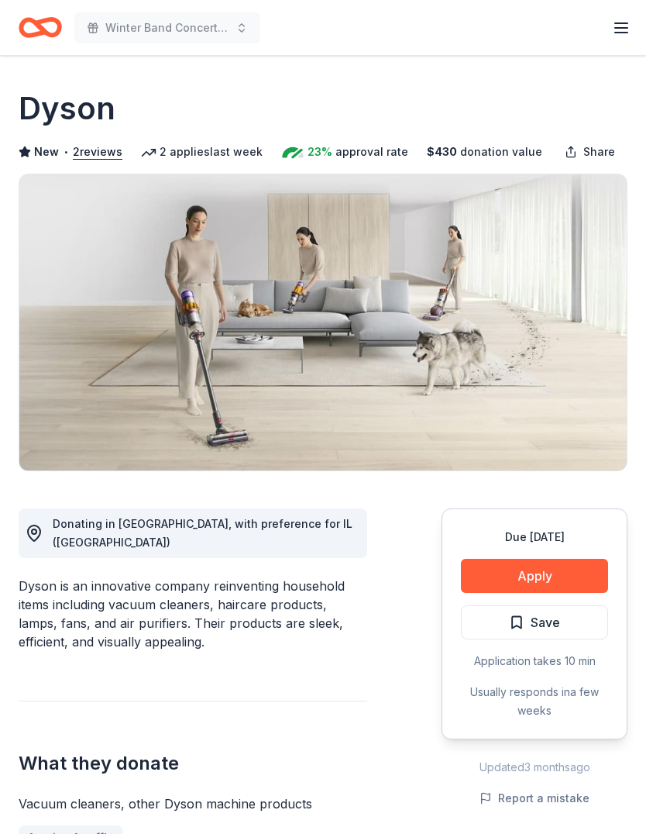
click at [545, 574] on button "Apply" at bounding box center [534, 576] width 147 height 34
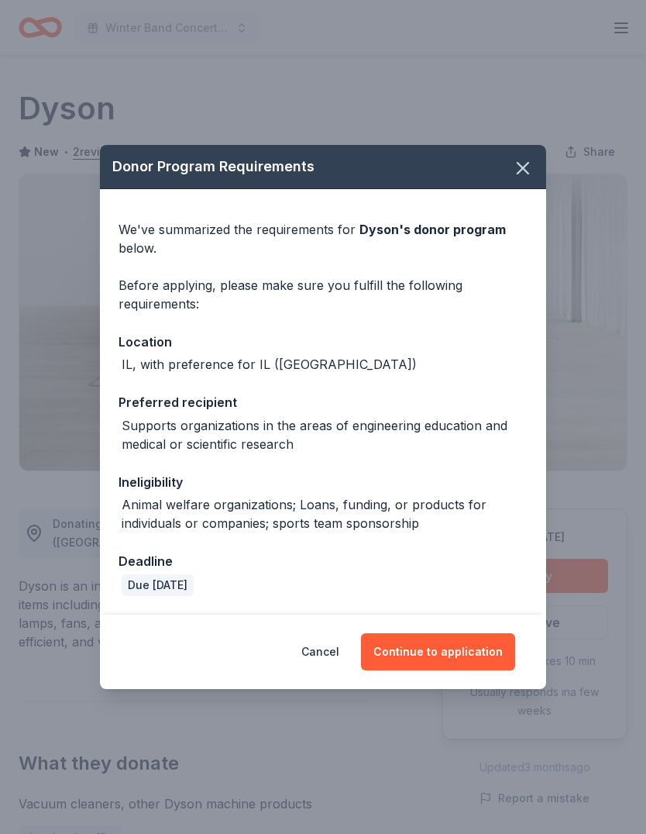
click at [517, 182] on button "button" at bounding box center [523, 168] width 34 height 34
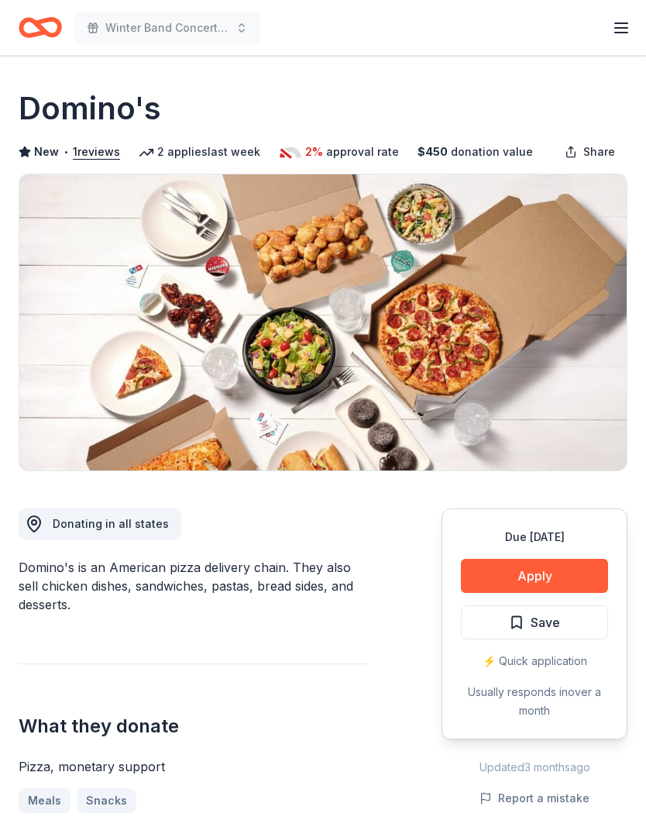
click at [555, 568] on button "Apply" at bounding box center [534, 576] width 147 height 34
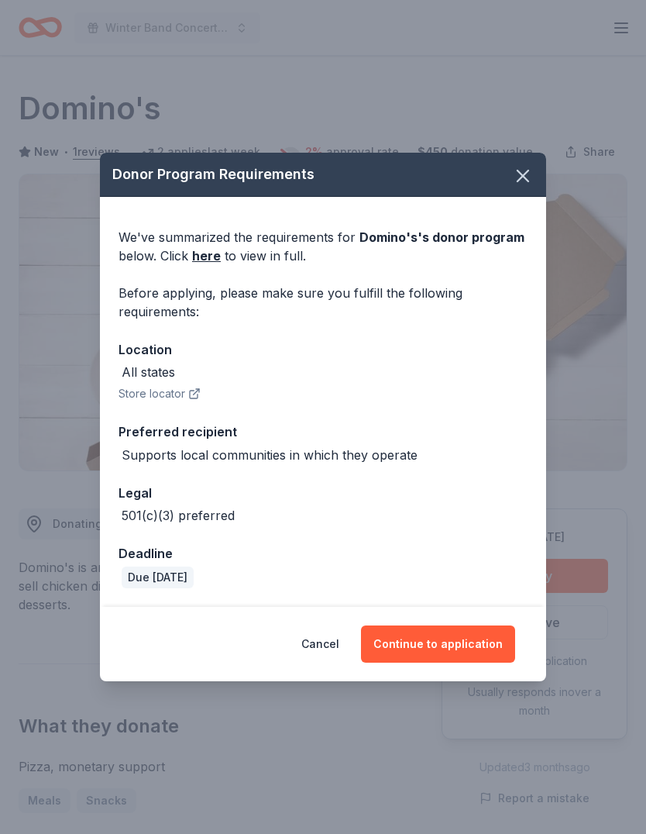
click at [442, 638] on button "Continue to application" at bounding box center [438, 643] width 154 height 37
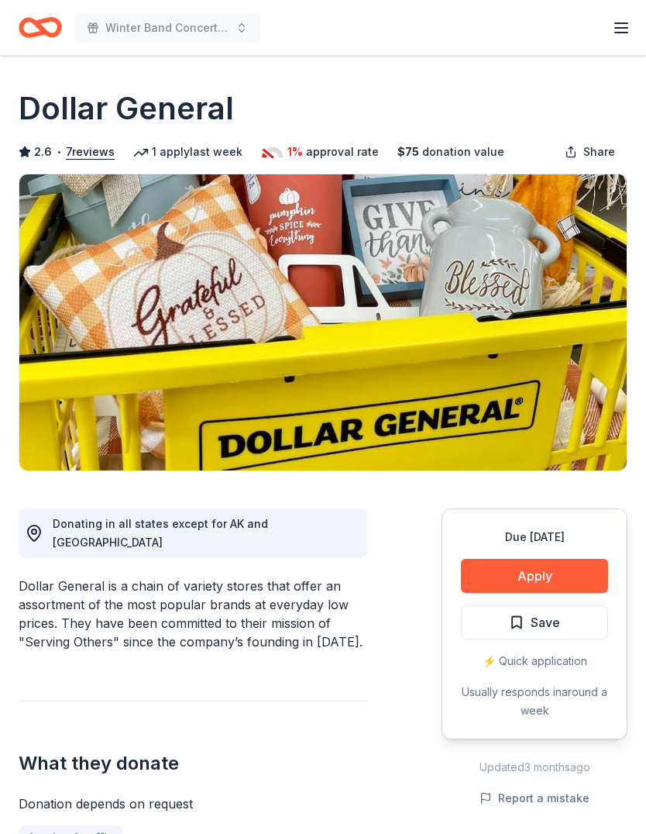
click at [536, 570] on button "Apply" at bounding box center [534, 576] width 147 height 34
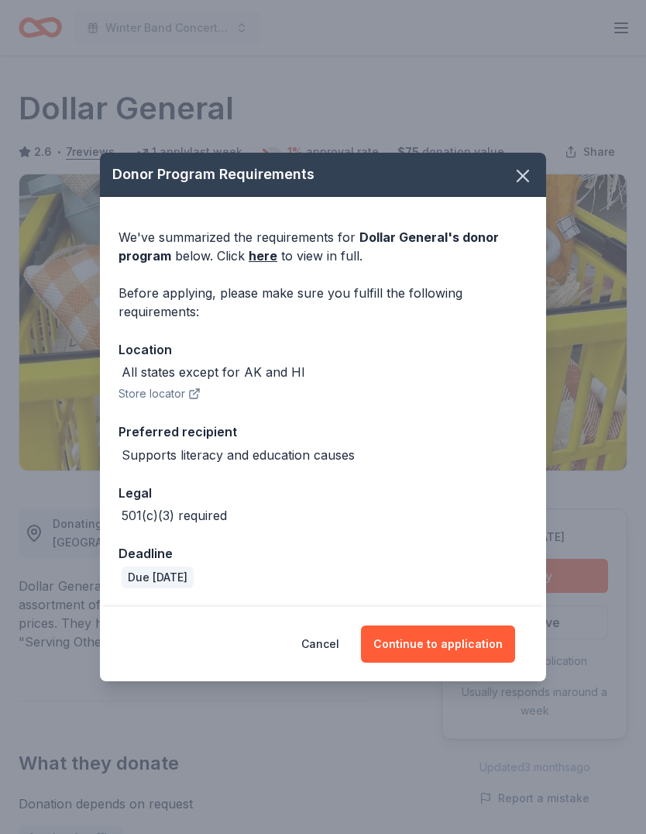
click at [462, 634] on button "Continue to application" at bounding box center [438, 643] width 154 height 37
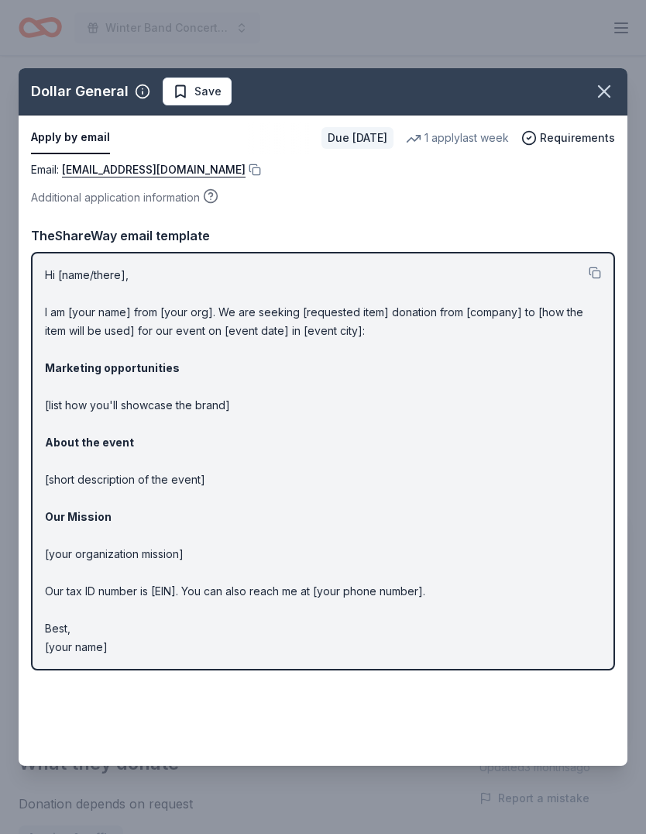
click at [608, 99] on icon "button" at bounding box center [604, 92] width 22 height 22
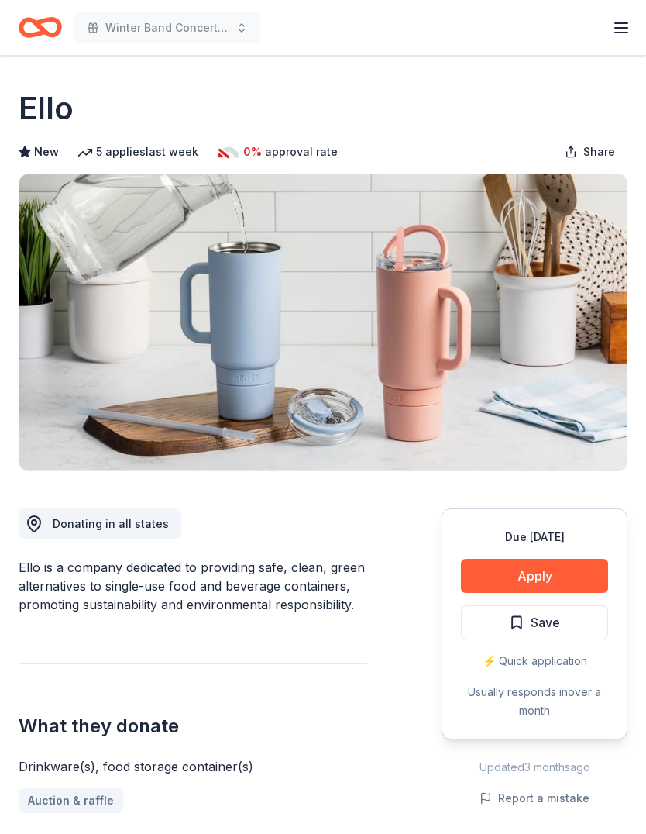
click at [550, 569] on button "Apply" at bounding box center [534, 576] width 147 height 34
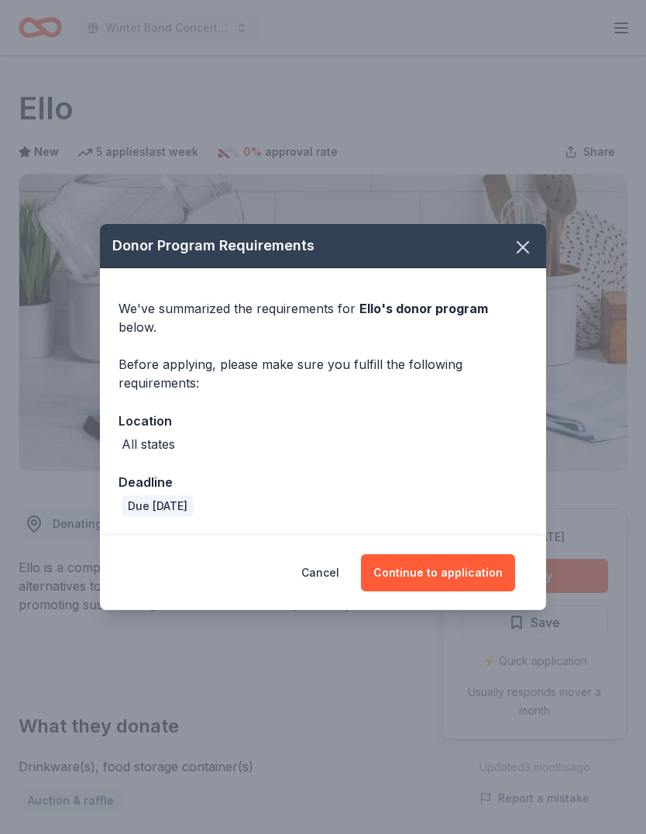
click at [446, 562] on button "Continue to application" at bounding box center [438, 572] width 154 height 37
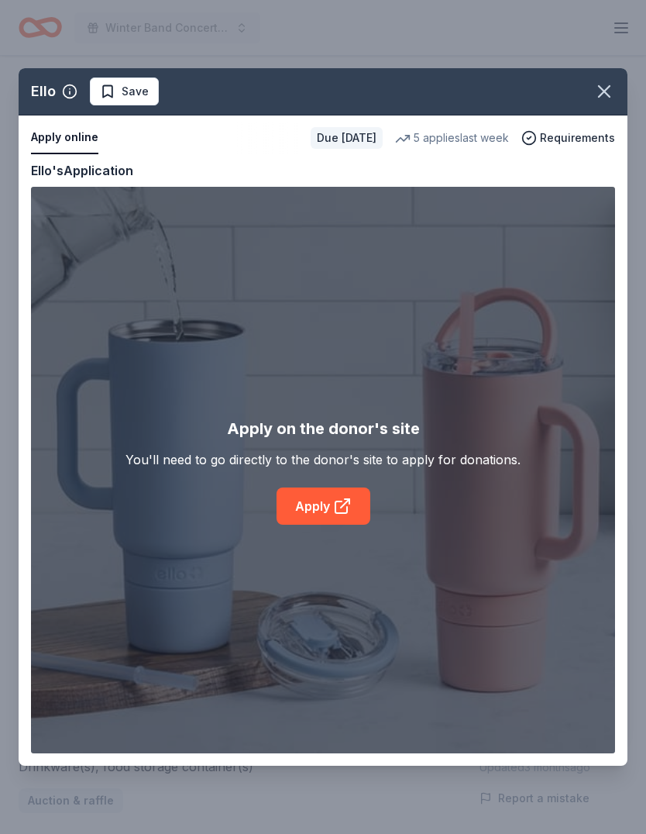
click at [345, 512] on icon at bounding box center [341, 507] width 12 height 12
click at [605, 94] on icon "button" at bounding box center [604, 92] width 22 height 22
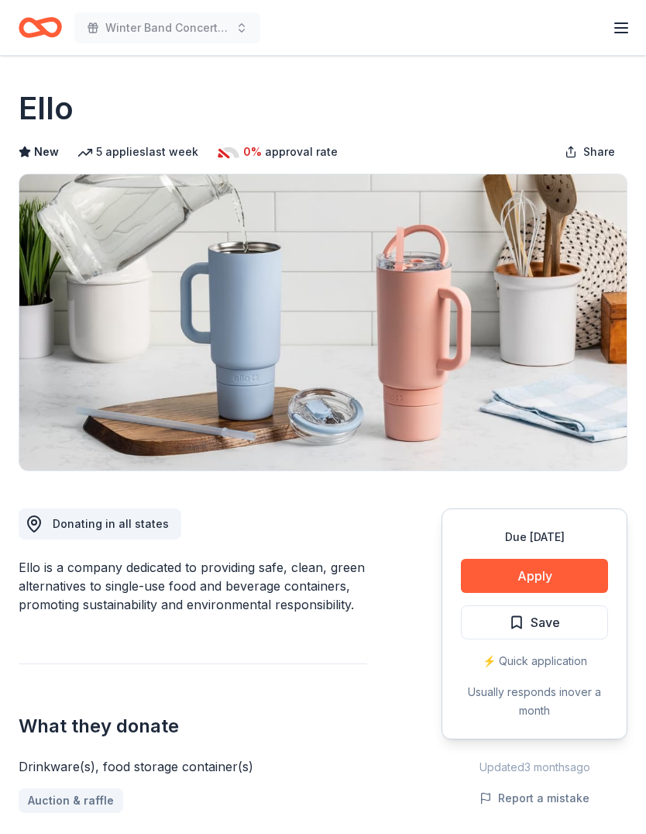
click at [540, 621] on span "Save" at bounding box center [545, 622] width 29 height 20
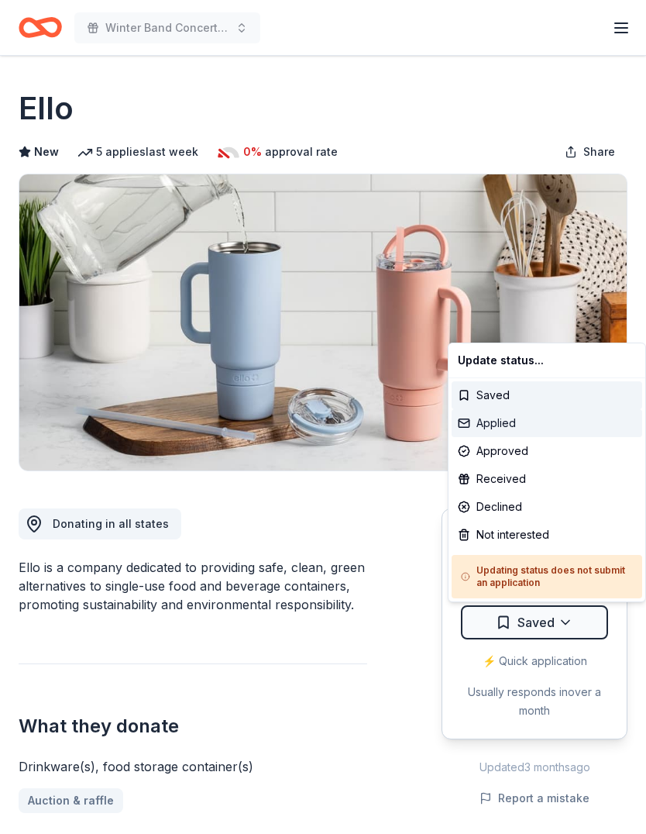
click at [511, 431] on div "Applied" at bounding box center [547, 423] width 191 height 28
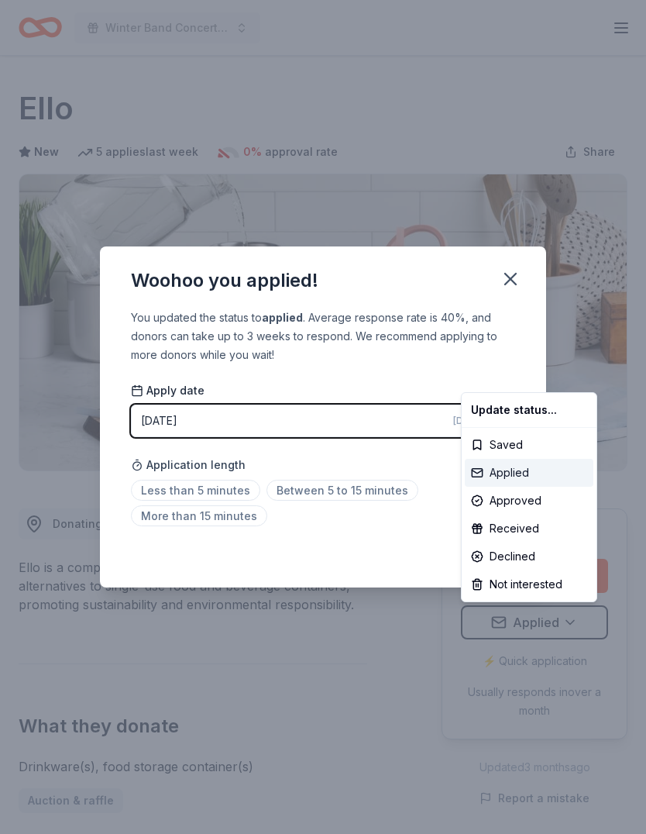
click at [512, 480] on div "Applied" at bounding box center [529, 473] width 129 height 28
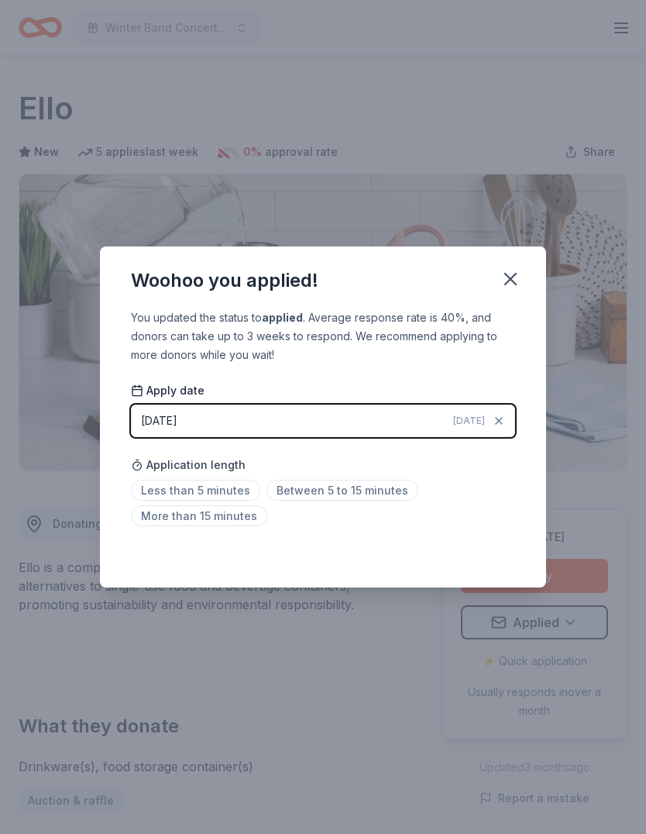
click at [358, 486] on span "Between 5 to 15 minutes" at bounding box center [342, 490] width 152 height 21
click at [525, 285] on button "button" at bounding box center [510, 279] width 34 height 34
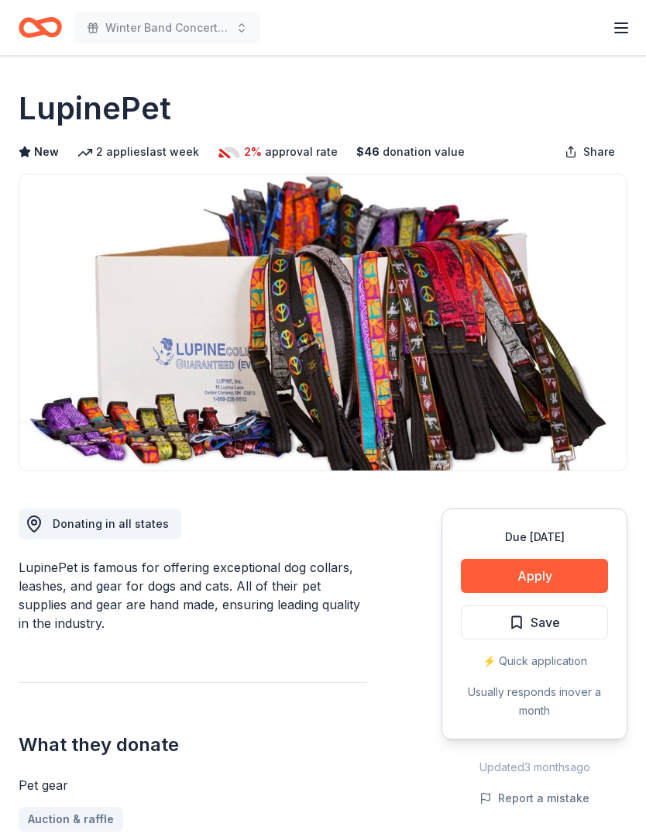
click at [548, 571] on button "Apply" at bounding box center [534, 576] width 147 height 34
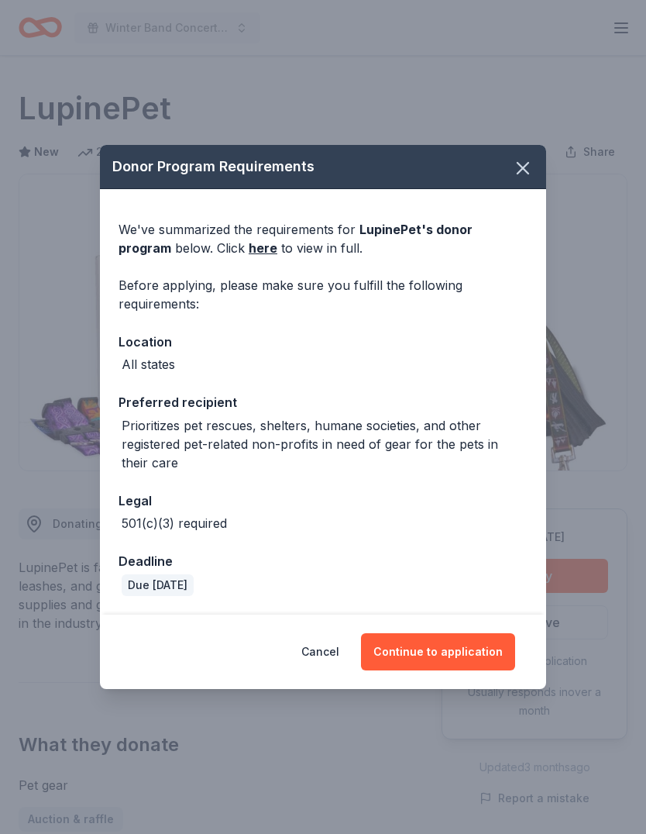
click at [469, 655] on button "Continue to application" at bounding box center [438, 651] width 154 height 37
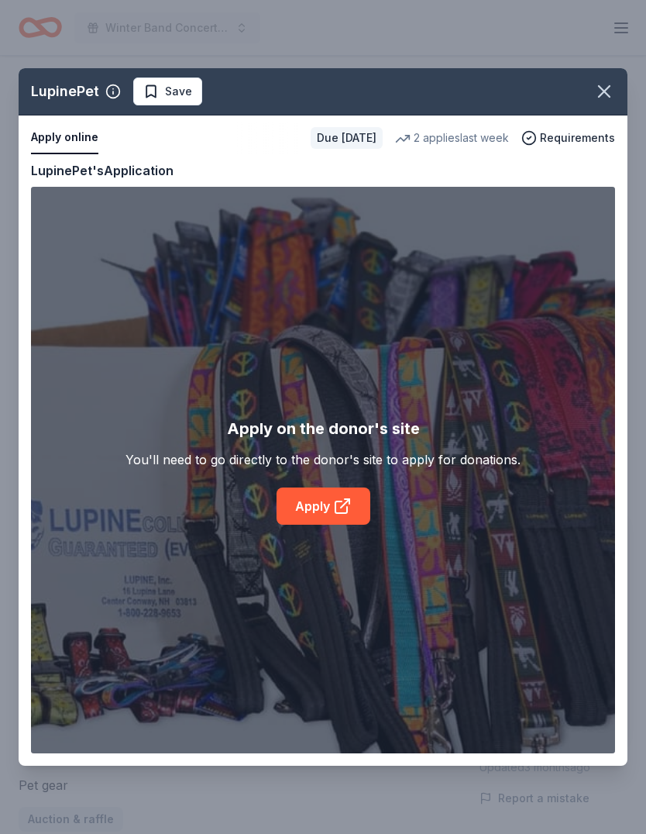
click at [318, 505] on link "Apply" at bounding box center [324, 505] width 94 height 37
click at [601, 89] on icon "button" at bounding box center [604, 91] width 11 height 11
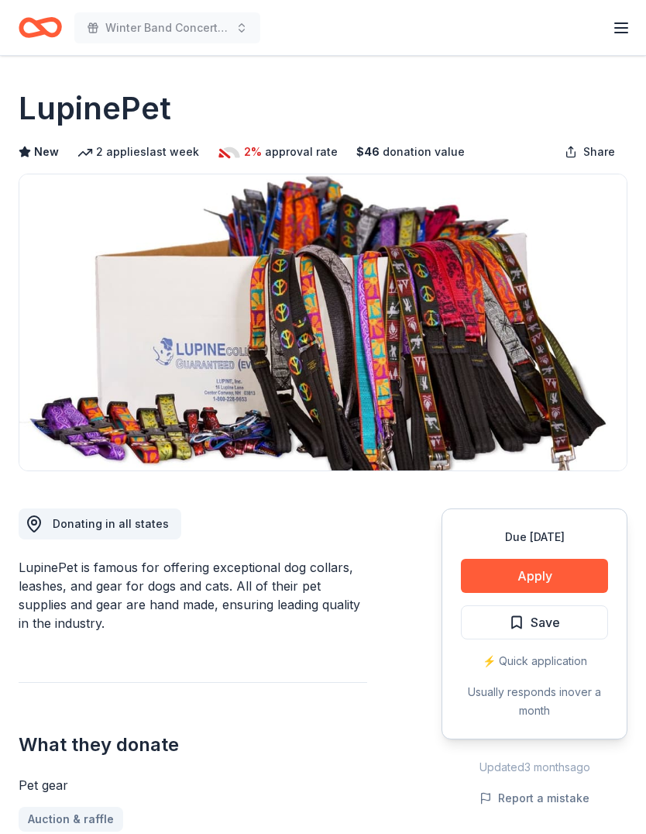
click at [562, 616] on button "Save" at bounding box center [534, 622] width 147 height 34
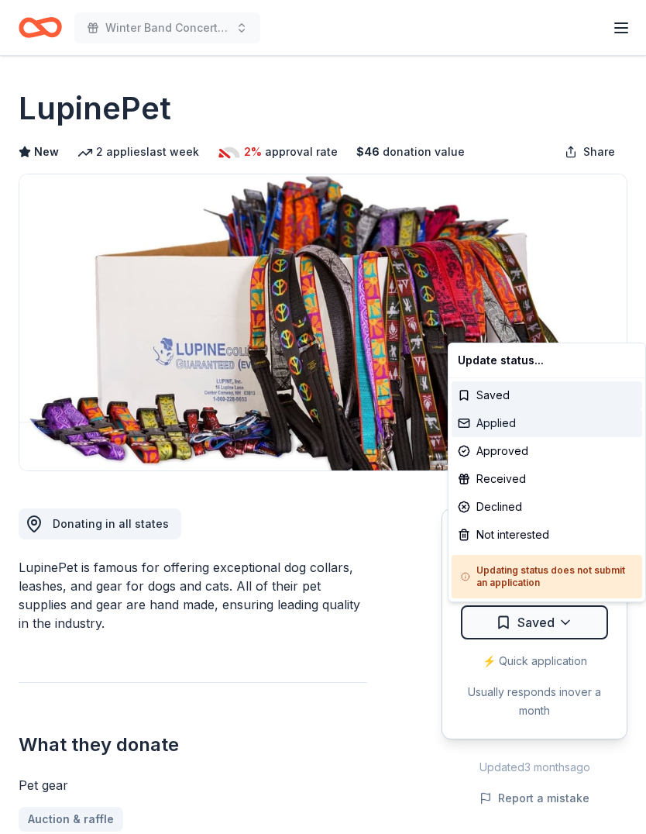
click at [532, 423] on div "Applied" at bounding box center [547, 423] width 191 height 28
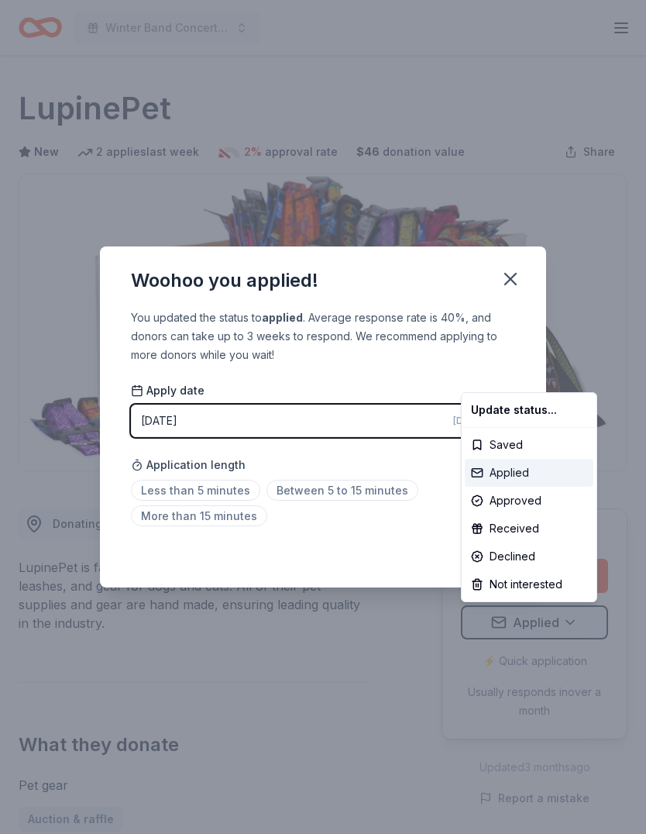
click at [525, 466] on div "Applied" at bounding box center [529, 473] width 129 height 28
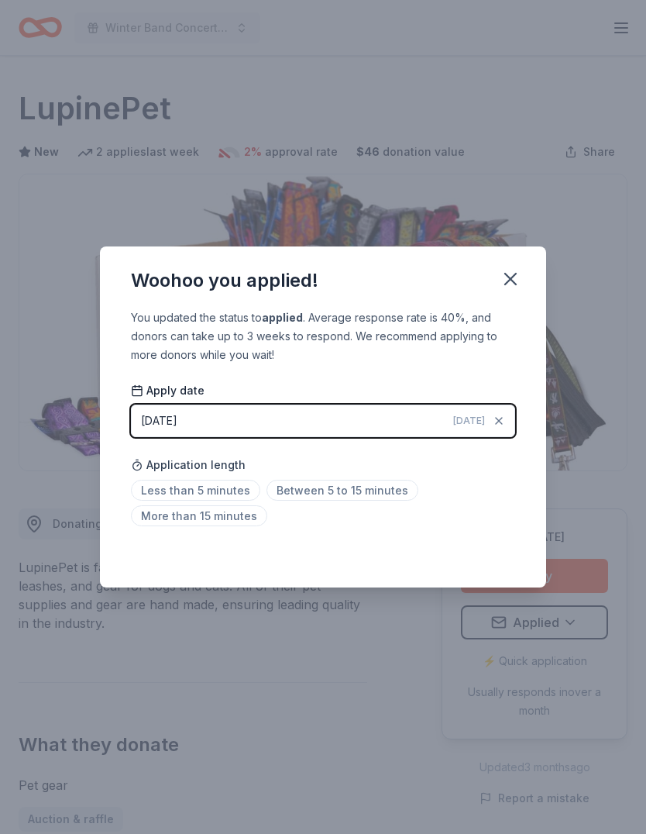
click at [359, 488] on span "Between 5 to 15 minutes" at bounding box center [342, 490] width 152 height 21
click at [512, 278] on icon "button" at bounding box center [510, 278] width 11 height 11
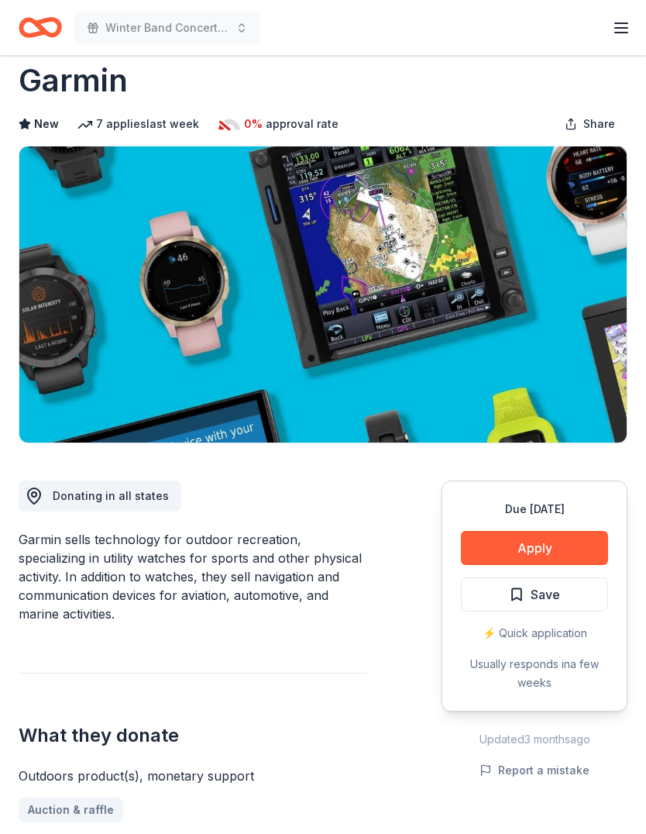
click at [554, 531] on button "Apply" at bounding box center [534, 548] width 147 height 34
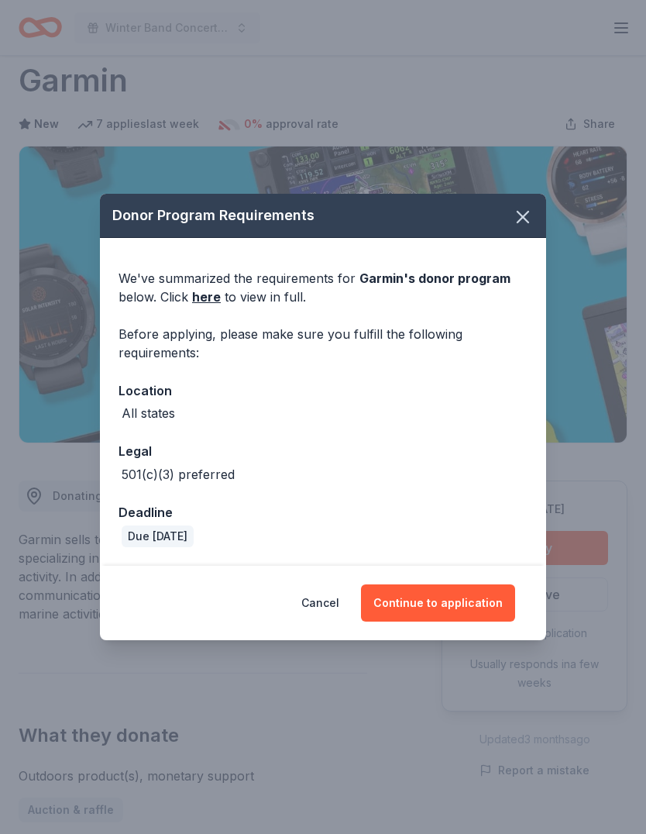
click at [463, 604] on button "Continue to application" at bounding box center [438, 602] width 154 height 37
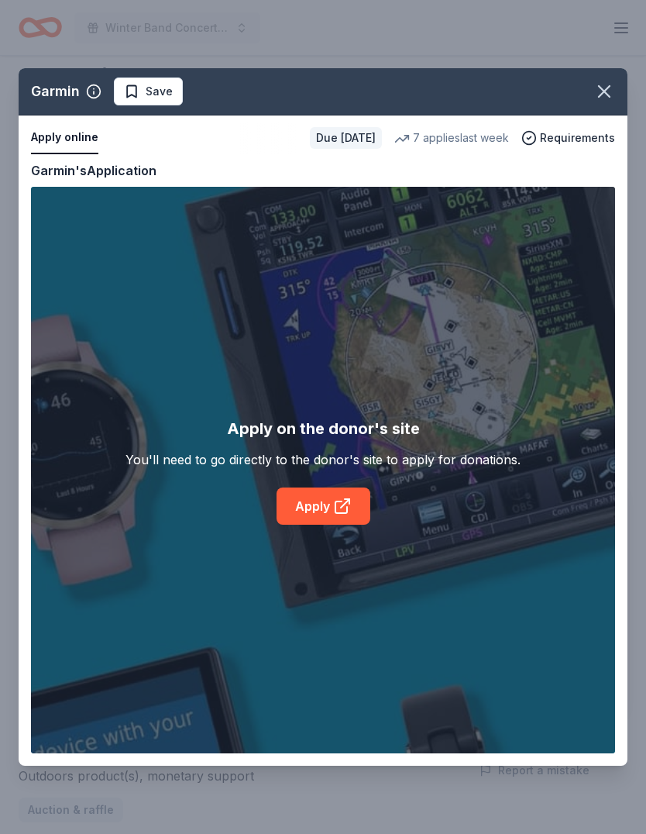
click at [345, 501] on icon at bounding box center [342, 506] width 19 height 19
click at [603, 88] on icon "button" at bounding box center [604, 92] width 22 height 22
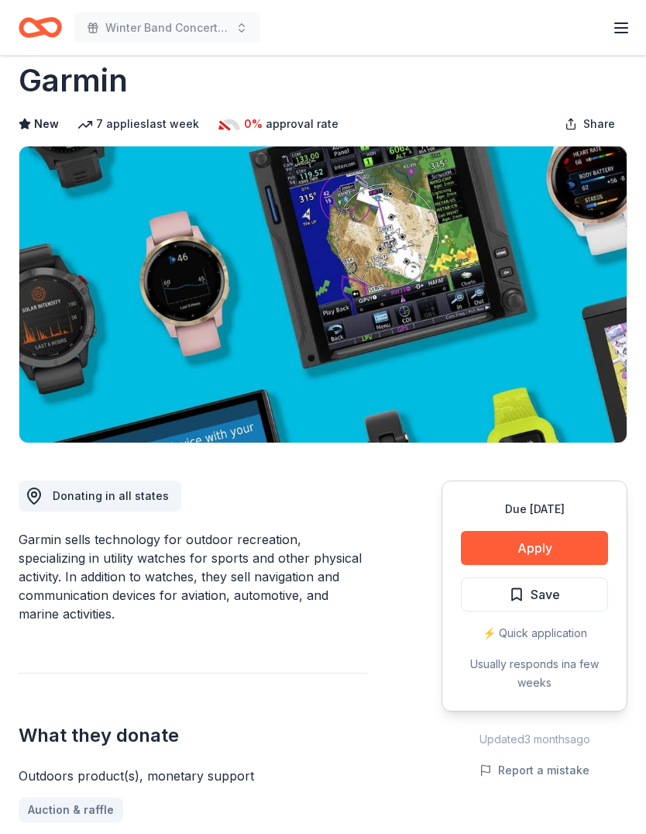
click at [566, 585] on button "Save" at bounding box center [534, 594] width 147 height 34
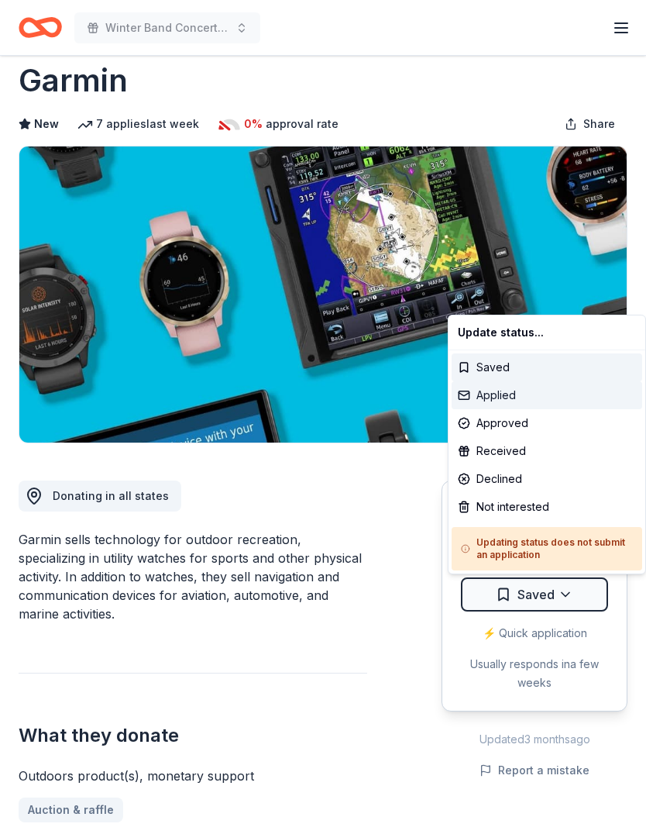
click at [520, 389] on div "Applied" at bounding box center [547, 395] width 191 height 28
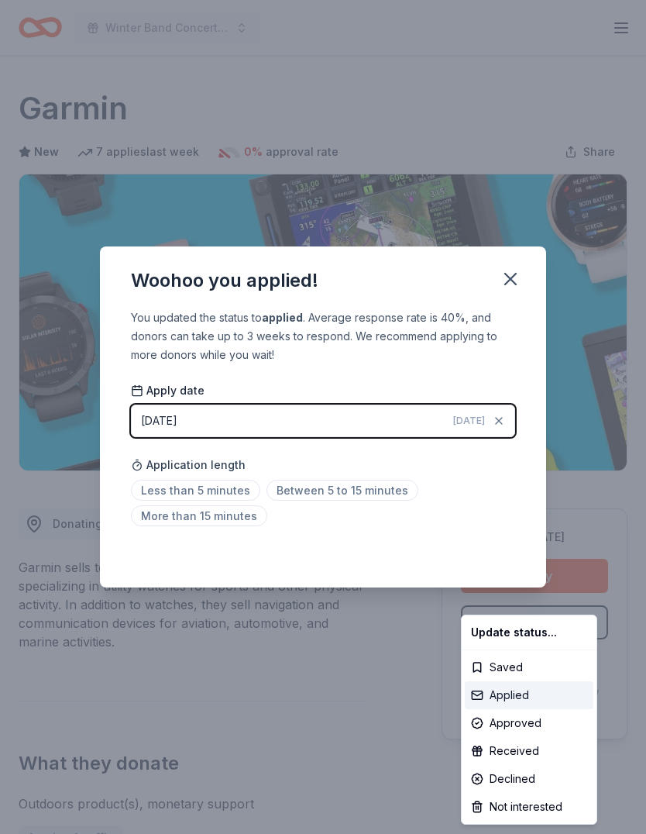
click at [508, 690] on div "Applied" at bounding box center [529, 695] width 129 height 28
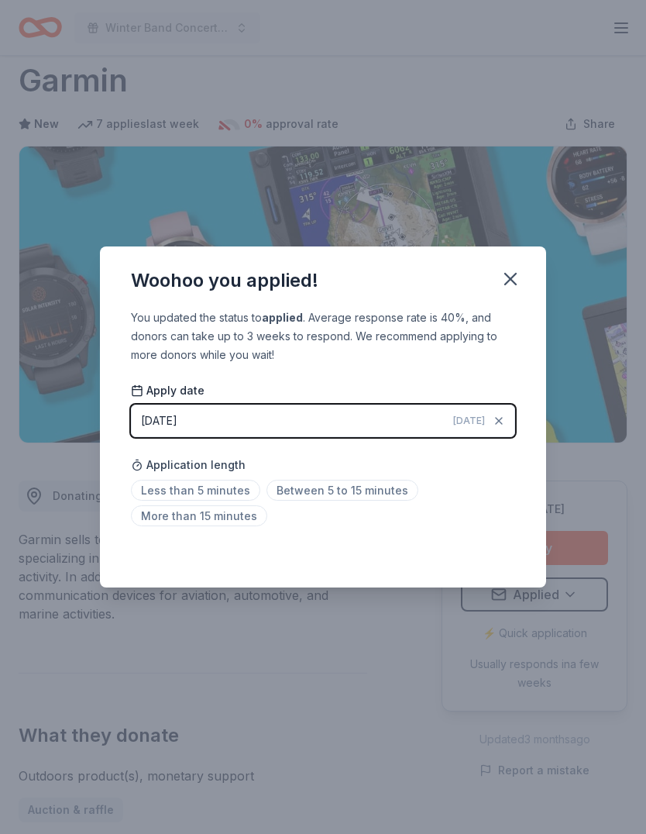
click at [335, 483] on span "Between 5 to 15 minutes" at bounding box center [342, 490] width 152 height 21
click at [518, 268] on icon "button" at bounding box center [511, 279] width 22 height 22
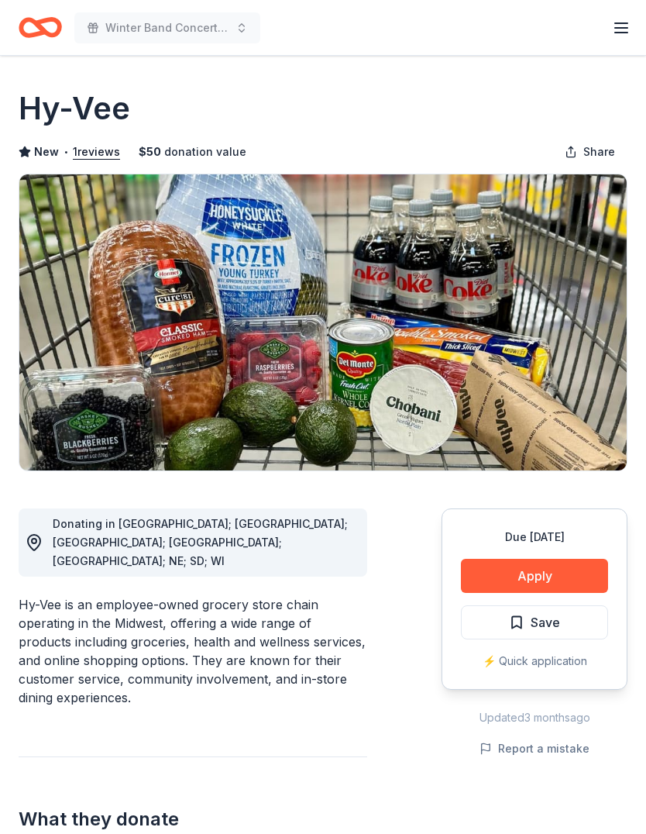
click at [560, 566] on button "Apply" at bounding box center [534, 576] width 147 height 34
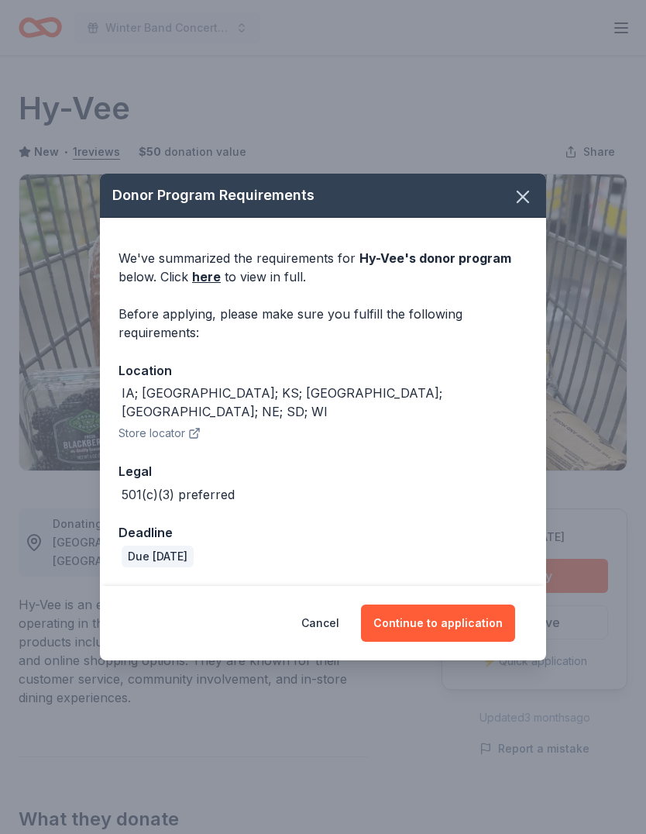
click at [451, 609] on button "Continue to application" at bounding box center [438, 622] width 154 height 37
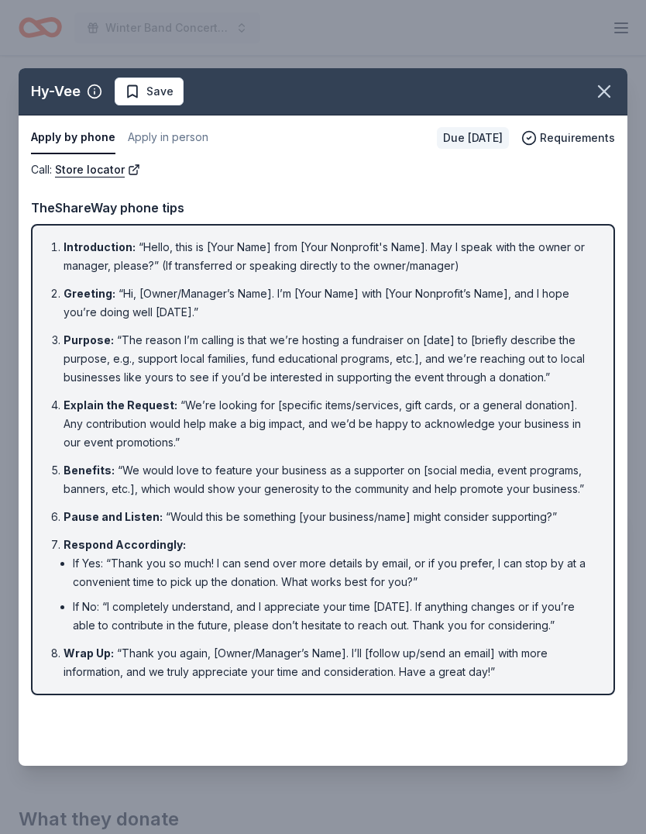
click at [610, 91] on icon "button" at bounding box center [604, 92] width 22 height 22
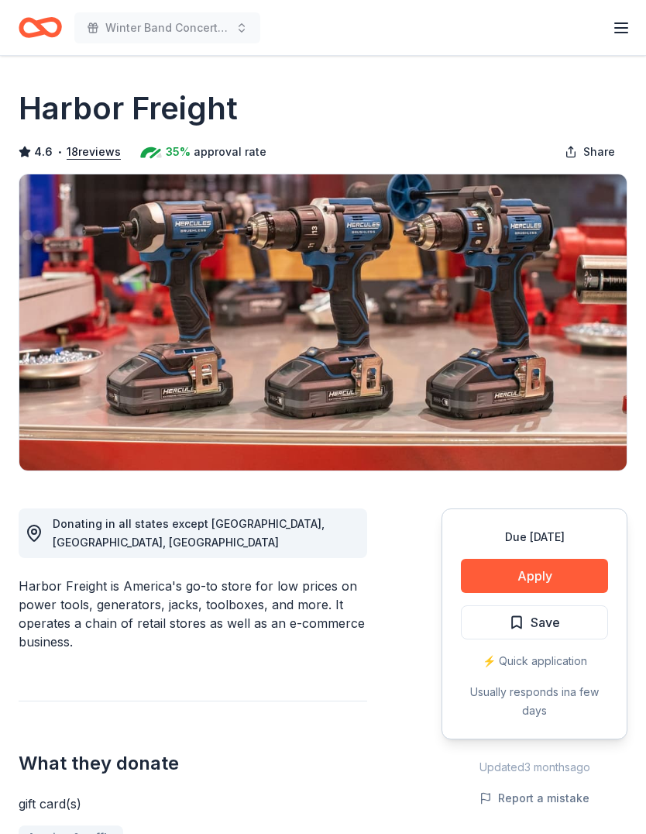
click at [541, 580] on button "Apply" at bounding box center [534, 576] width 147 height 34
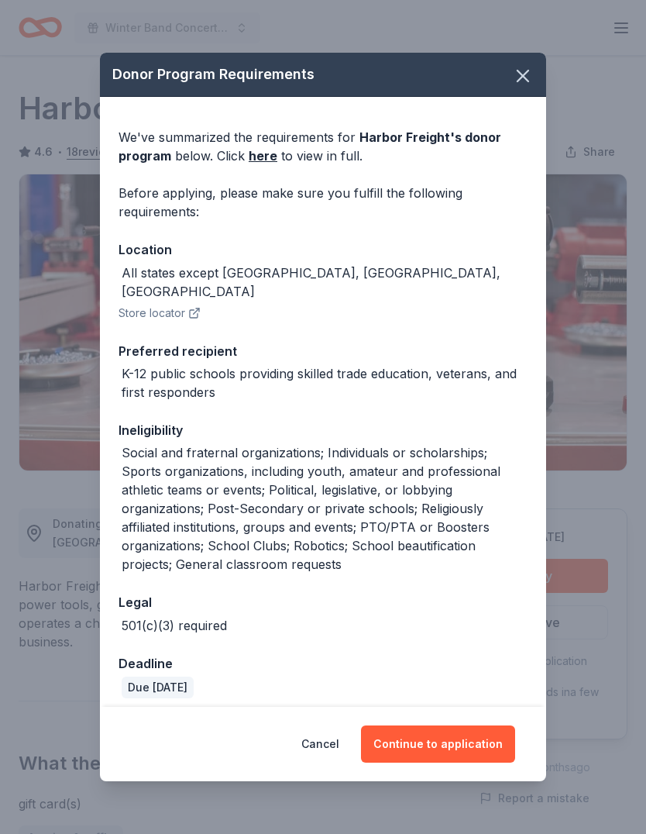
click at [524, 80] on icon "button" at bounding box center [523, 76] width 22 height 22
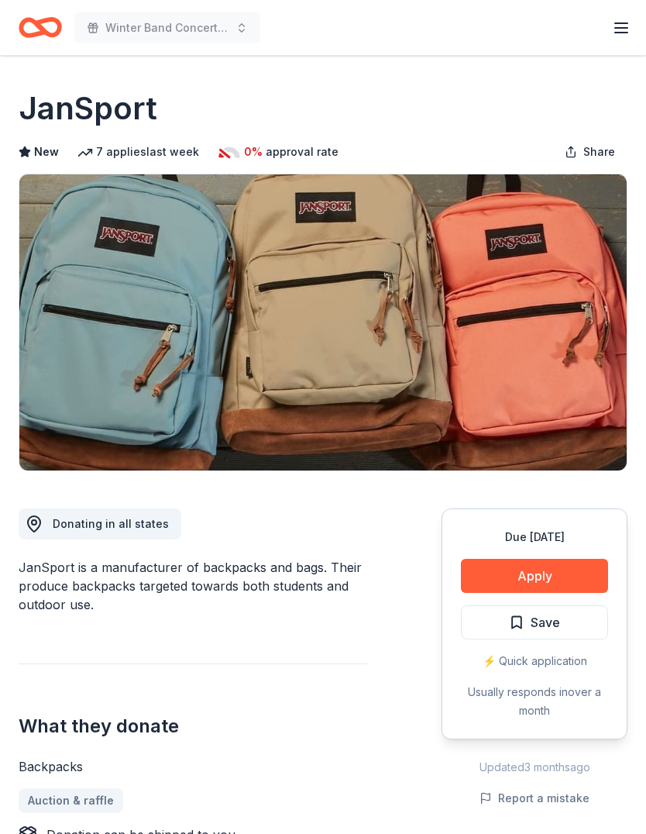
click at [536, 568] on button "Apply" at bounding box center [534, 576] width 147 height 34
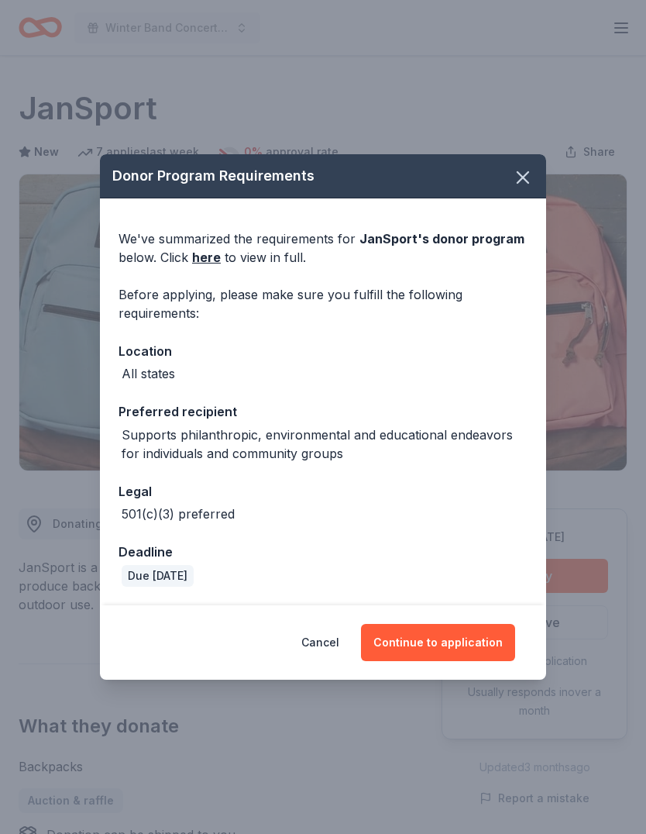
click at [442, 630] on button "Continue to application" at bounding box center [438, 642] width 154 height 37
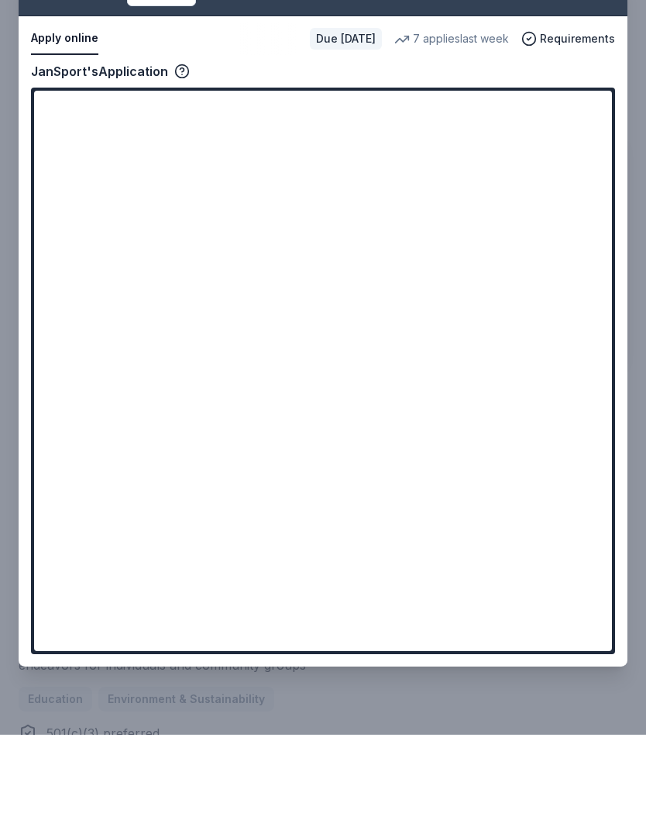
scroll to position [376, 0]
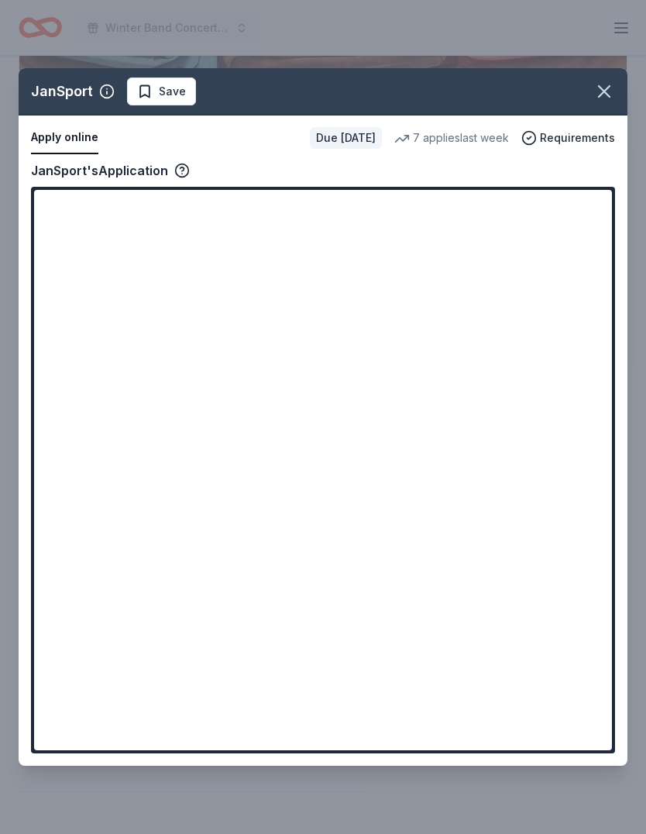
click at [603, 102] on icon "button" at bounding box center [604, 92] width 22 height 22
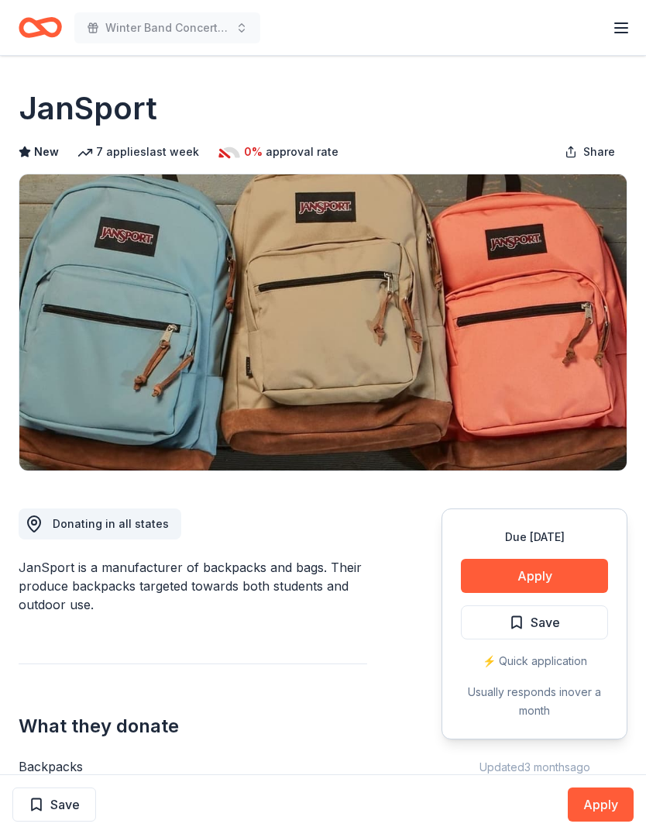
click at [573, 621] on button "Save" at bounding box center [534, 622] width 147 height 34
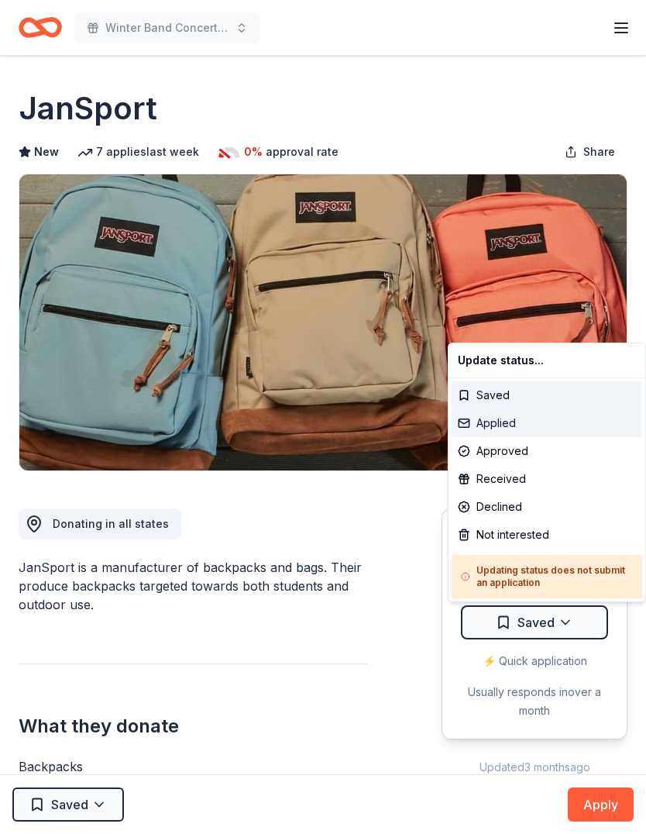
click at [549, 425] on div "Applied" at bounding box center [547, 423] width 191 height 28
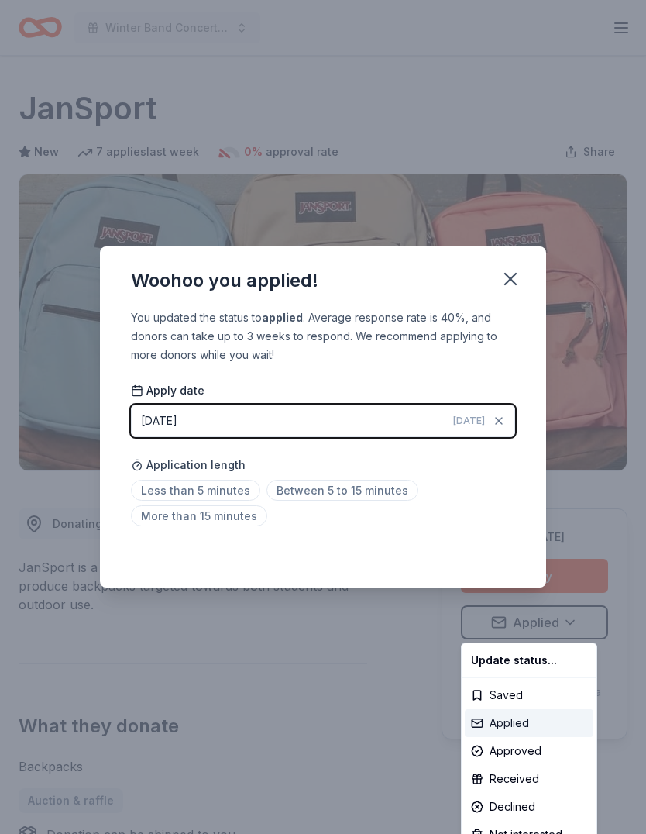
click at [517, 717] on div "Applied" at bounding box center [529, 723] width 129 height 28
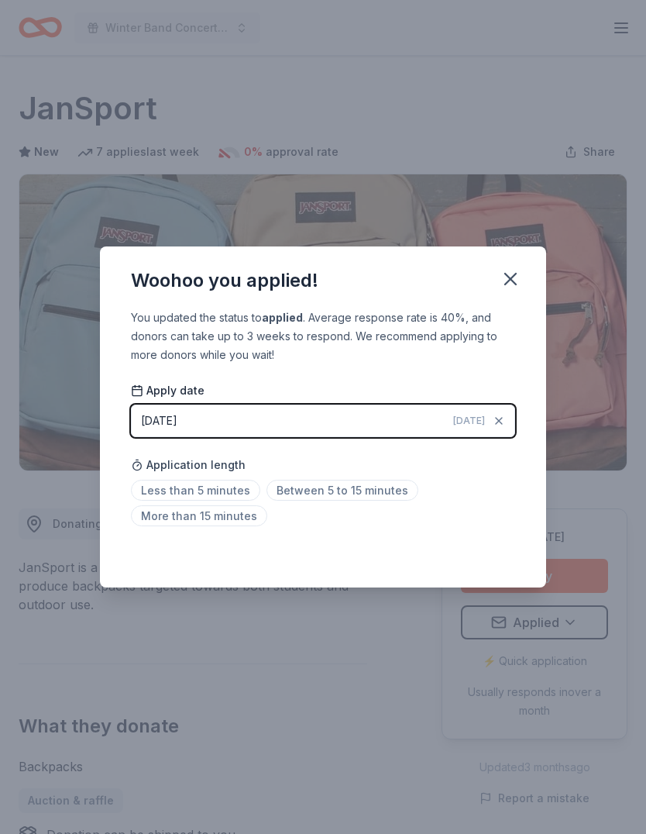
click at [384, 500] on span "Between 5 to 15 minutes" at bounding box center [342, 490] width 152 height 21
click at [514, 290] on icon "button" at bounding box center [511, 279] width 22 height 22
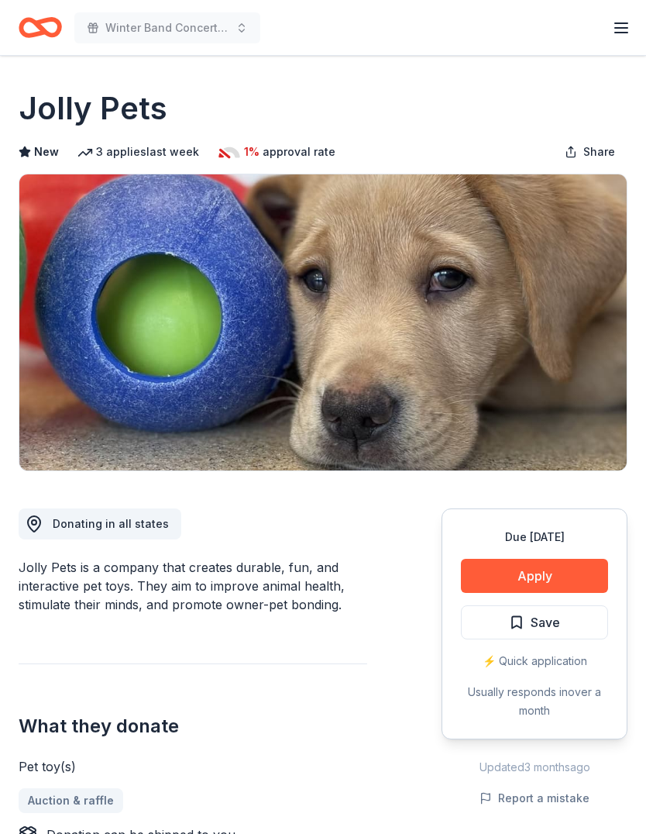
click at [555, 569] on button "Apply" at bounding box center [534, 576] width 147 height 34
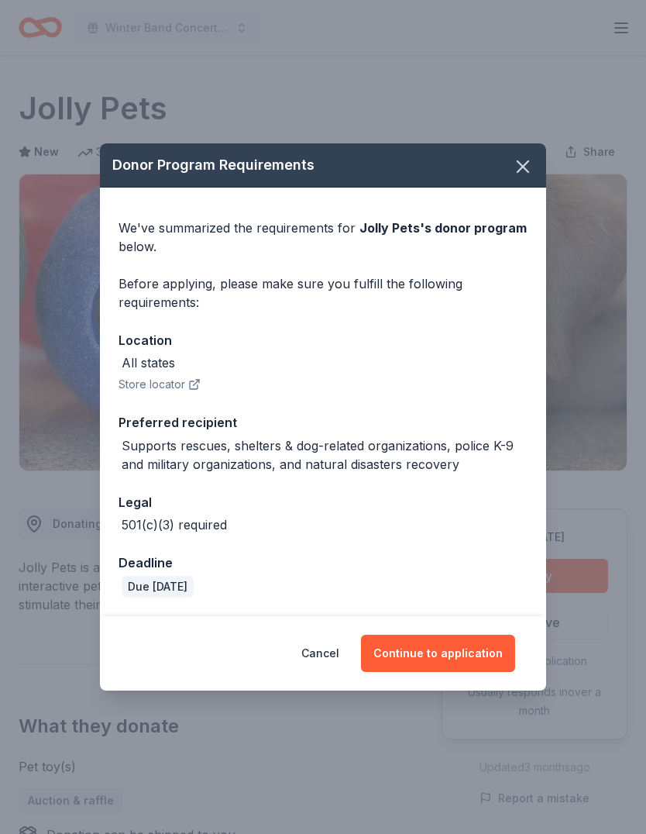
click at [451, 656] on button "Continue to application" at bounding box center [438, 652] width 154 height 37
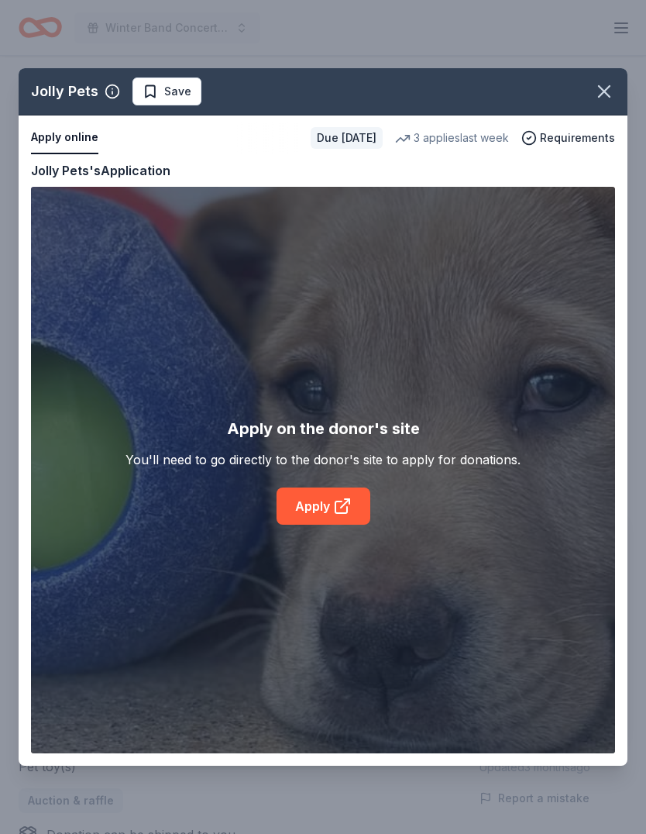
click at [326, 501] on link "Apply" at bounding box center [324, 505] width 94 height 37
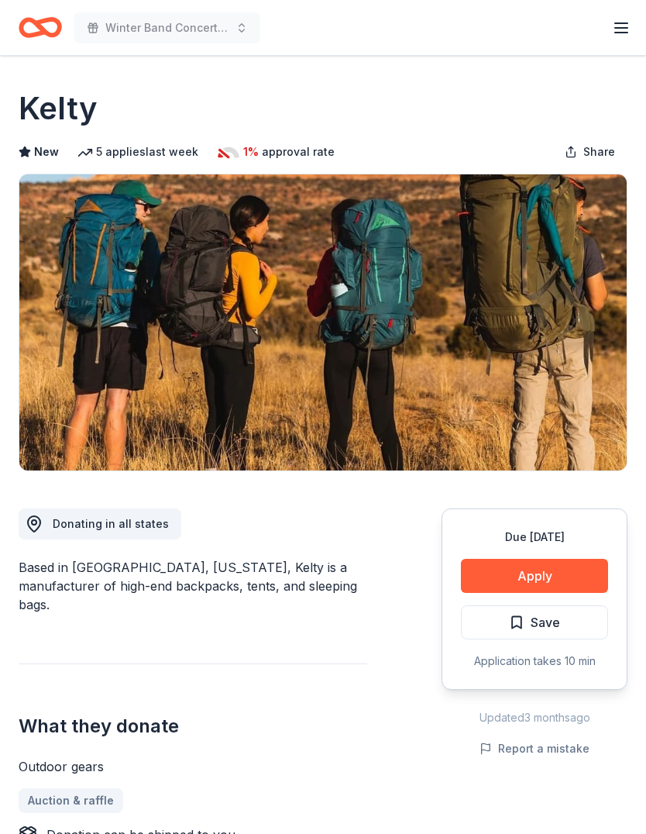
click at [550, 570] on button "Apply" at bounding box center [534, 576] width 147 height 34
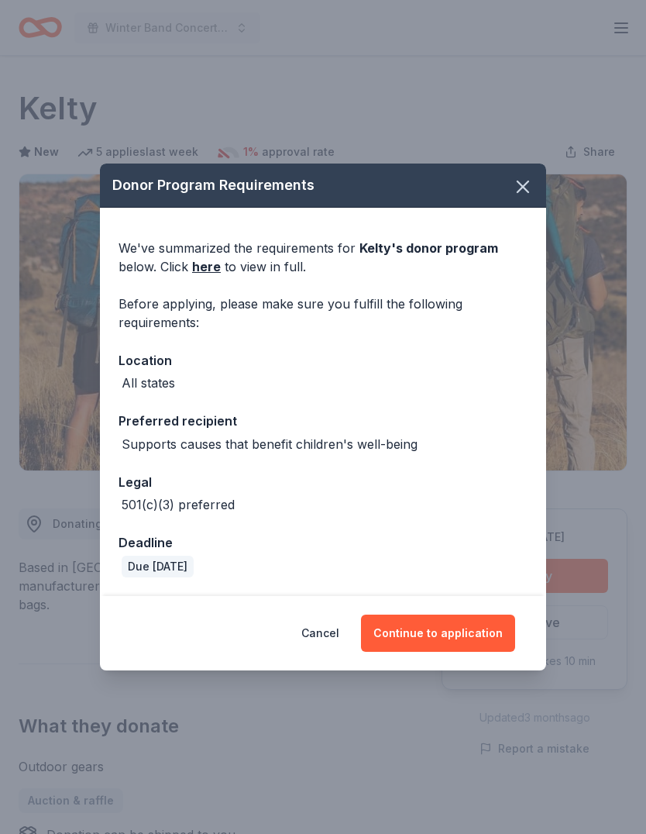
click at [459, 628] on button "Continue to application" at bounding box center [438, 632] width 154 height 37
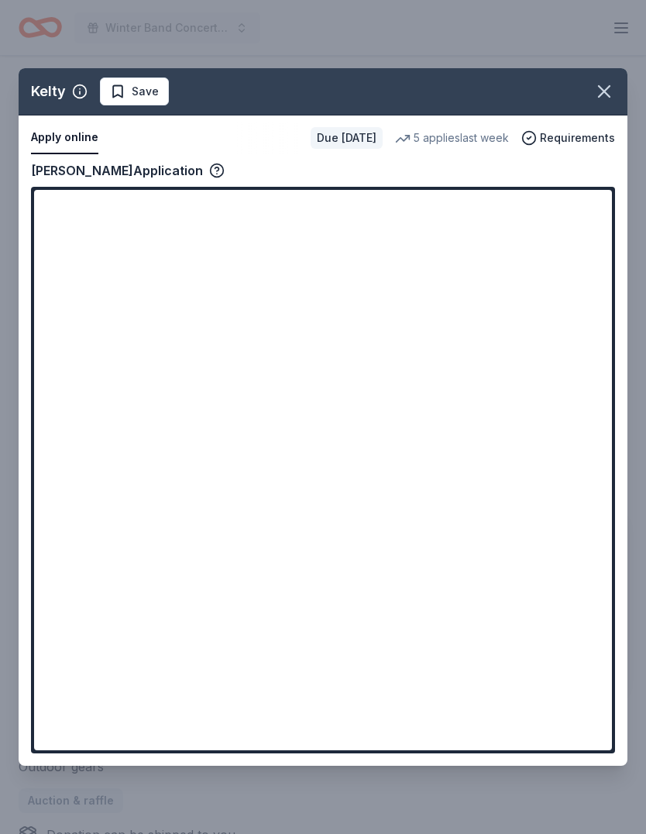
click at [608, 106] on button "button" at bounding box center [604, 91] width 34 height 34
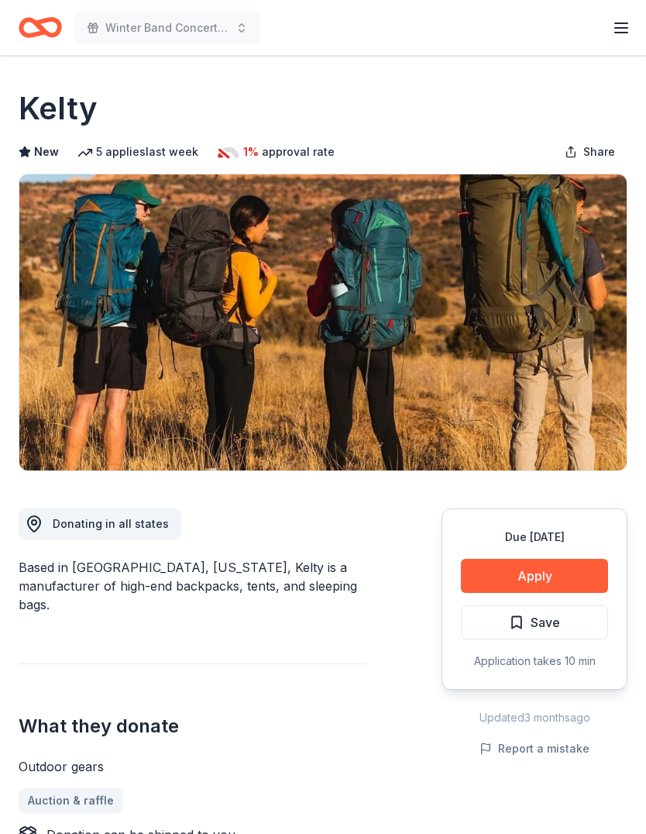
click at [535, 624] on span "Save" at bounding box center [545, 622] width 29 height 20
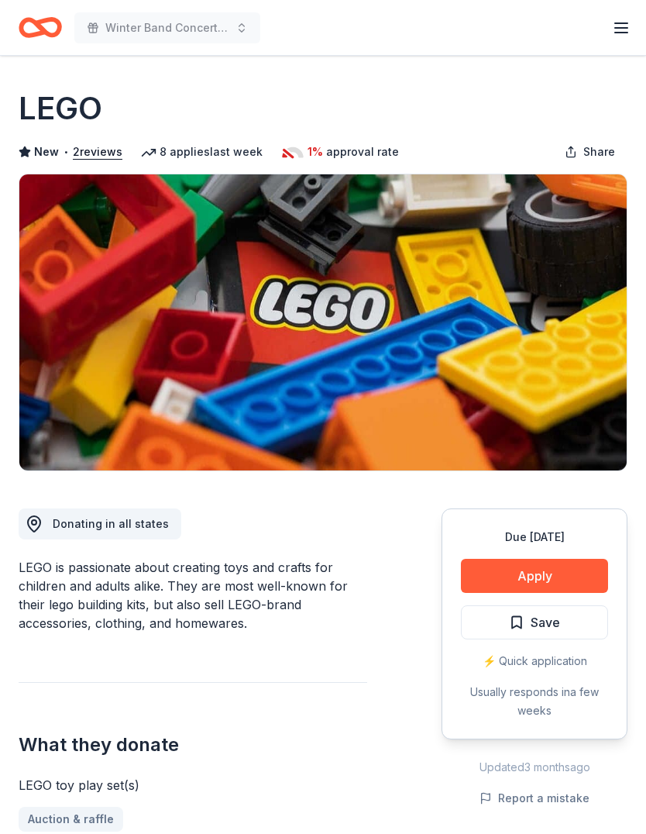
click at [538, 566] on button "Apply" at bounding box center [534, 576] width 147 height 34
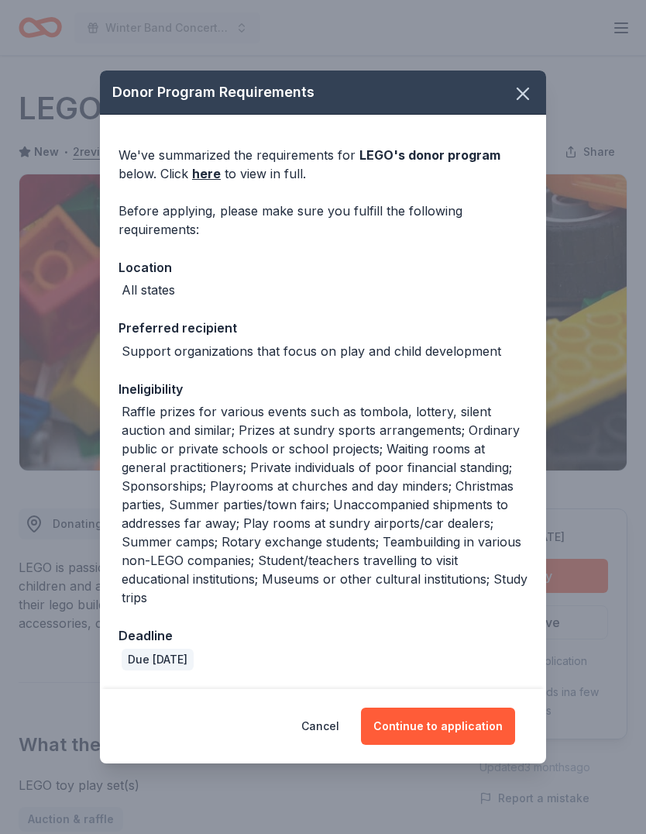
click at [472, 724] on button "Continue to application" at bounding box center [438, 725] width 154 height 37
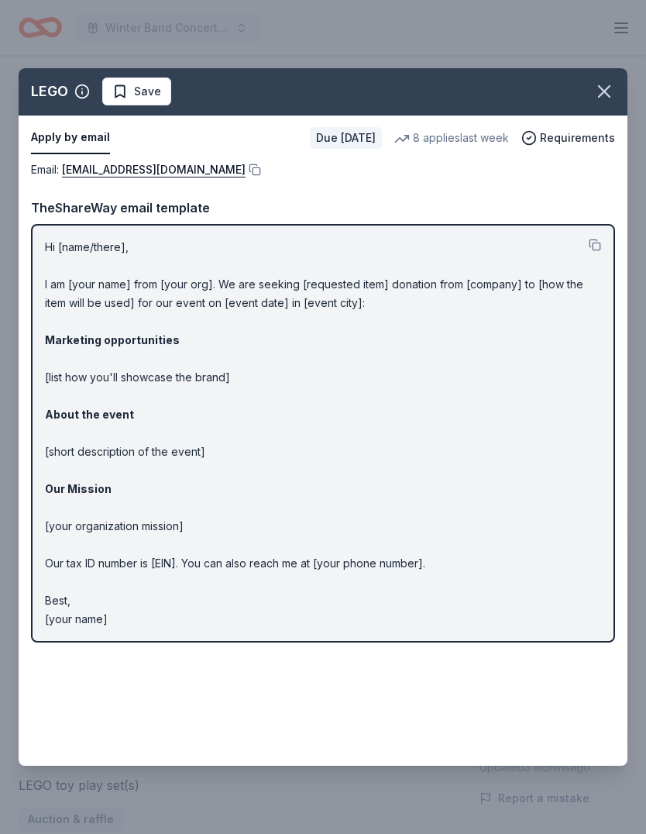
click at [133, 88] on span "Save" at bounding box center [136, 91] width 49 height 19
click at [594, 87] on icon "button" at bounding box center [604, 92] width 22 height 22
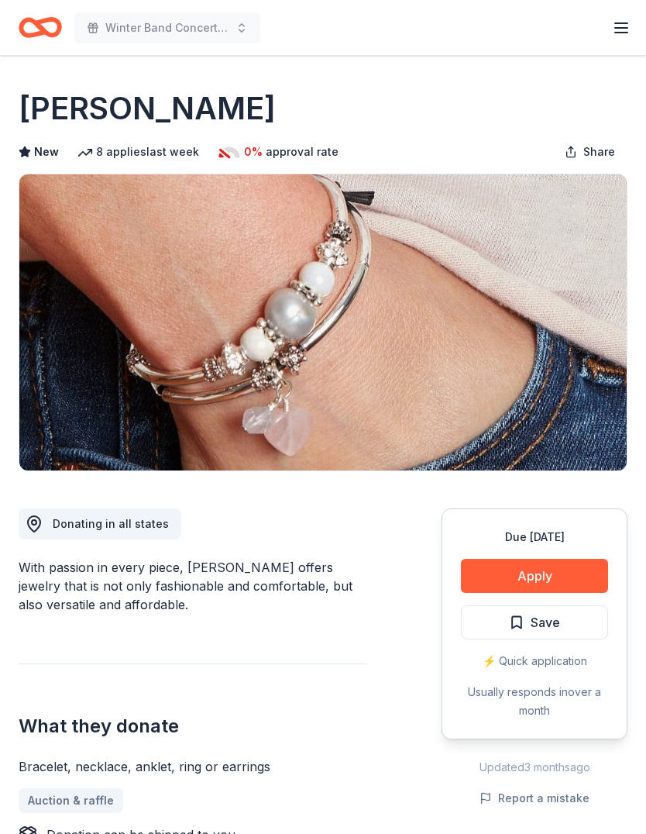
click at [556, 576] on button "Apply" at bounding box center [534, 576] width 147 height 34
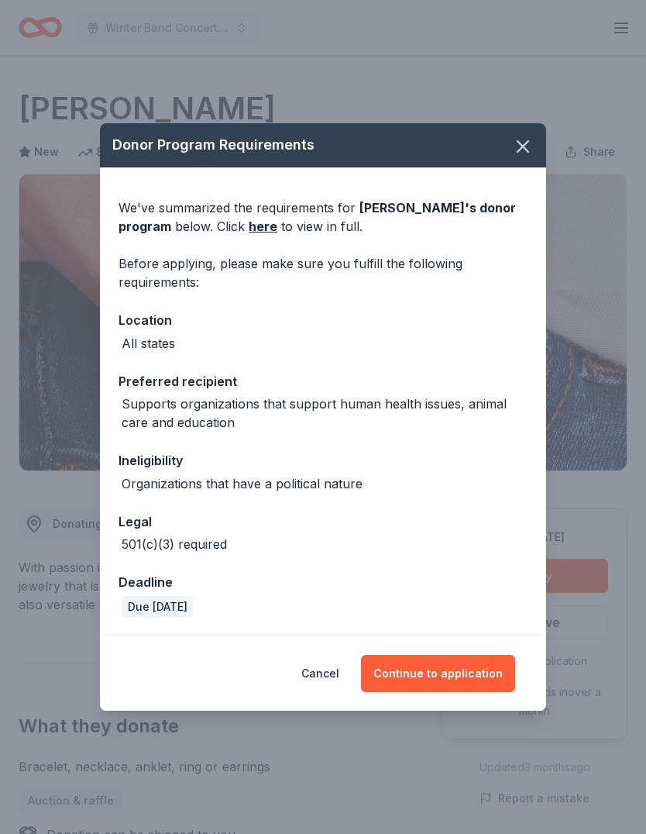
click at [458, 678] on button "Continue to application" at bounding box center [438, 673] width 154 height 37
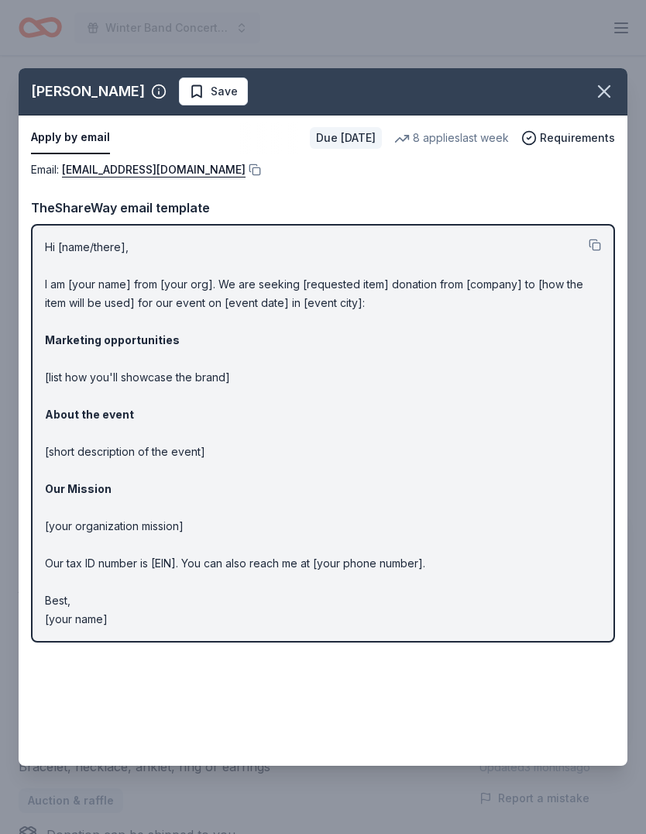
click at [189, 85] on span "Save" at bounding box center [213, 91] width 49 height 19
click at [603, 88] on icon "button" at bounding box center [604, 92] width 22 height 22
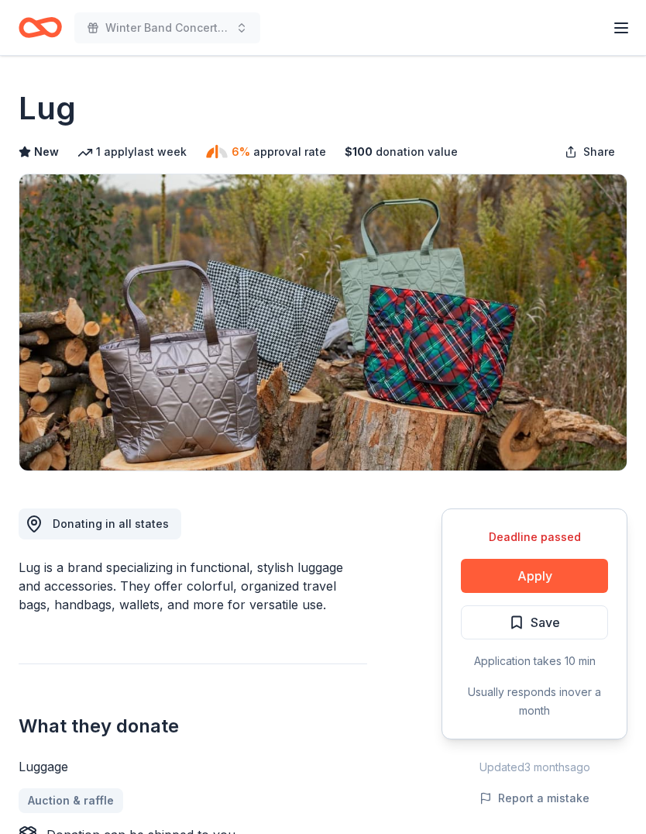
click at [545, 570] on button "Apply" at bounding box center [534, 576] width 147 height 34
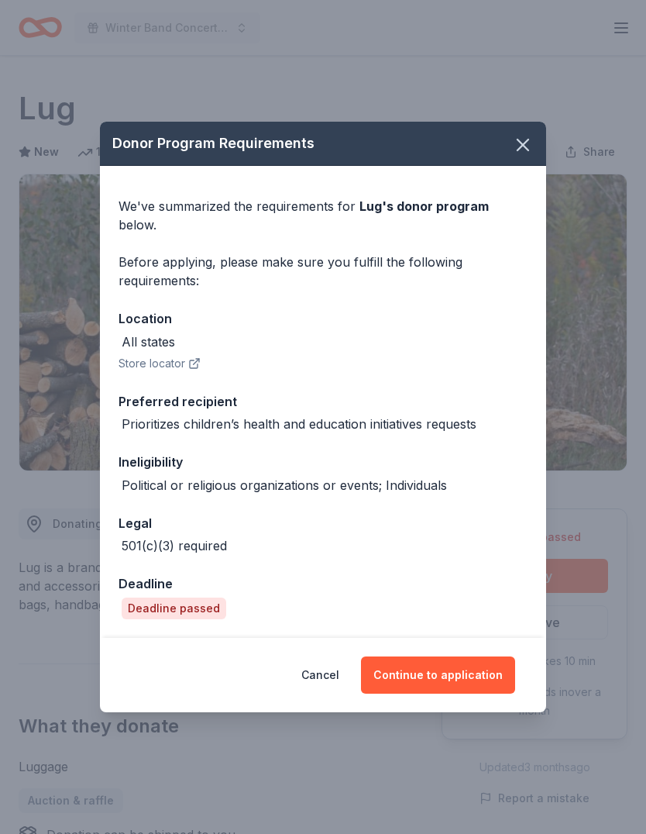
click at [455, 668] on button "Continue to application" at bounding box center [438, 674] width 154 height 37
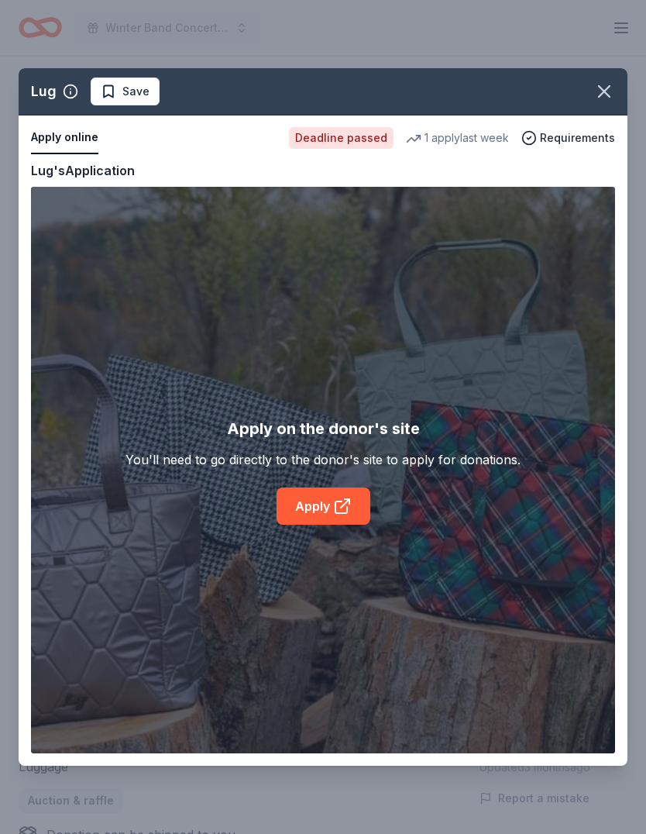
click at [335, 507] on icon at bounding box center [341, 507] width 12 height 12
click at [116, 92] on span "Save" at bounding box center [125, 91] width 49 height 19
click at [609, 92] on icon "button" at bounding box center [604, 92] width 22 height 22
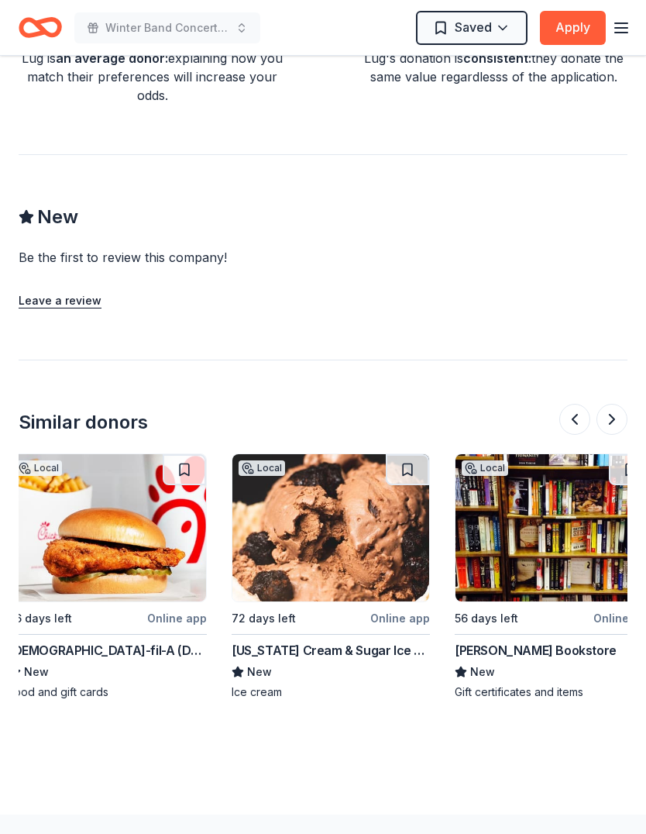
scroll to position [0, 1324]
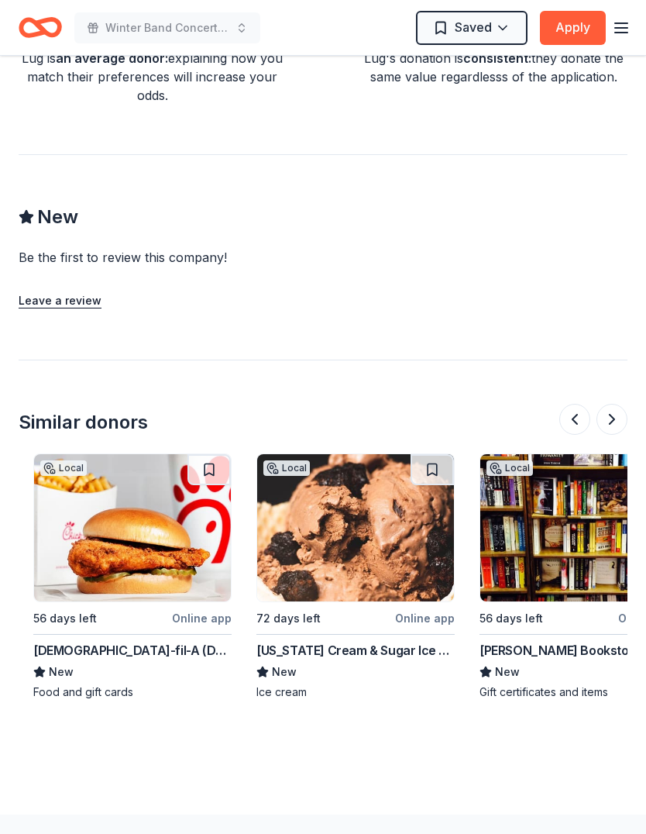
click at [211, 469] on button at bounding box center [208, 469] width 43 height 31
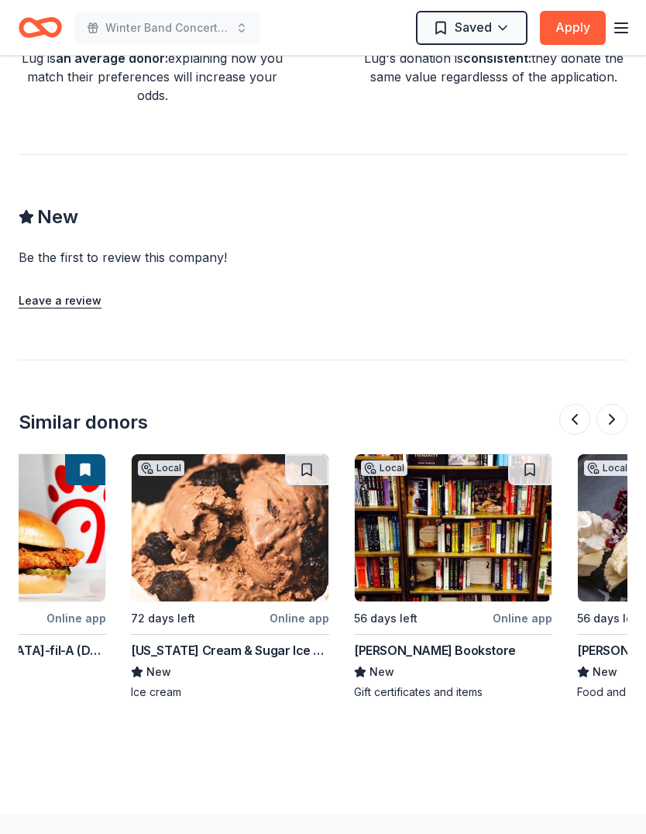
scroll to position [0, 1472]
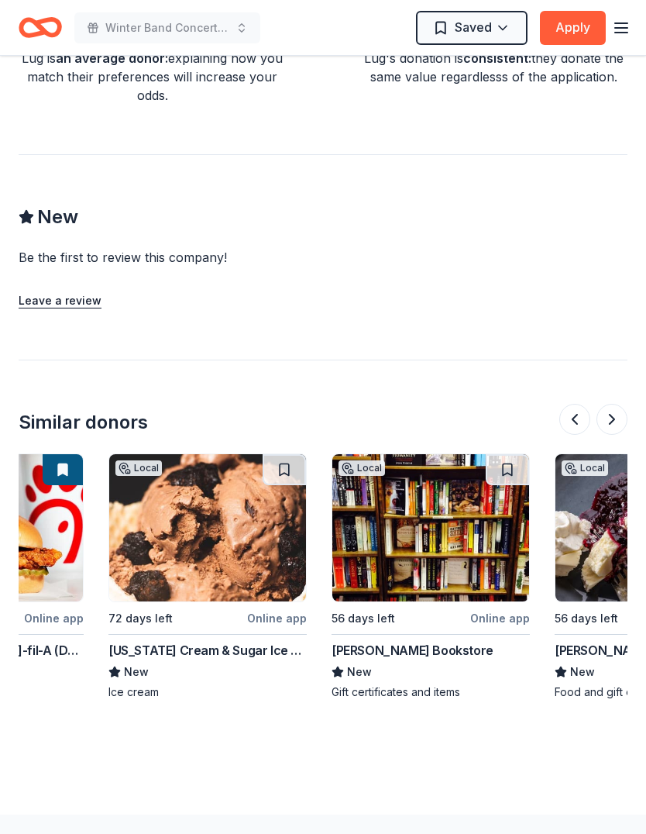
click at [508, 477] on button at bounding box center [507, 469] width 43 height 31
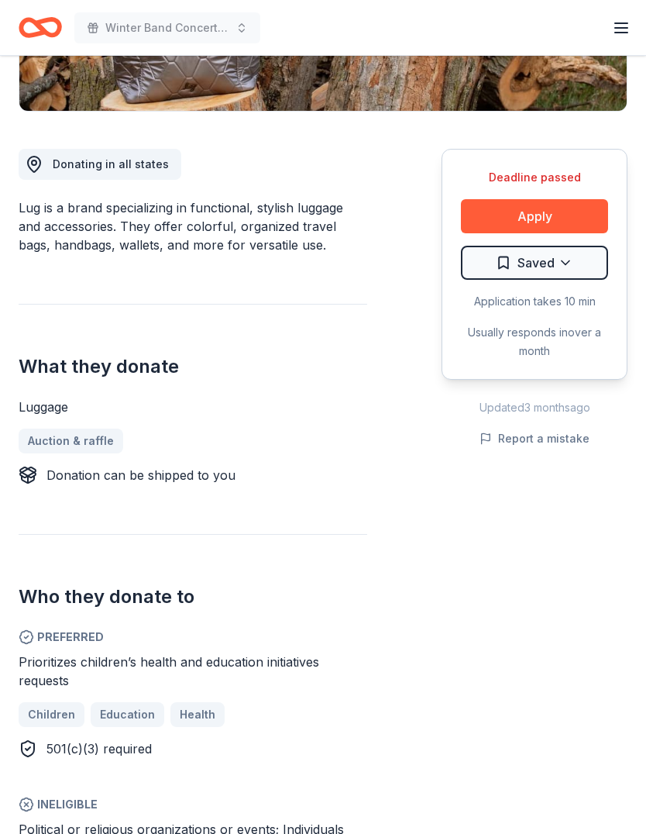
scroll to position [332, 0]
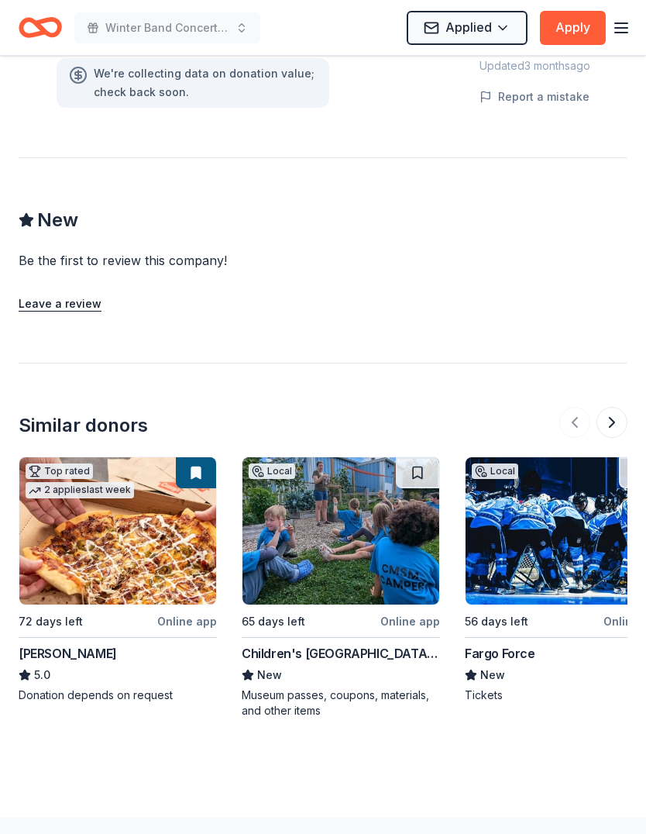
scroll to position [1224, 0]
click at [356, 511] on img at bounding box center [340, 530] width 197 height 147
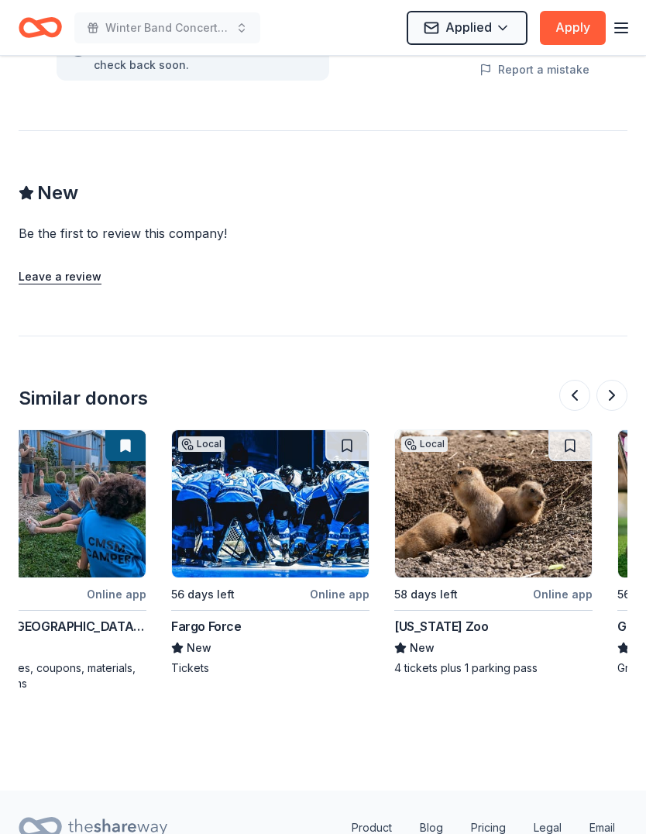
scroll to position [0, 301]
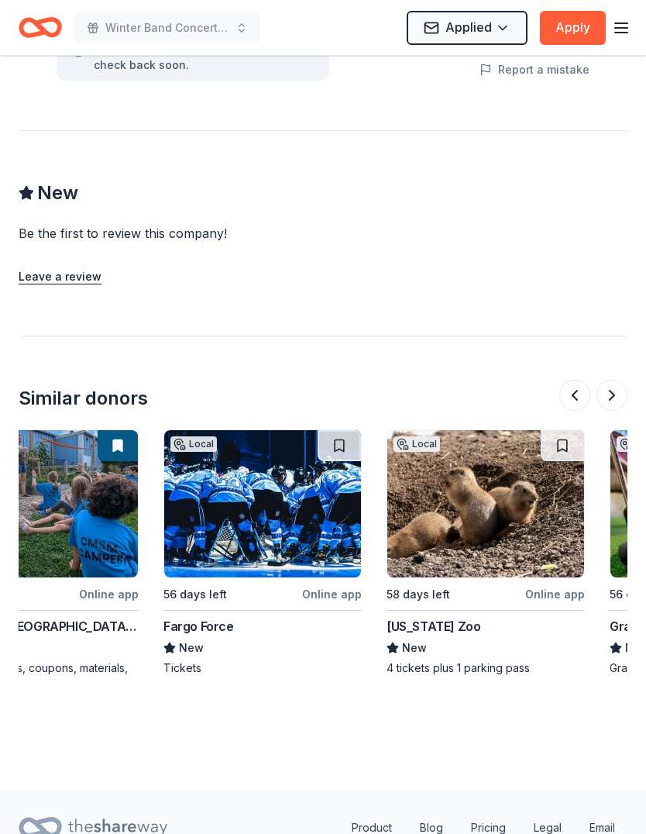
click at [345, 430] on button at bounding box center [339, 445] width 43 height 31
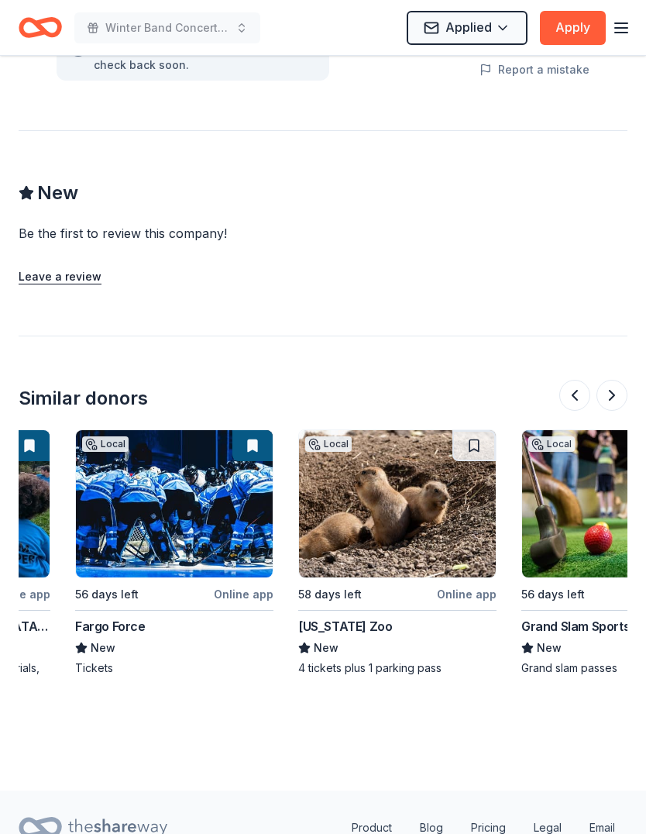
scroll to position [0, 411]
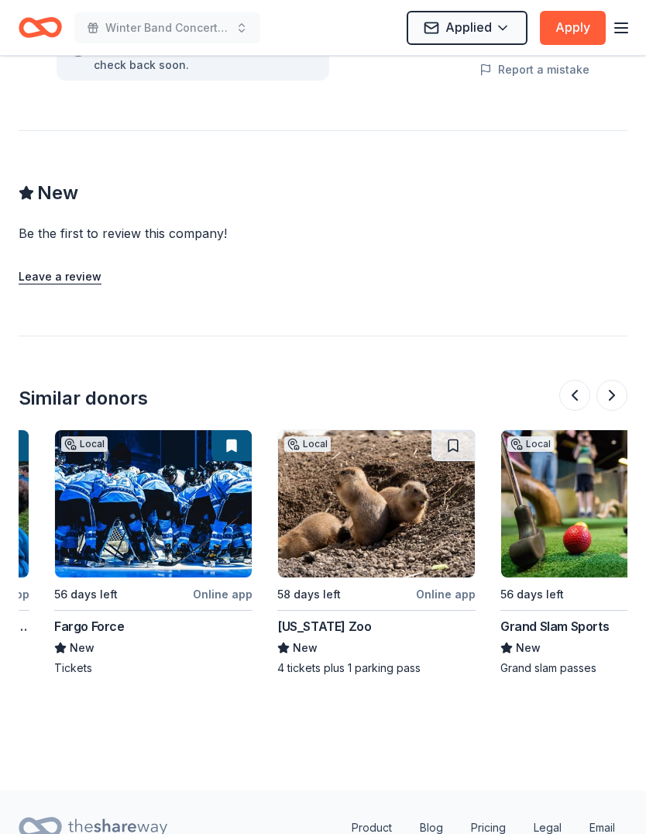
click at [467, 430] on button at bounding box center [452, 445] width 43 height 31
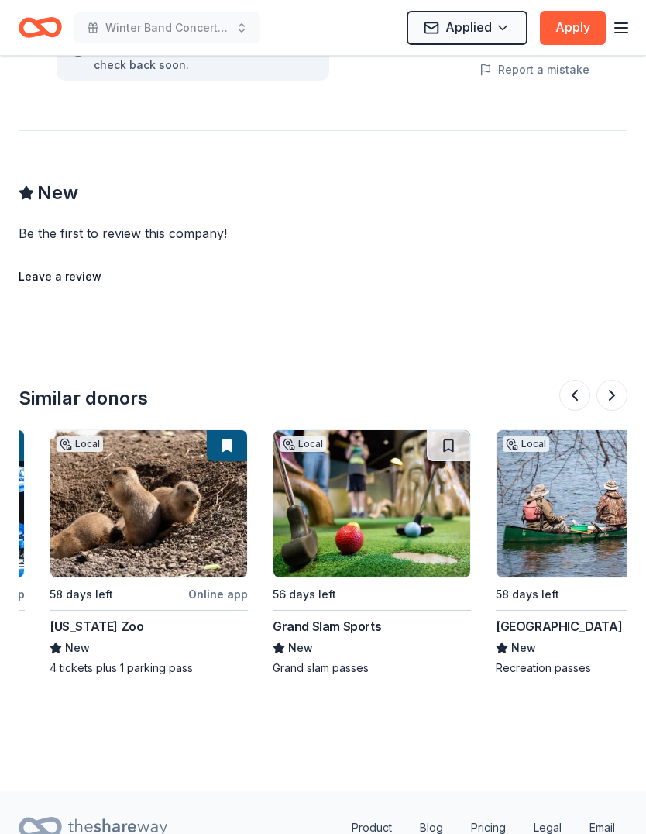
scroll to position [0, 648]
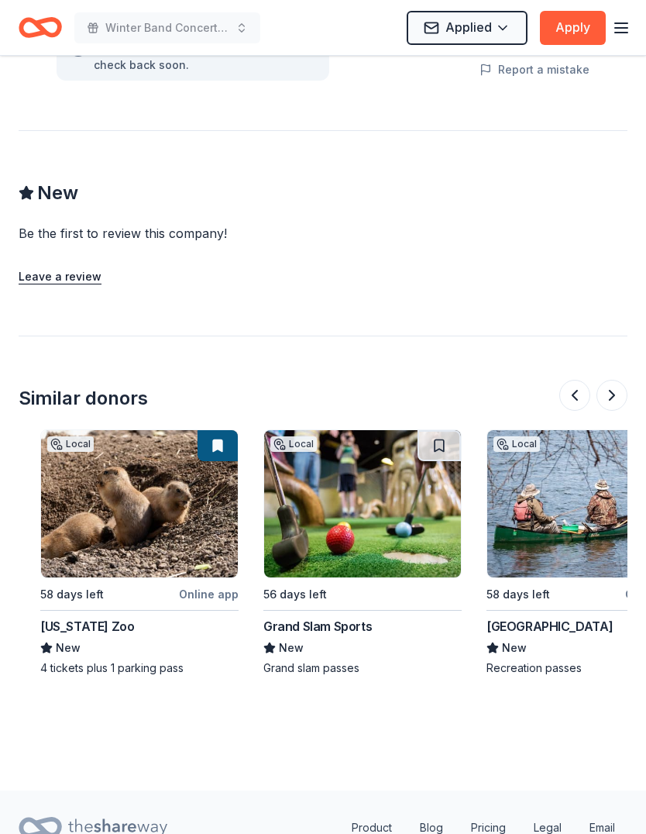
click at [443, 430] on button at bounding box center [439, 445] width 43 height 31
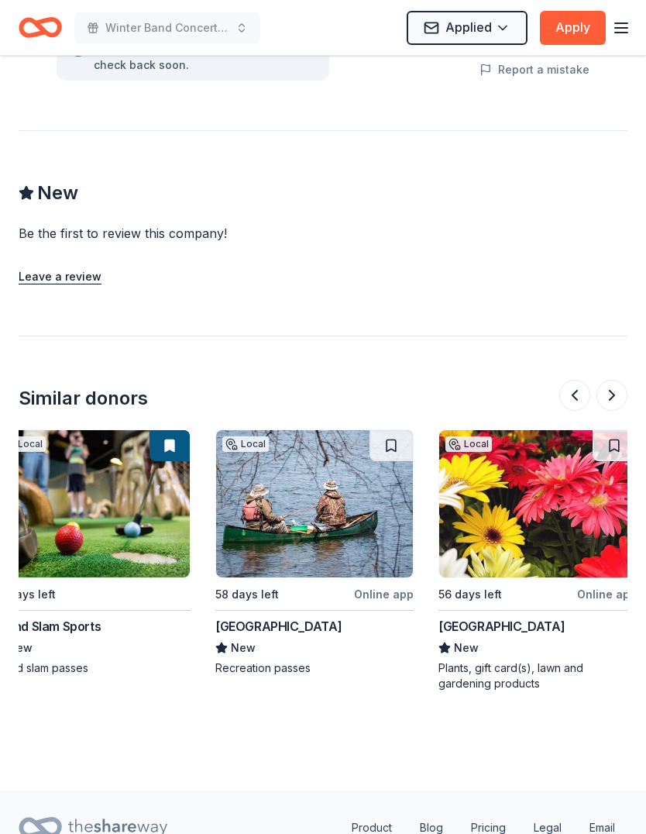
scroll to position [0, 930]
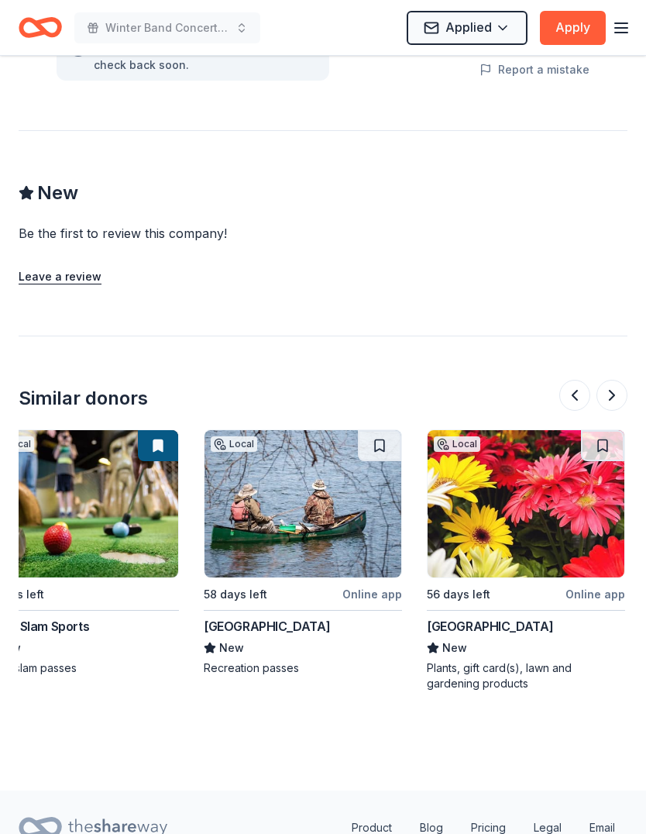
click at [387, 430] on button at bounding box center [379, 445] width 43 height 31
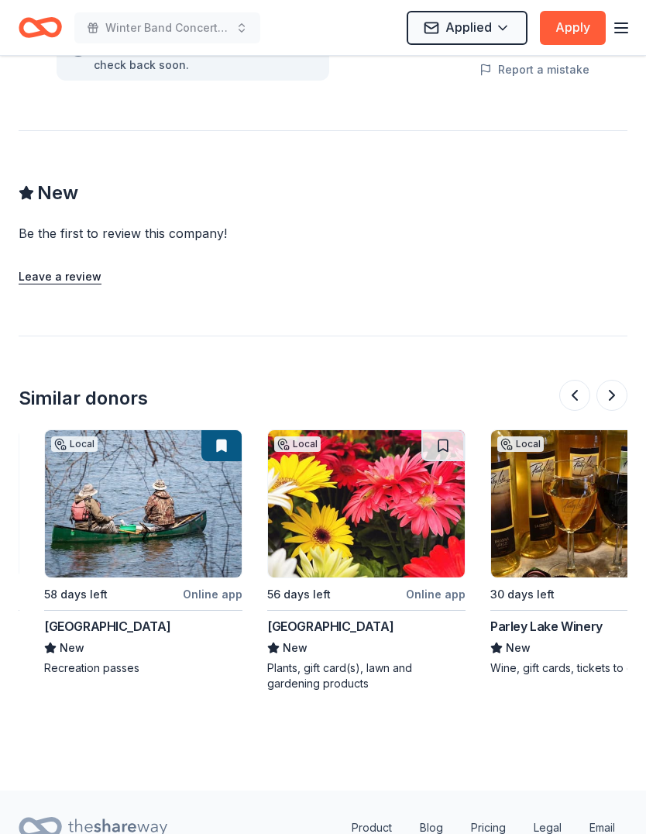
scroll to position [0, 1097]
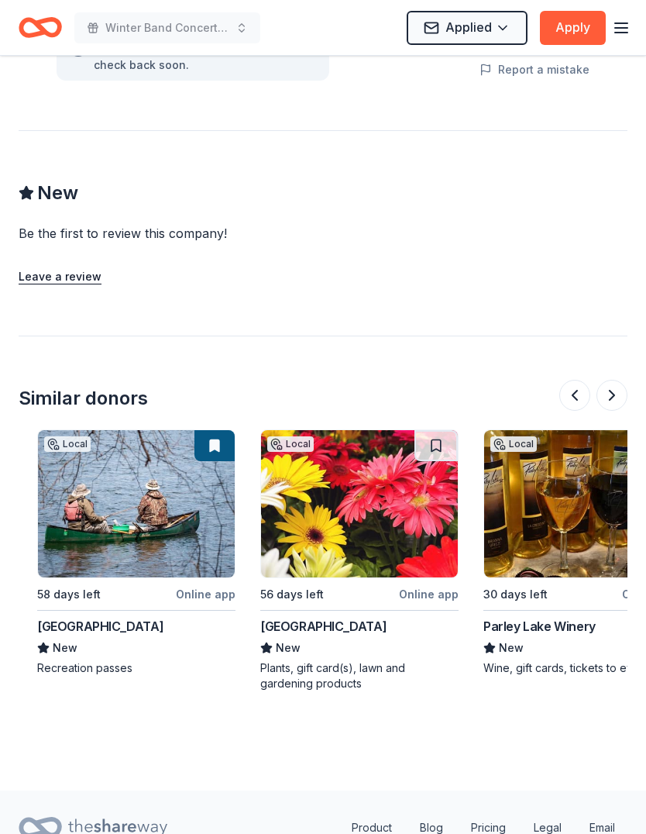
click at [440, 430] on button at bounding box center [435, 445] width 43 height 31
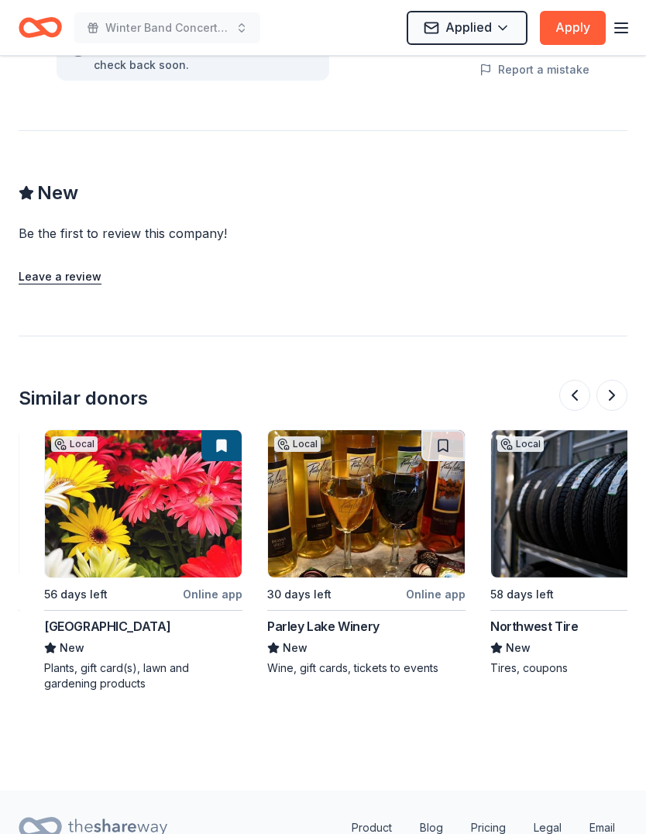
scroll to position [0, 1314]
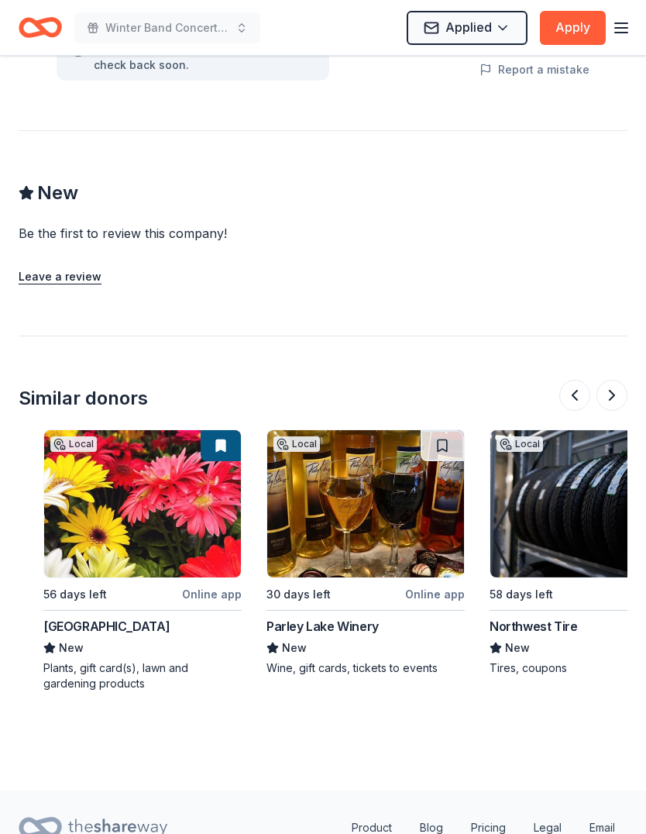
click at [451, 430] on button at bounding box center [442, 445] width 43 height 31
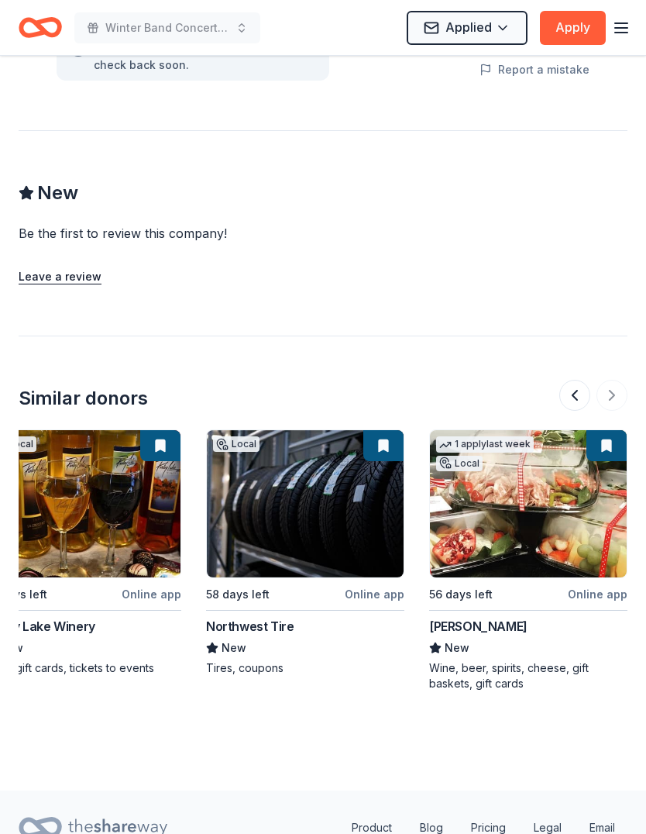
scroll to position [0, 1597]
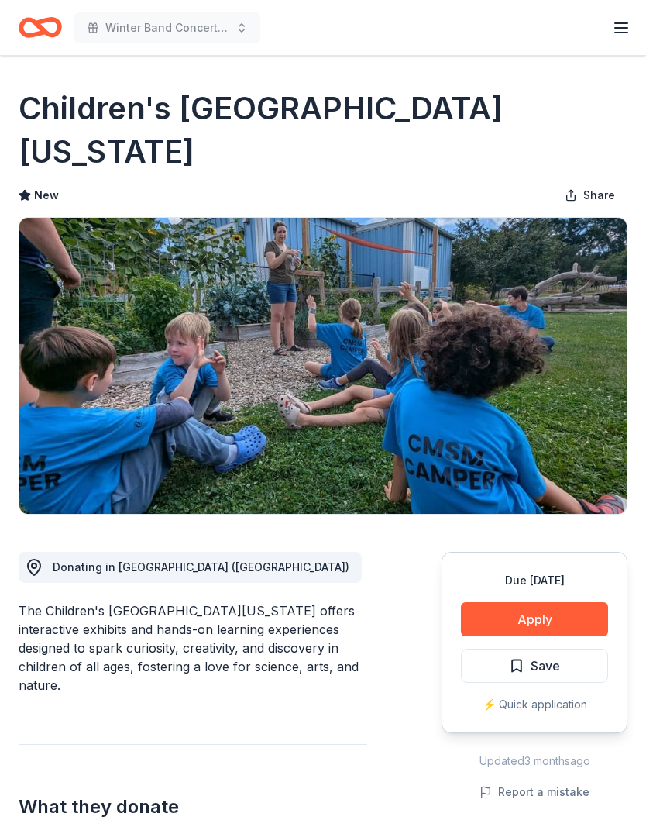
click at [553, 664] on span "Save" at bounding box center [545, 665] width 29 height 20
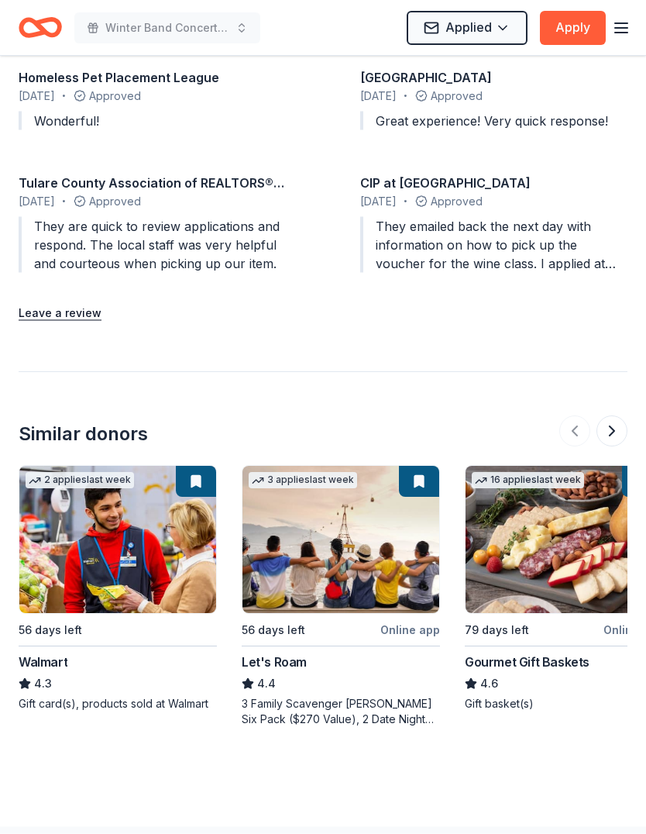
scroll to position [1838, 0]
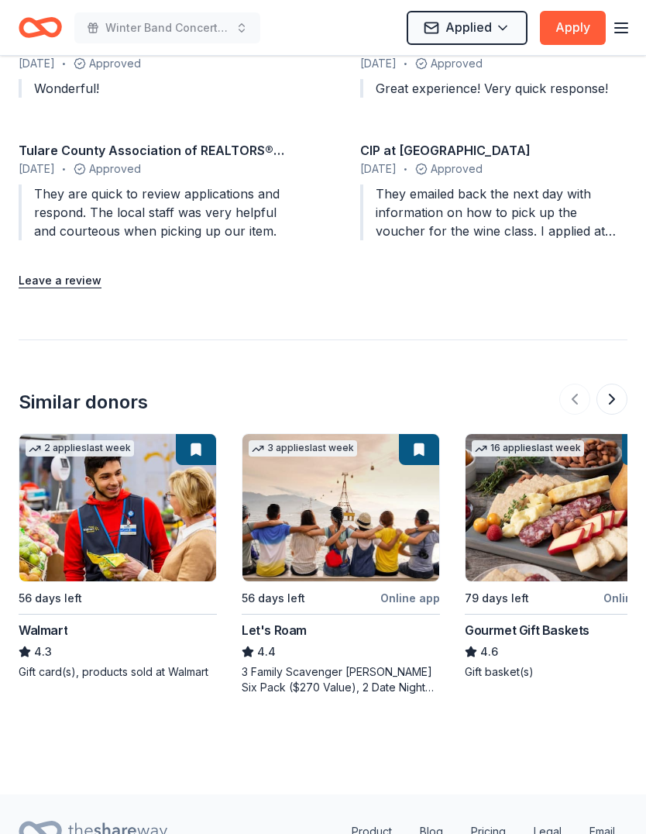
click at [321, 7] on div "Winter Band Concert and Online Auction Applied Apply" at bounding box center [323, 27] width 646 height 55
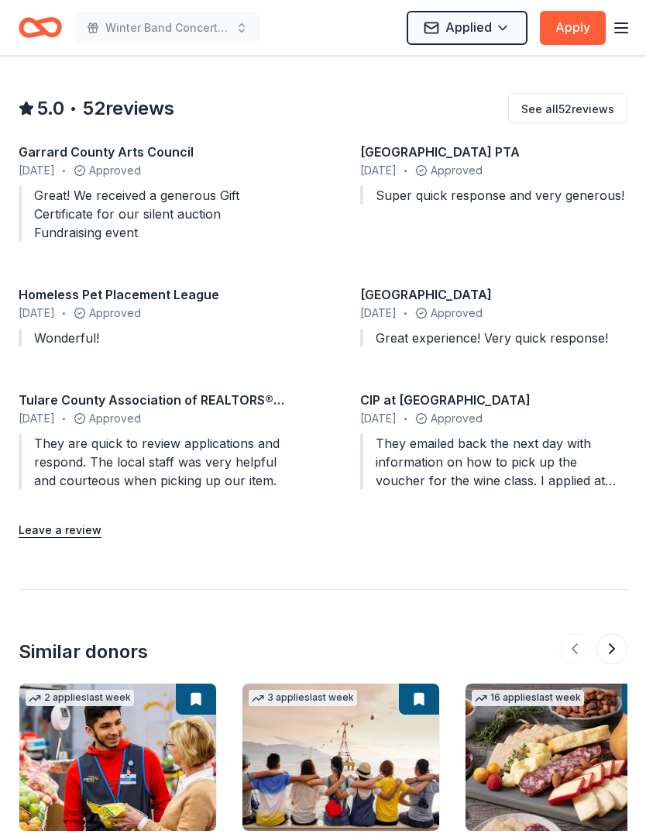
scroll to position [1519, 0]
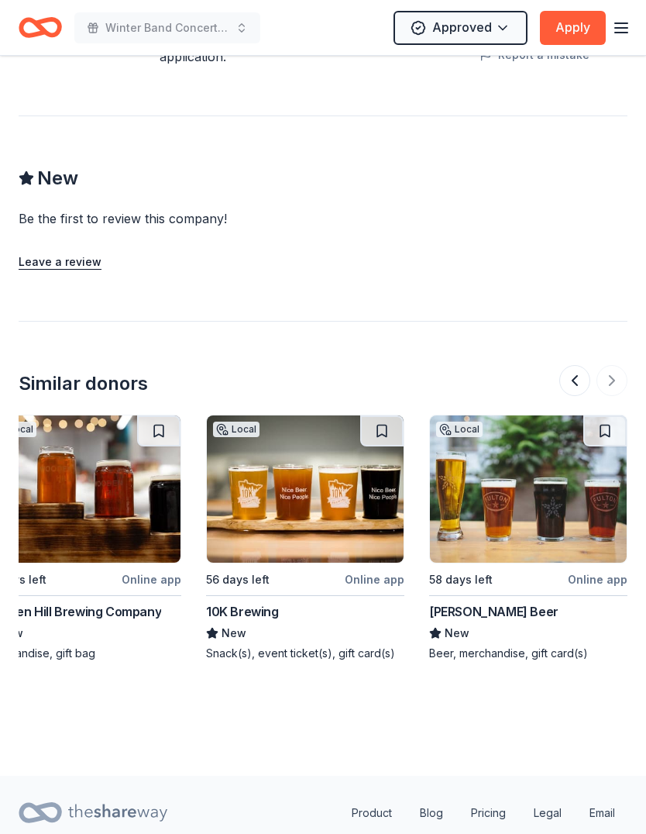
scroll to position [0, 1597]
click at [378, 438] on button at bounding box center [381, 430] width 43 height 31
click at [605, 437] on button at bounding box center [604, 430] width 43 height 31
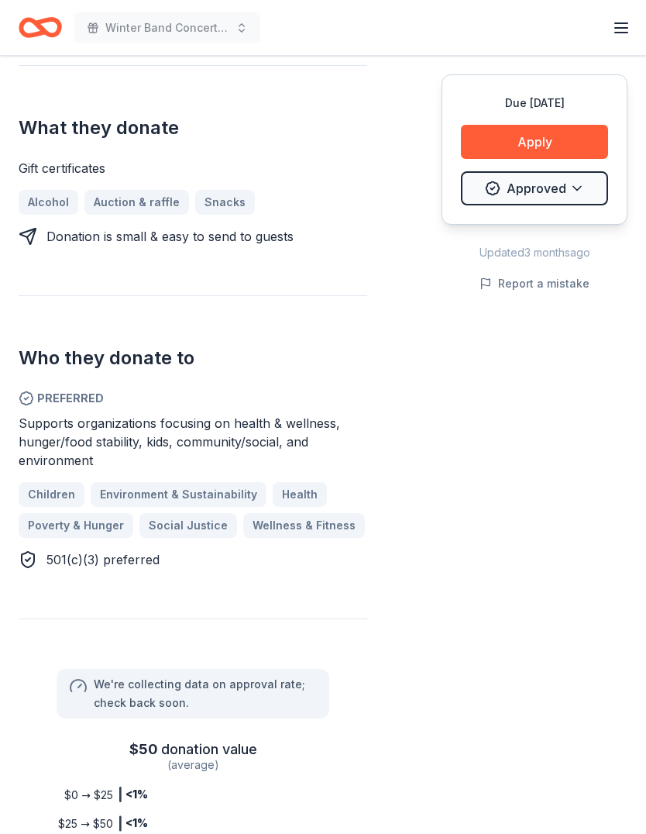
scroll to position [571, 0]
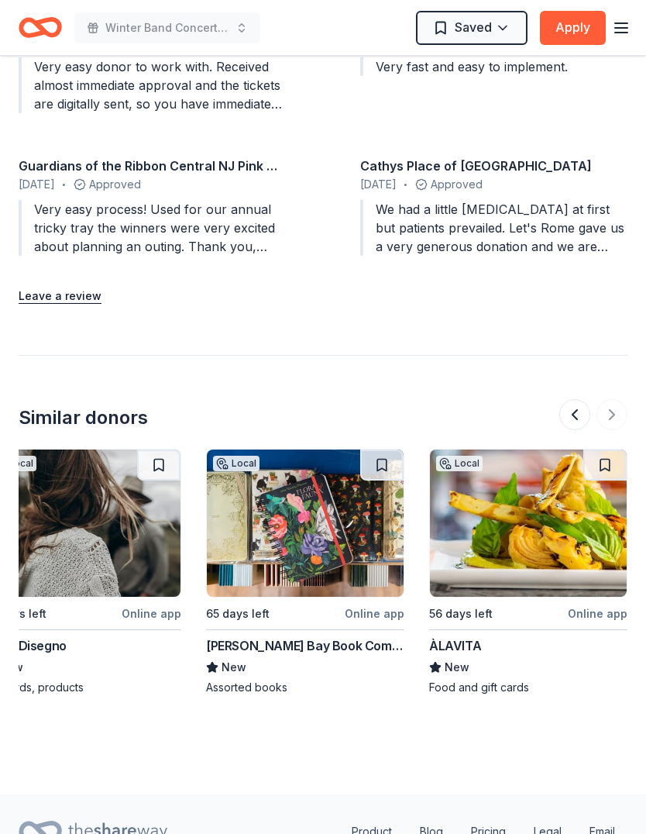
scroll to position [0, 1597]
click at [390, 456] on button at bounding box center [381, 464] width 43 height 31
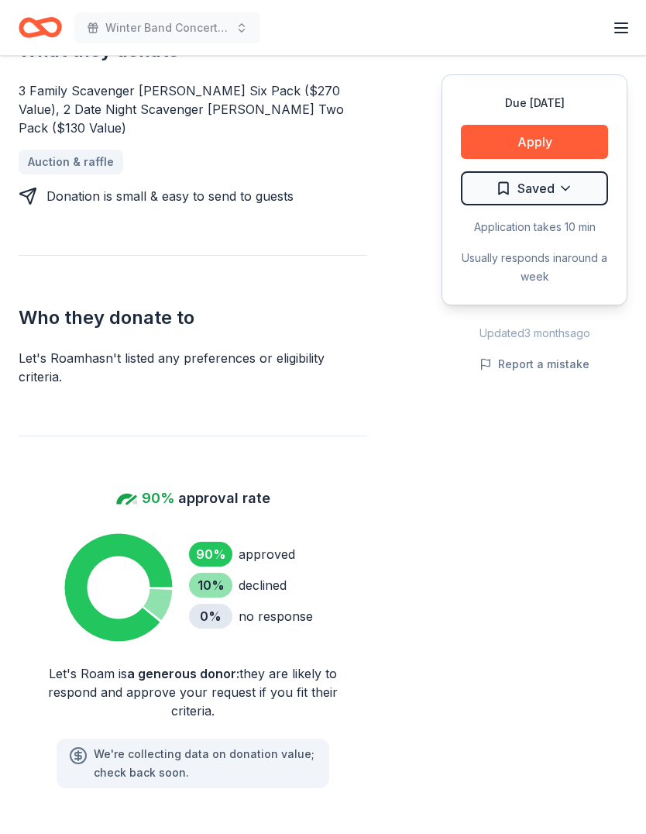
scroll to position [668, 0]
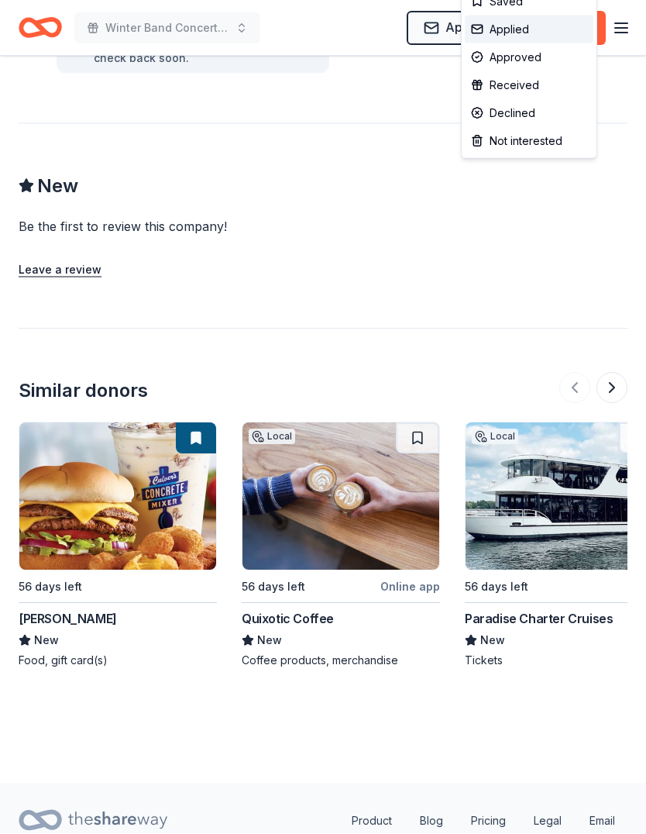
scroll to position [1247, 0]
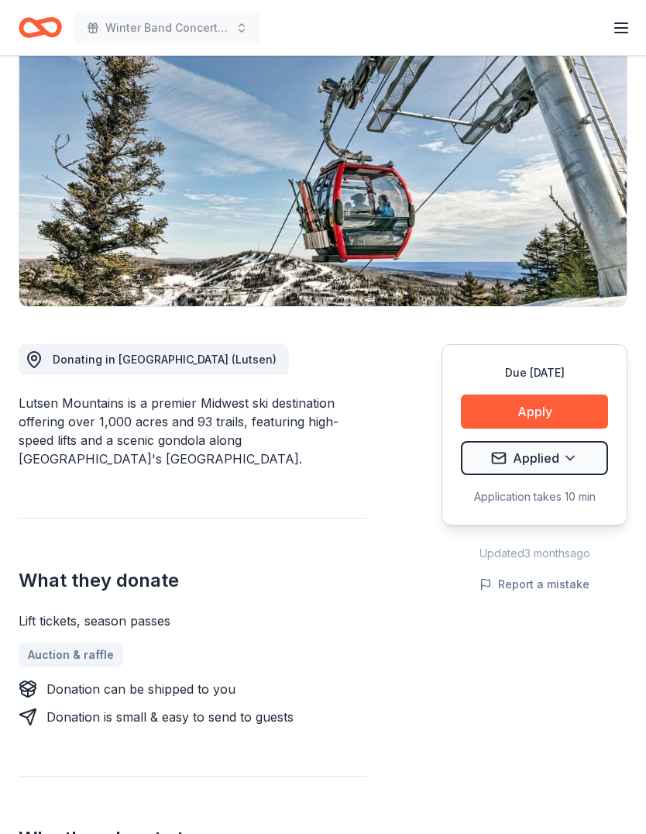
scroll to position [77, 0]
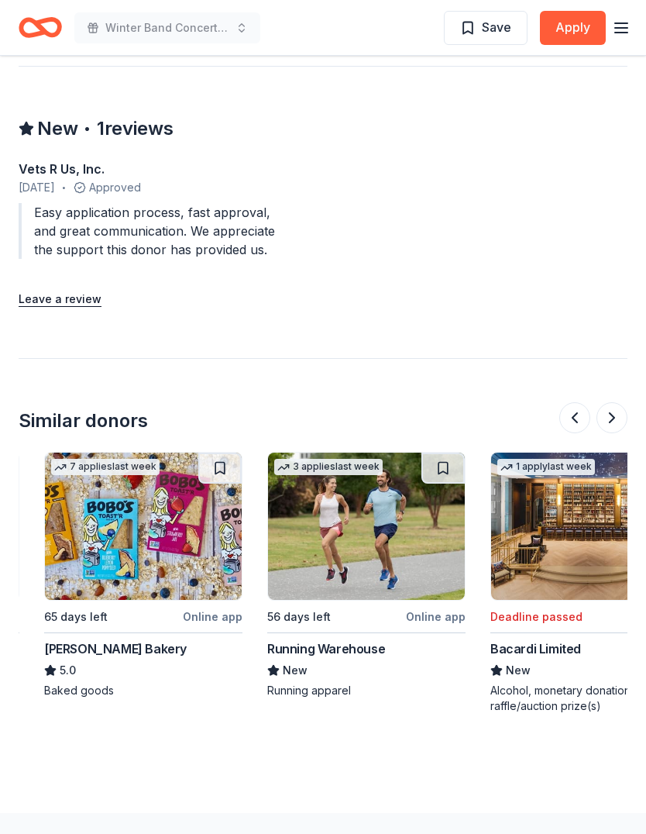
scroll to position [0, 652]
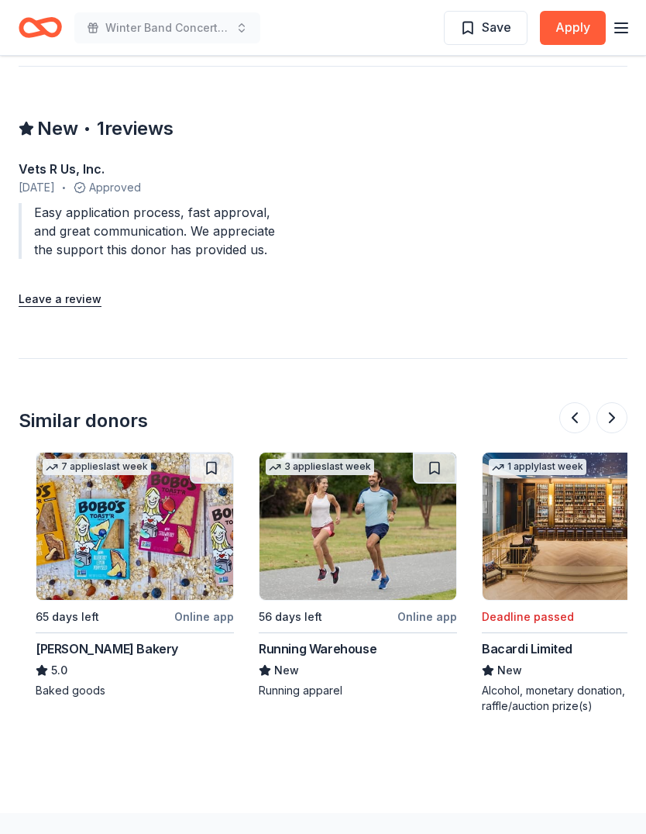
click at [220, 452] on button at bounding box center [211, 467] width 43 height 31
click at [435, 452] on button at bounding box center [434, 467] width 43 height 31
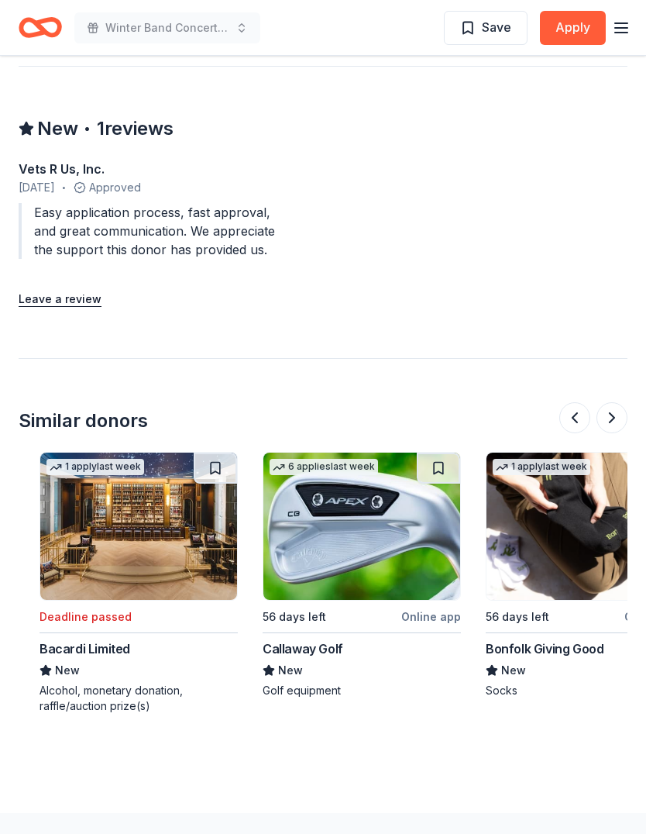
scroll to position [0, 1095]
click at [219, 452] on button at bounding box center [214, 467] width 43 height 31
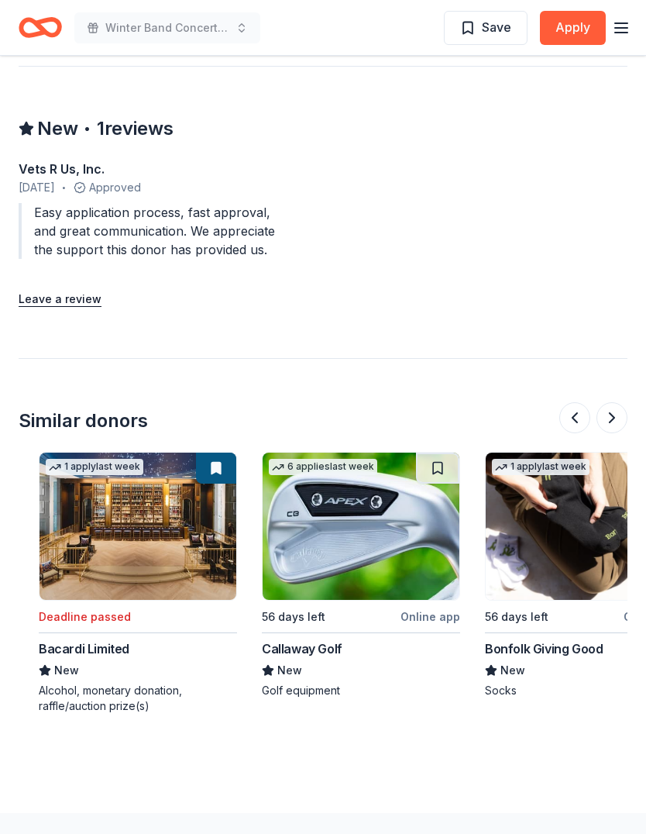
click at [434, 452] on button at bounding box center [437, 467] width 43 height 31
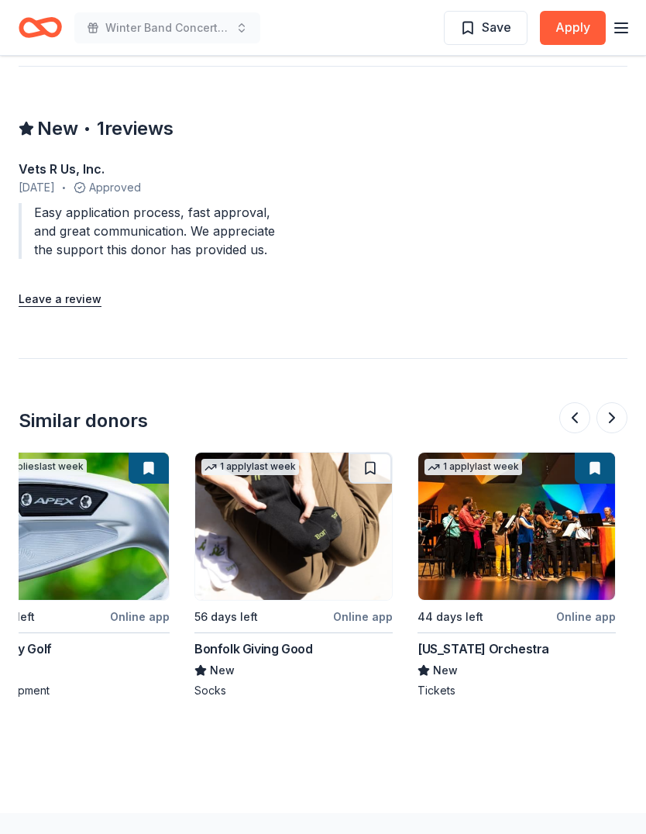
scroll to position [0, 1389]
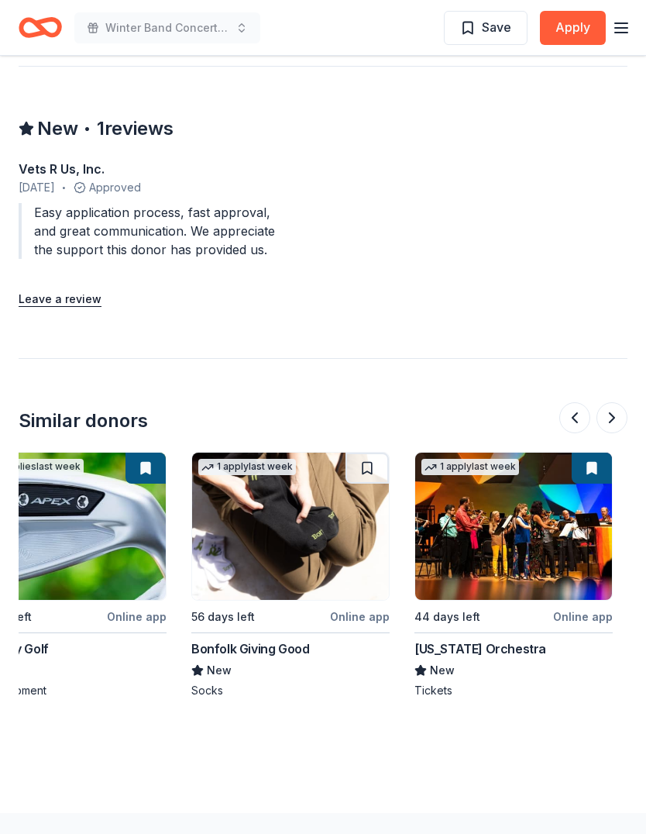
click at [371, 452] on button at bounding box center [367, 467] width 43 height 31
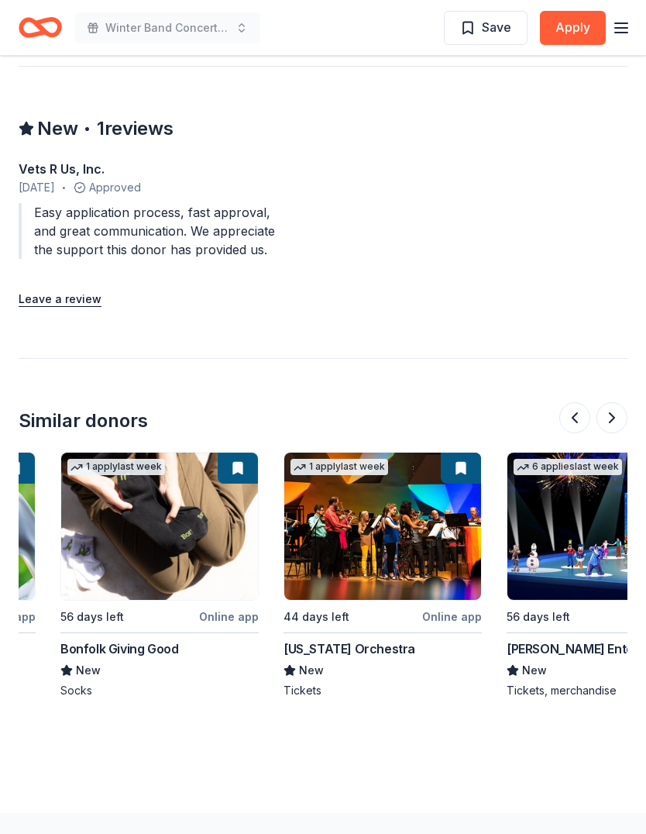
scroll to position [0, 1522]
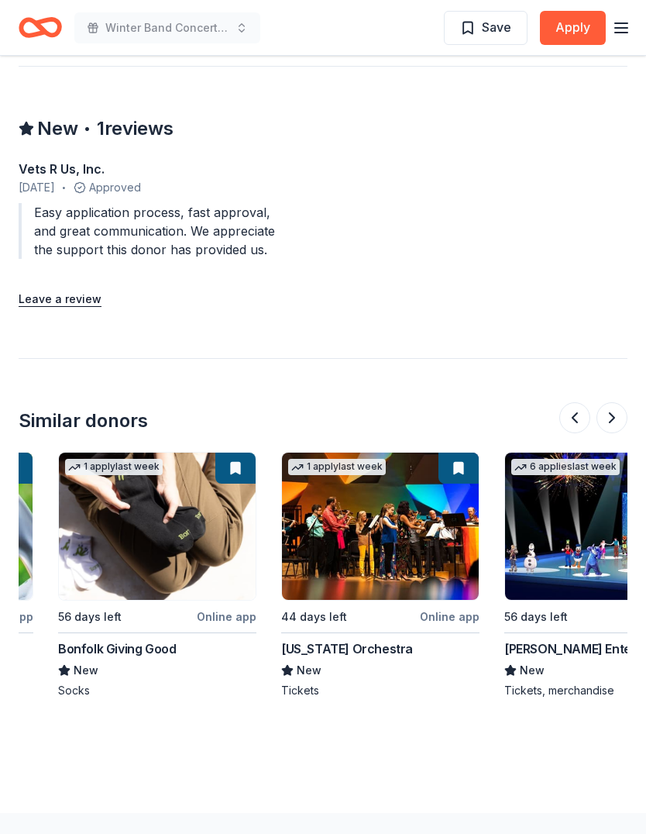
click at [459, 452] on button at bounding box center [458, 467] width 40 height 31
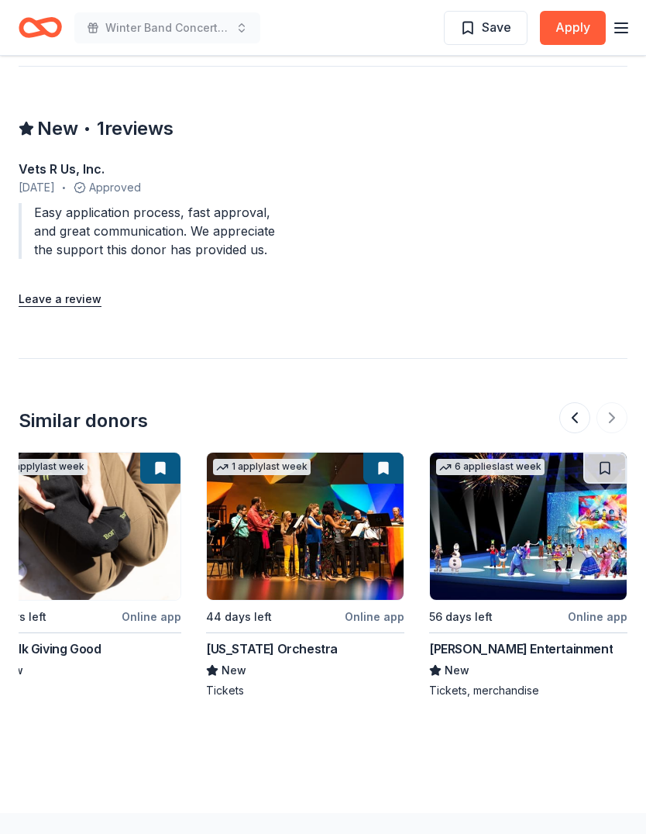
scroll to position [0, 1597]
click at [545, 504] on img at bounding box center [528, 525] width 197 height 147
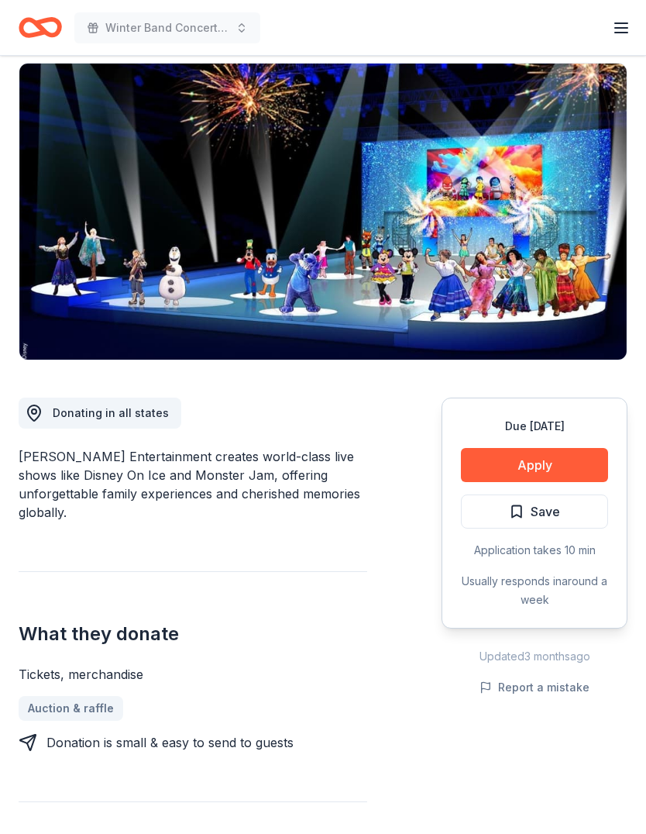
scroll to position [111, 0]
click at [510, 513] on span "Save" at bounding box center [534, 511] width 51 height 20
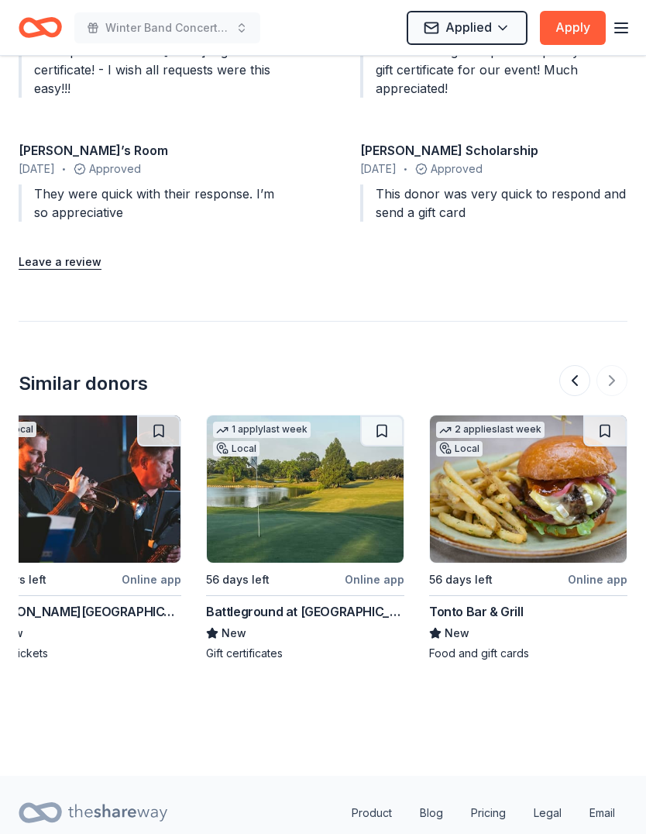
scroll to position [0, 1597]
